Goal: Task Accomplishment & Management: Manage account settings

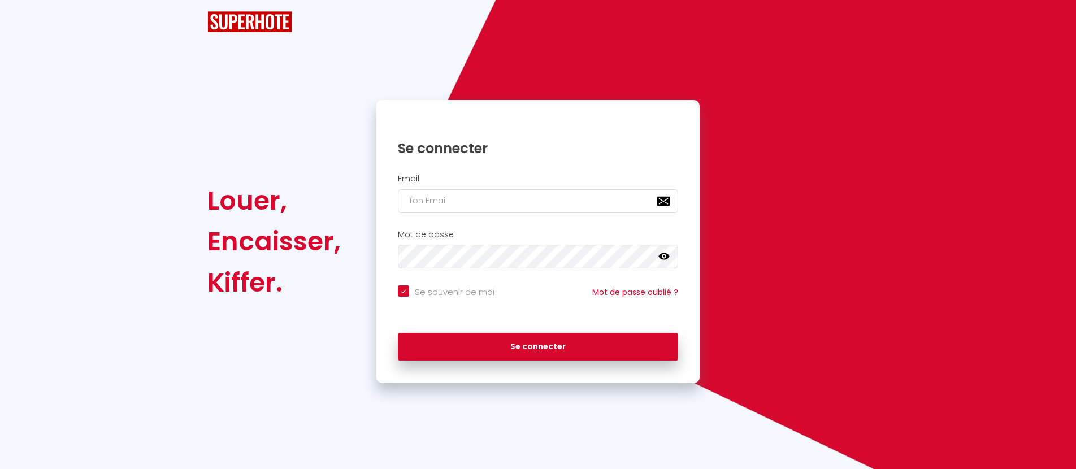
checkbox input "true"
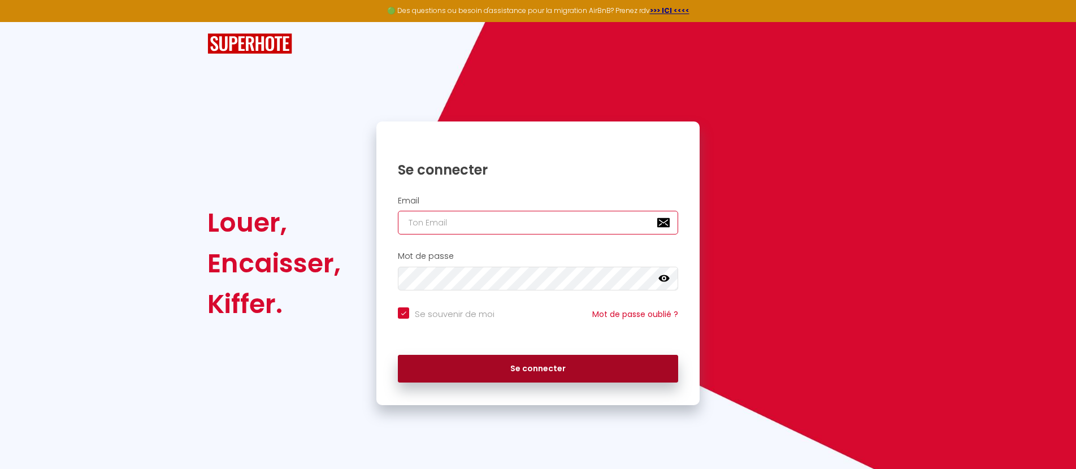
type input "[EMAIL_ADDRESS][DOMAIN_NAME]"
click at [519, 373] on button "Se connecter" at bounding box center [538, 369] width 280 height 28
checkbox input "true"
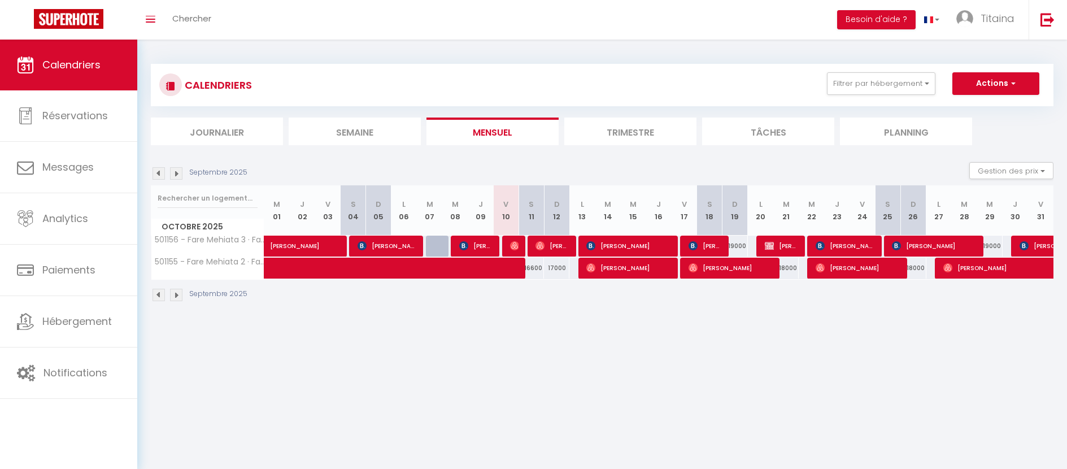
click at [671, 133] on li "Trimestre" at bounding box center [630, 131] width 132 height 28
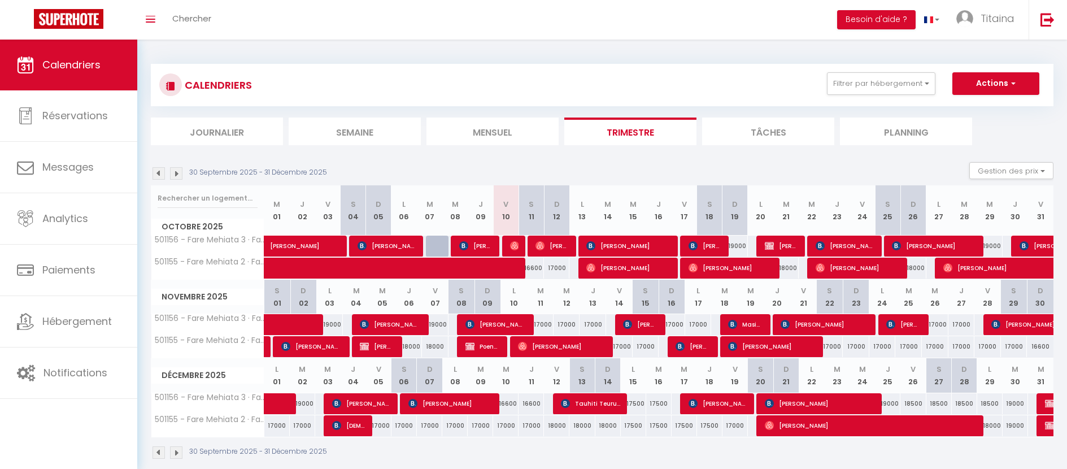
click at [178, 172] on img at bounding box center [176, 173] width 12 height 12
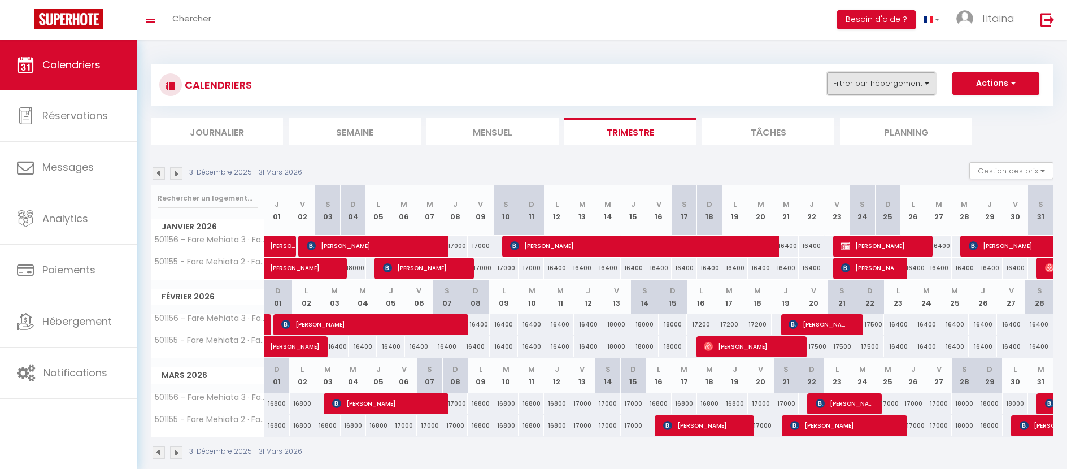
click at [924, 82] on button "Filtrer par hébergement" at bounding box center [881, 83] width 108 height 23
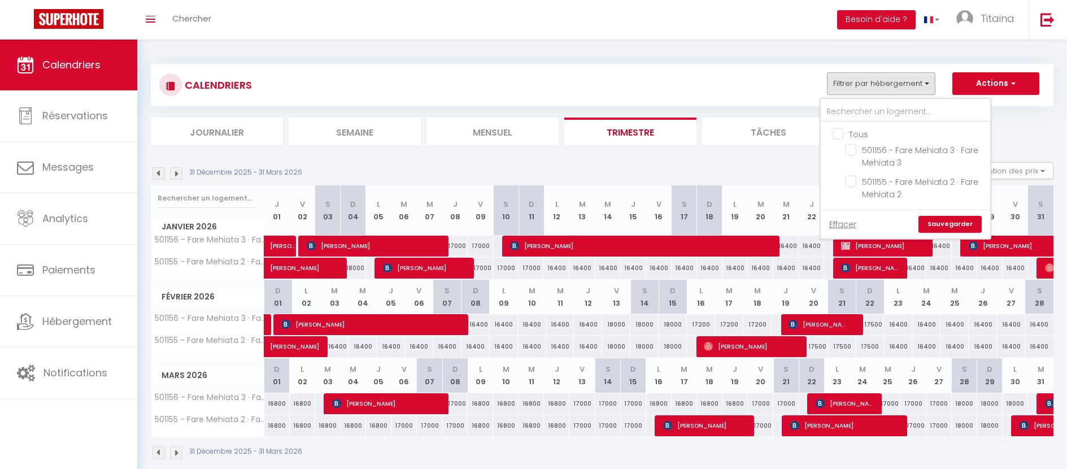
click at [803, 66] on div "CALENDRIERS Filtrer par hébergement Tous 501156 - Fare Mehiata 3 · Fare Mehiata…" at bounding box center [602, 85] width 903 height 42
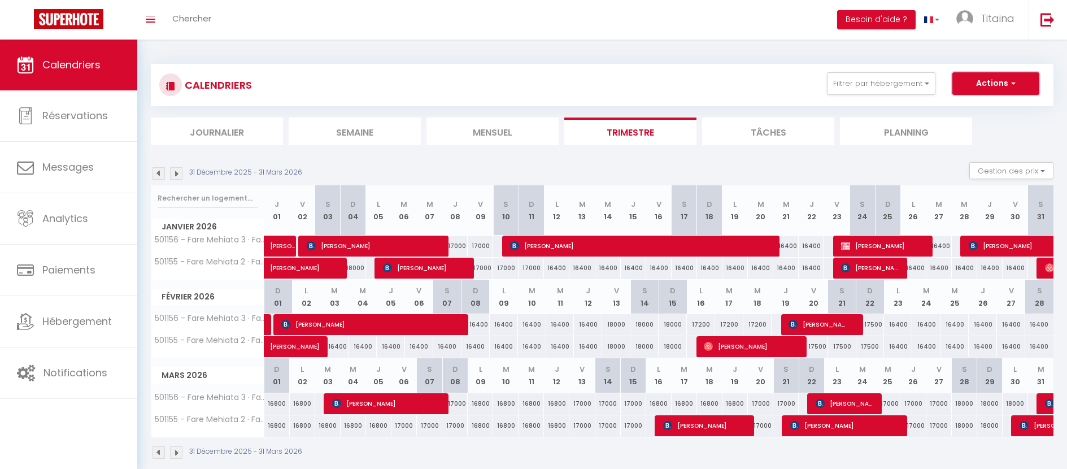
click at [1011, 81] on span "button" at bounding box center [1011, 82] width 7 height 11
click at [777, 79] on div "CALENDRIERS Filtrer par hébergement Tous 501156 - Fare Mehiata 3 · Fare Mehiata…" at bounding box center [602, 84] width 886 height 25
click at [1044, 173] on button "Gestion des prix" at bounding box center [1011, 170] width 84 height 17
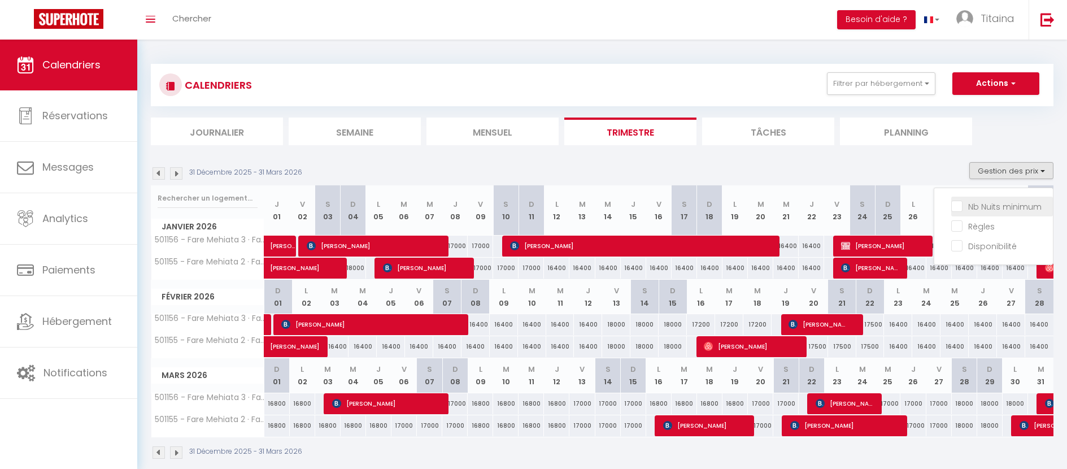
click at [954, 207] on input "Nb Nuits minimum" at bounding box center [1002, 205] width 102 height 11
checkbox input "true"
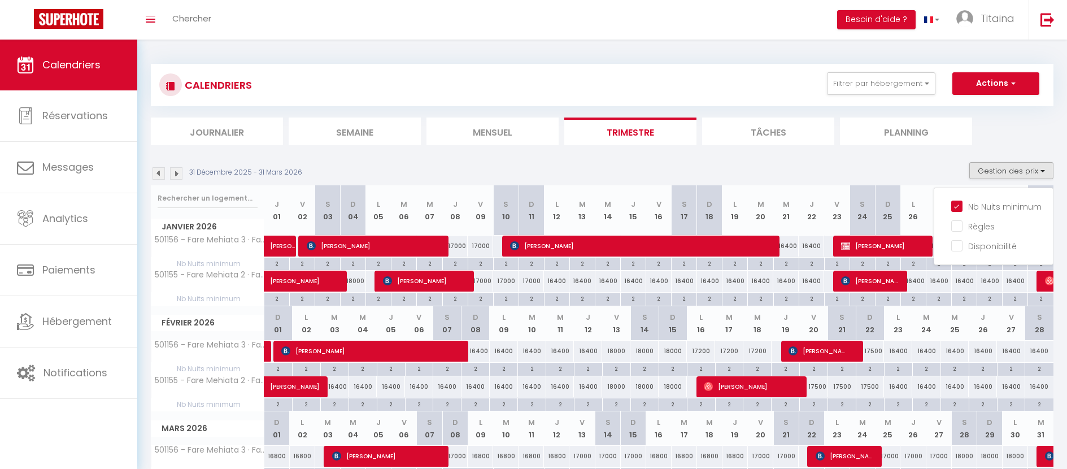
click at [357, 301] on div "2" at bounding box center [353, 298] width 25 height 11
type input "2"
type input "Dim 04 Janvier 2026"
type input "Lun 05 Janvier 2026"
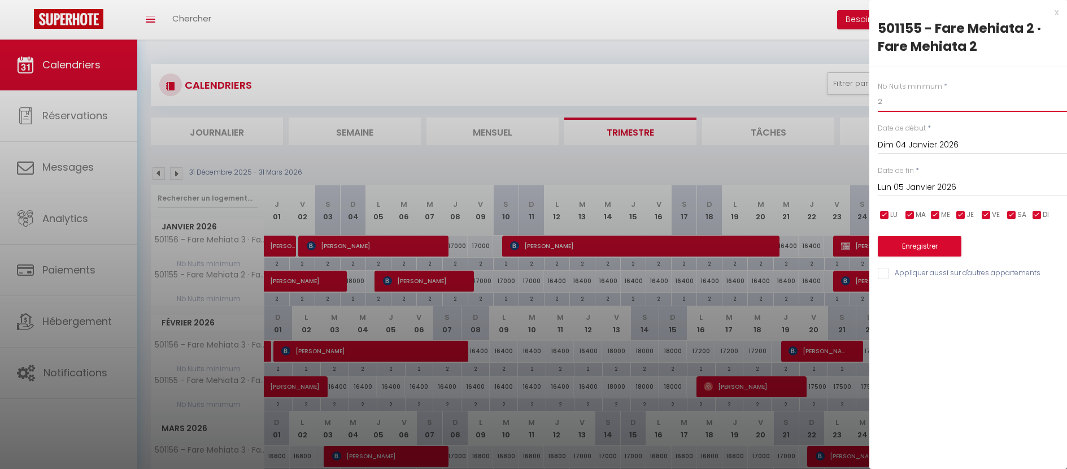
click at [887, 103] on input "2" at bounding box center [972, 102] width 189 height 20
type input "1"
click at [922, 254] on button "Enregistrer" at bounding box center [920, 246] width 84 height 20
type input "[DATE]"
type input "Dim 04 Janvier 2026"
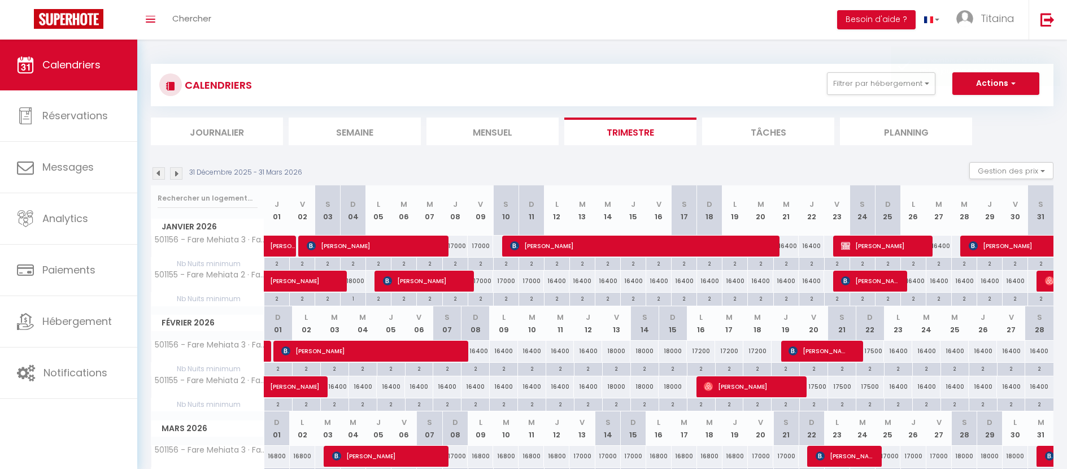
click at [178, 175] on img at bounding box center [176, 173] width 12 height 12
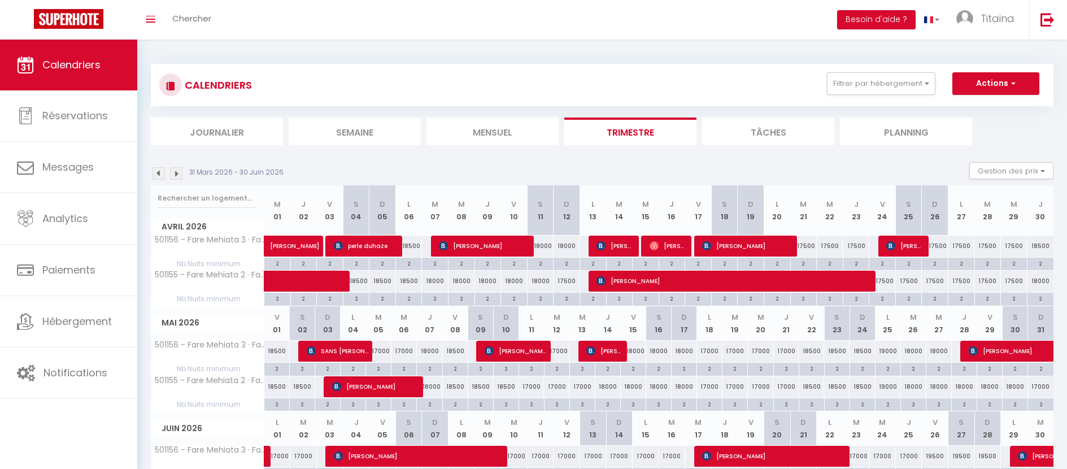
click at [408, 267] on div "2" at bounding box center [409, 263] width 26 height 11
type input "2"
type input "Lun 06 Avril 2026"
type input "[DATE]"
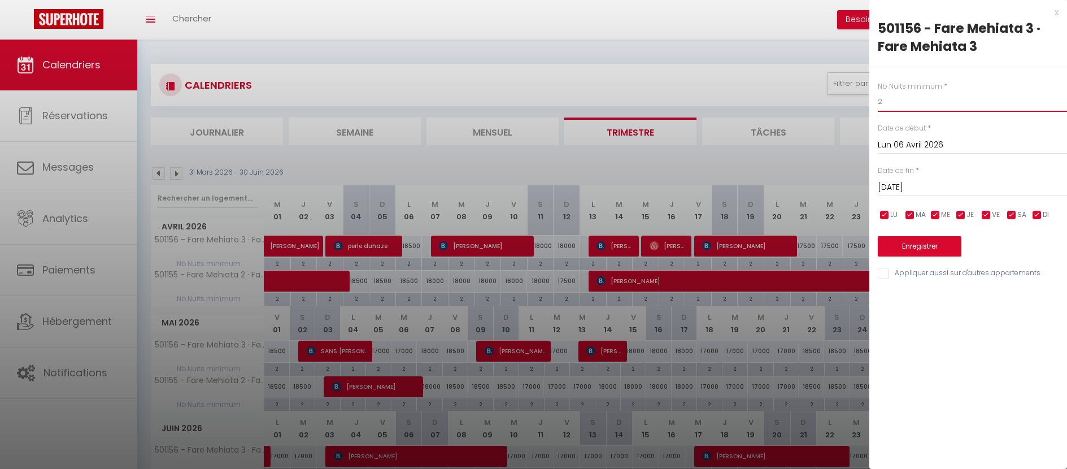
click at [882, 101] on input "2" at bounding box center [972, 102] width 189 height 20
type input "1"
click at [929, 253] on button "Enregistrer" at bounding box center [920, 246] width 84 height 20
type input "Dim 05 Avril 2026"
type input "Lun 06 Avril 2026"
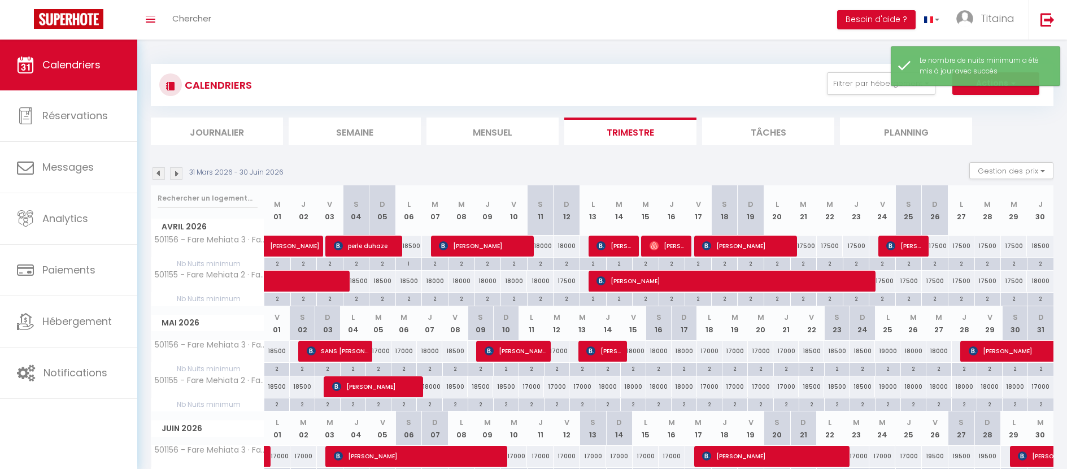
click at [558, 369] on div "2" at bounding box center [557, 368] width 25 height 11
type input "2"
type input "[DATE]"
type input "Mer 13 Mai 2026"
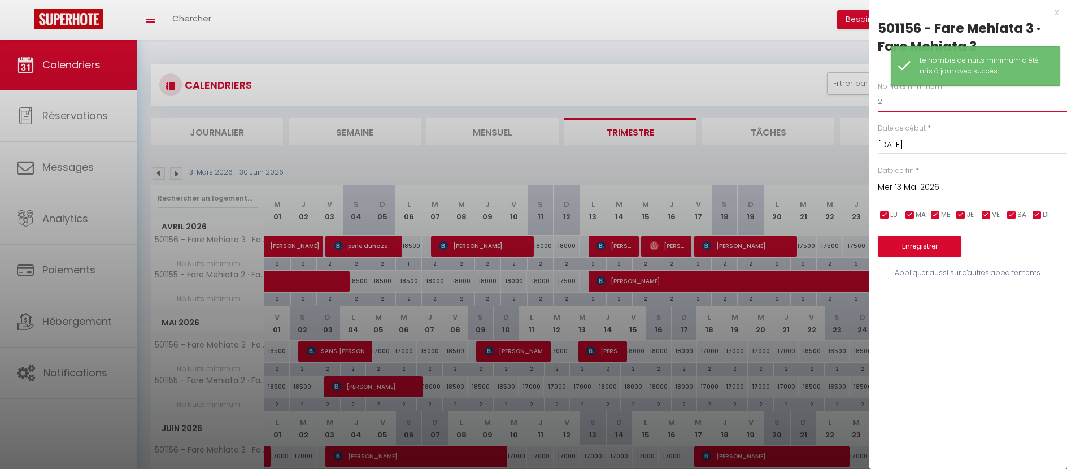
click at [885, 107] on input "2" at bounding box center [972, 102] width 189 height 20
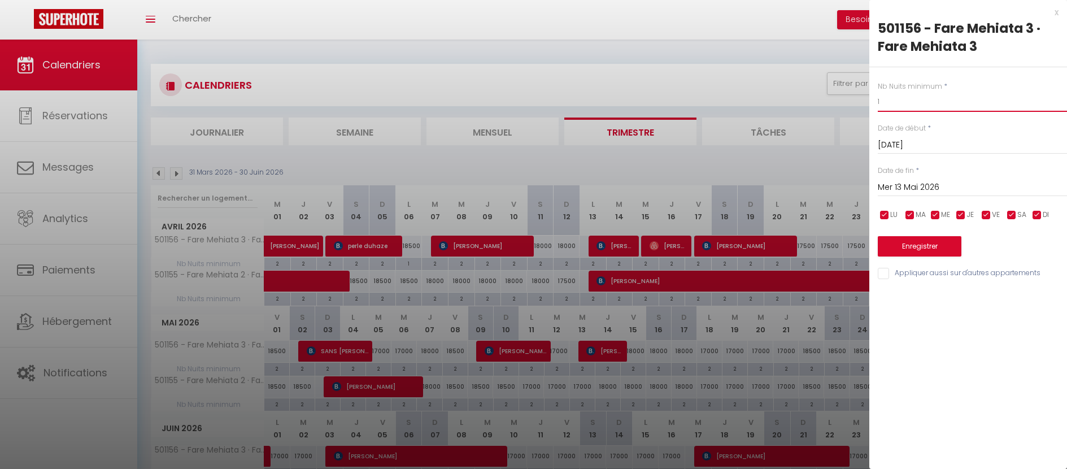
type input "1"
click at [924, 245] on button "Enregistrer" at bounding box center [920, 246] width 84 height 20
type input "Lun 11 Mai 2026"
type input "[DATE]"
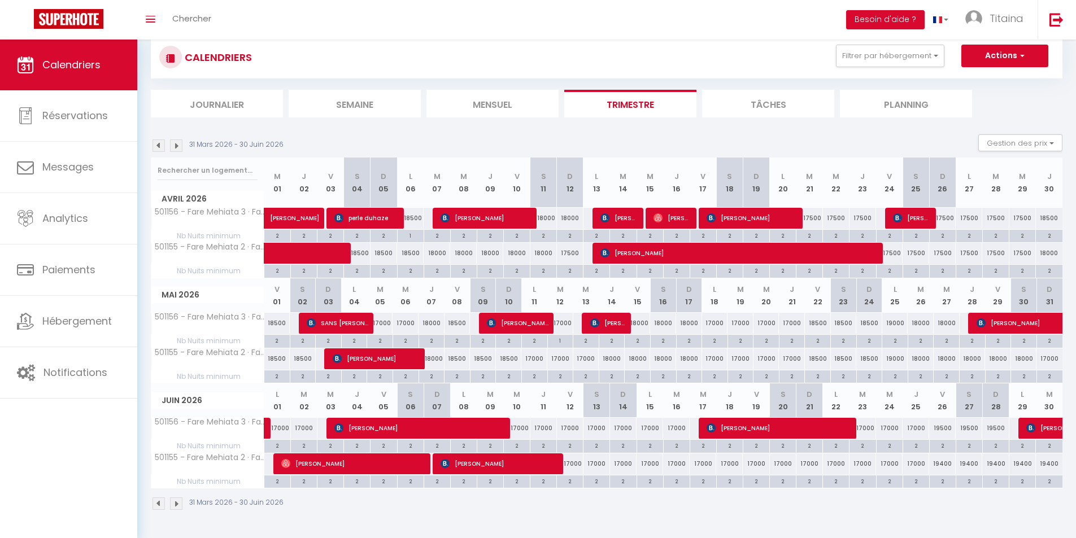
scroll to position [40, 0]
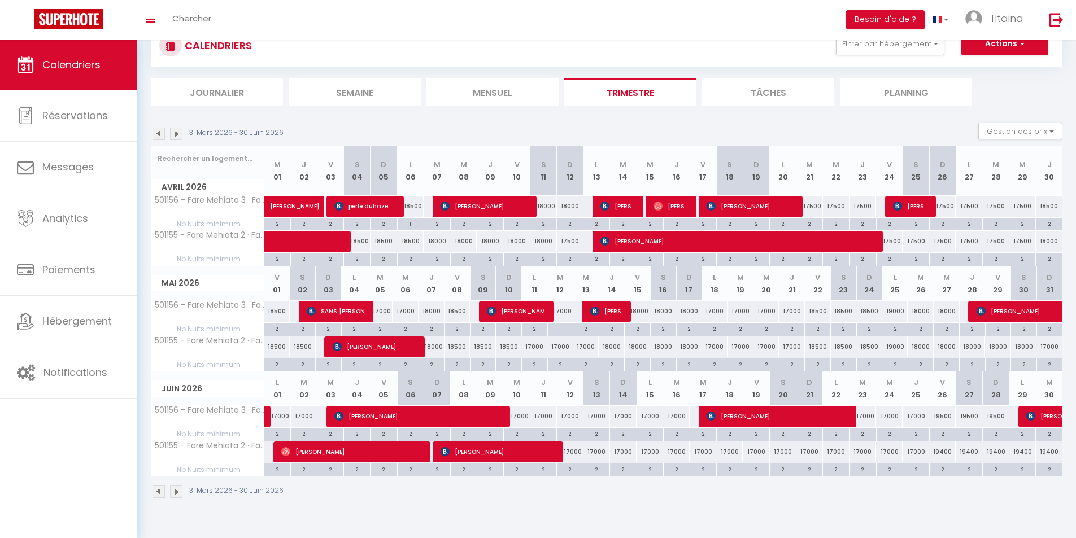
click at [177, 132] on img at bounding box center [176, 134] width 12 height 12
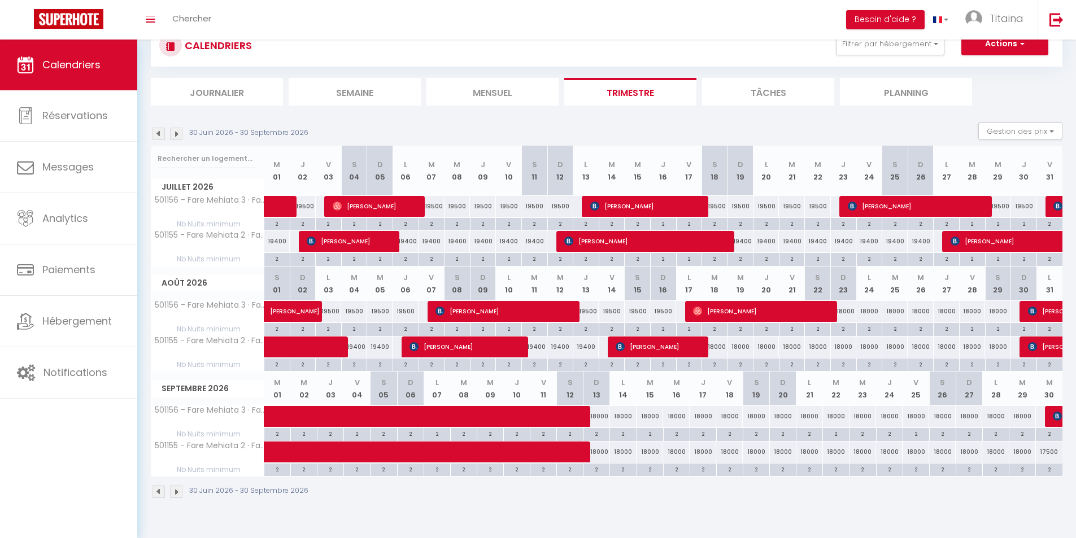
click at [306, 223] on div "2" at bounding box center [302, 223] width 25 height 11
type input "2"
type input "Jeu 02 Juillet 2026"
type input "Ven 03 Juillet 2026"
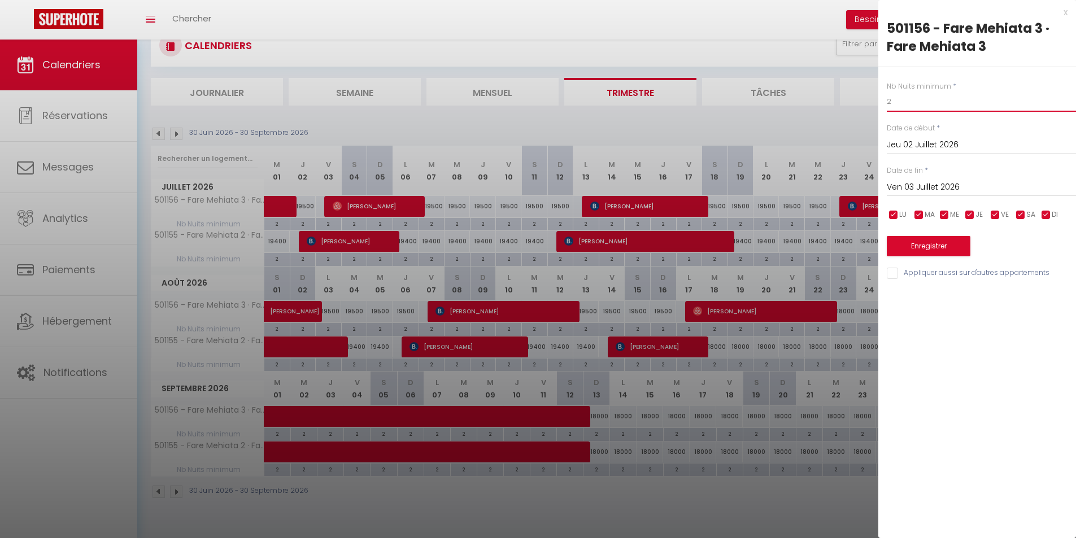
click at [897, 99] on input "2" at bounding box center [981, 102] width 189 height 20
type input "1"
click at [957, 249] on button "Enregistrer" at bounding box center [929, 246] width 84 height 20
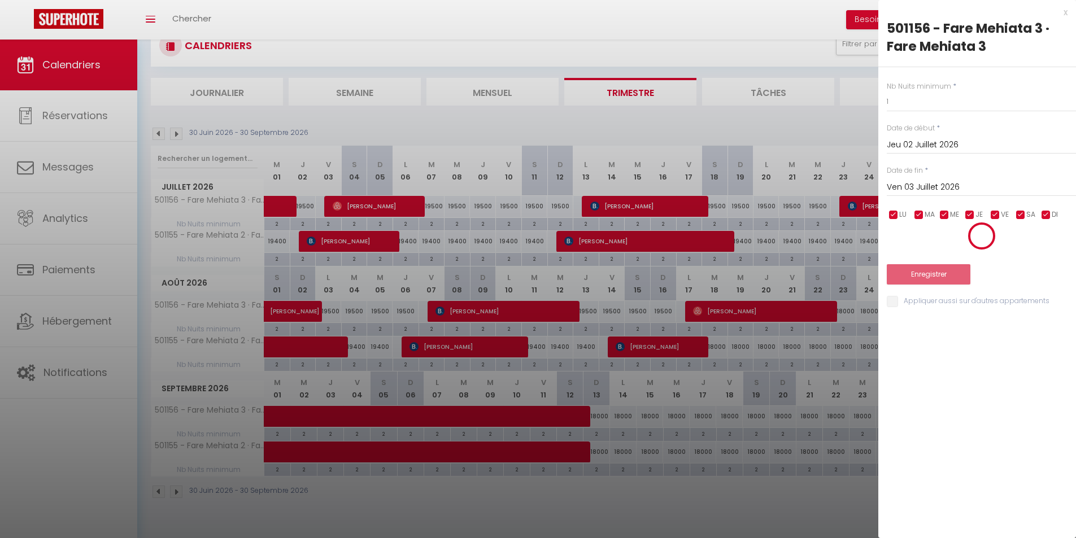
type input "Mer 01 Juillet 2026"
type input "Jeu 02 Juillet 2026"
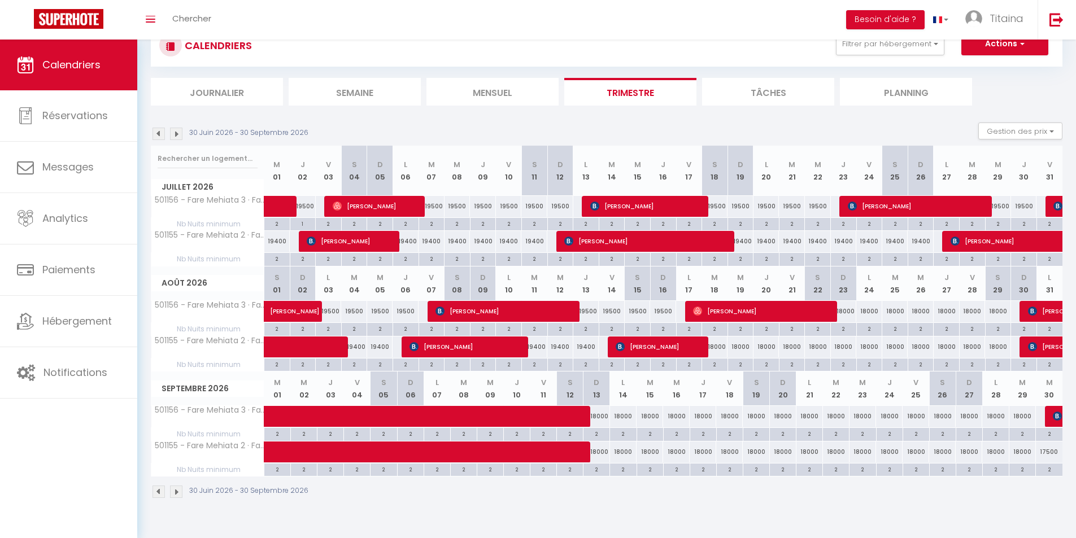
click at [276, 242] on div "19400" at bounding box center [277, 241] width 26 height 21
type input "19400"
type input "Mer 01 Juillet 2026"
type input "Jeu 02 Juillet 2026"
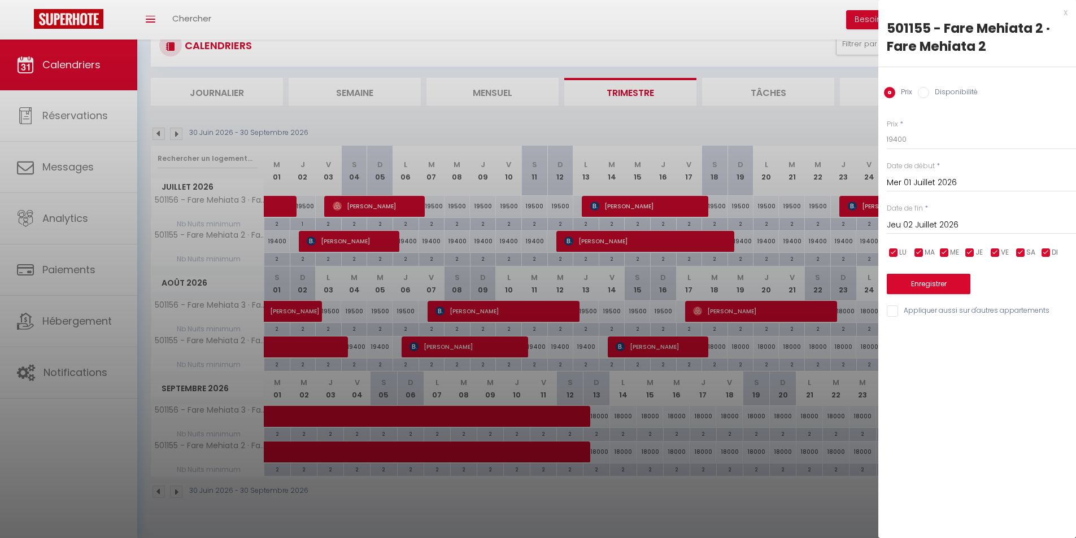
click at [1066, 10] on div "x" at bounding box center [972, 13] width 189 height 14
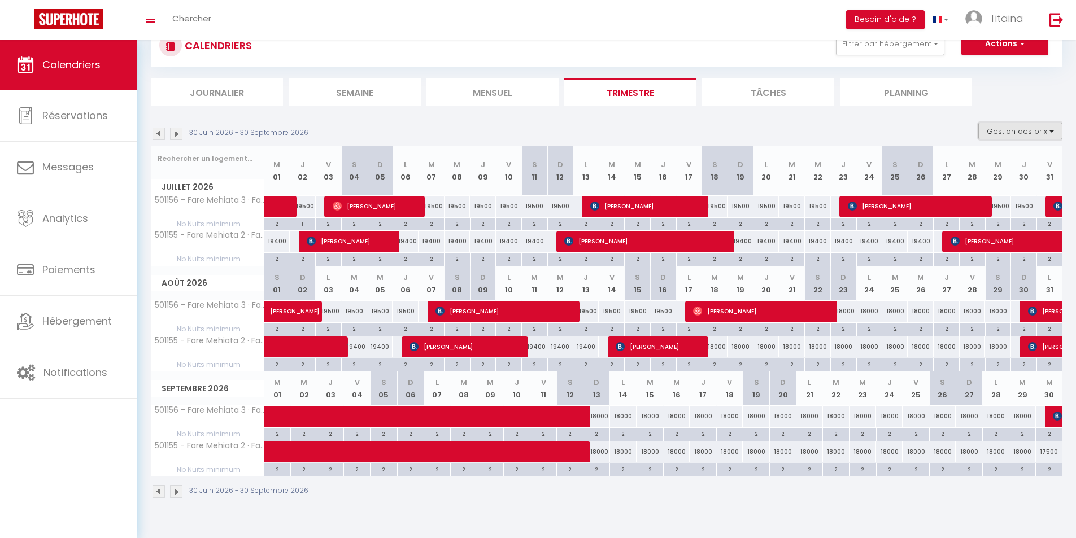
click at [1053, 132] on button "Gestion des prix" at bounding box center [1020, 131] width 84 height 17
click at [280, 258] on div "2" at bounding box center [276, 258] width 25 height 11
type input "2"
type input "Mer 01 Juillet 2026"
type input "Jeu 02 Juillet 2026"
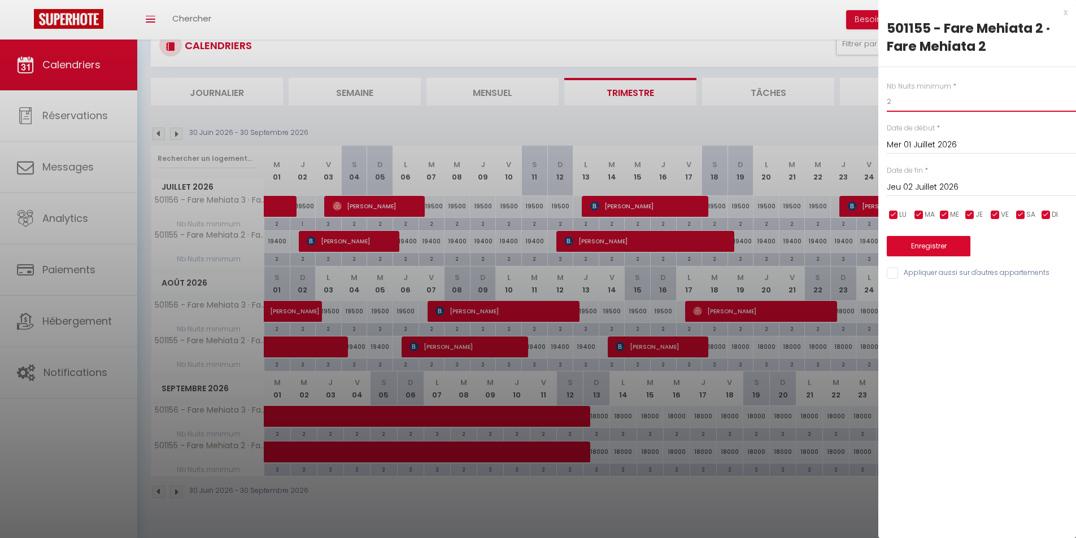
click at [890, 106] on input "2" at bounding box center [981, 102] width 189 height 20
type input "1"
click at [940, 252] on button "Enregistrer" at bounding box center [929, 246] width 84 height 20
type input "[DATE]"
type input "Mer 01 Juillet 2026"
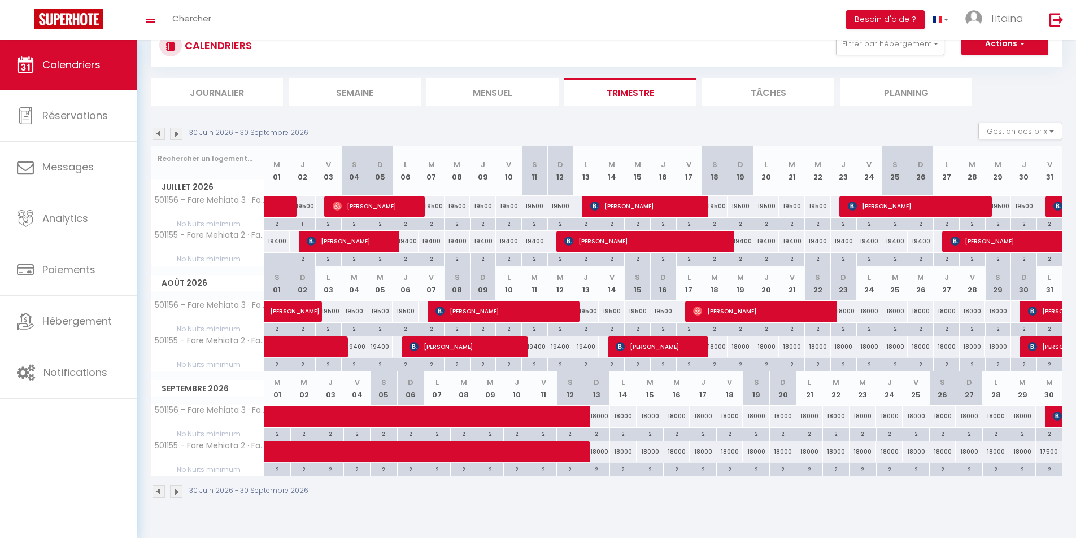
click at [173, 133] on img at bounding box center [176, 134] width 12 height 12
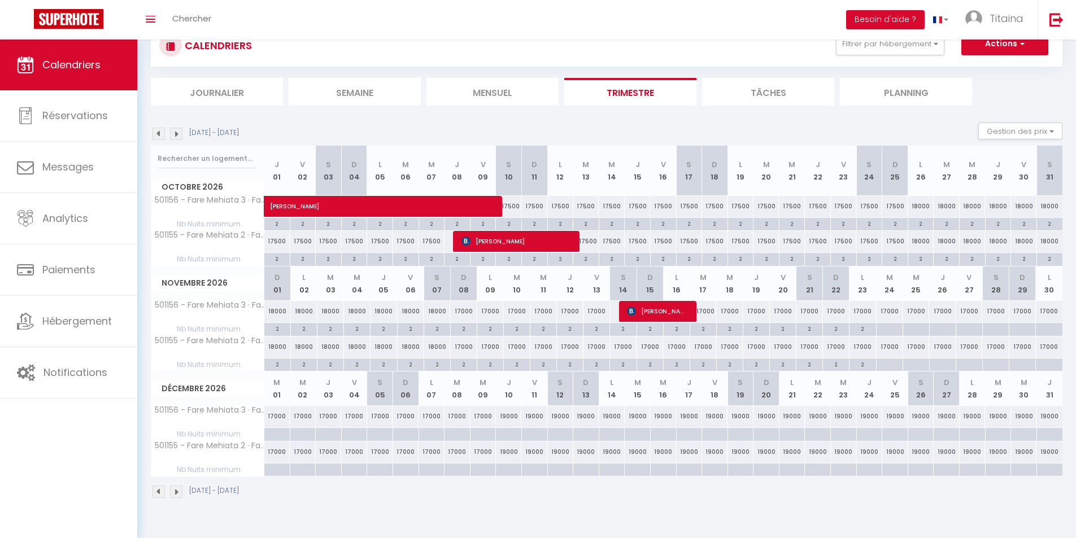
click at [176, 133] on img at bounding box center [176, 134] width 12 height 12
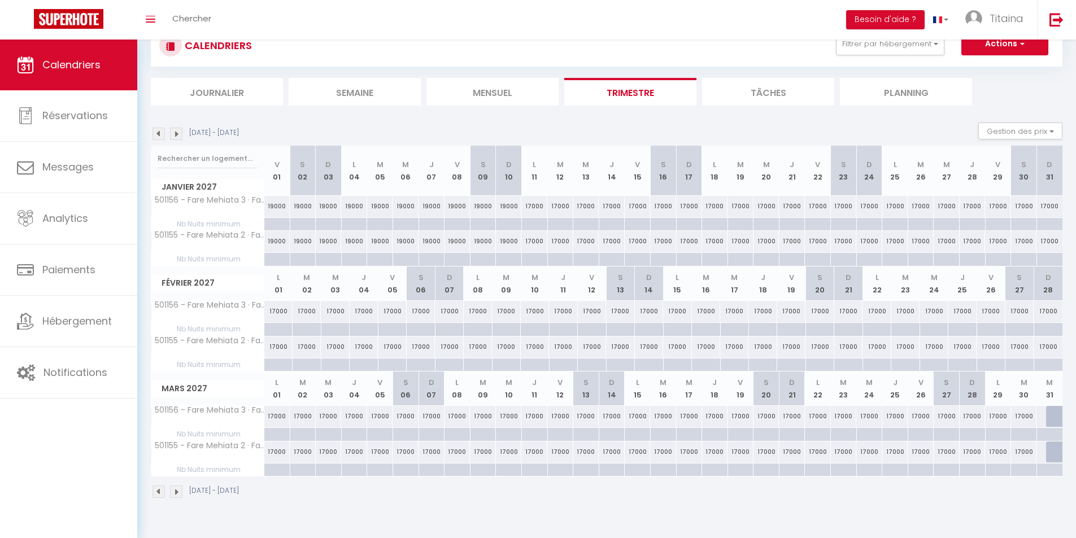
click at [159, 134] on img at bounding box center [159, 134] width 12 height 12
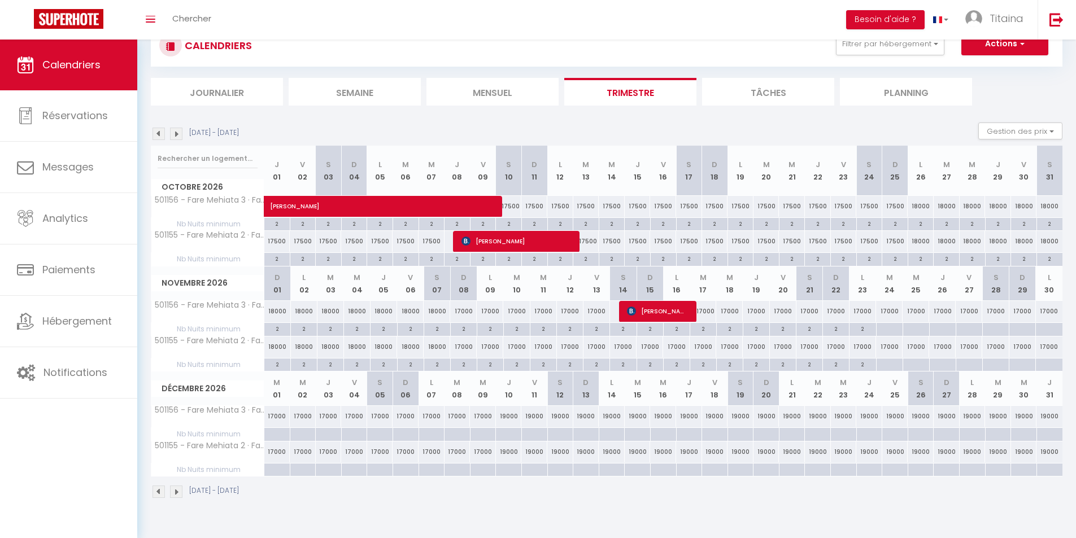
click at [177, 130] on img at bounding box center [176, 134] width 12 height 12
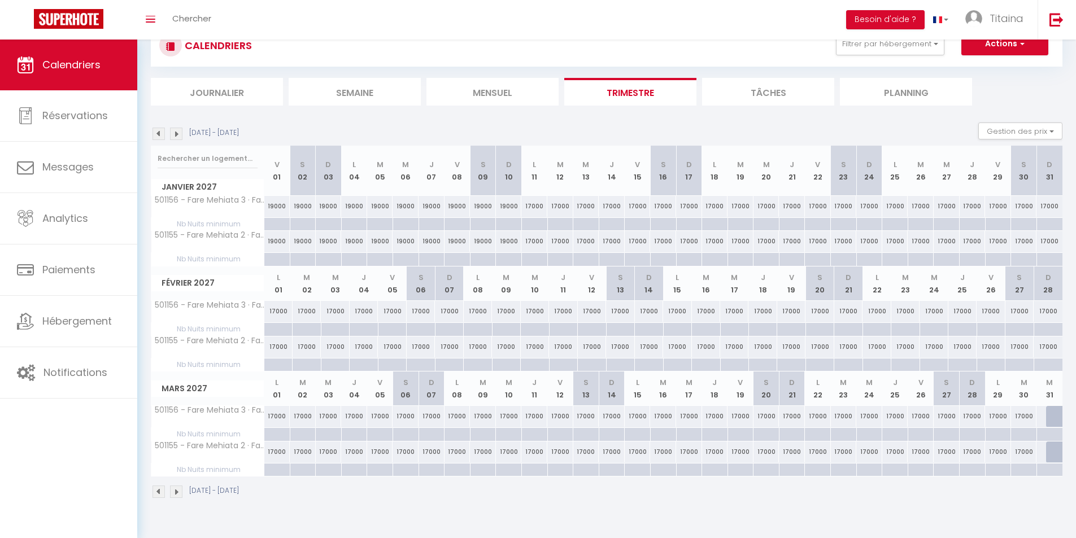
click at [177, 130] on img at bounding box center [176, 134] width 12 height 12
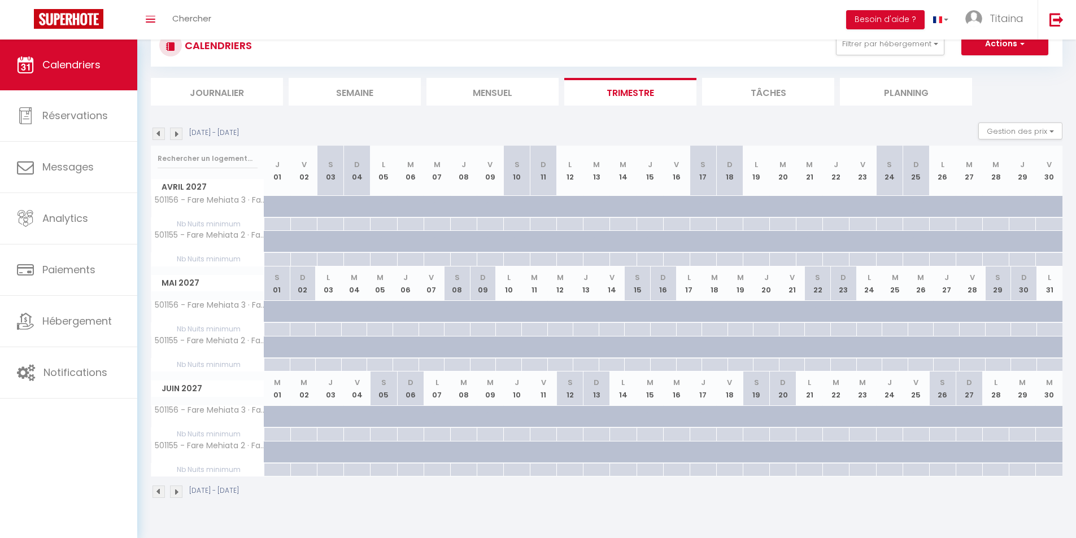
click at [154, 132] on img at bounding box center [159, 134] width 12 height 12
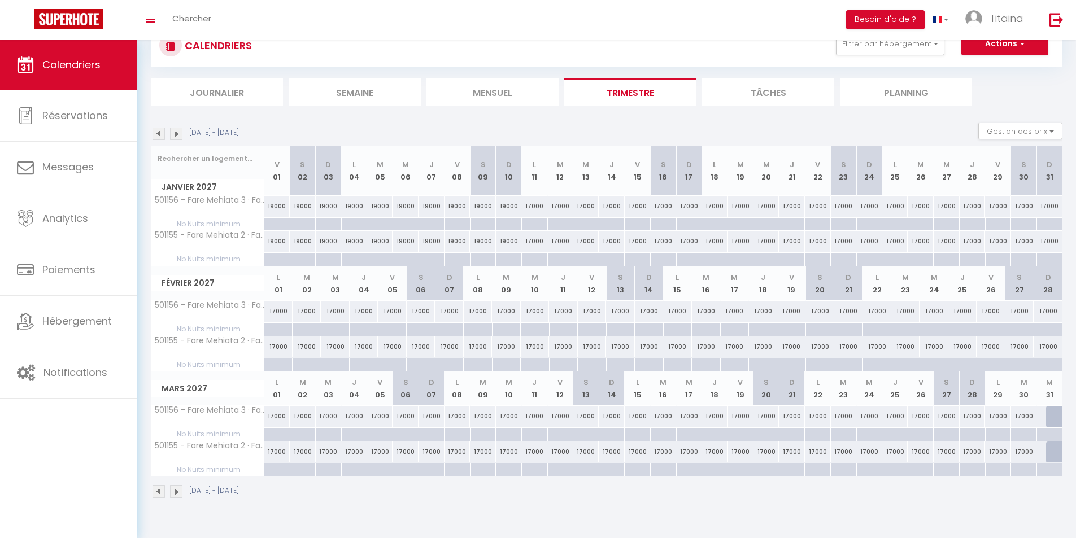
click at [155, 133] on img at bounding box center [159, 134] width 12 height 12
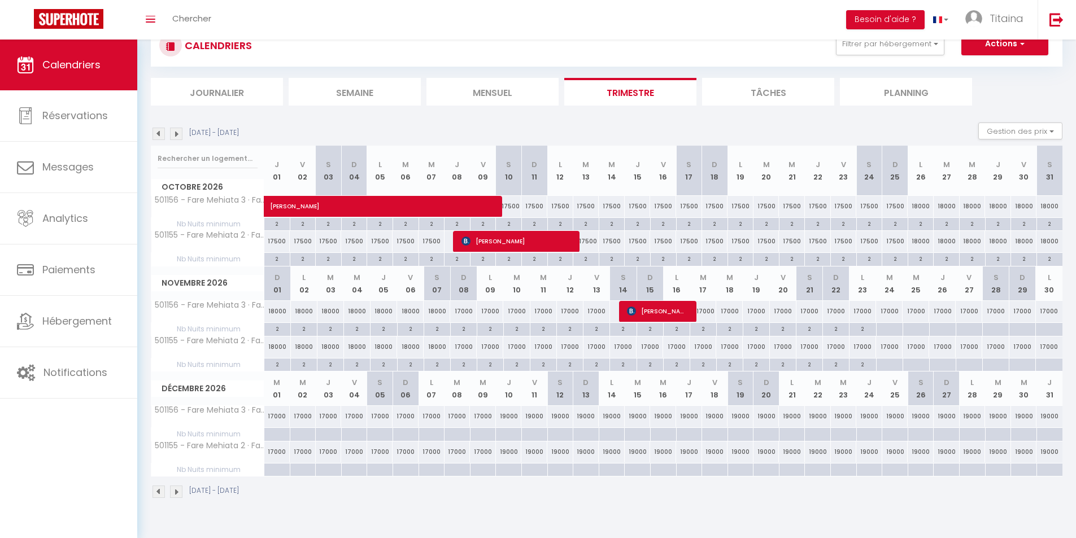
click at [156, 133] on img at bounding box center [159, 134] width 12 height 12
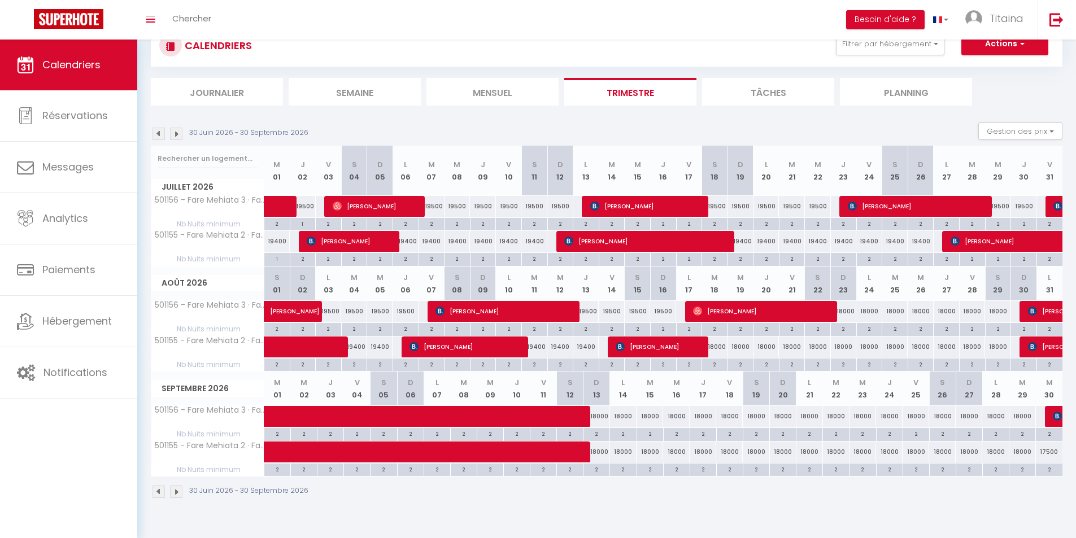
click at [156, 133] on img at bounding box center [159, 134] width 12 height 12
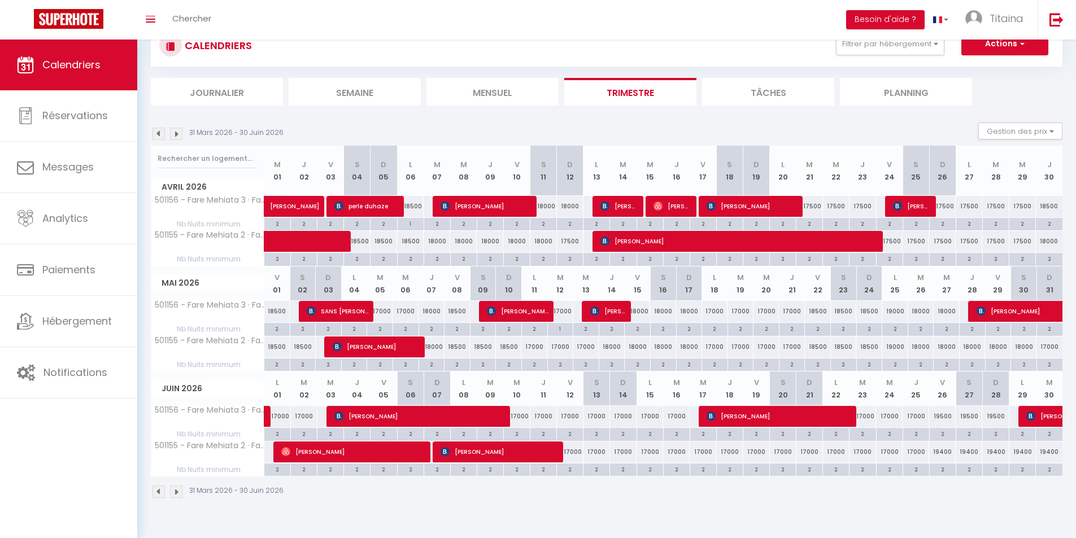
click at [156, 133] on img at bounding box center [159, 134] width 12 height 12
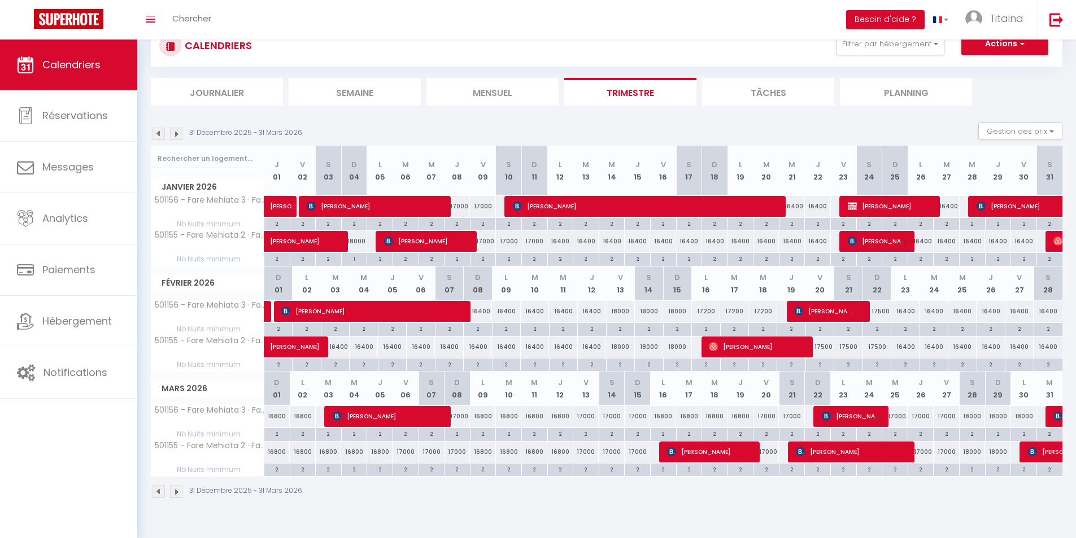
click at [947, 224] on div "2" at bounding box center [946, 223] width 25 height 11
type input "2"
type input "[DATE]"
type input "Mer 28 Janvier 2026"
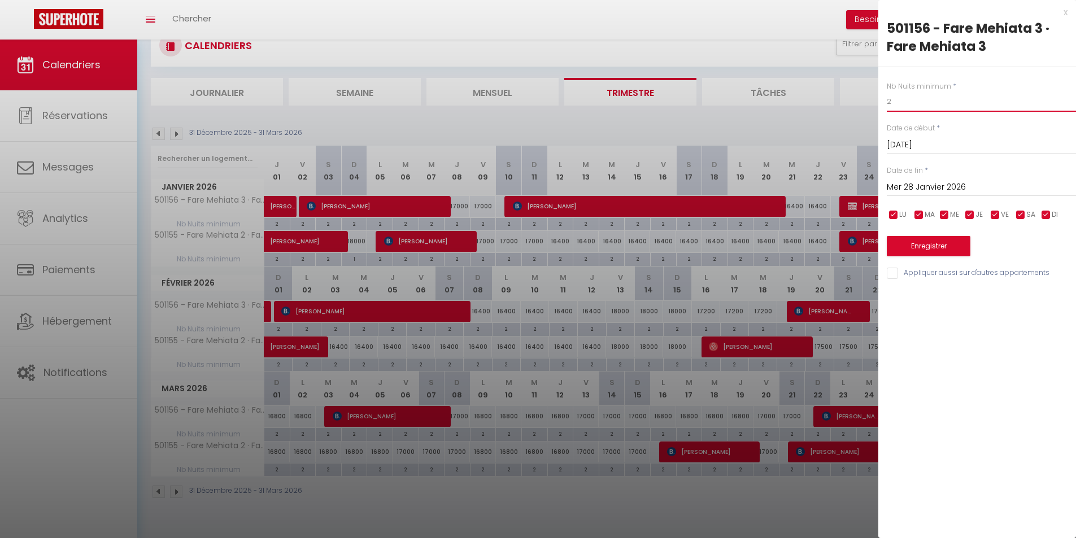
click at [896, 102] on input "2" at bounding box center [981, 102] width 189 height 20
type input "1"
click at [931, 242] on button "Enregistrer" at bounding box center [929, 246] width 84 height 20
type input "Lun 26 Janvier 2026"
type input "[DATE]"
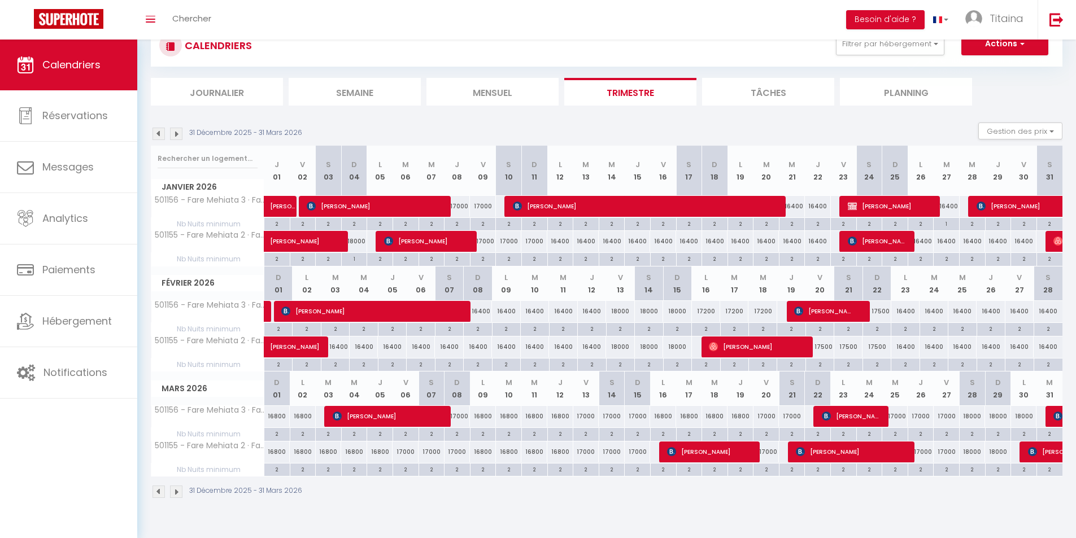
click at [764, 468] on div "2" at bounding box center [766, 469] width 25 height 11
type input "2"
type input "Ven 20 Mars 2026"
type input "[DATE]"
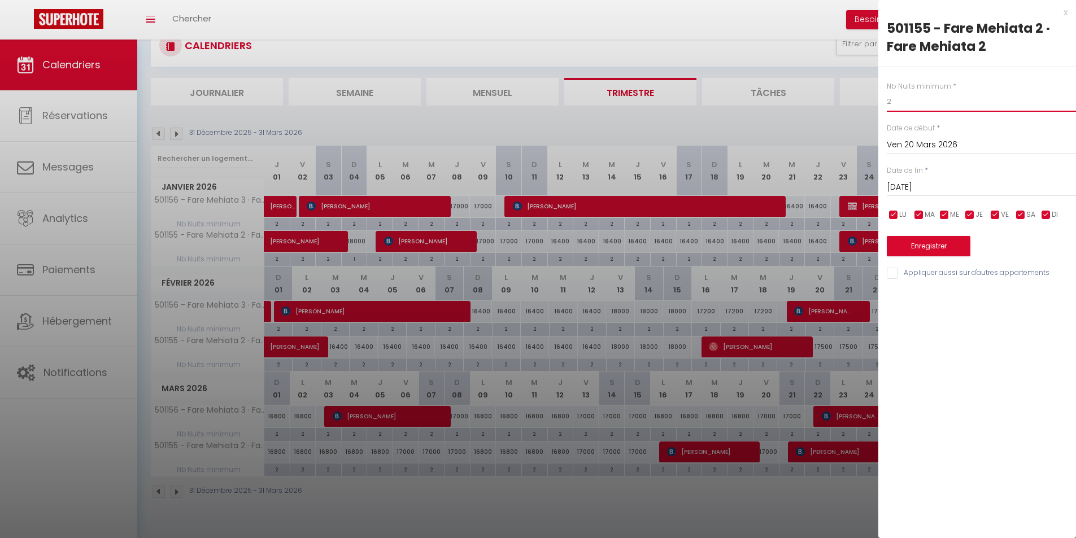
click at [898, 101] on input "2" at bounding box center [981, 102] width 189 height 20
type input "1"
click at [924, 243] on button "Enregistrer" at bounding box center [929, 246] width 84 height 20
type input "Jeu 19 Mars 2026"
type input "Ven 20 Mars 2026"
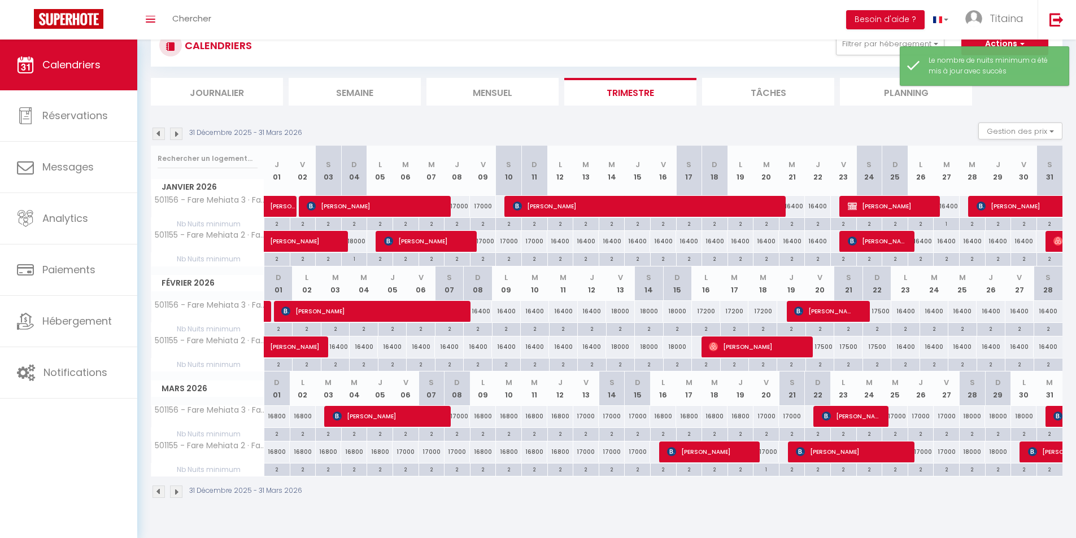
click at [161, 132] on img at bounding box center [159, 134] width 12 height 12
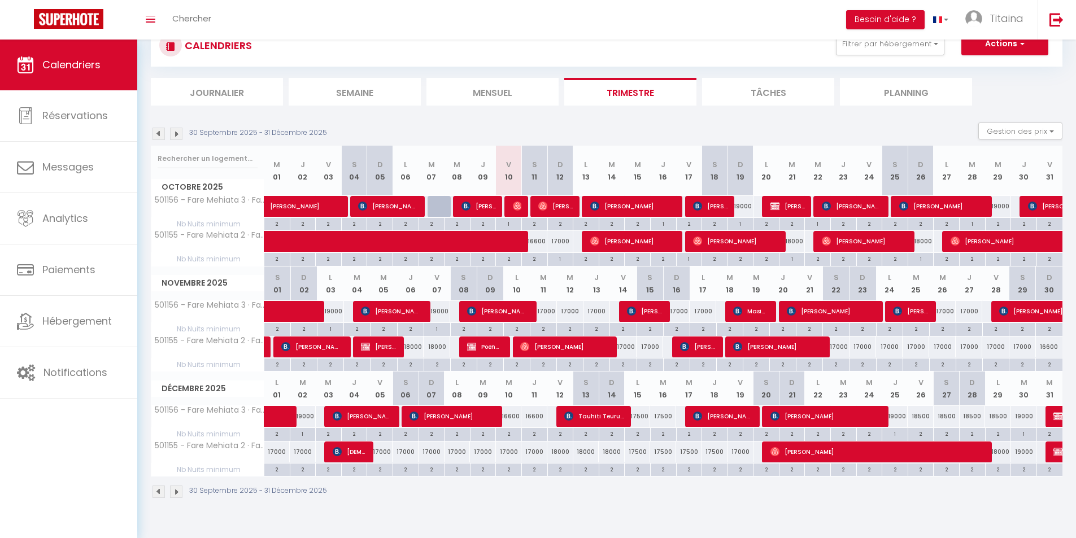
click at [1001, 221] on div "2" at bounding box center [998, 223] width 25 height 11
type input "2"
type input "Mer 29 Octobre 2025"
type input "Jeu 30 Octobre 2025"
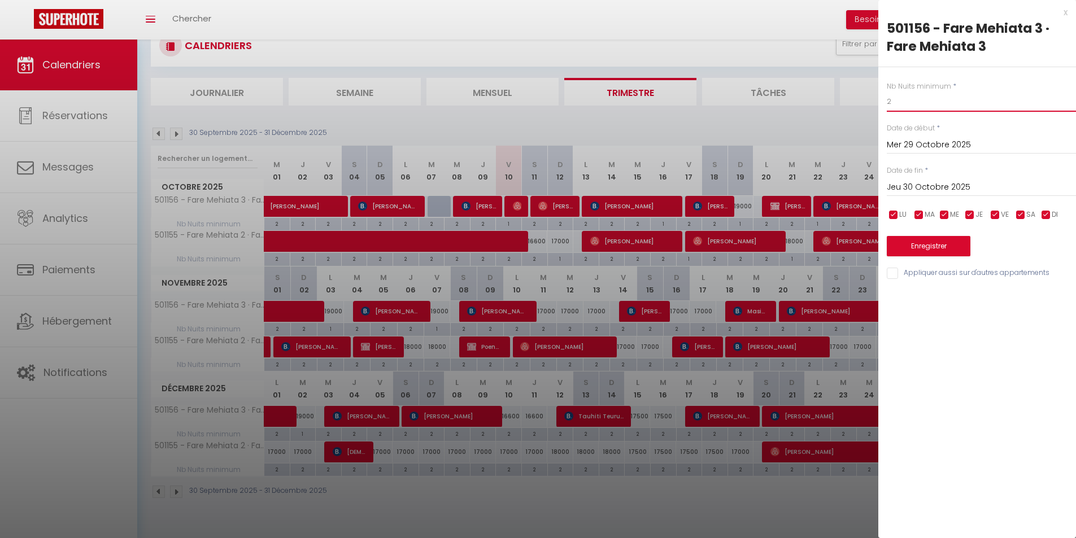
click at [900, 97] on input "2" at bounding box center [981, 102] width 189 height 20
type input "1"
click at [939, 247] on button "Enregistrer" at bounding box center [929, 246] width 84 height 20
type input "[DATE]"
type input "Mer 29 Octobre 2025"
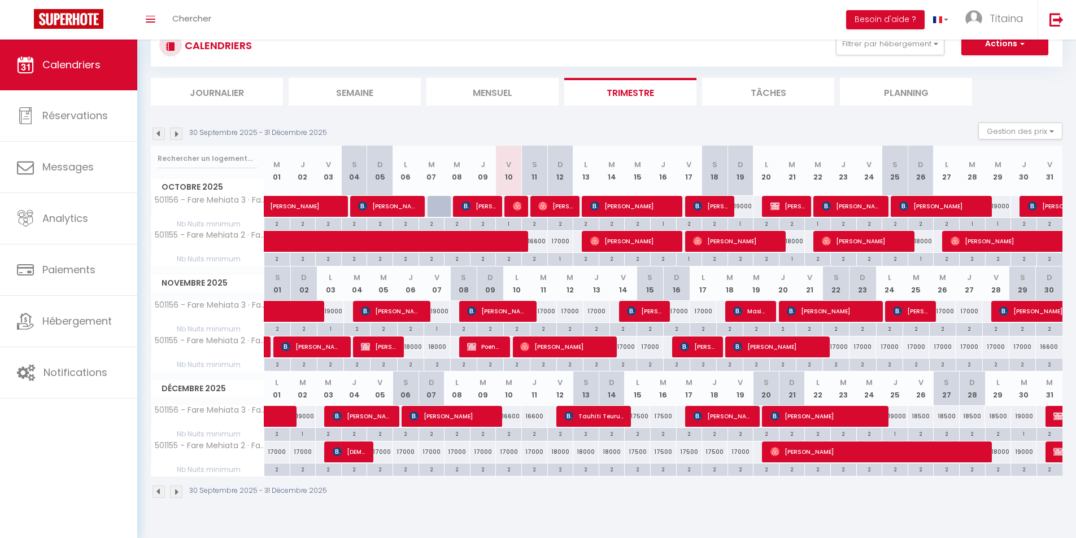
click at [534, 258] on div "2" at bounding box center [534, 258] width 25 height 11
type input "2"
type input "Sam 11 Octobre 2025"
type input "Dim 12 Octobre 2025"
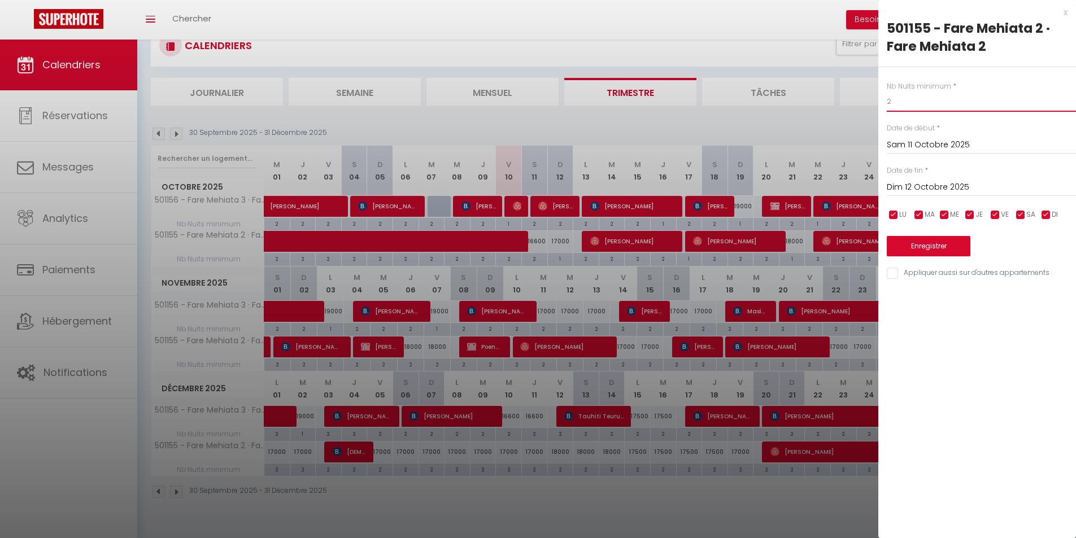
click at [901, 101] on input "2" at bounding box center [981, 102] width 189 height 20
type input "1"
click at [946, 242] on button "Enregistrer" at bounding box center [929, 246] width 84 height 20
type input "Ven 10 Octobre 2025"
type input "Sam 11 Octobre 2025"
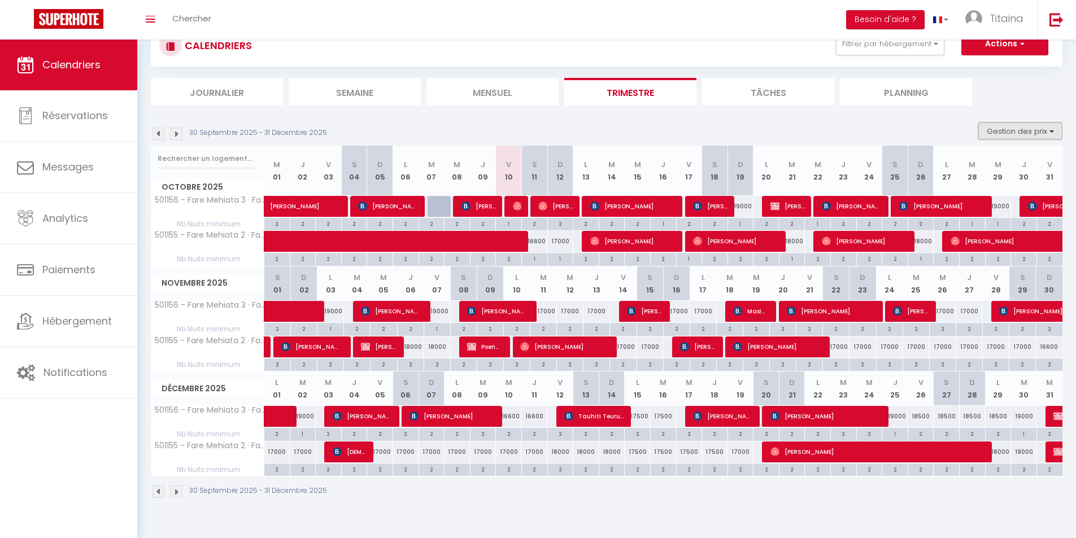
click at [1049, 130] on button "Gestion des prix" at bounding box center [1020, 131] width 84 height 17
click at [956, 129] on div "[DATE] - [DATE] Gestion des prix Nb Nuits minimum Règles Disponibilité" at bounding box center [607, 134] width 912 height 23
click at [537, 241] on span at bounding box center [411, 241] width 260 height 21
select select "OK"
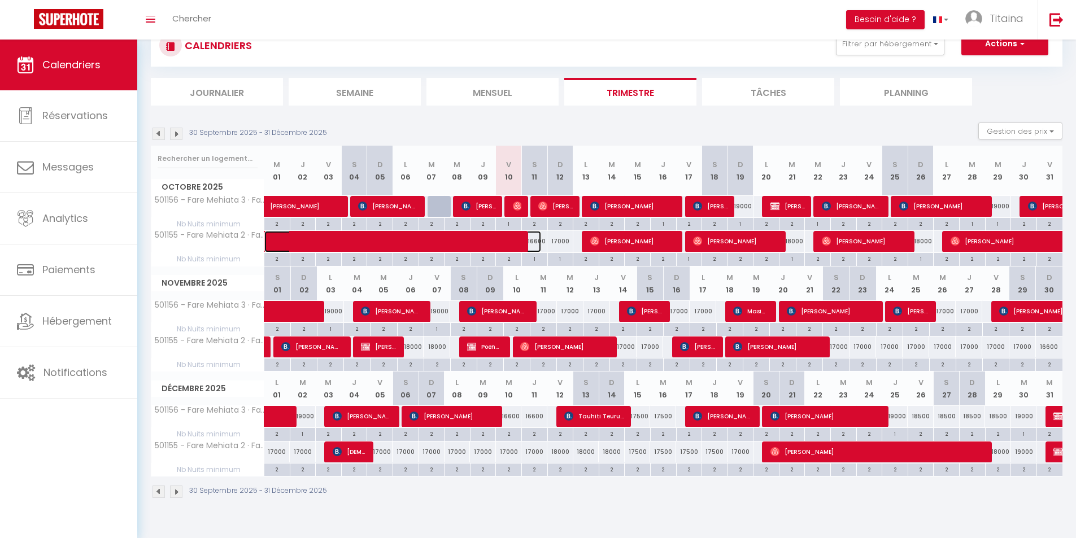
select select "0"
select select "1"
select select
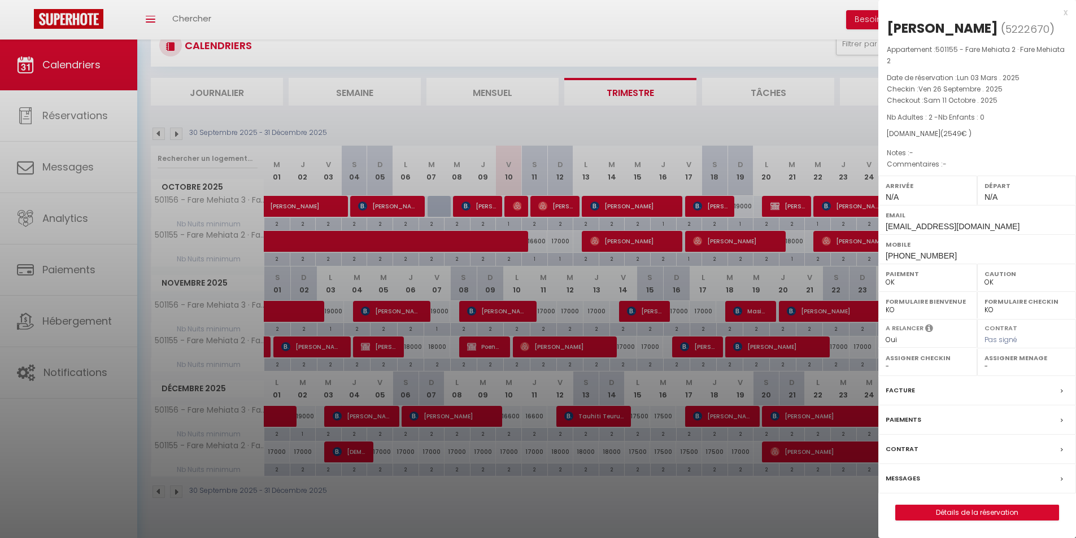
click at [693, 29] on div at bounding box center [538, 269] width 1076 height 538
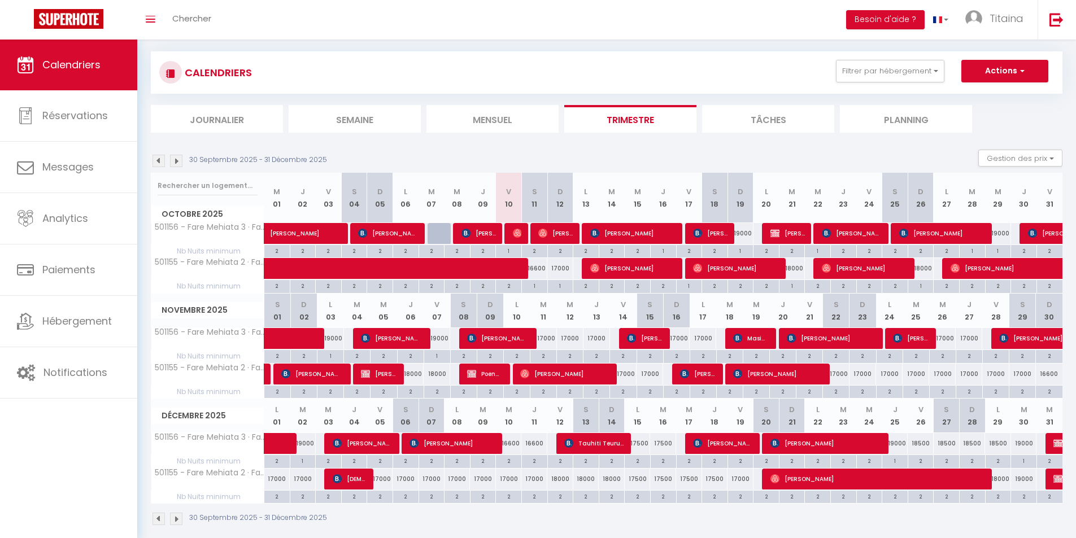
scroll to position [0, 0]
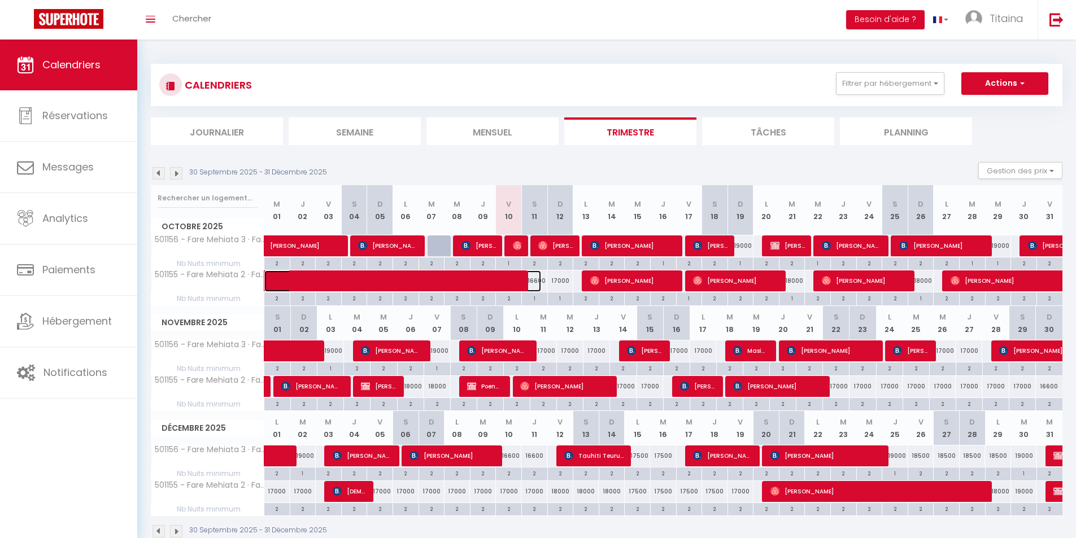
click at [538, 281] on span at bounding box center [411, 281] width 260 height 21
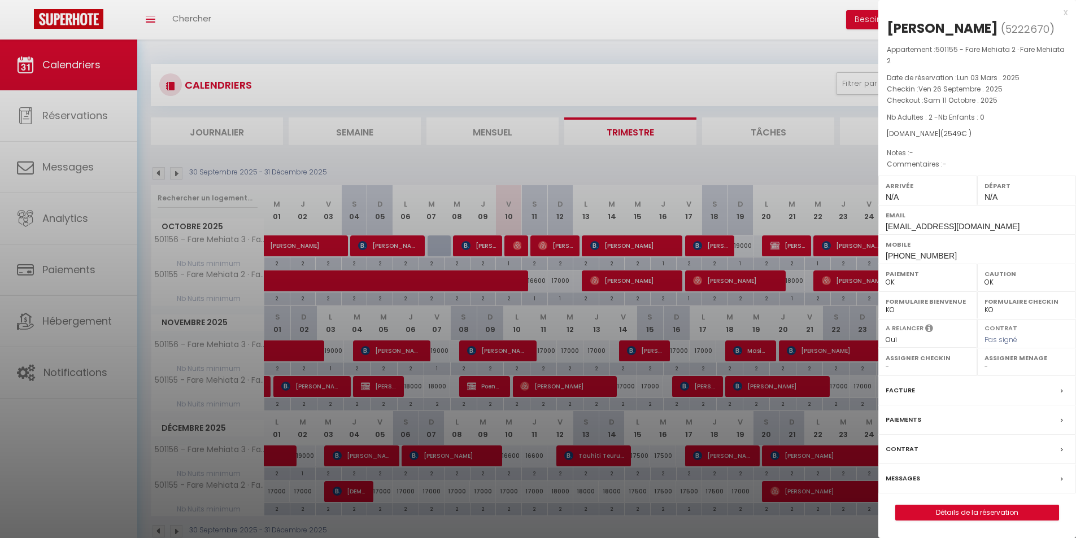
click at [696, 63] on div at bounding box center [538, 269] width 1076 height 538
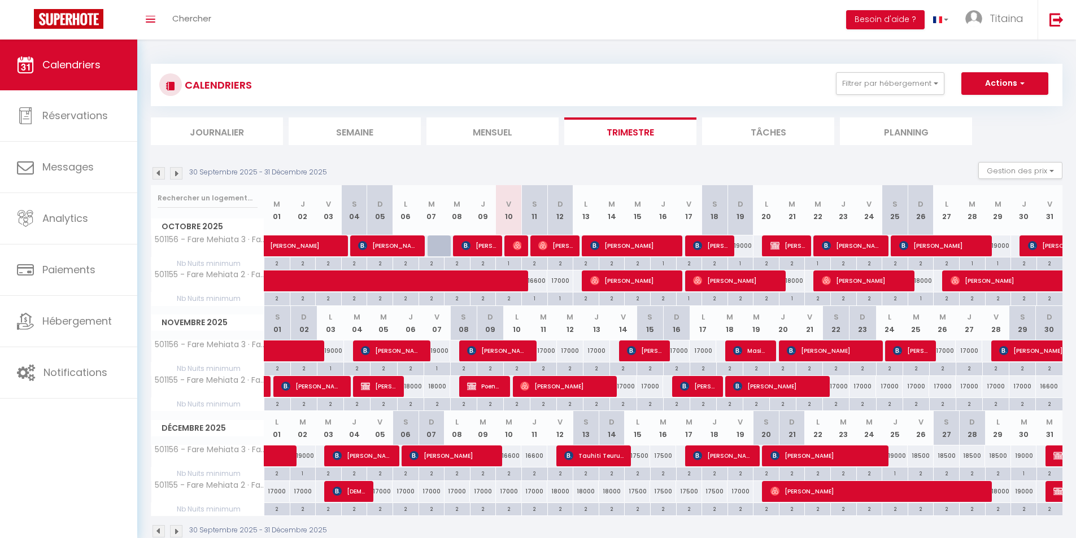
click at [542, 277] on div "16600" at bounding box center [534, 281] width 26 height 21
type input "16600"
type input "Sam 11 Octobre 2025"
type input "Dim 12 Octobre 2025"
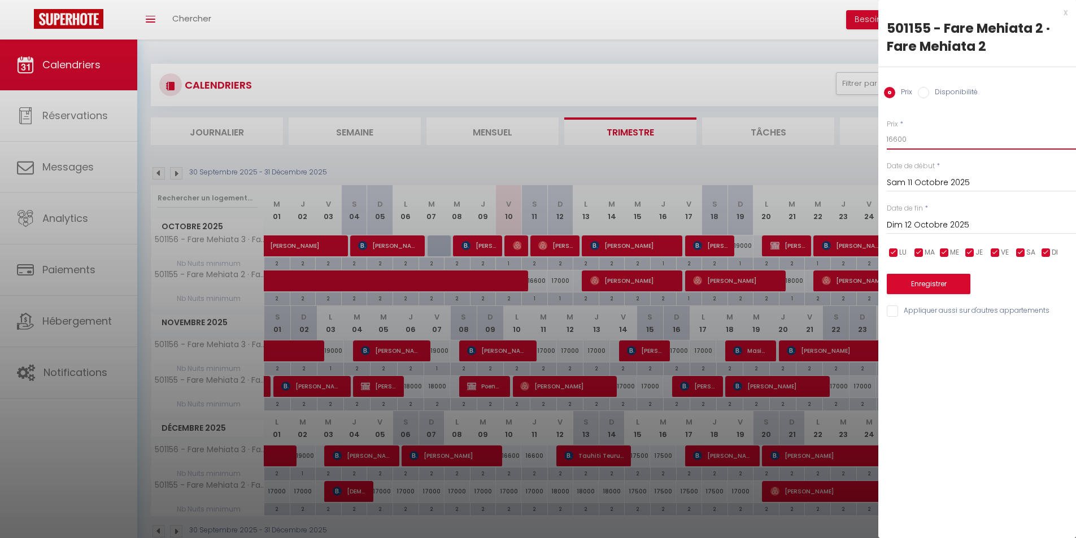
drag, startPoint x: 912, startPoint y: 137, endPoint x: 877, endPoint y: 137, distance: 35.0
click at [877, 137] on body "🟢 Des questions ou besoin d'assistance pour la migration AirBnB? Prenez rdv >>>…" at bounding box center [538, 309] width 1076 height 538
type input "18000"
click at [942, 281] on button "Enregistrer" at bounding box center [929, 284] width 84 height 20
type input "Ven 10 Octobre 2025"
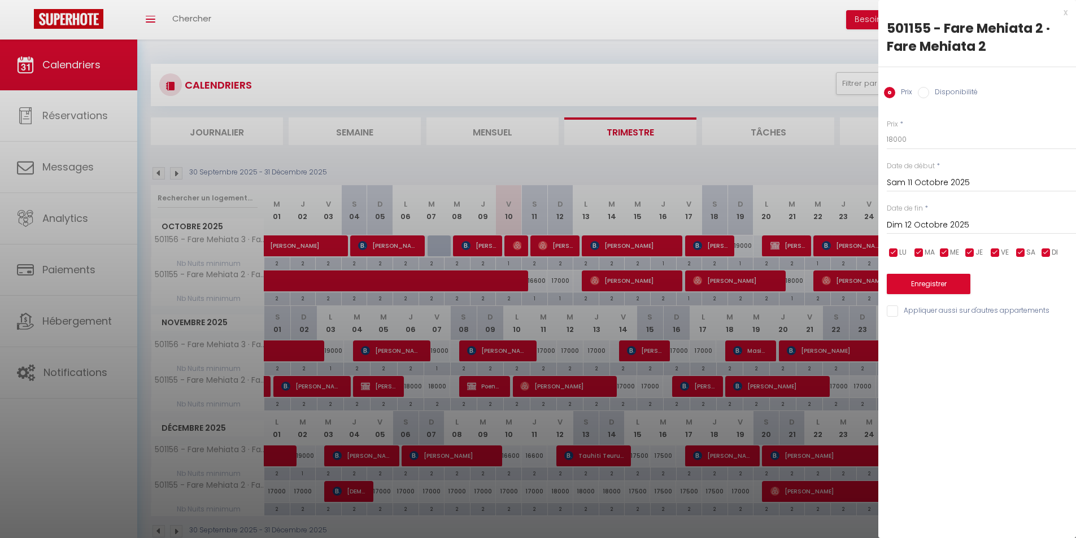
type input "Sam 11 Octobre 2025"
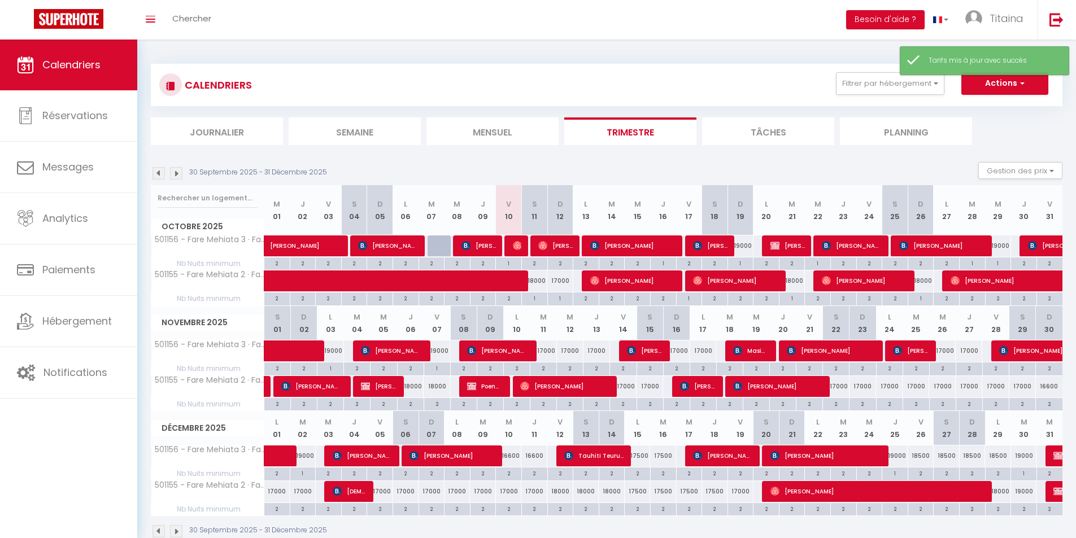
click at [563, 282] on div "17000" at bounding box center [560, 281] width 26 height 21
type input "17000"
type input "Dim 12 Octobre 2025"
type input "Lun 13 Octobre 2025"
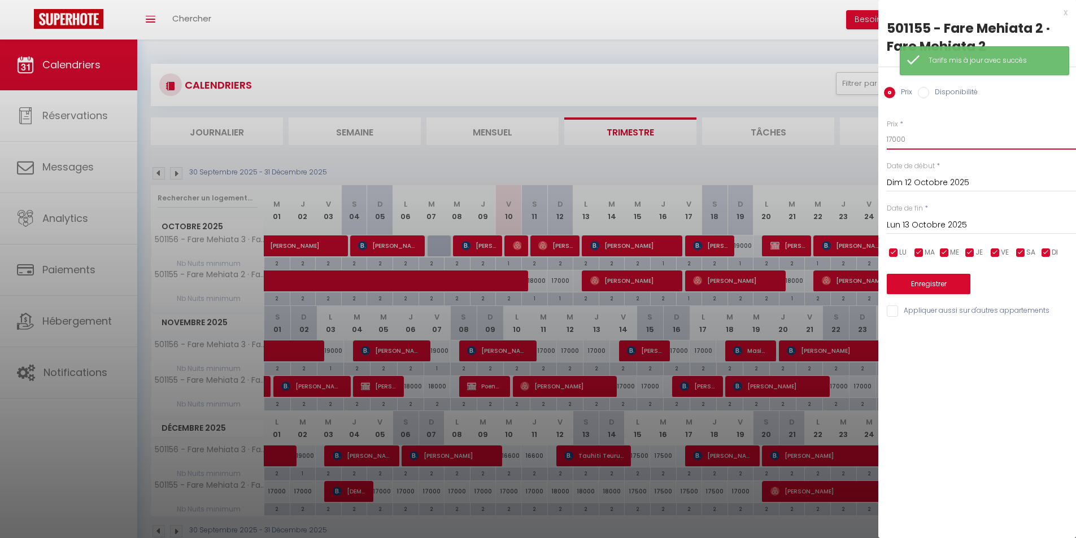
click at [895, 140] on input "17000" at bounding box center [981, 139] width 189 height 20
click at [893, 140] on input "17000" at bounding box center [981, 139] width 189 height 20
type input "18000"
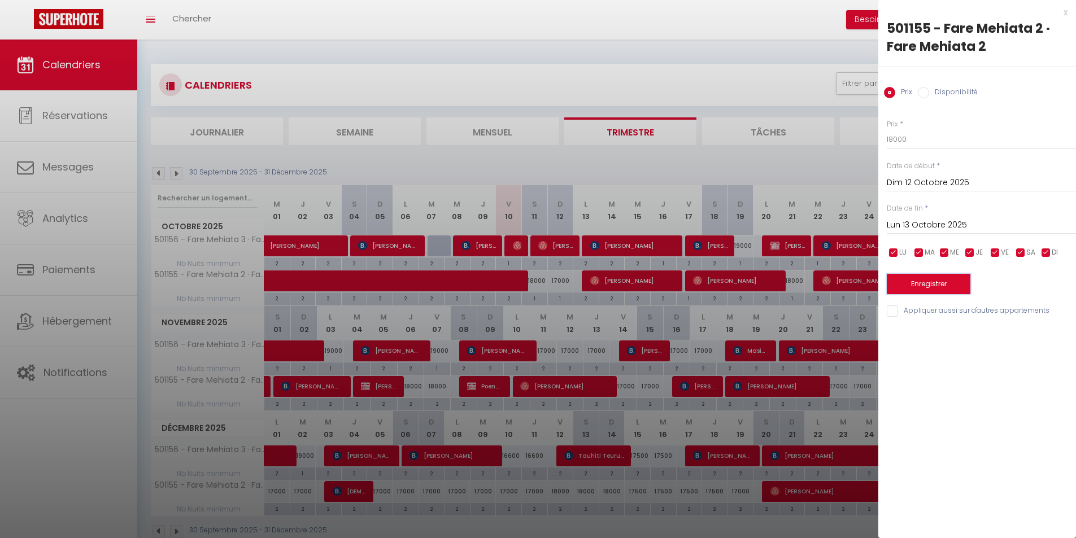
click at [945, 288] on button "Enregistrer" at bounding box center [929, 284] width 84 height 20
type input "Sam 11 Octobre 2025"
type input "Dim 12 Octobre 2025"
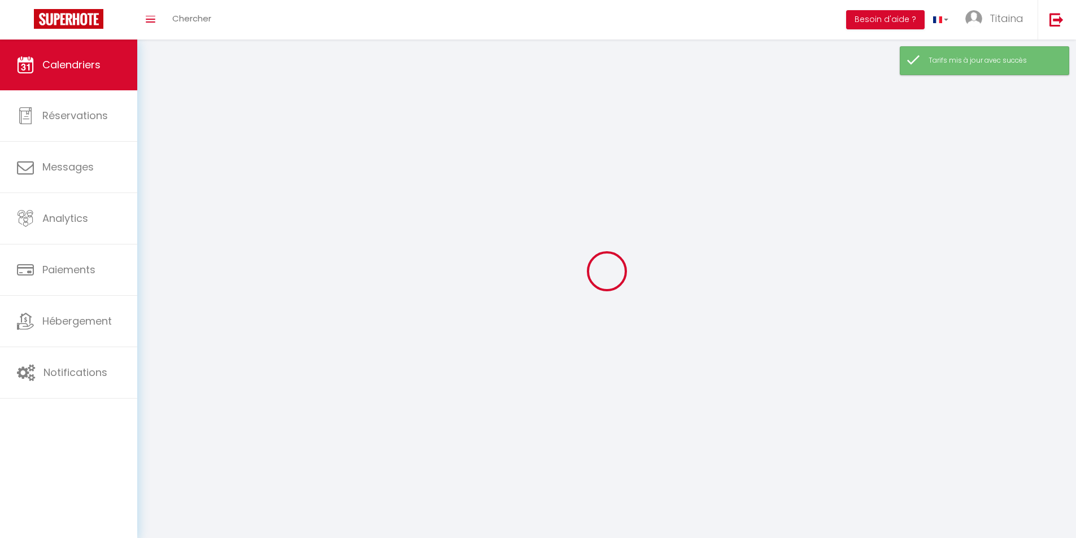
select select "0"
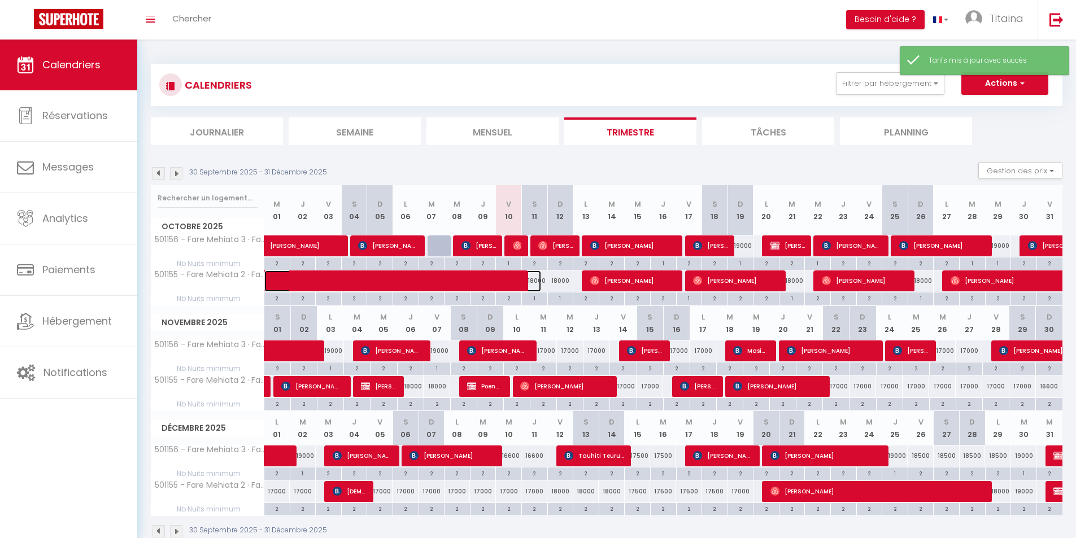
click at [537, 281] on span at bounding box center [411, 281] width 260 height 21
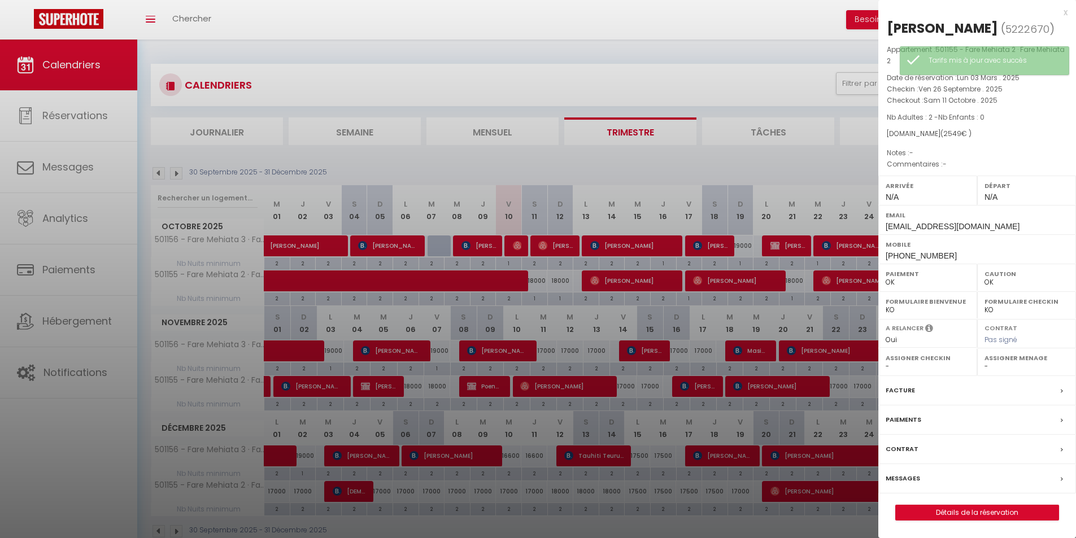
click at [607, 161] on div at bounding box center [538, 269] width 1076 height 538
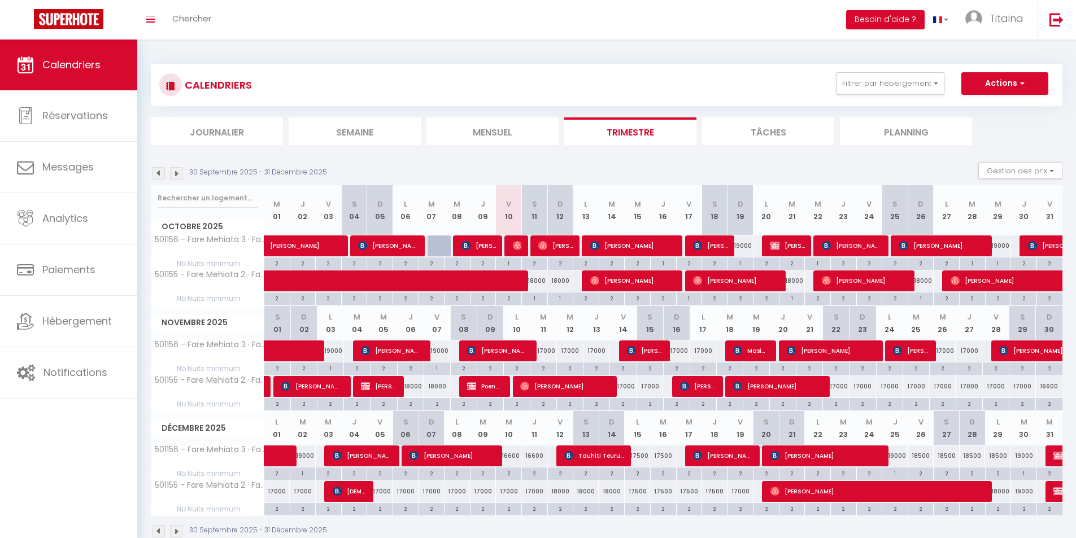
click at [541, 280] on div "18000" at bounding box center [534, 281] width 26 height 21
type input "18000"
type input "Sam 11 Octobre 2025"
type input "Dim 12 Octobre 2025"
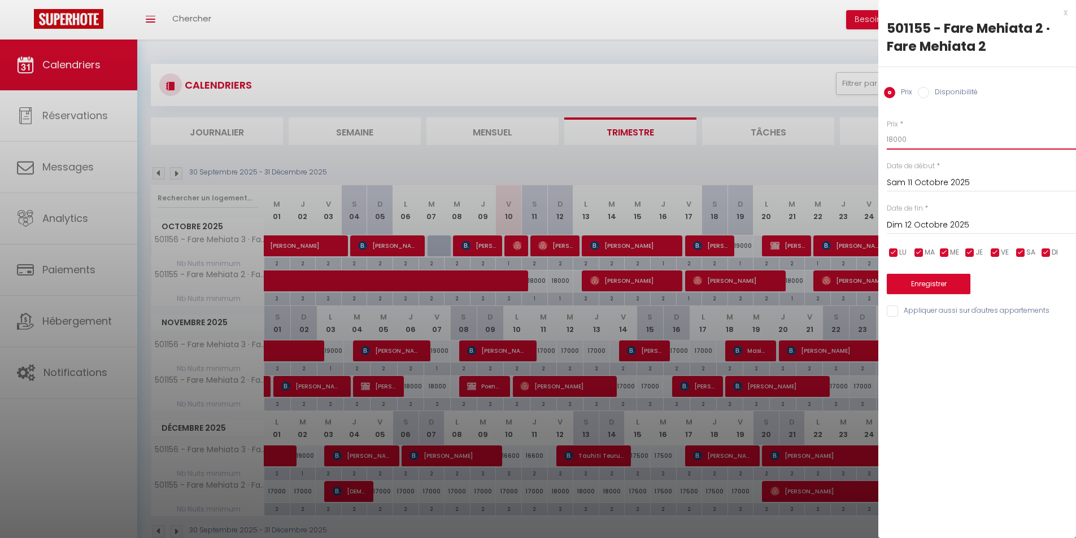
click at [899, 138] on input "18000" at bounding box center [981, 139] width 189 height 20
type input "18500"
click at [934, 290] on button "Enregistrer" at bounding box center [929, 284] width 84 height 20
type input "Ven 10 Octobre 2025"
type input "Sam 11 Octobre 2025"
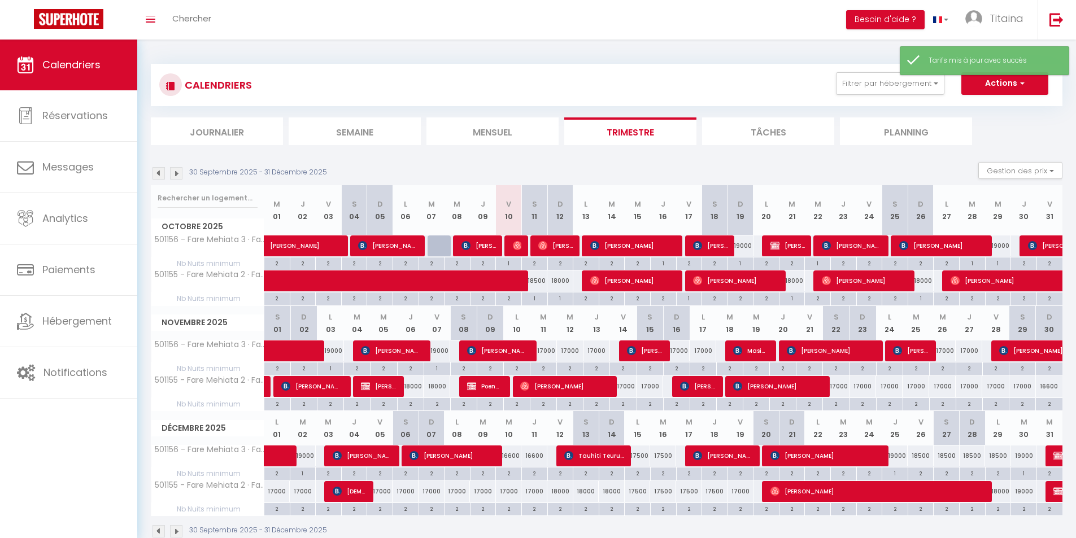
click at [799, 277] on div "18000" at bounding box center [792, 281] width 26 height 21
type input "18000"
type input "[DATE]"
type input "Mer 22 Octobre 2025"
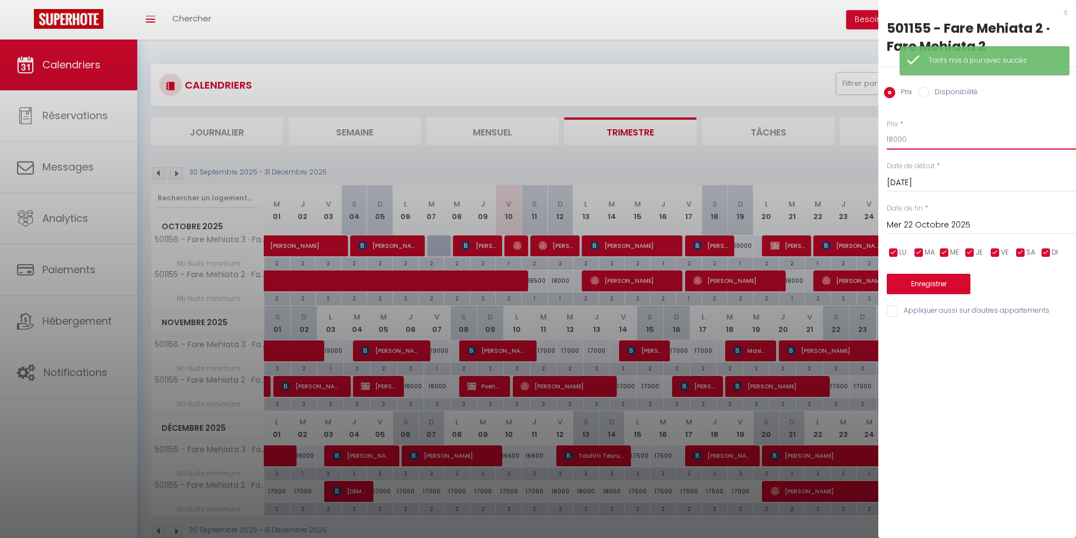
click at [897, 138] on input "18000" at bounding box center [981, 139] width 189 height 20
type input "18500"
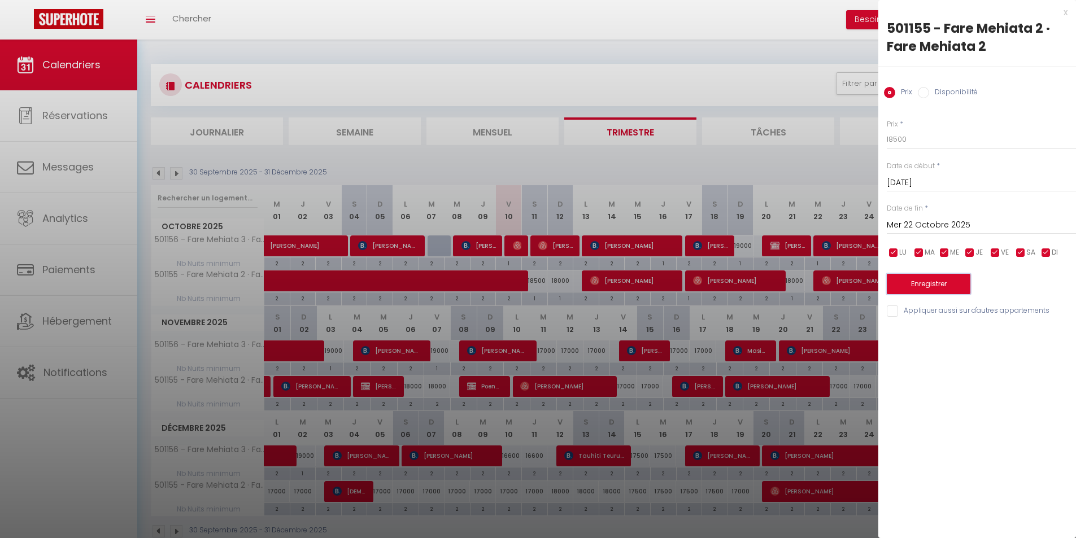
click at [952, 279] on button "Enregistrer" at bounding box center [929, 284] width 84 height 20
type input "Lun 20 Octobre 2025"
type input "[DATE]"
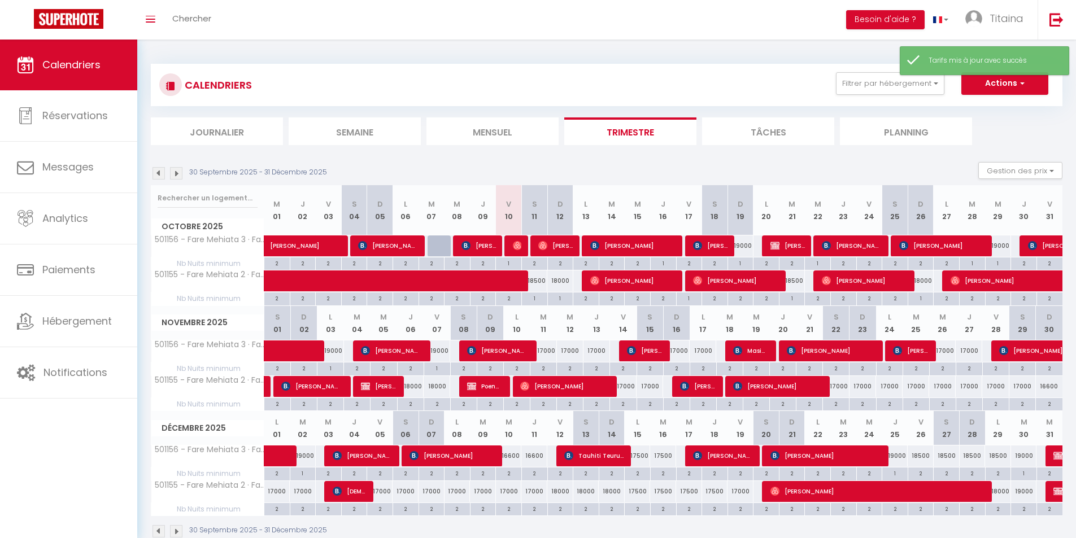
click at [926, 279] on div "18000" at bounding box center [921, 281] width 26 height 21
type input "18000"
type input "Dim 26 Octobre 2025"
type input "Lun 27 Octobre 2025"
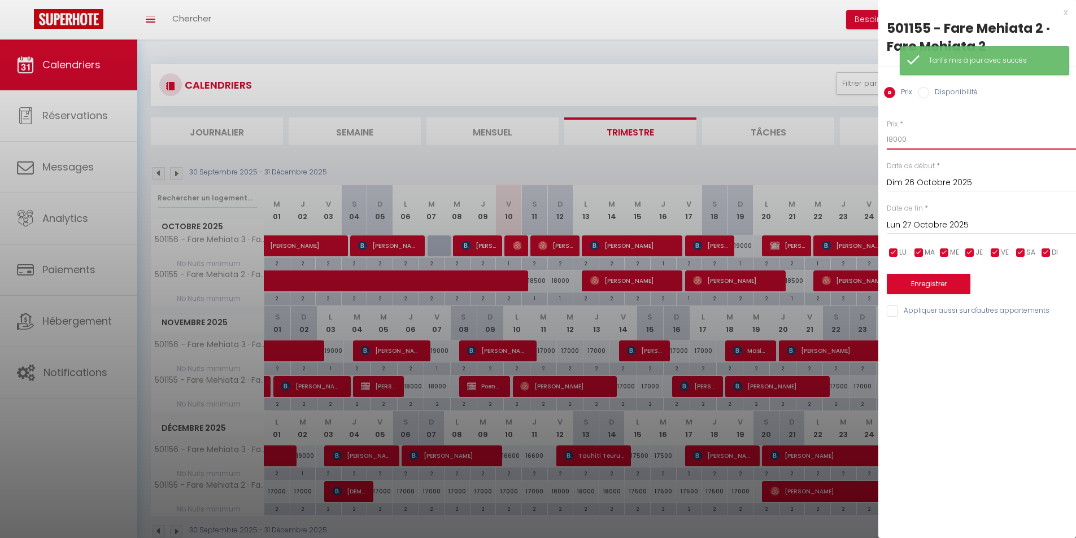
click at [898, 138] on input "18000" at bounding box center [981, 139] width 189 height 20
type input "18500"
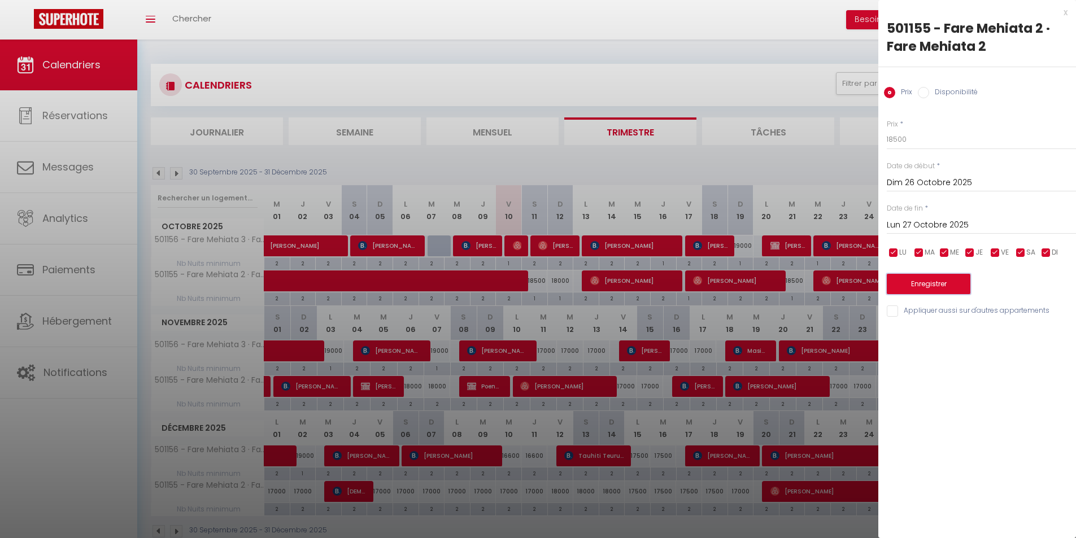
click at [951, 284] on button "Enregistrer" at bounding box center [929, 284] width 84 height 20
type input "Sam 25 Octobre 2025"
type input "Dim 26 Octobre 2025"
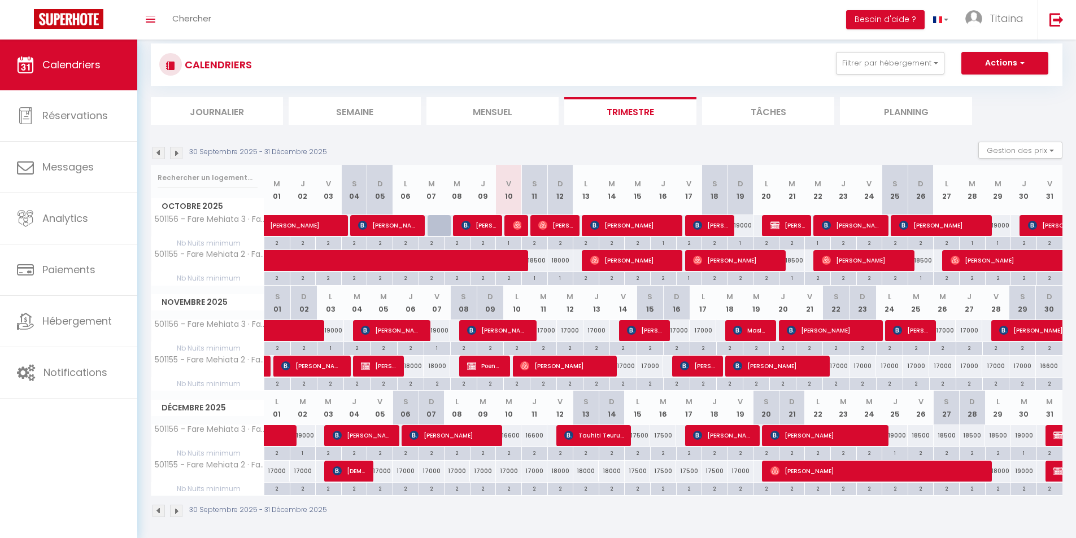
scroll to position [40, 0]
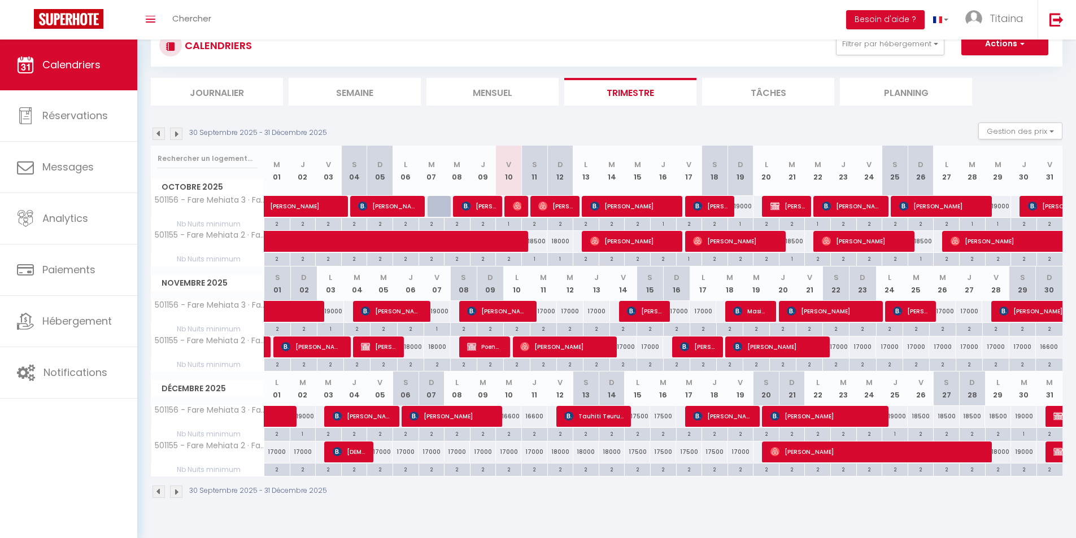
click at [173, 134] on img at bounding box center [176, 134] width 12 height 12
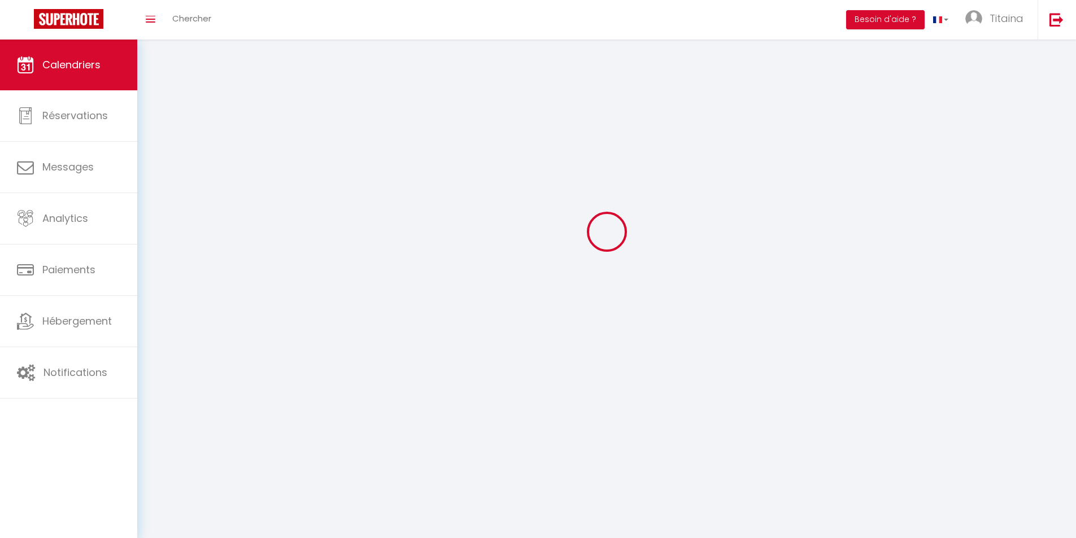
select select "0"
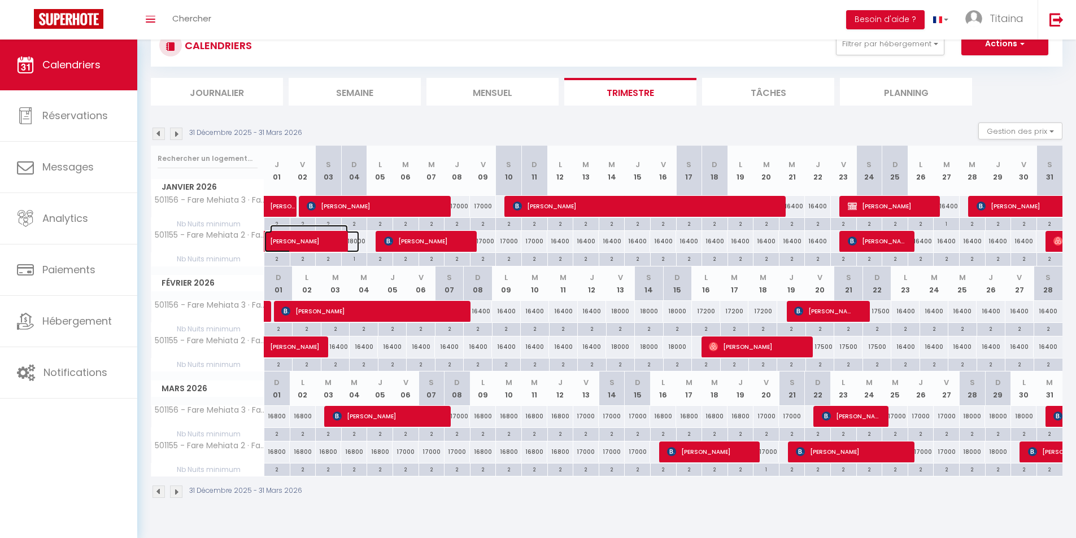
click at [354, 243] on span at bounding box center [320, 241] width 78 height 21
select select "KO"
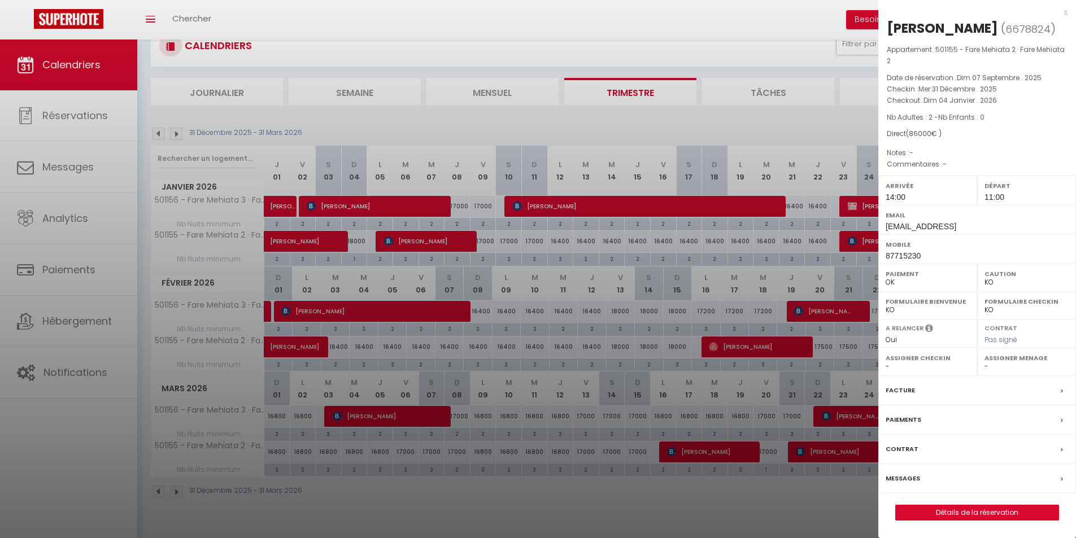
click at [358, 240] on div at bounding box center [538, 269] width 1076 height 538
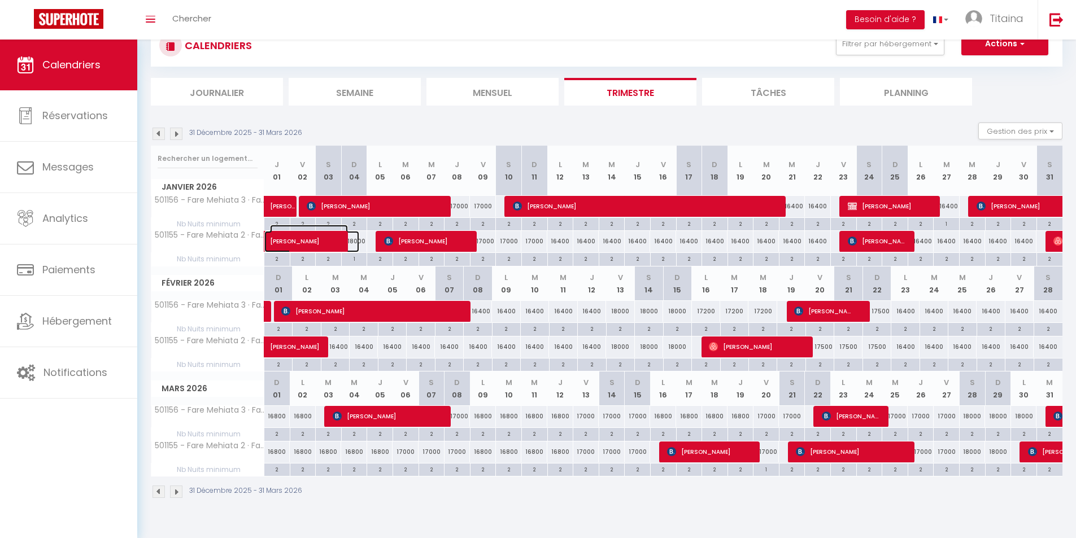
click at [358, 240] on span at bounding box center [320, 241] width 78 height 21
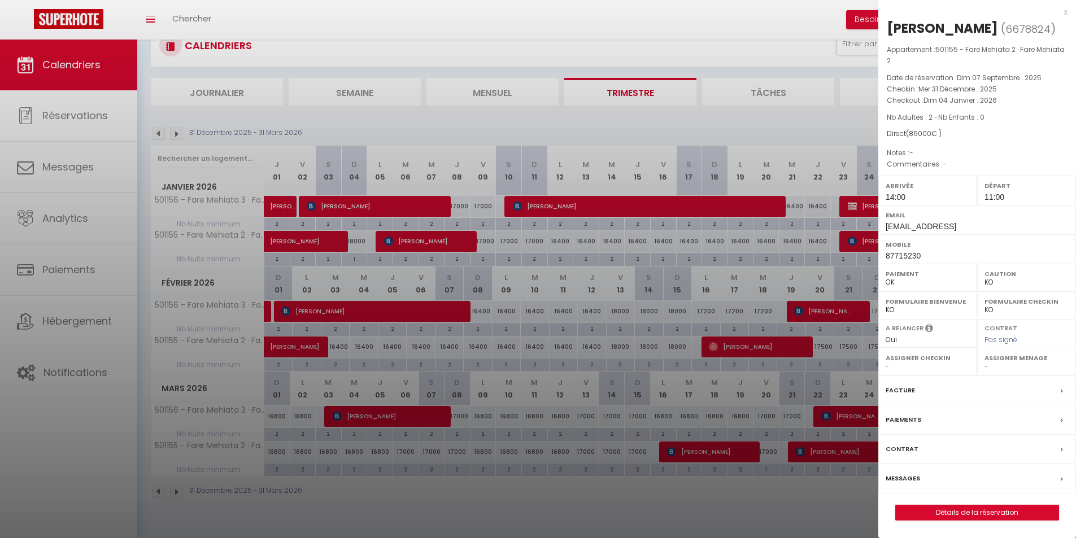
click at [357, 240] on div at bounding box center [538, 269] width 1076 height 538
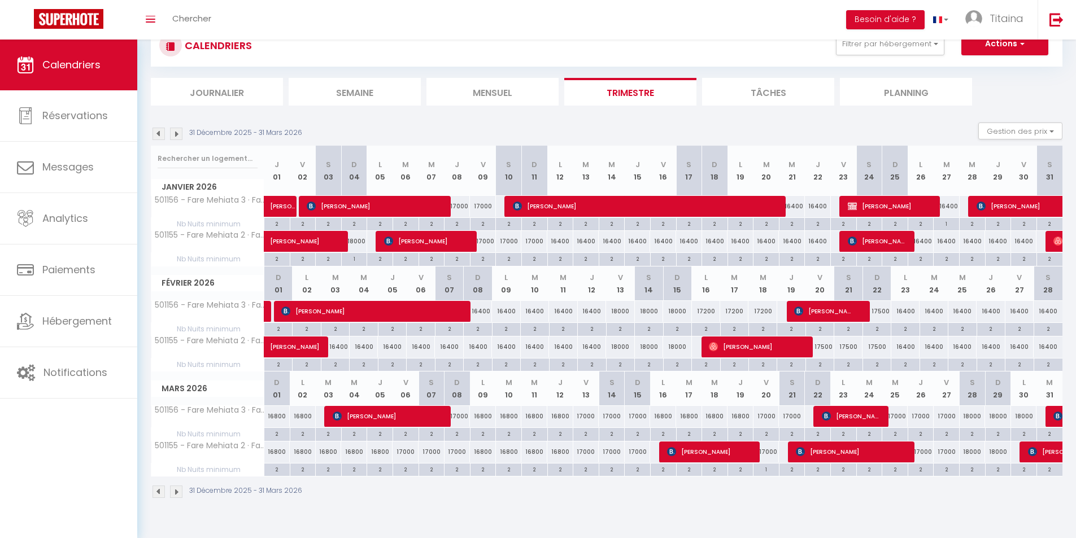
click at [355, 255] on div "1" at bounding box center [354, 258] width 25 height 11
type input "1"
type input "Dim 04 Janvier 2026"
type input "Lun 05 Janvier 2026"
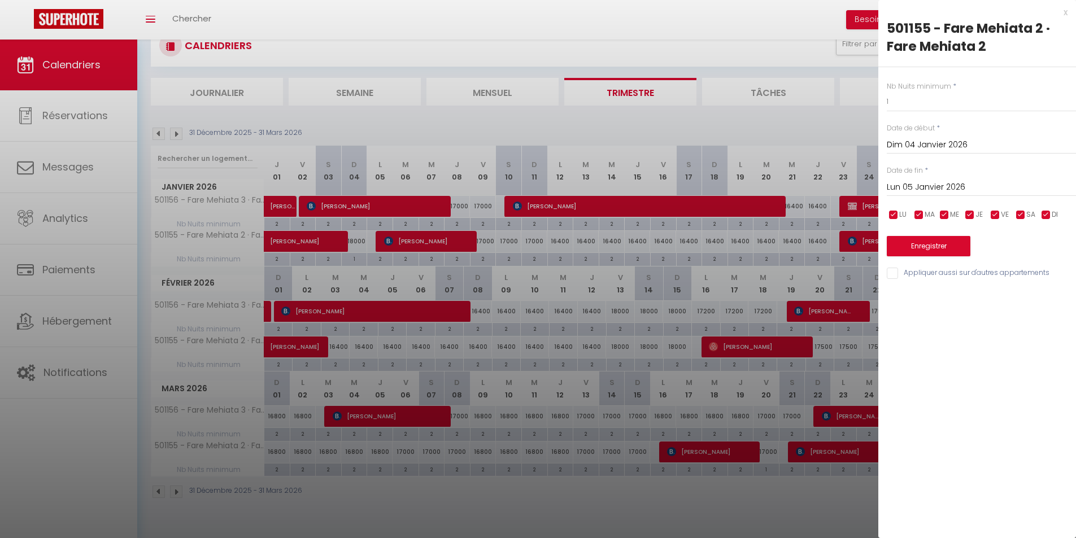
click at [365, 238] on div at bounding box center [538, 269] width 1076 height 538
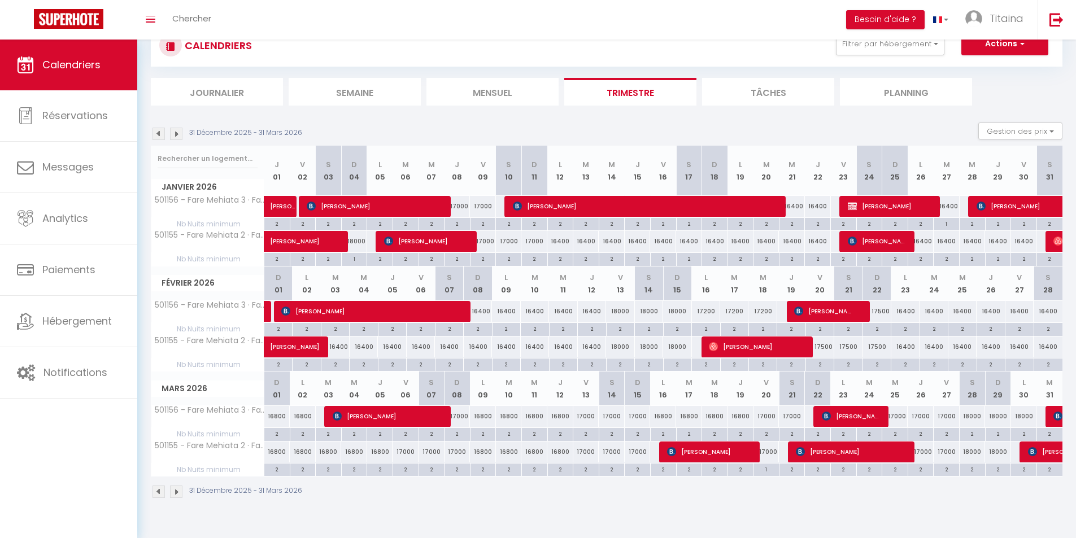
click at [367, 240] on div "17000" at bounding box center [380, 241] width 27 height 21
click at [370, 242] on div "17000" at bounding box center [380, 241] width 27 height 21
click at [356, 240] on span at bounding box center [320, 241] width 78 height 21
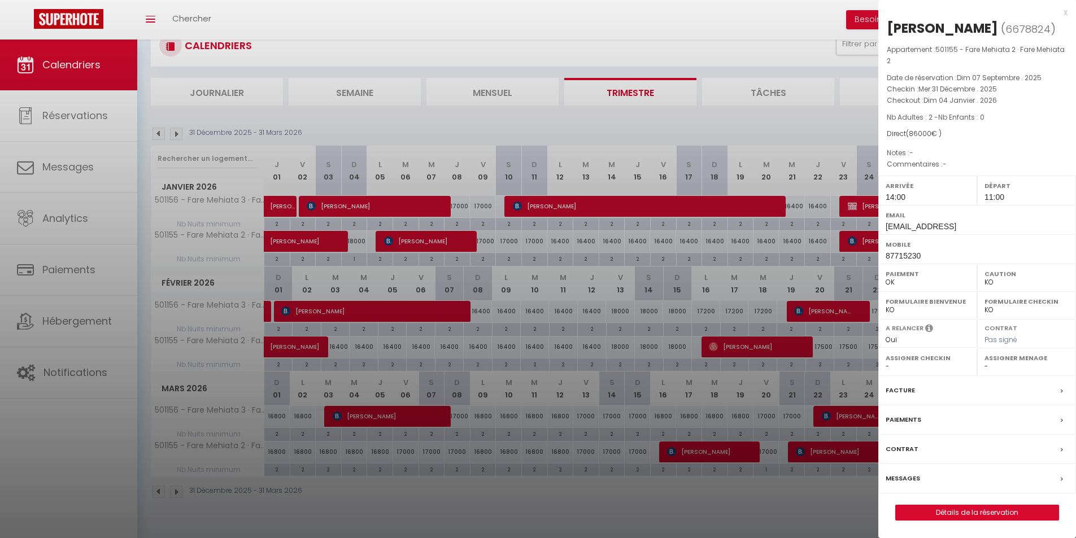
click at [356, 240] on div at bounding box center [538, 269] width 1076 height 538
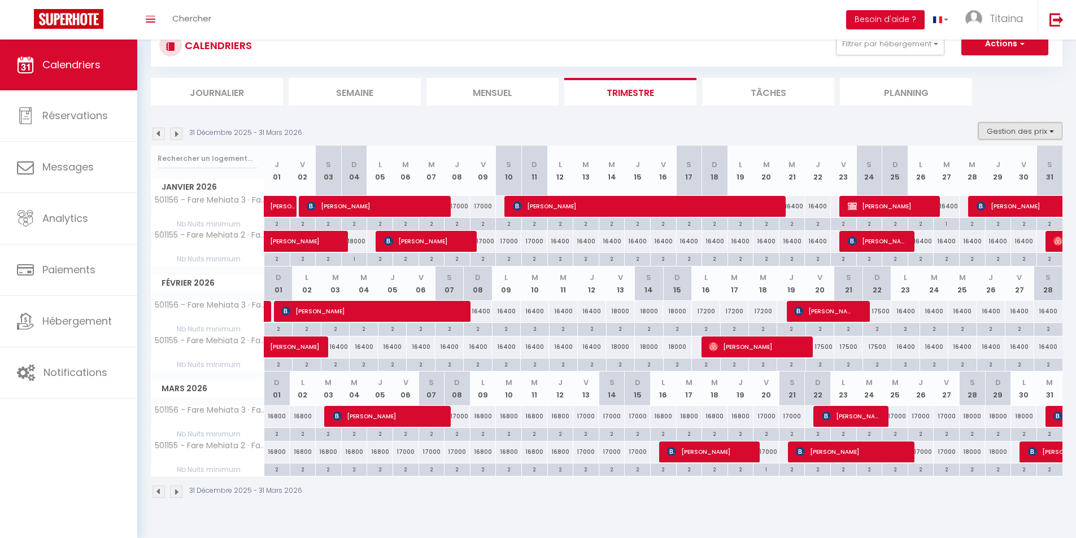
click at [1022, 129] on button "Gestion des prix" at bounding box center [1020, 131] width 84 height 17
click at [817, 114] on section "[DATE] - [DATE] Gestion des prix Nb Nuits minimum Règles Disponibilité [DATE] J…" at bounding box center [607, 310] width 912 height 399
click at [356, 240] on span at bounding box center [320, 241] width 78 height 21
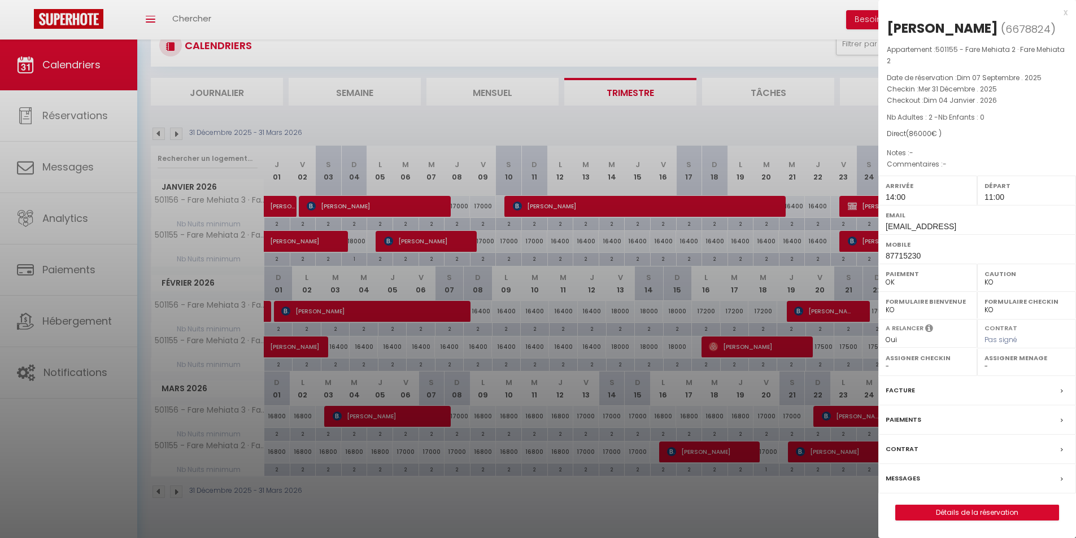
click at [362, 246] on div at bounding box center [538, 269] width 1076 height 538
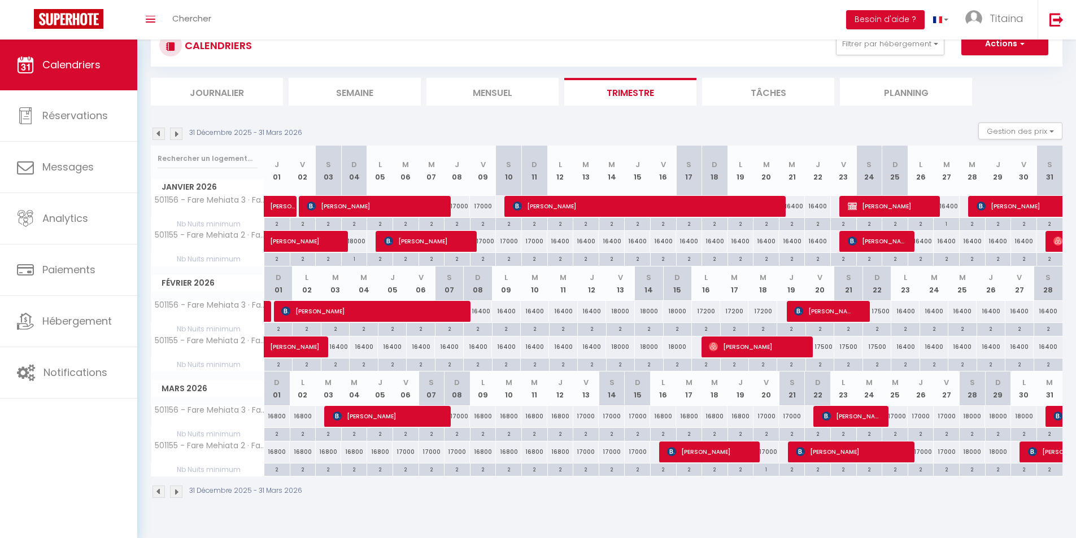
click at [358, 256] on div "1" at bounding box center [354, 258] width 25 height 11
type input "1"
type input "Dim 04 Janvier 2026"
type input "Lun 05 Janvier 2026"
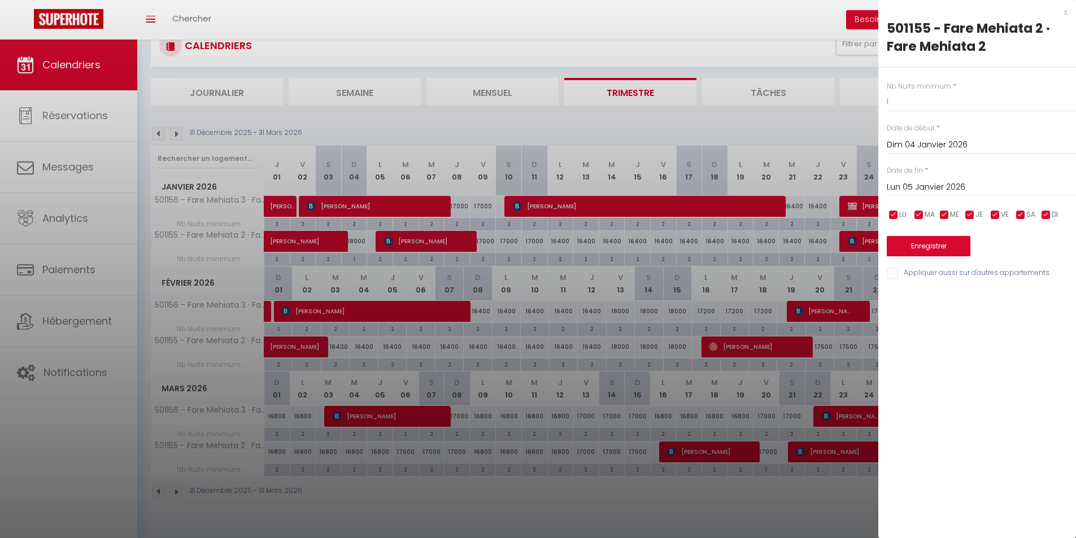
click at [372, 236] on div at bounding box center [538, 269] width 1076 height 538
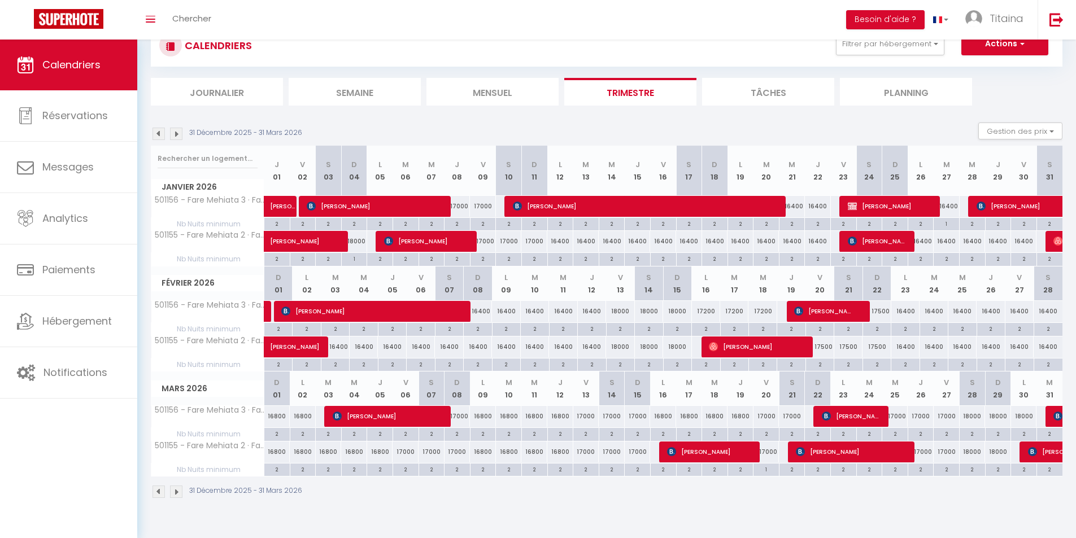
click at [372, 236] on div "17000" at bounding box center [380, 241] width 27 height 21
click at [365, 348] on div "16400" at bounding box center [364, 347] width 28 height 21
type input "16400"
type input "[DATE]"
type input "Jeu 05 Février 2026"
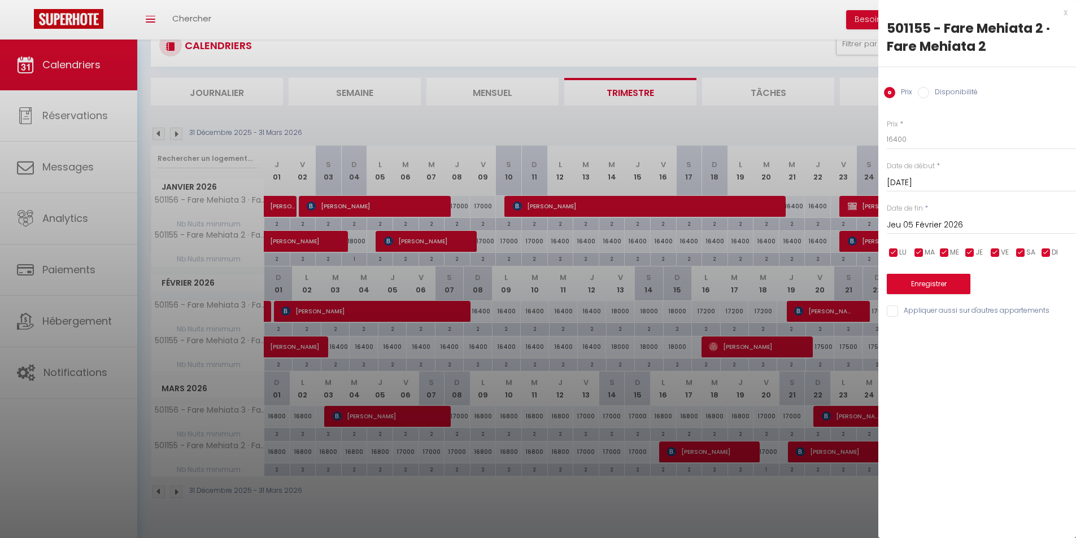
click at [1069, 14] on div "x 501155 - Fare Mehiata 2 · Fare Mehiata 2 Prix Disponibilité Prix * 16400 Stat…" at bounding box center [977, 164] width 198 height 329
click at [1065, 14] on div "x" at bounding box center [972, 13] width 189 height 14
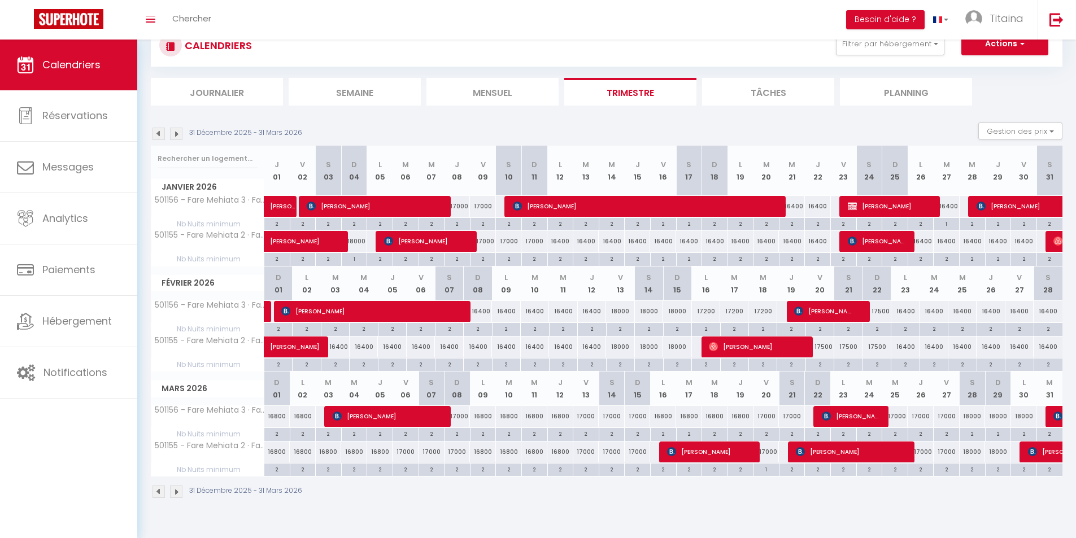
click at [351, 259] on div "1" at bounding box center [354, 258] width 25 height 11
type input "1"
type input "Dim 04 Janvier 2026"
type input "Lun 05 Janvier 2026"
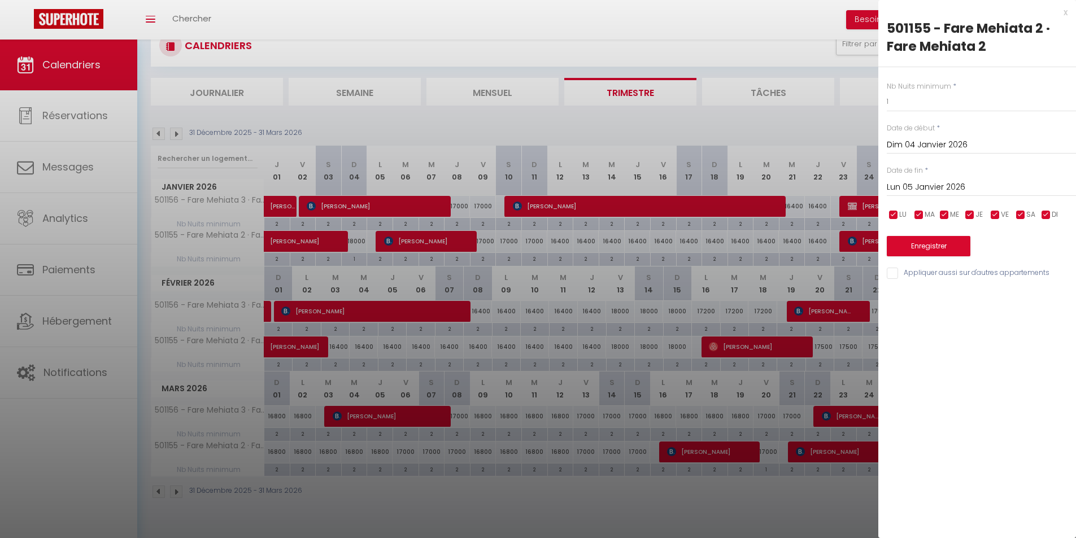
click at [1066, 14] on div "x" at bounding box center [972, 13] width 189 height 14
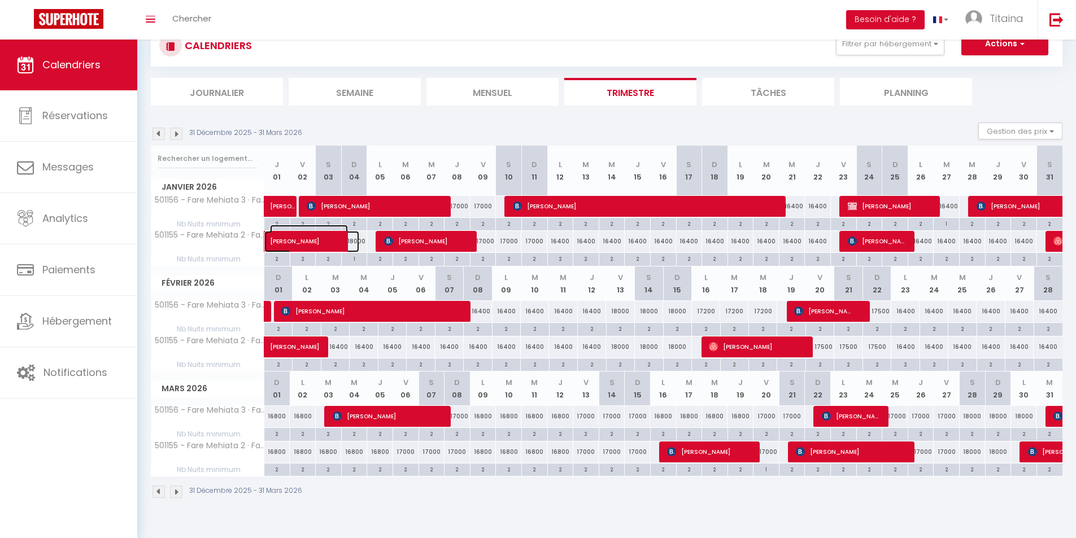
click at [357, 242] on span at bounding box center [320, 241] width 78 height 21
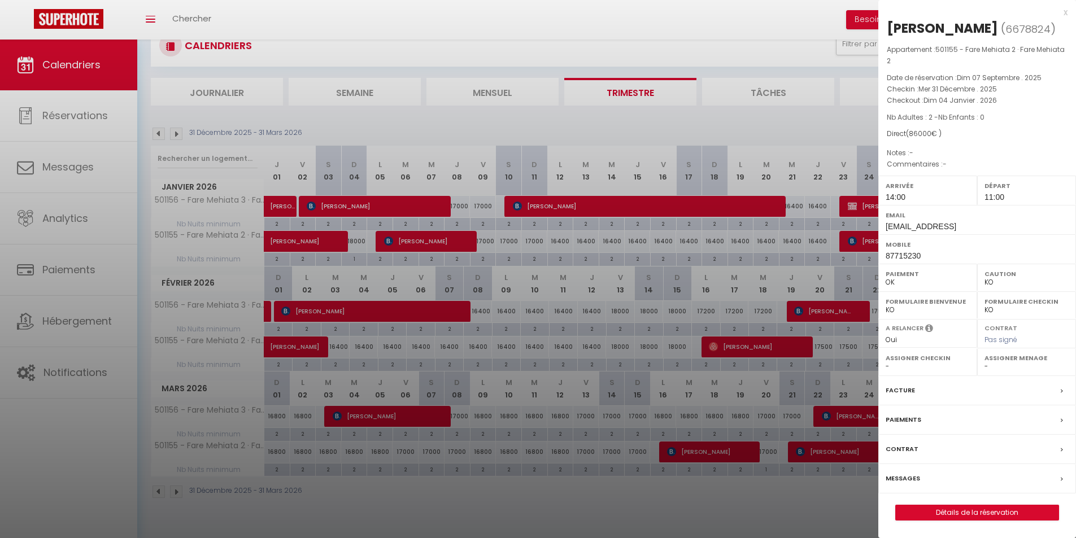
click at [343, 368] on div at bounding box center [538, 269] width 1076 height 538
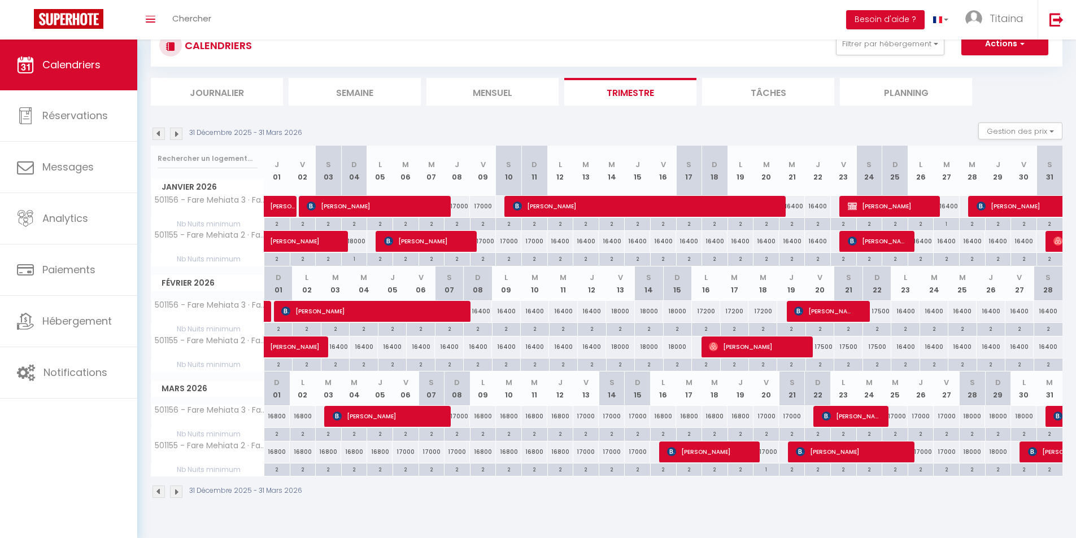
click at [335, 346] on div "16400" at bounding box center [335, 347] width 28 height 21
type input "16400"
type input "[DATE]"
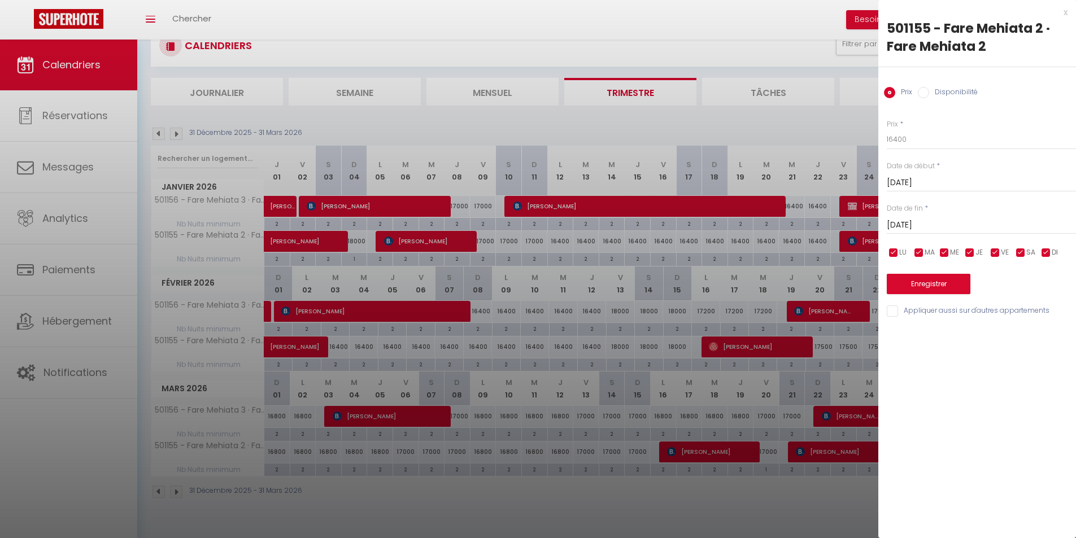
click at [1067, 14] on div "x" at bounding box center [972, 13] width 189 height 14
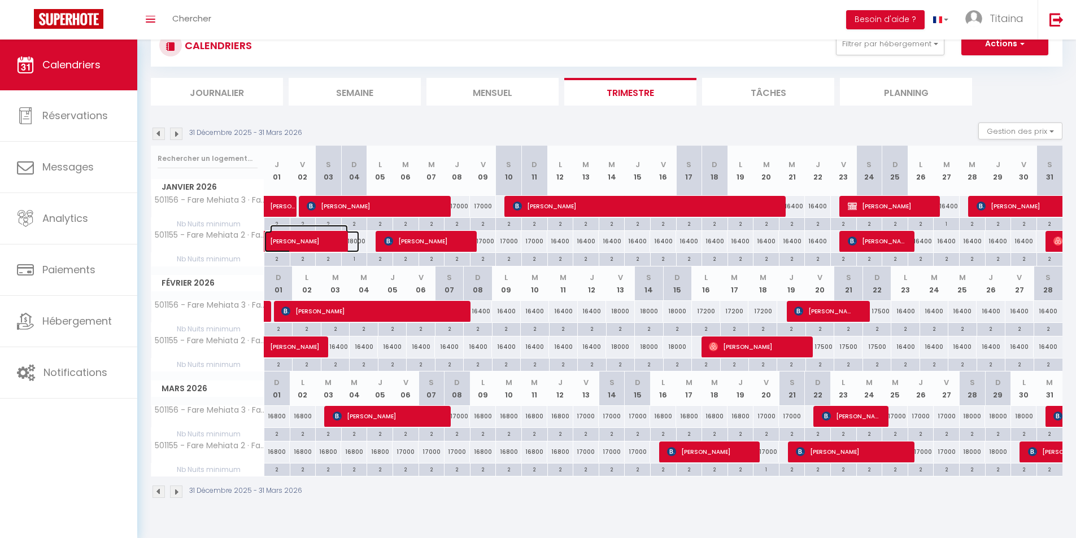
click at [356, 242] on span at bounding box center [320, 241] width 78 height 21
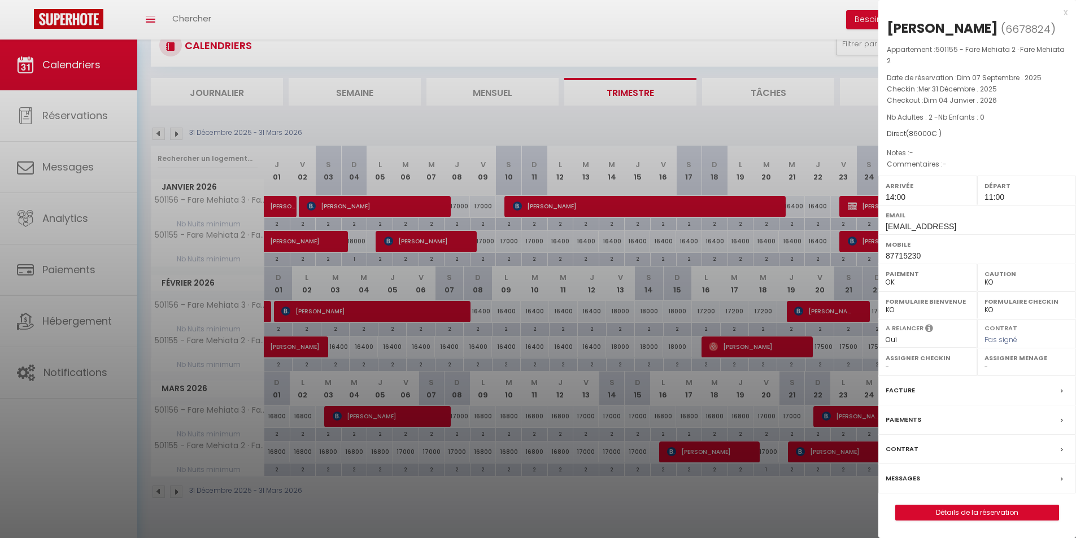
click at [546, 285] on div at bounding box center [538, 269] width 1076 height 538
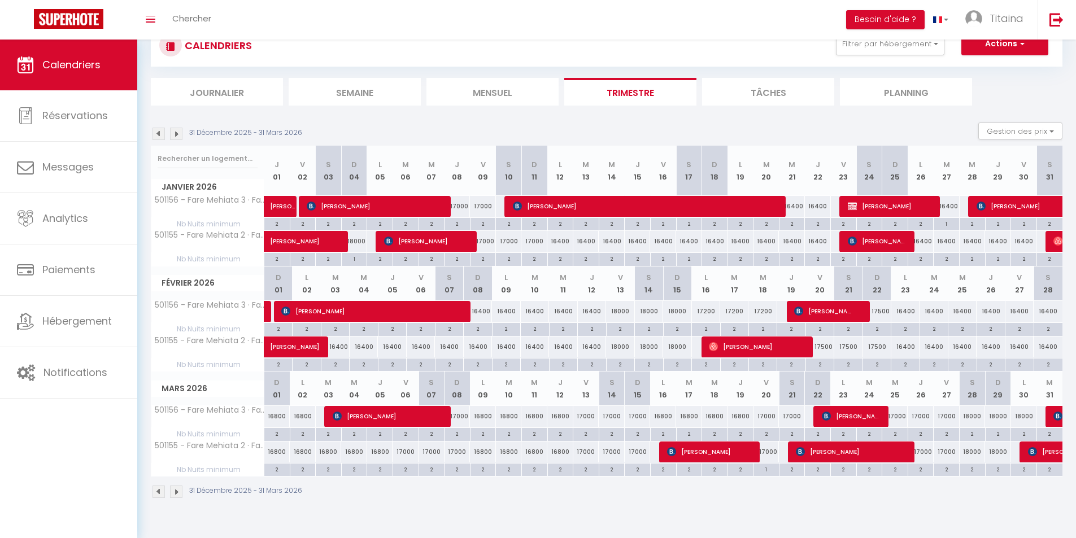
click at [706, 311] on div "17200" at bounding box center [706, 311] width 28 height 21
type input "17200"
type input "Lun 16 Février 2026"
type input "[DATE]"
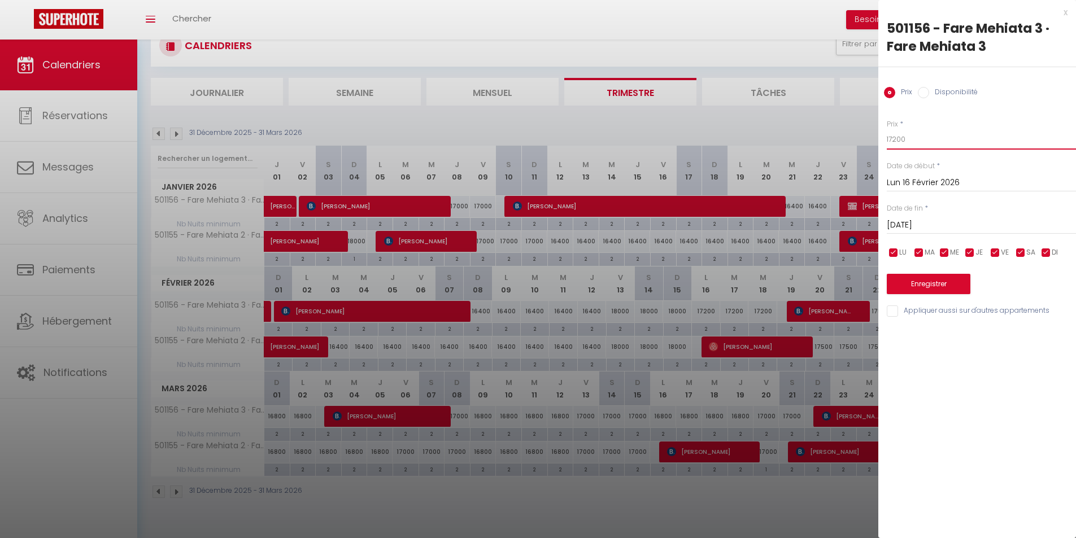
click at [895, 138] on input "17200" at bounding box center [981, 139] width 189 height 20
type input "17500"
click at [909, 228] on input "[DATE]" at bounding box center [981, 225] width 189 height 15
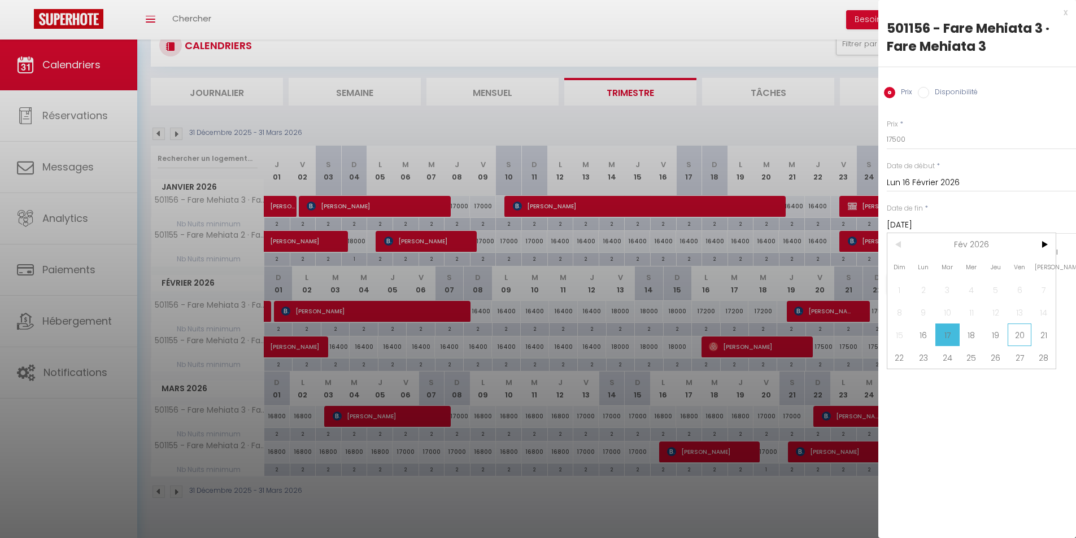
click at [1011, 336] on span "20" at bounding box center [1020, 335] width 24 height 23
type input "Ven 20 Février 2026"
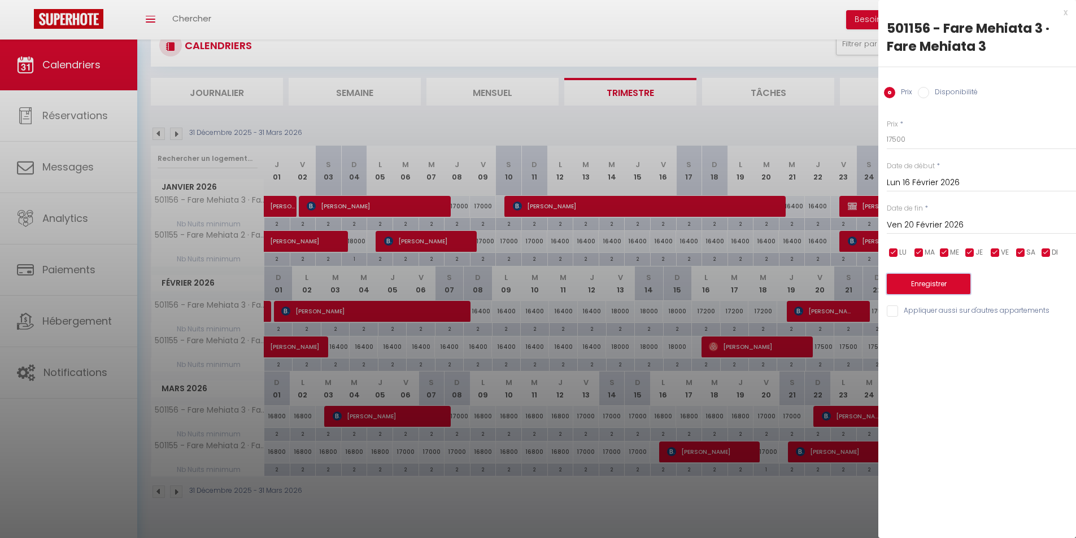
click at [905, 286] on button "Enregistrer" at bounding box center [929, 284] width 84 height 20
type input "Dim 15 Février 2026"
type input "Jeu 19 Février 2026"
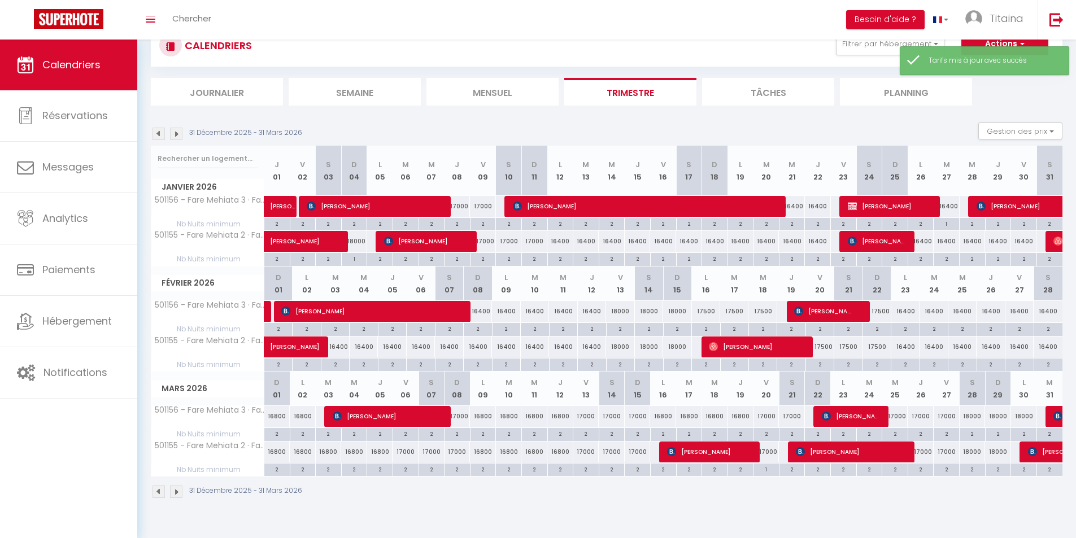
click at [772, 455] on div "17000" at bounding box center [767, 452] width 26 height 21
type input "17000"
type input "Ven 20 Mars 2026"
type input "[DATE]"
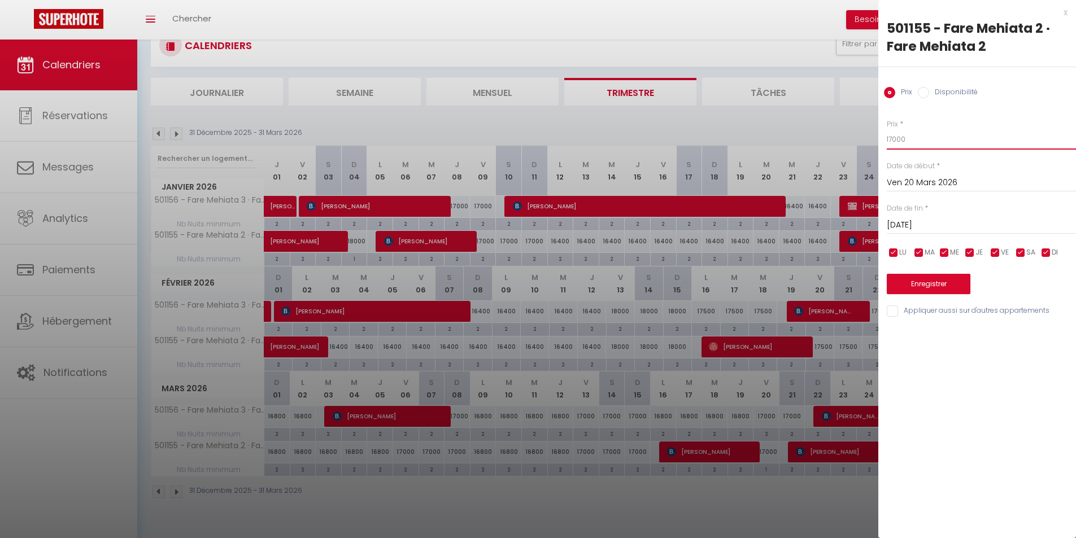
click at [896, 135] on input "17000" at bounding box center [981, 139] width 189 height 20
type input "18500"
click at [951, 286] on button "Enregistrer" at bounding box center [929, 284] width 84 height 20
type input "Jeu 19 Mars 2026"
type input "Ven 20 Mars 2026"
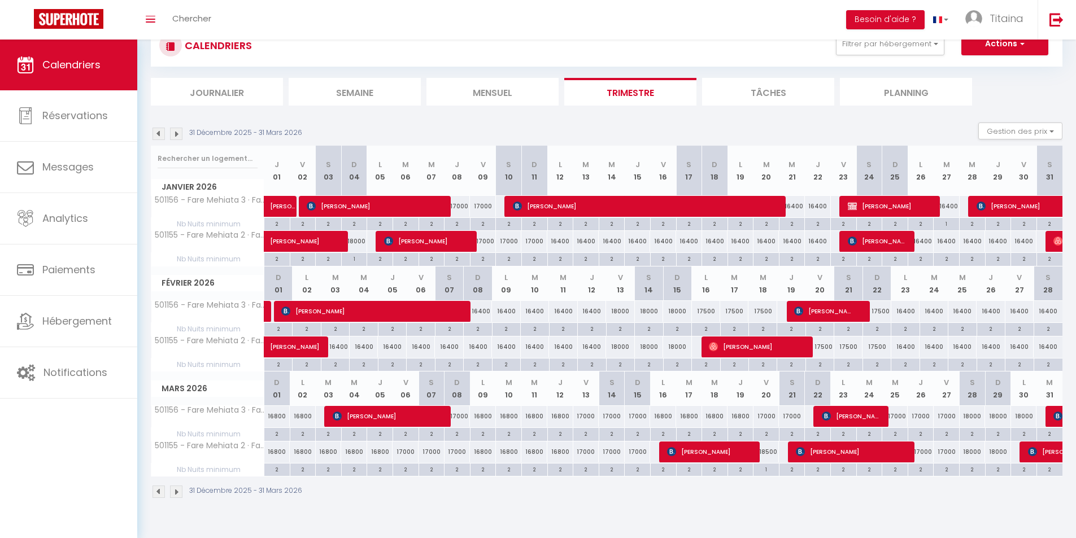
click at [181, 132] on img at bounding box center [176, 134] width 12 height 12
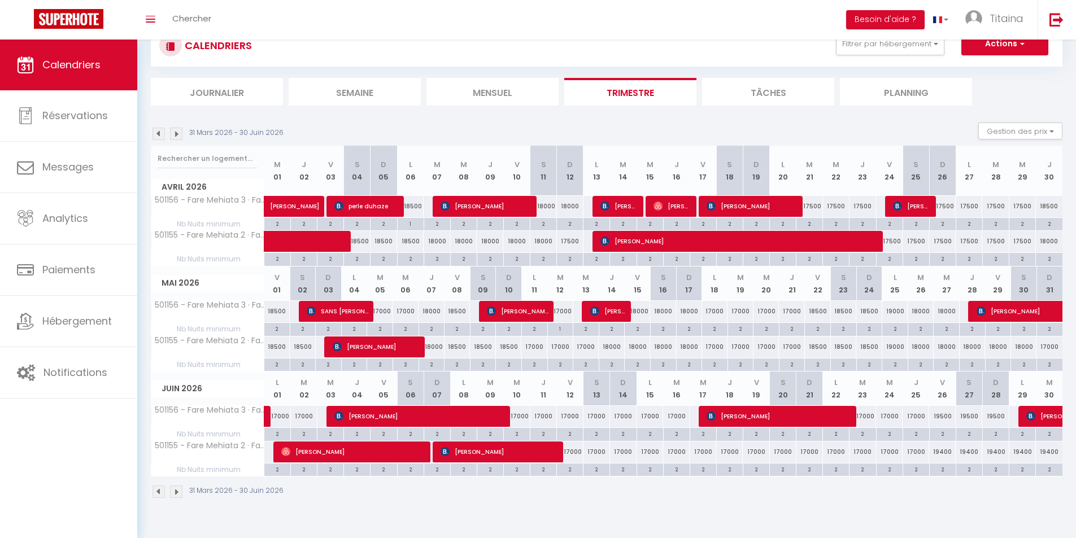
click at [408, 205] on div "18500" at bounding box center [410, 206] width 27 height 21
type input "18500"
type input "Lun 06 Avril 2026"
type input "[DATE]"
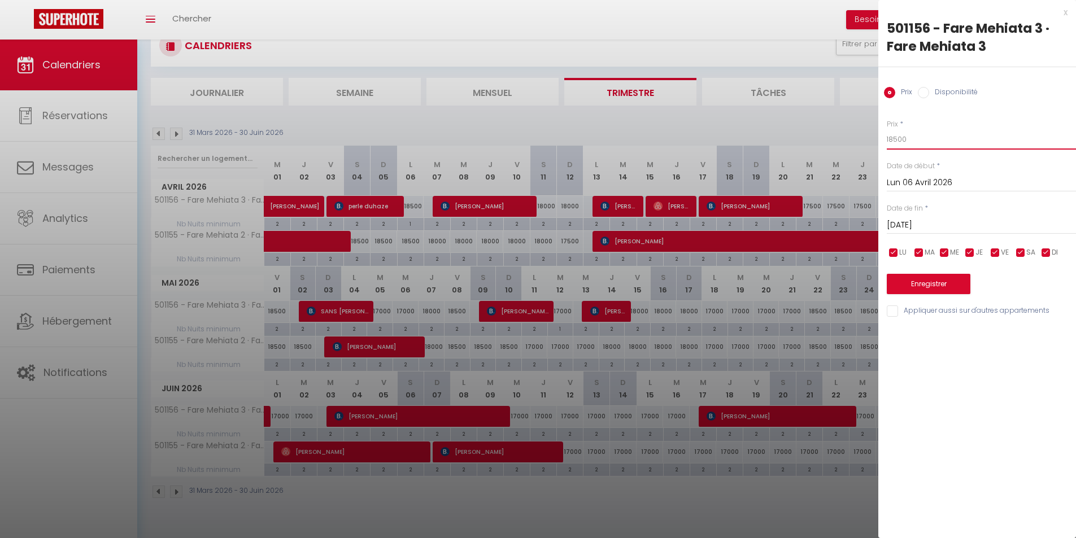
click at [897, 137] on input "18500" at bounding box center [981, 139] width 189 height 20
type input "19000"
click at [921, 284] on button "Enregistrer" at bounding box center [929, 284] width 84 height 20
type input "Dim 05 Avril 2026"
type input "Lun 06 Avril 2026"
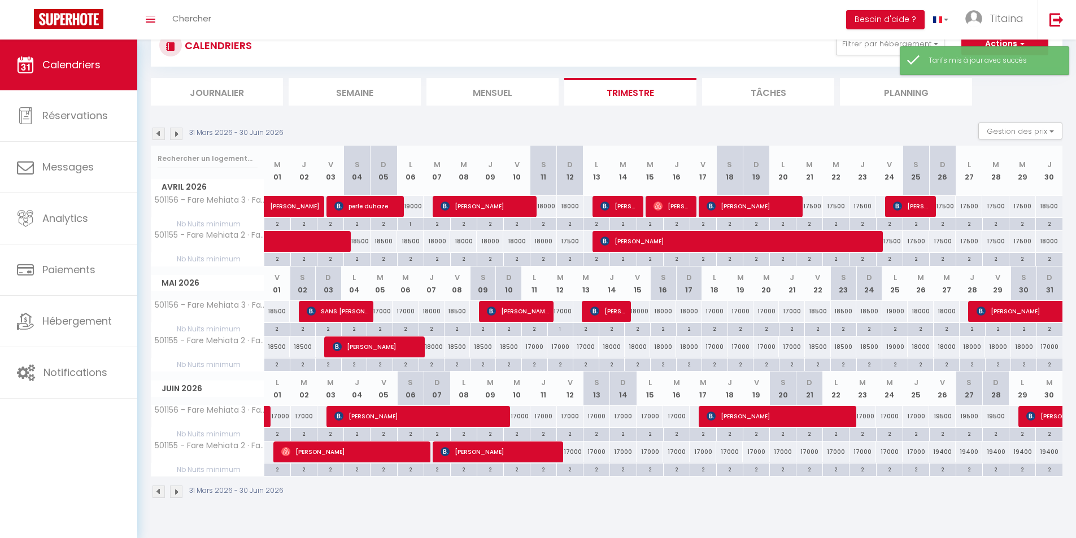
click at [563, 313] on div "17000" at bounding box center [560, 311] width 26 height 21
type input "17000"
type input "[DATE]"
type input "Mer 13 Mai 2026"
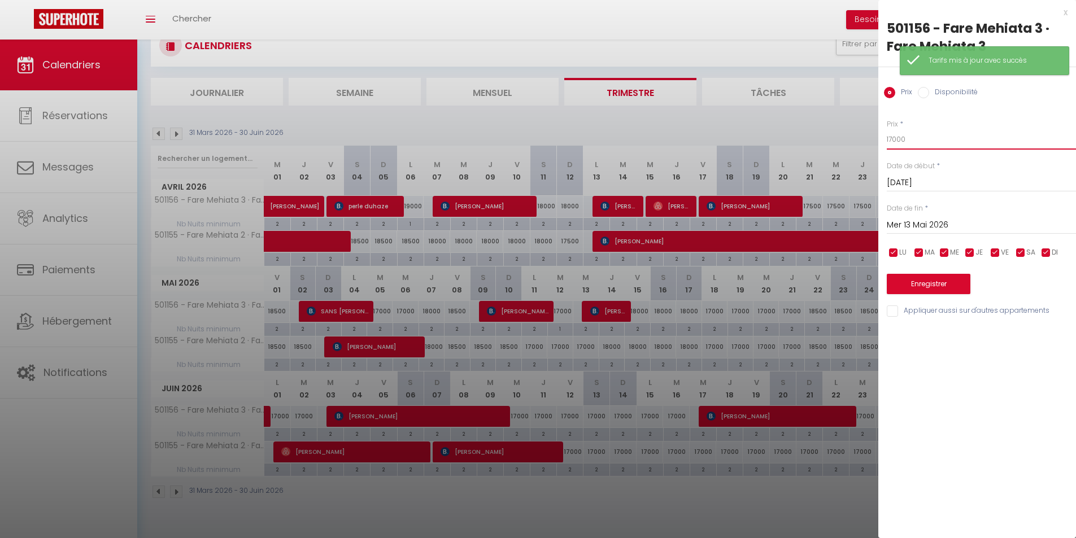
click at [895, 137] on input "17000" at bounding box center [981, 139] width 189 height 20
type input "19000"
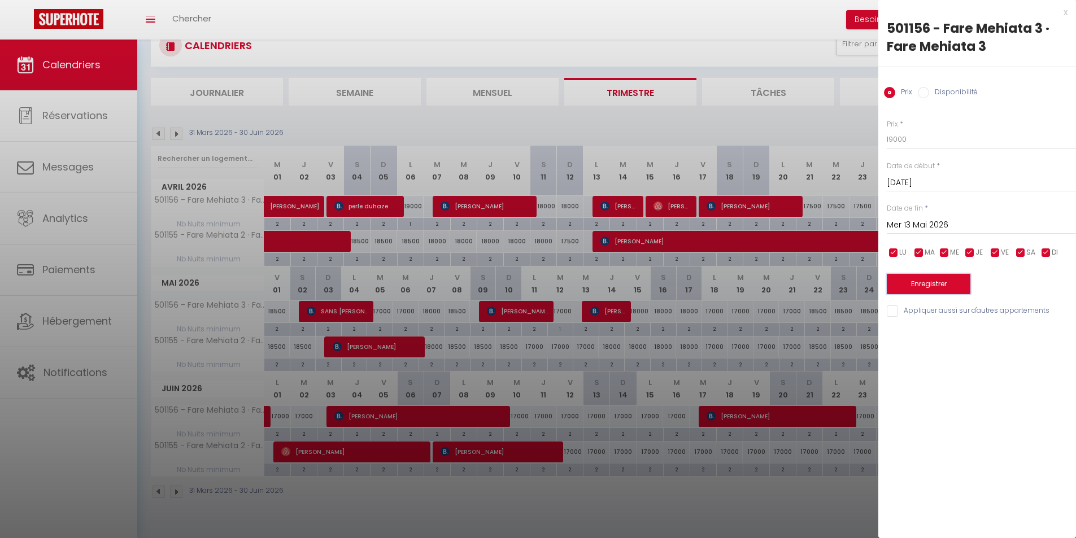
click at [936, 280] on button "Enregistrer" at bounding box center [929, 284] width 84 height 20
type input "Lun 11 Mai 2026"
type input "[DATE]"
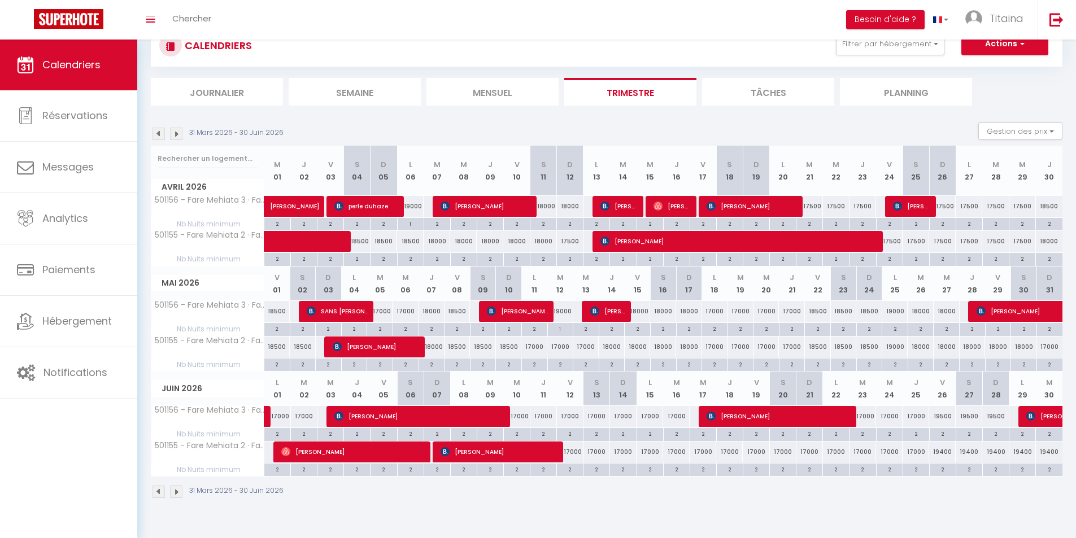
click at [181, 134] on img at bounding box center [176, 134] width 12 height 12
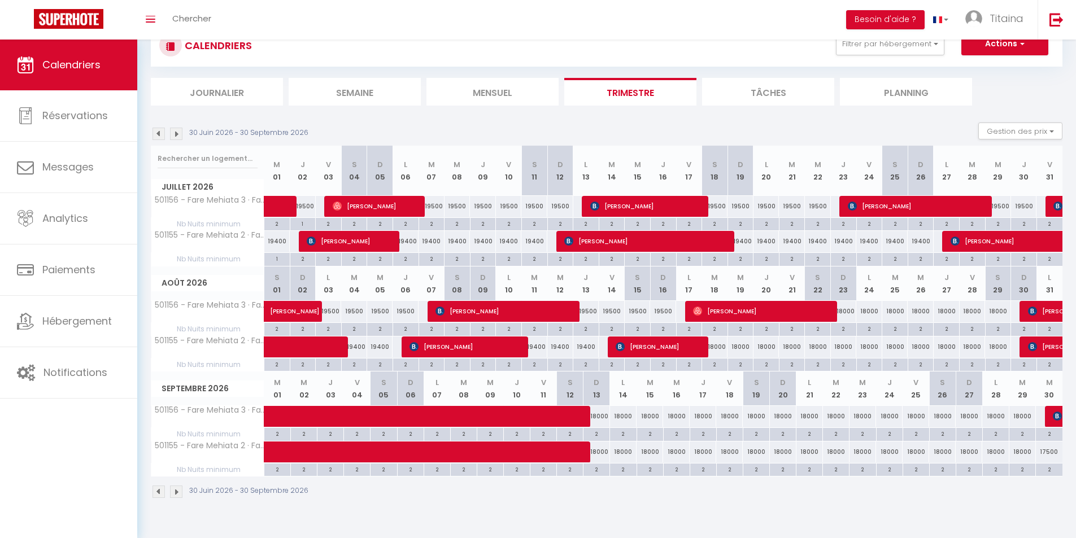
click at [181, 134] on img at bounding box center [176, 134] width 12 height 12
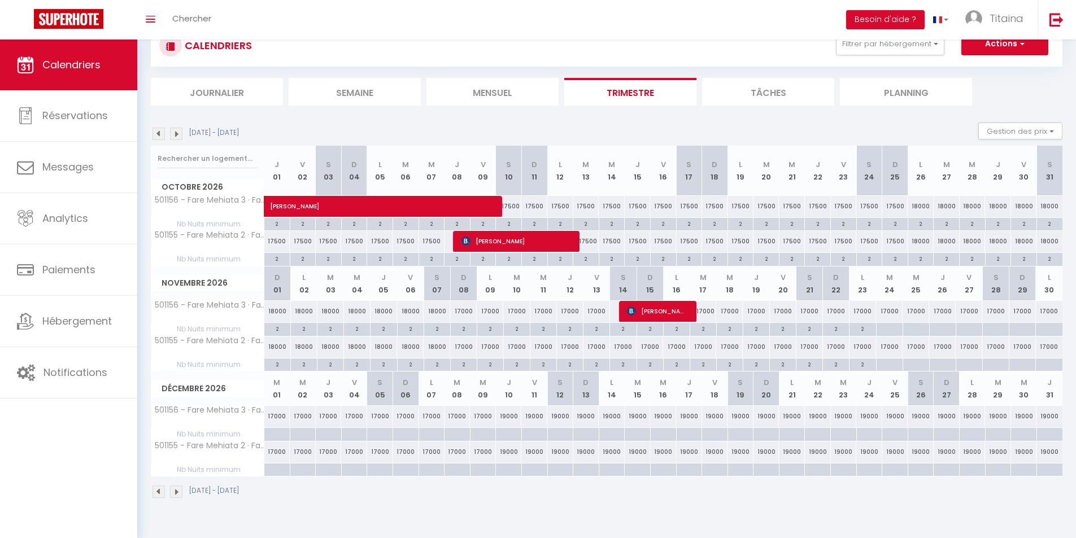
click at [181, 134] on img at bounding box center [176, 134] width 12 height 12
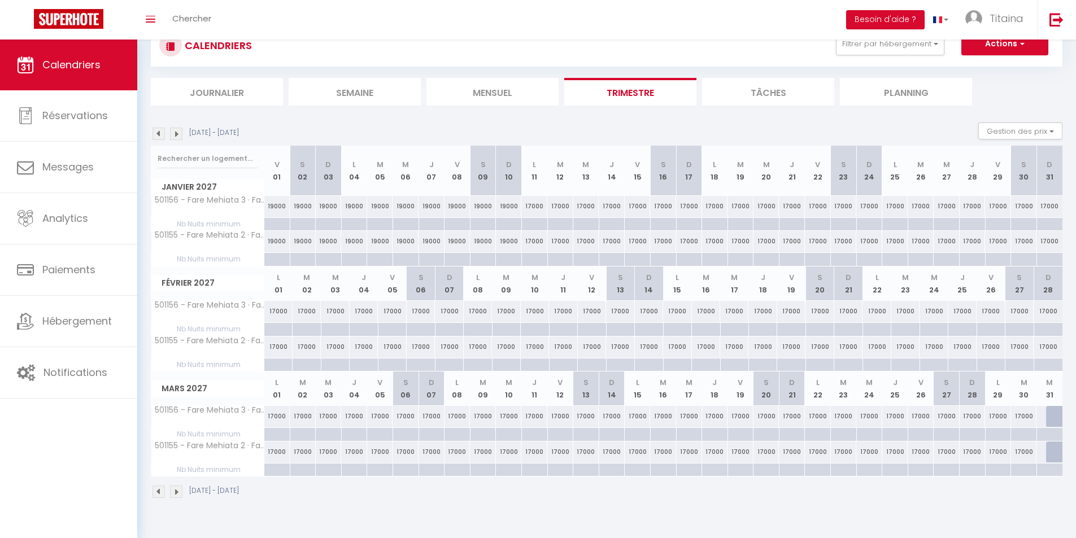
click at [155, 134] on img at bounding box center [159, 134] width 12 height 12
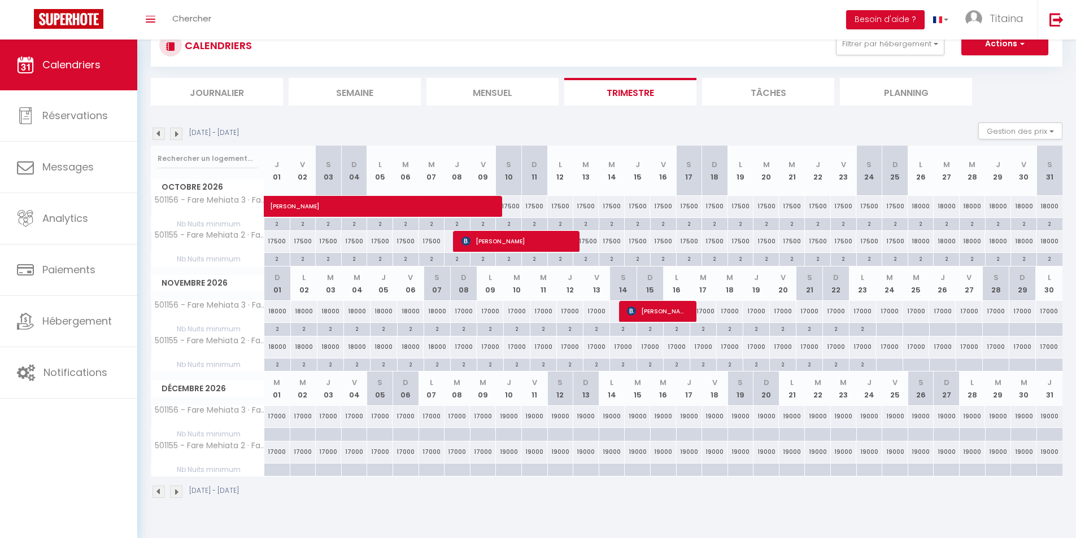
click at [155, 134] on img at bounding box center [159, 134] width 12 height 12
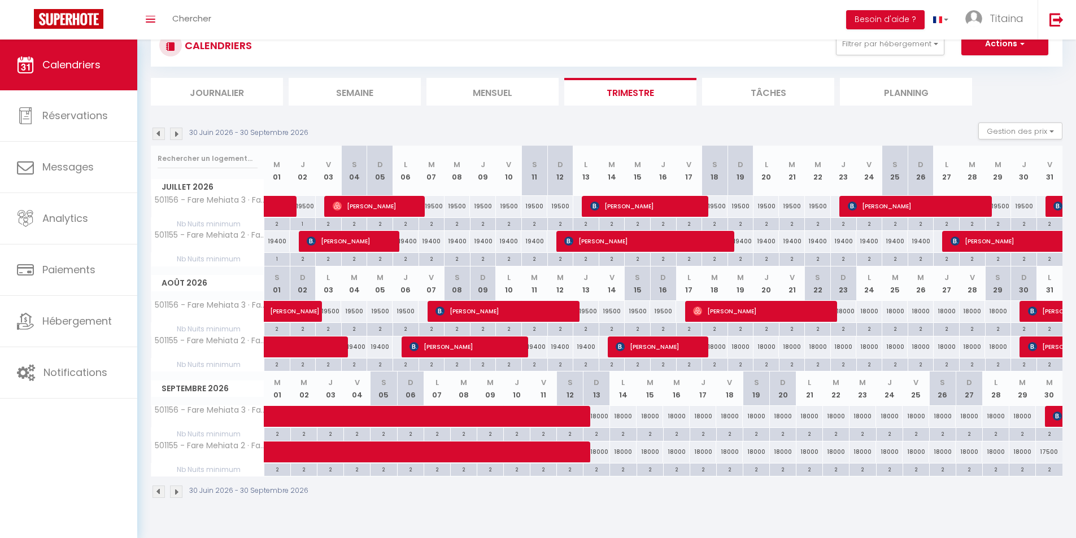
click at [158, 135] on img at bounding box center [159, 134] width 12 height 12
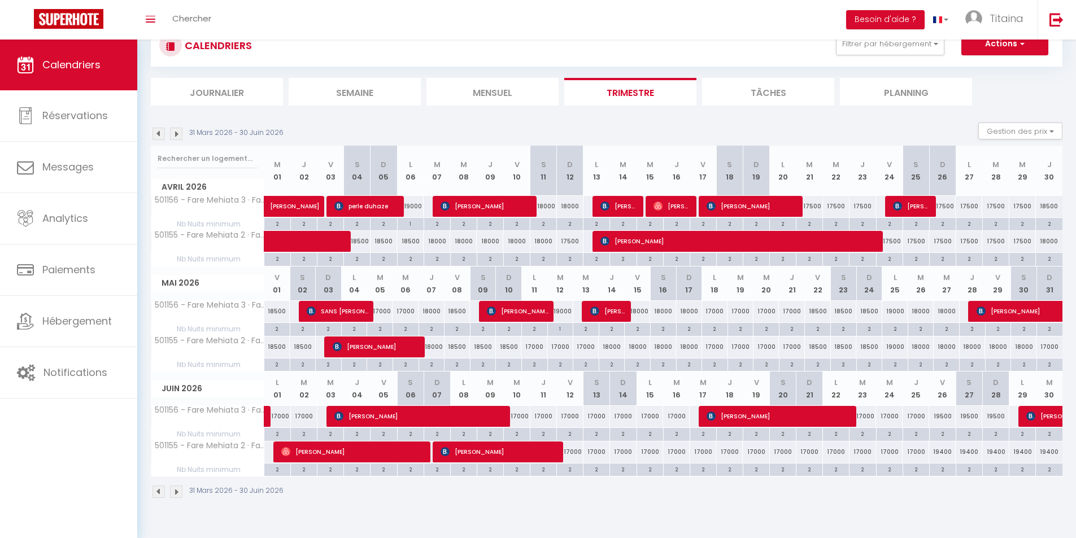
click at [161, 135] on img at bounding box center [159, 134] width 12 height 12
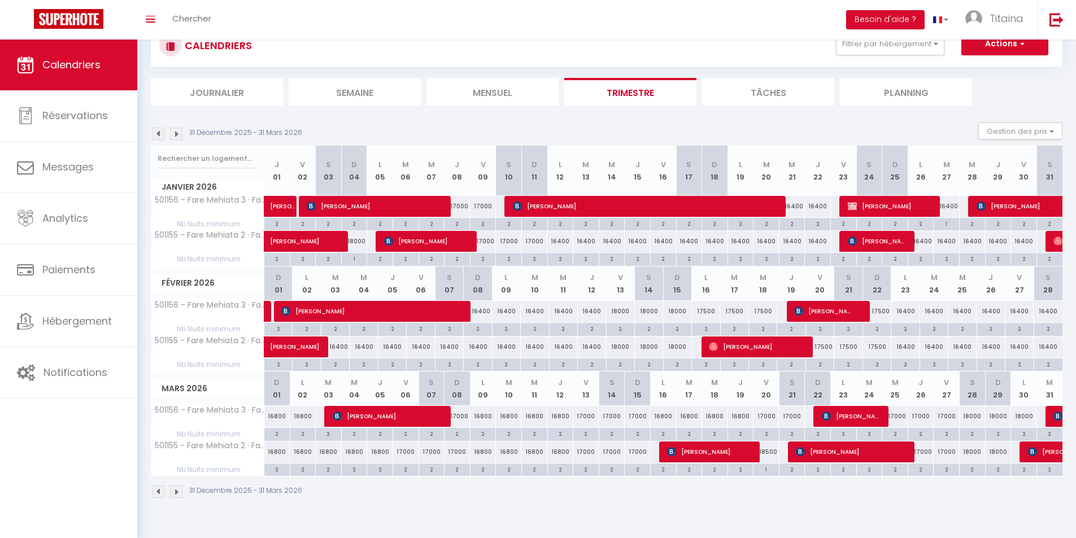
click at [161, 135] on img at bounding box center [159, 134] width 12 height 12
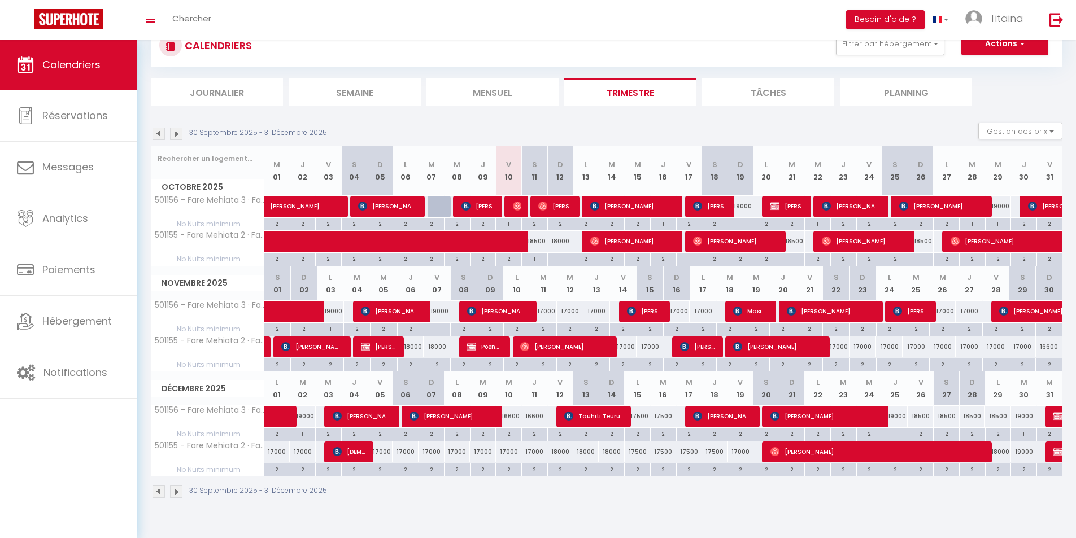
click at [271, 452] on div "17000" at bounding box center [277, 452] width 26 height 21
type input "17000"
type input "Lun 01 Décembre 2025"
type input "[DATE]"
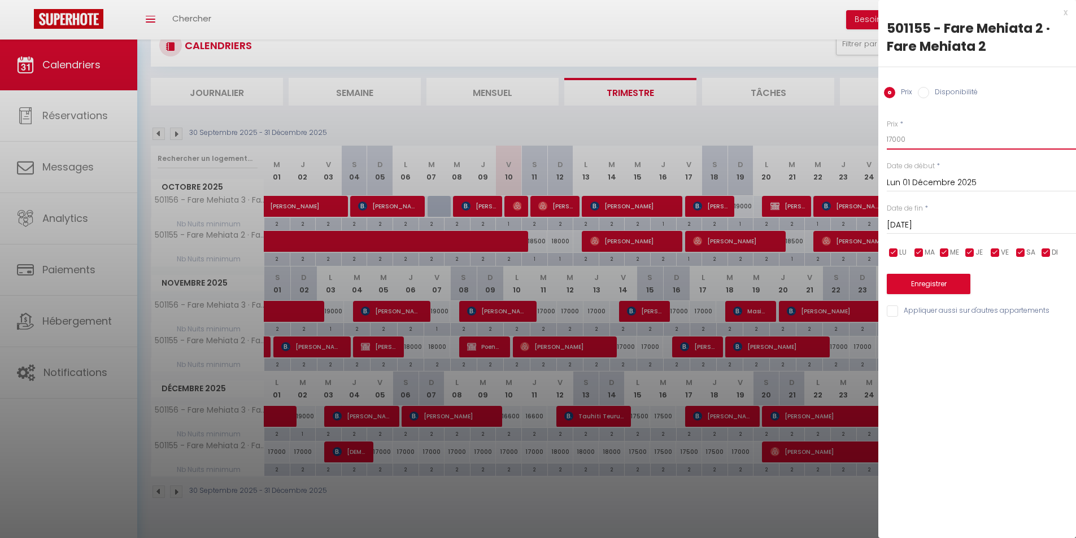
click at [898, 138] on input "17000" at bounding box center [981, 139] width 189 height 20
type input "16400"
click at [929, 224] on input "[DATE]" at bounding box center [981, 225] width 189 height 15
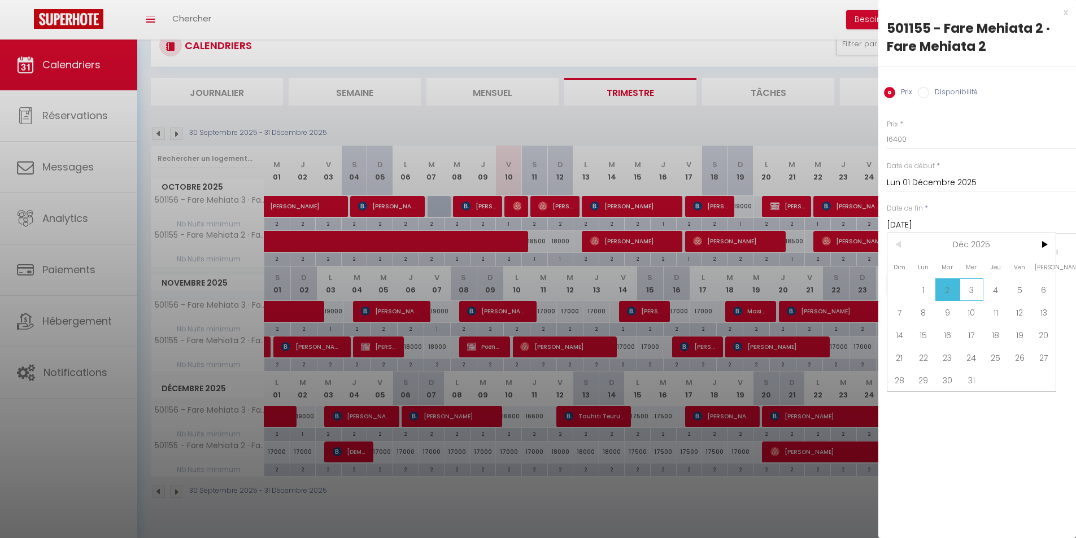
click at [972, 290] on span "3" at bounding box center [972, 289] width 24 height 23
type input "Mer 03 Décembre 2025"
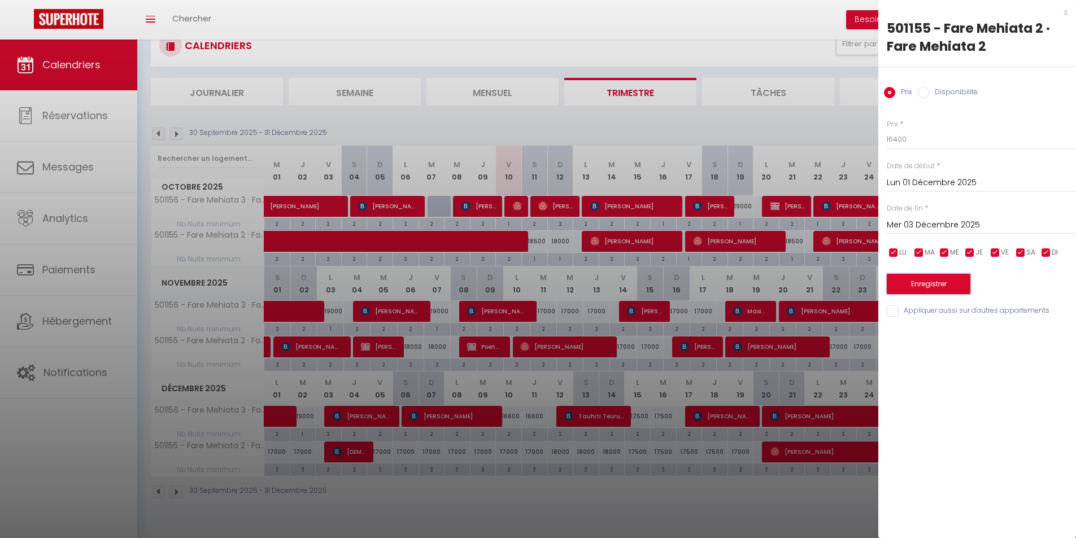
click at [927, 282] on button "Enregistrer" at bounding box center [929, 284] width 84 height 20
type input "Dim 30 Novembre 2025"
type input "[DATE]"
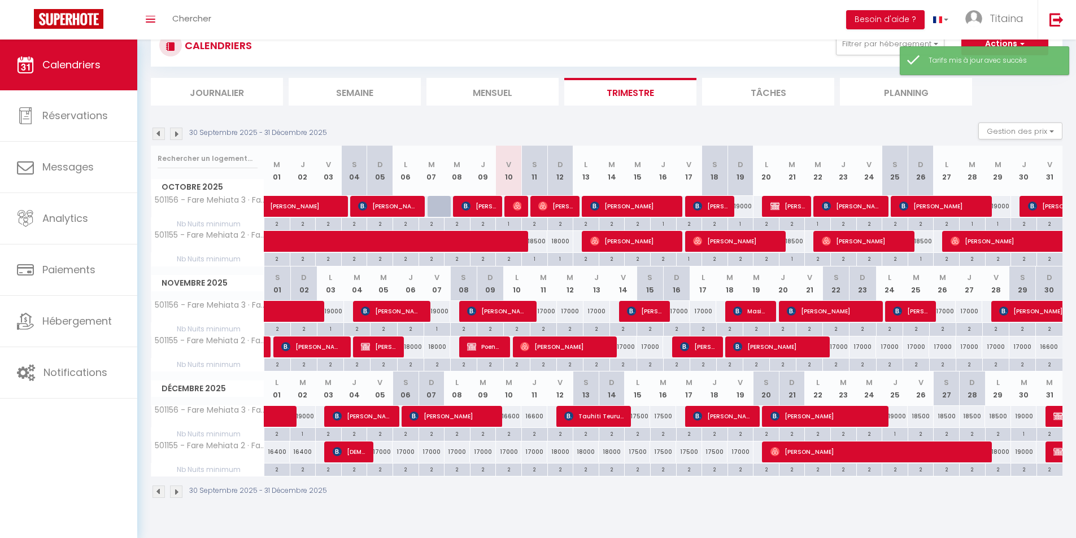
click at [383, 450] on div "17000" at bounding box center [380, 452] width 26 height 21
type input "17000"
type input "Ven 05 Décembre 2025"
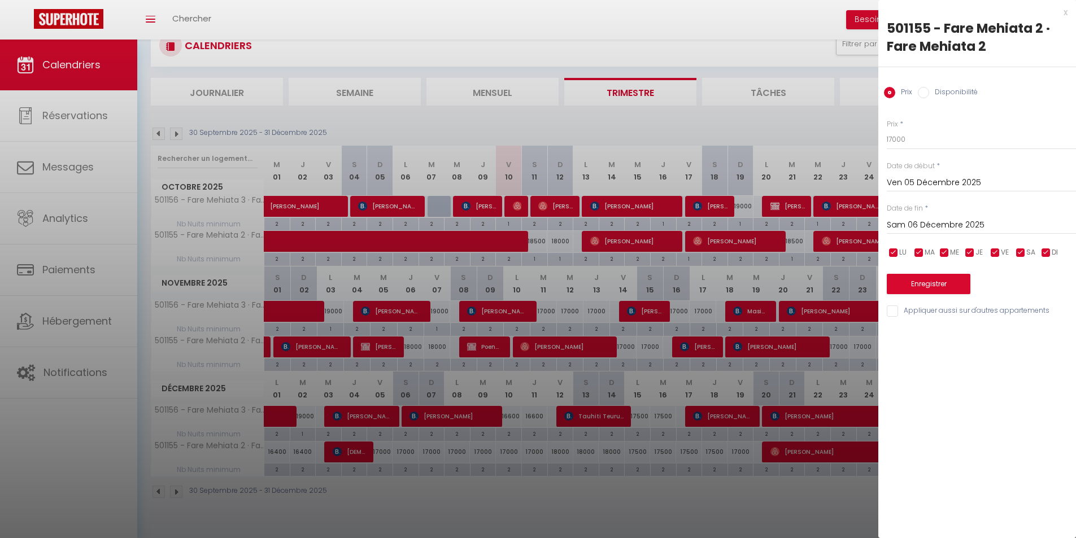
click at [911, 225] on input "Sam 06 Décembre 2025" at bounding box center [981, 225] width 189 height 15
click at [1010, 313] on span "12" at bounding box center [1020, 312] width 24 height 23
type input "Ven 12 Décembre 2025"
click at [896, 136] on input "17000" at bounding box center [981, 139] width 189 height 20
type input "16400"
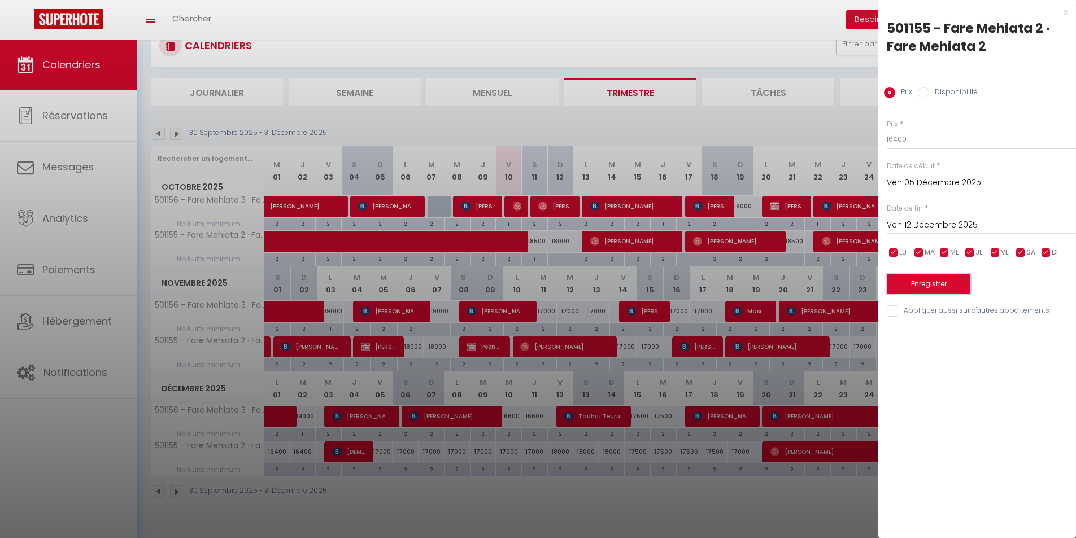
click at [935, 283] on button "Enregistrer" at bounding box center [929, 284] width 84 height 20
type input "Jeu 04 Décembre 2025"
type input "Jeu 11 Décembre 2025"
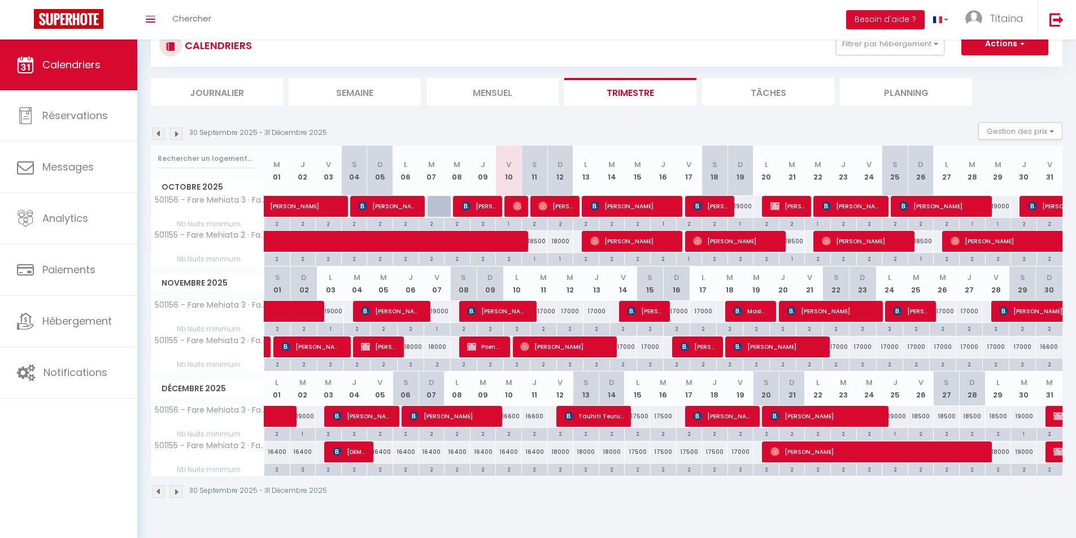
click at [559, 449] on div "18000" at bounding box center [560, 452] width 26 height 21
type input "18000"
type input "Ven 12 Décembre 2025"
type input "Sam 13 Décembre 2025"
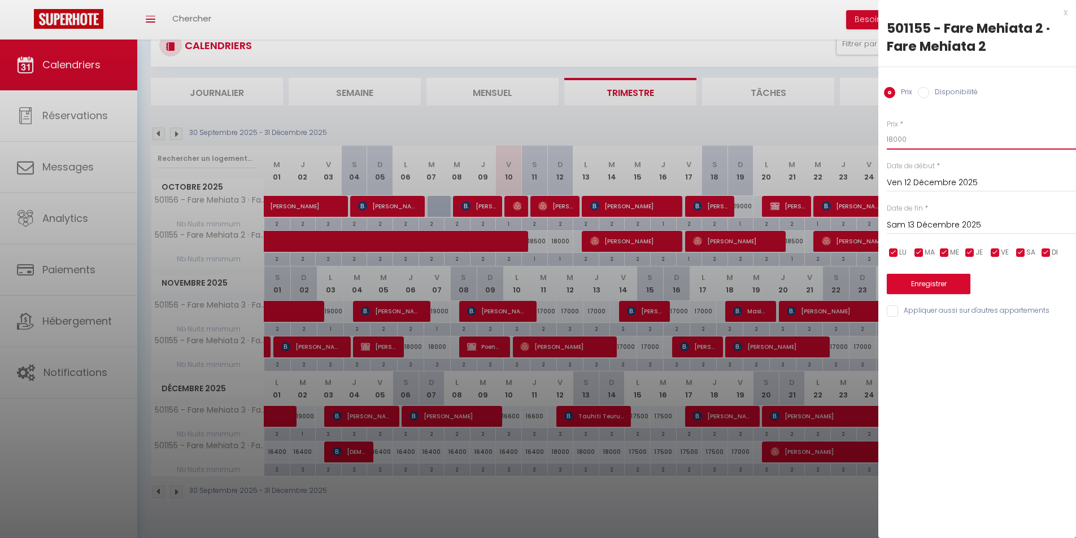
click at [896, 139] on input "18000" at bounding box center [981, 139] width 189 height 20
type input "18800"
click at [962, 227] on input "Sam 13 Décembre 2025" at bounding box center [981, 225] width 189 height 15
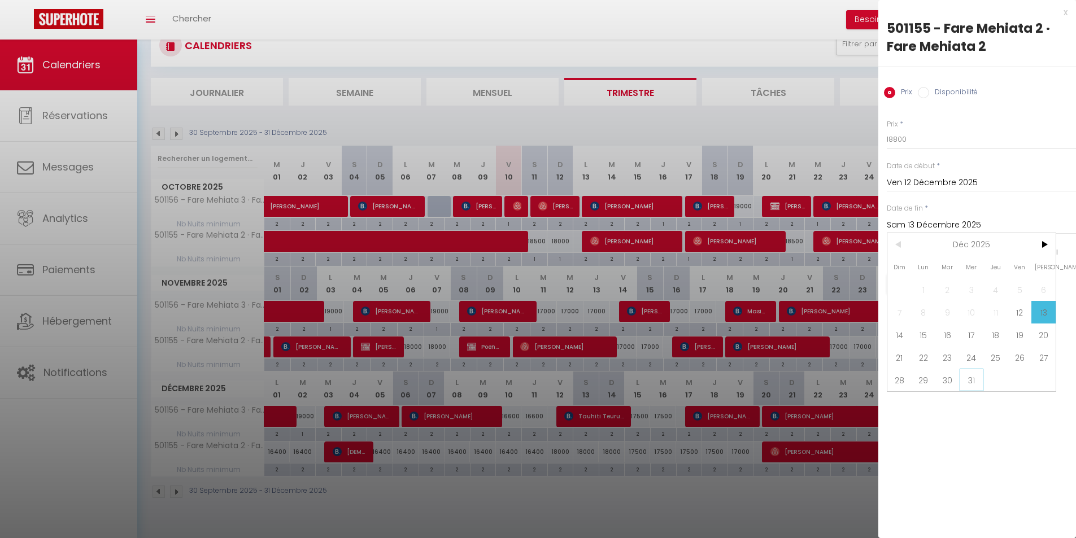
click at [973, 381] on span "31" at bounding box center [972, 380] width 24 height 23
type input "Mer 31 Décembre 2025"
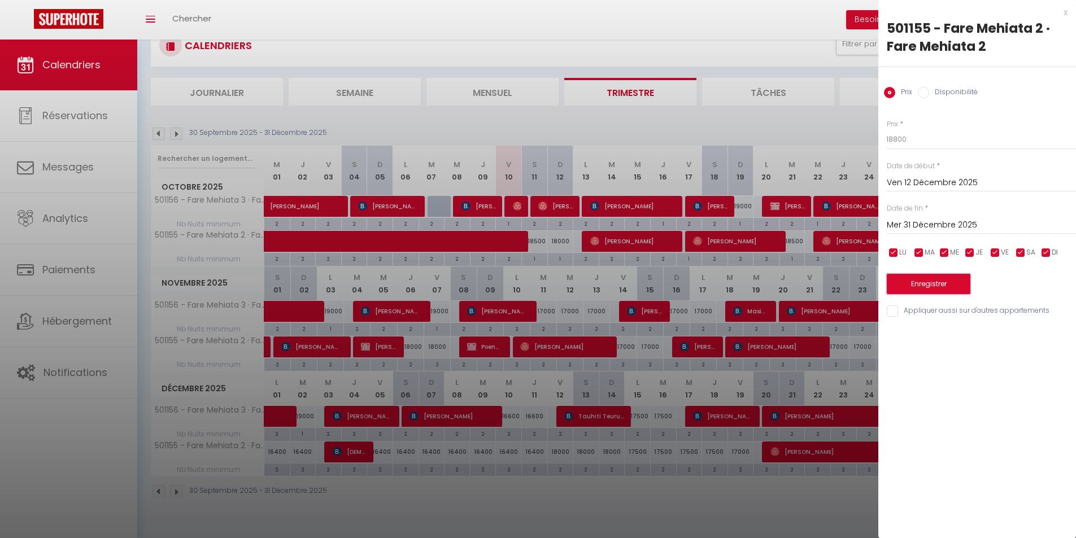
click at [921, 284] on button "Enregistrer" at bounding box center [929, 284] width 84 height 20
type input "Jeu 11 Décembre 2025"
type input "[DATE]"
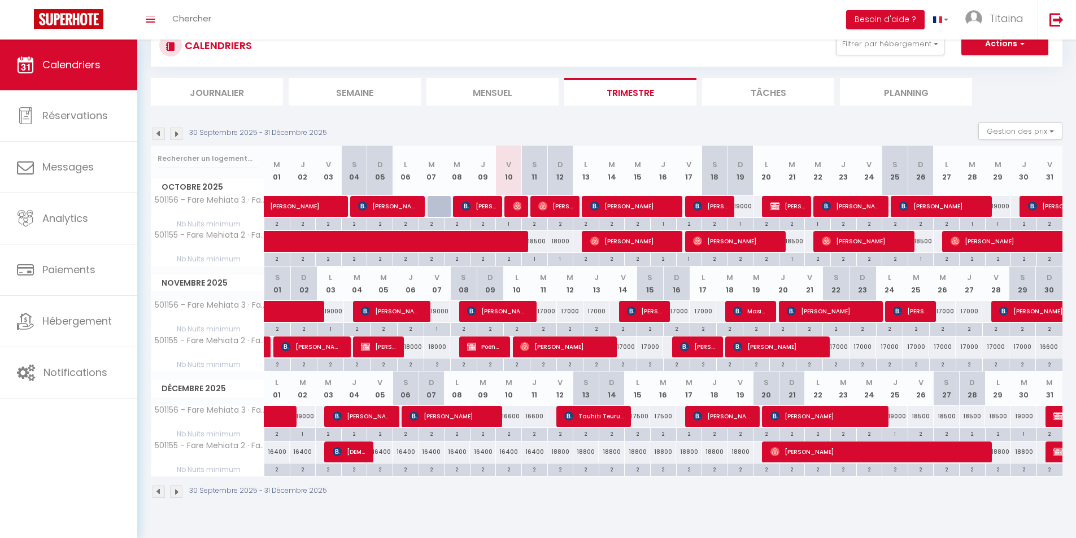
click at [561, 458] on div "18800" at bounding box center [560, 452] width 26 height 21
type input "18800"
type input "Ven 12 Décembre 2025"
type input "Sam 13 Décembre 2025"
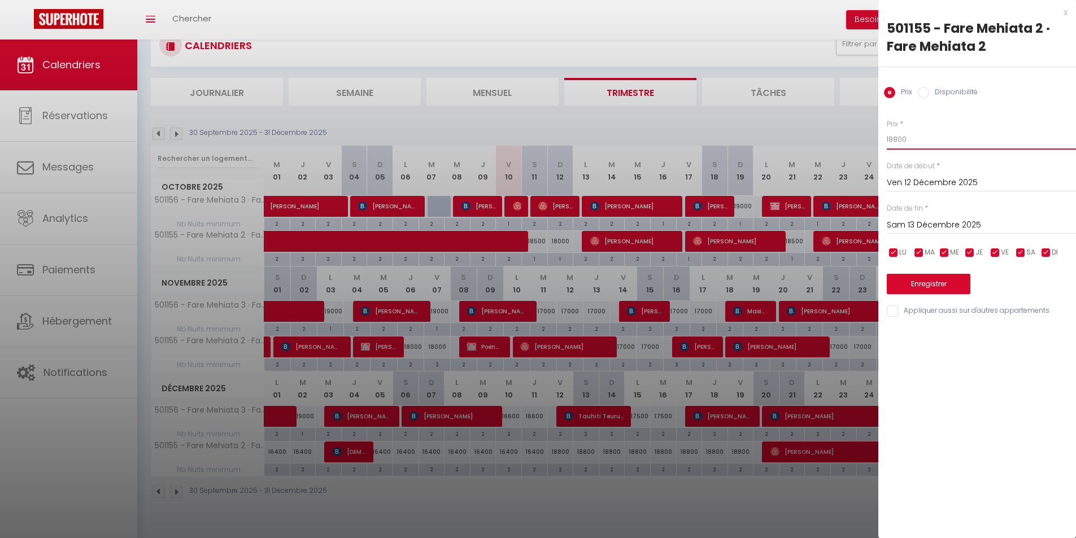
click at [898, 140] on input "18800" at bounding box center [981, 139] width 189 height 20
type input "19000"
click at [926, 224] on input "Sam 13 Décembre 2025" at bounding box center [981, 225] width 189 height 15
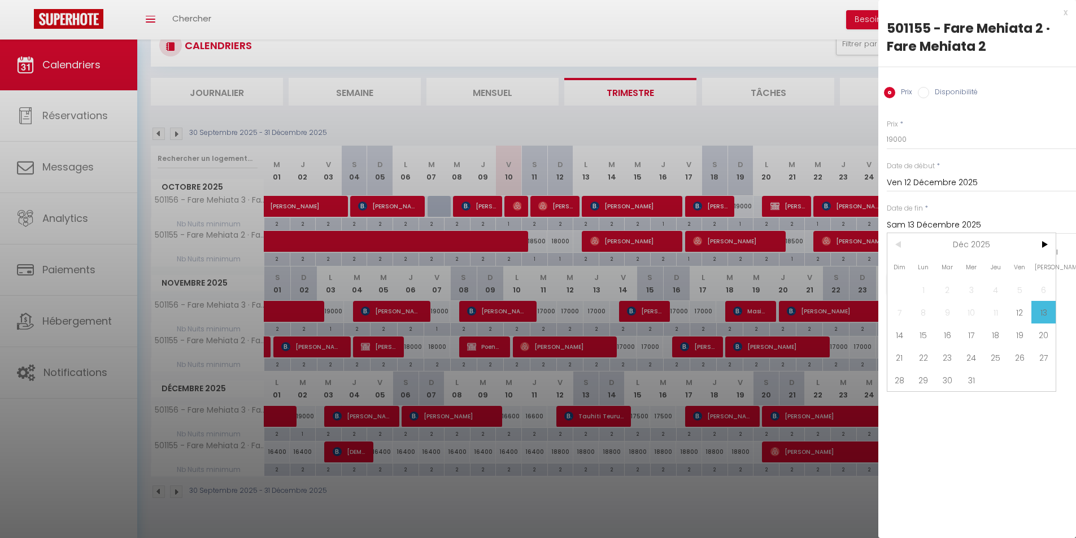
click at [974, 378] on span "31" at bounding box center [972, 380] width 24 height 23
type input "Mer 31 Décembre 2025"
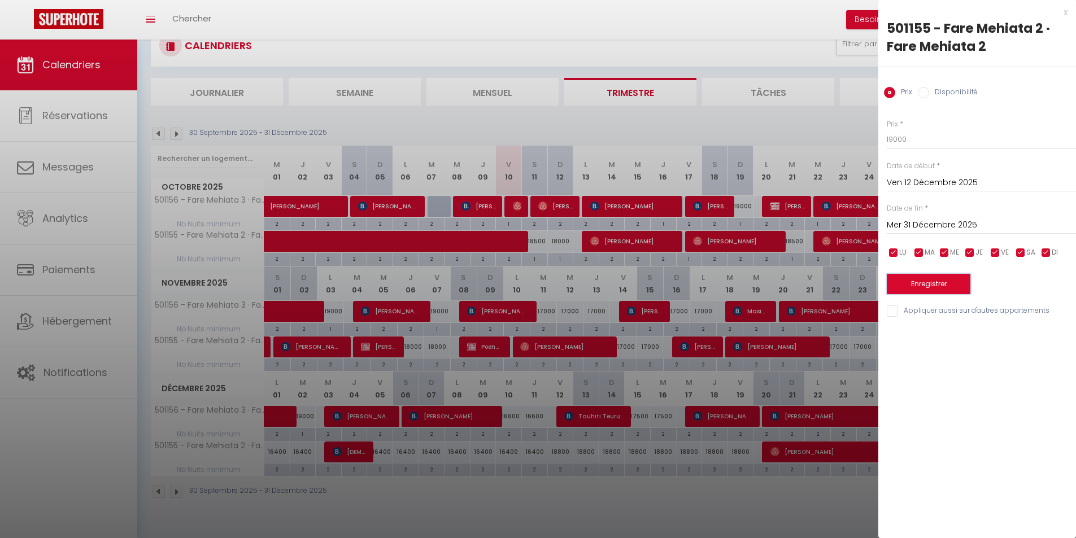
click at [948, 282] on button "Enregistrer" at bounding box center [929, 284] width 84 height 20
type input "Jeu 11 Décembre 2025"
type input "[DATE]"
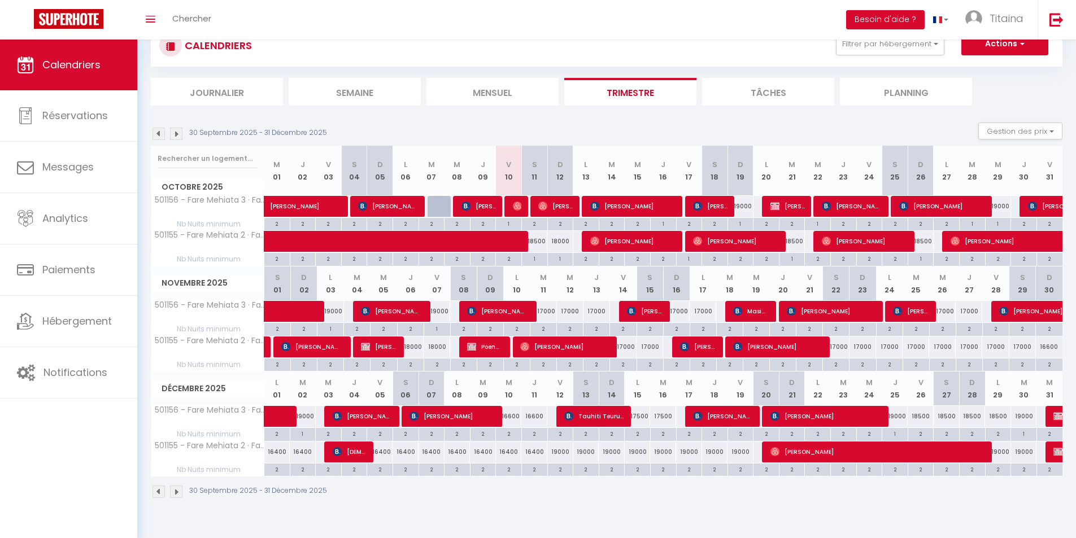
click at [179, 136] on img at bounding box center [176, 134] width 12 height 12
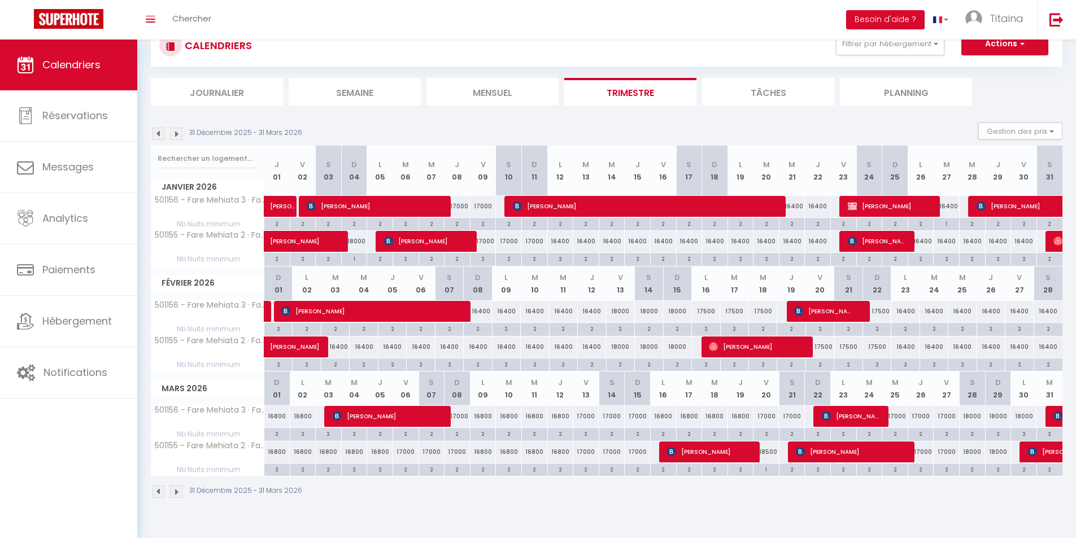
click at [457, 205] on div "17000" at bounding box center [458, 206] width 26 height 21
type input "17000"
type input "Jeu 08 Janvier 2026"
type input "Ven 09 Janvier 2026"
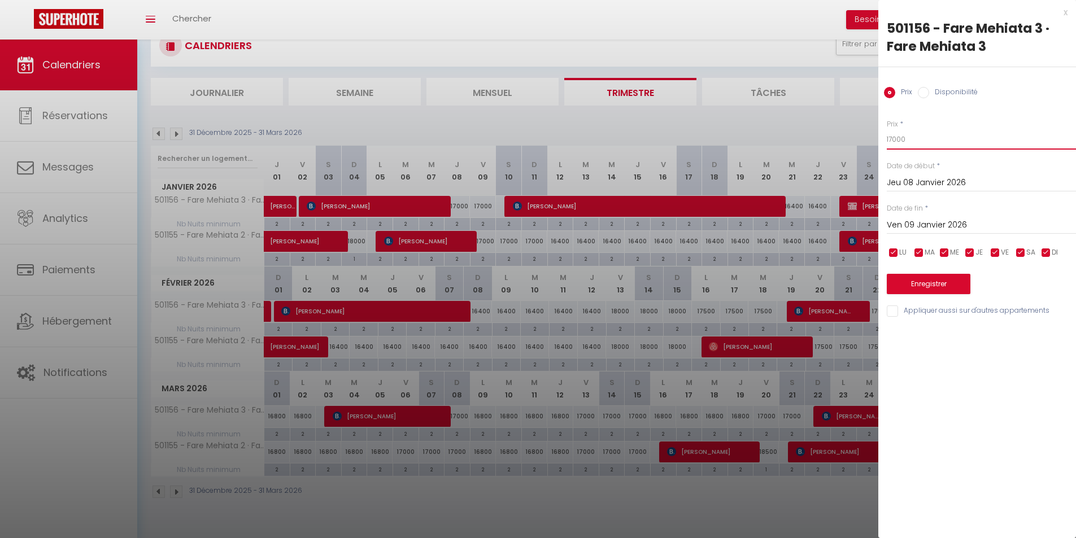
click at [896, 140] on input "17000" at bounding box center [981, 139] width 189 height 20
type input "19000"
click at [918, 221] on input "Ven 09 Janvier 2026" at bounding box center [981, 225] width 189 height 15
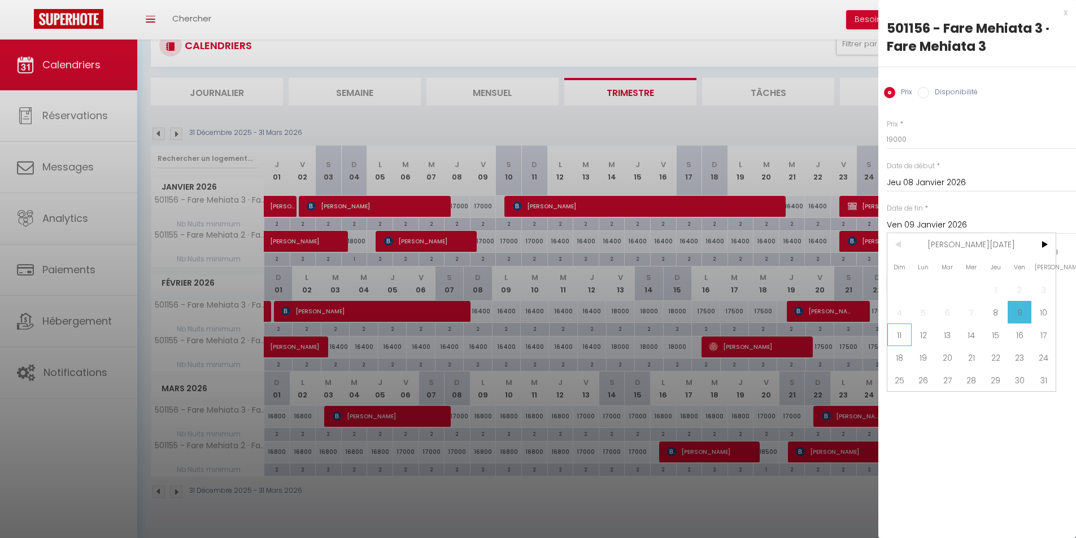
click at [904, 339] on span "11" at bounding box center [899, 335] width 24 height 23
type input "Dim 11 Janvier 2026"
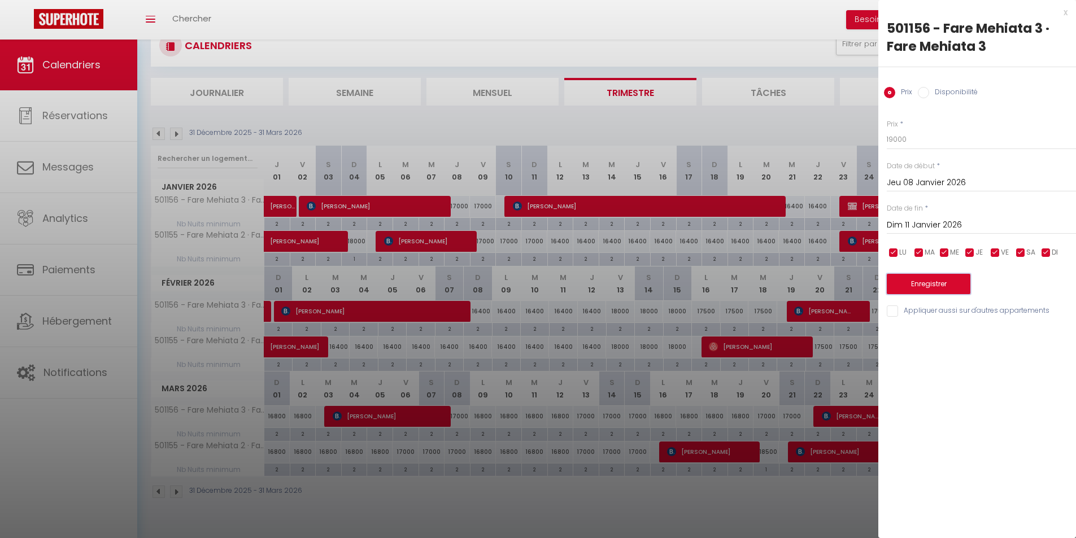
click at [921, 278] on button "Enregistrer" at bounding box center [929, 284] width 84 height 20
type input "Mer 07 Janvier 2026"
type input "[DATE]"
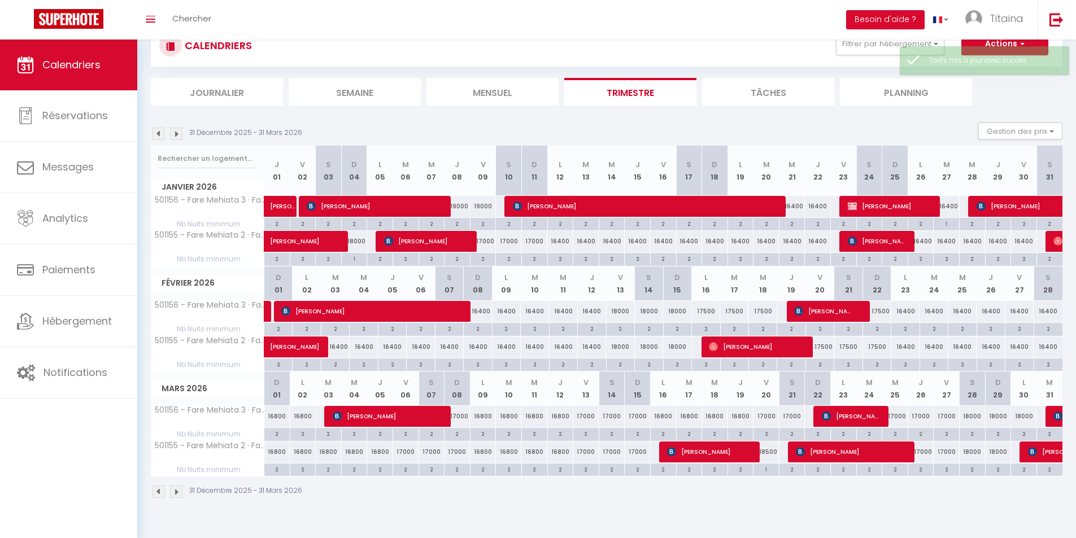
click at [478, 243] on div "17000" at bounding box center [483, 241] width 26 height 21
type input "17000"
type input "Ven 09 Janvier 2026"
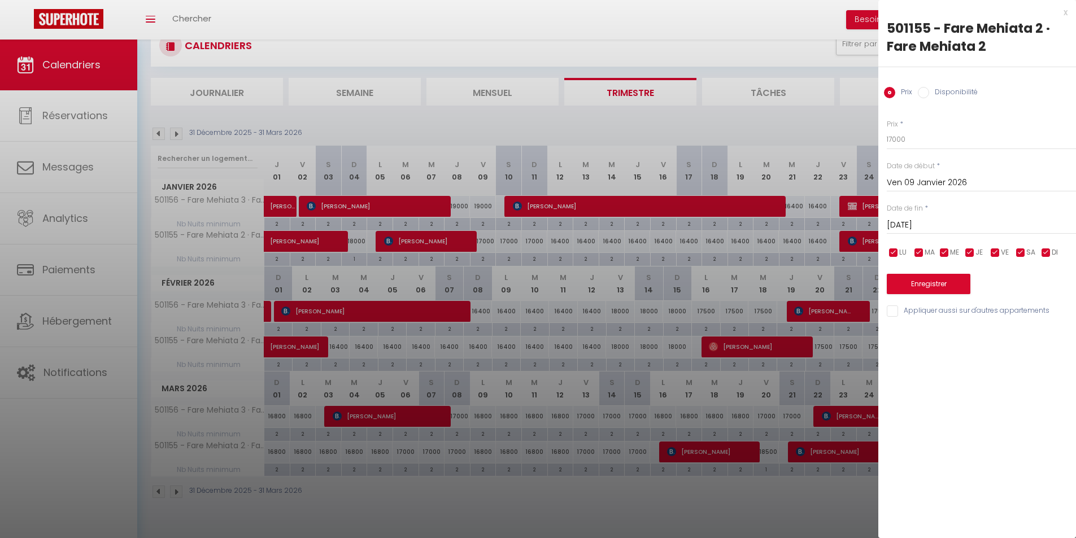
click at [904, 225] on input "[DATE]" at bounding box center [981, 225] width 189 height 15
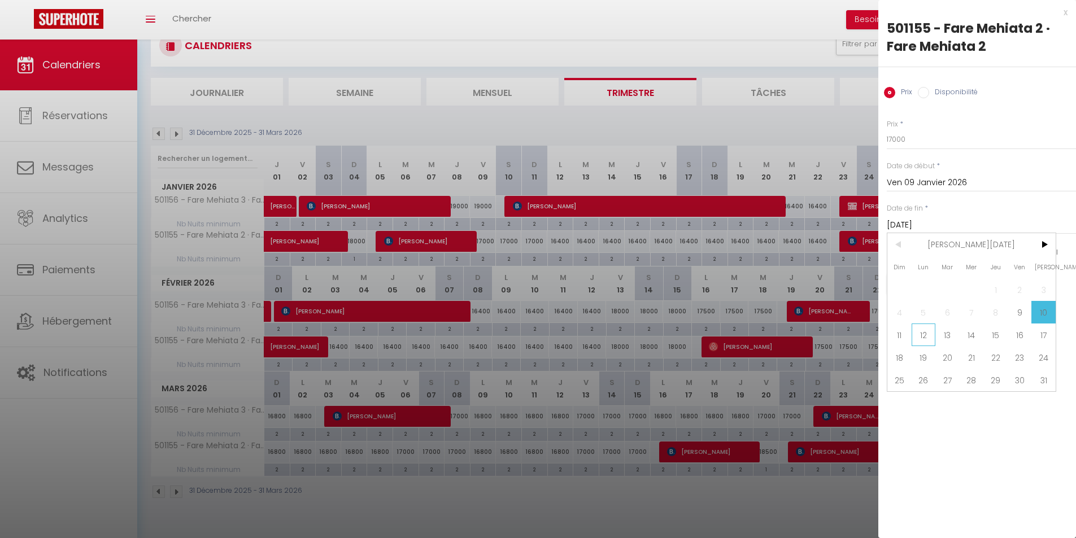
drag, startPoint x: 921, startPoint y: 334, endPoint x: 908, endPoint y: 247, distance: 88.6
click at [921, 334] on span "12" at bounding box center [924, 335] width 24 height 23
type input "Lun 12 Janvier 2026"
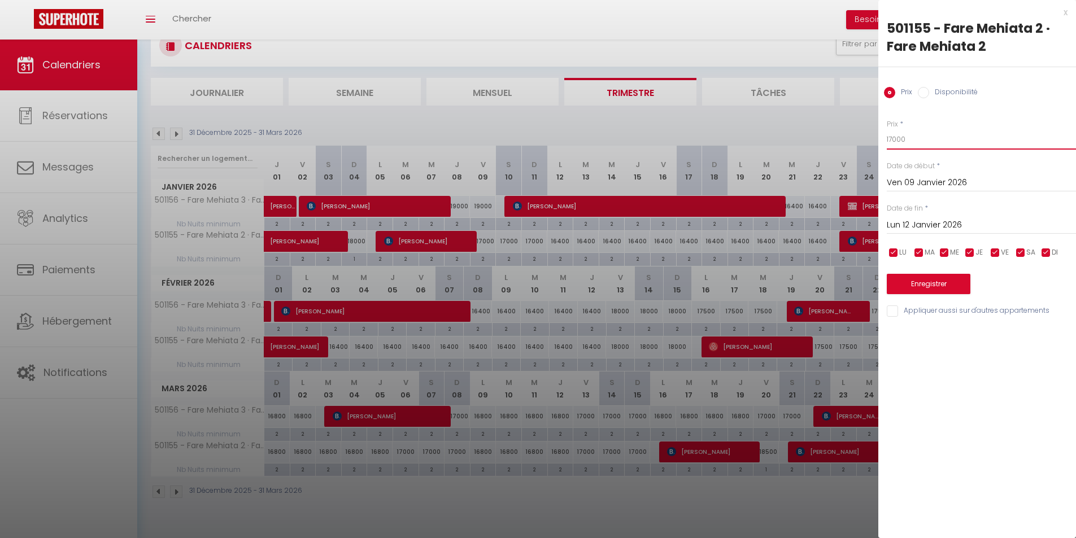
click at [895, 140] on input "17000" at bounding box center [981, 139] width 189 height 20
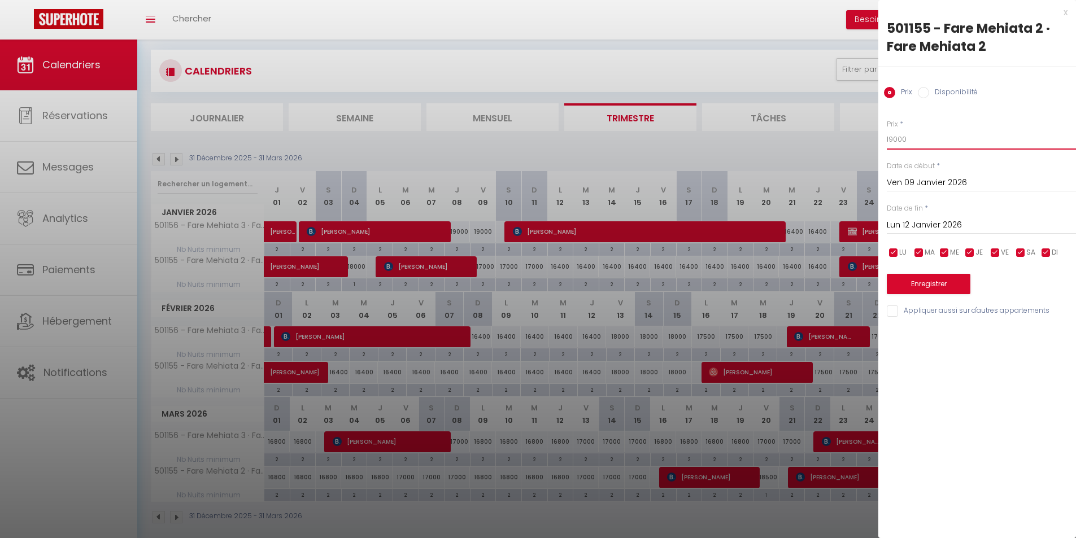
scroll to position [0, 0]
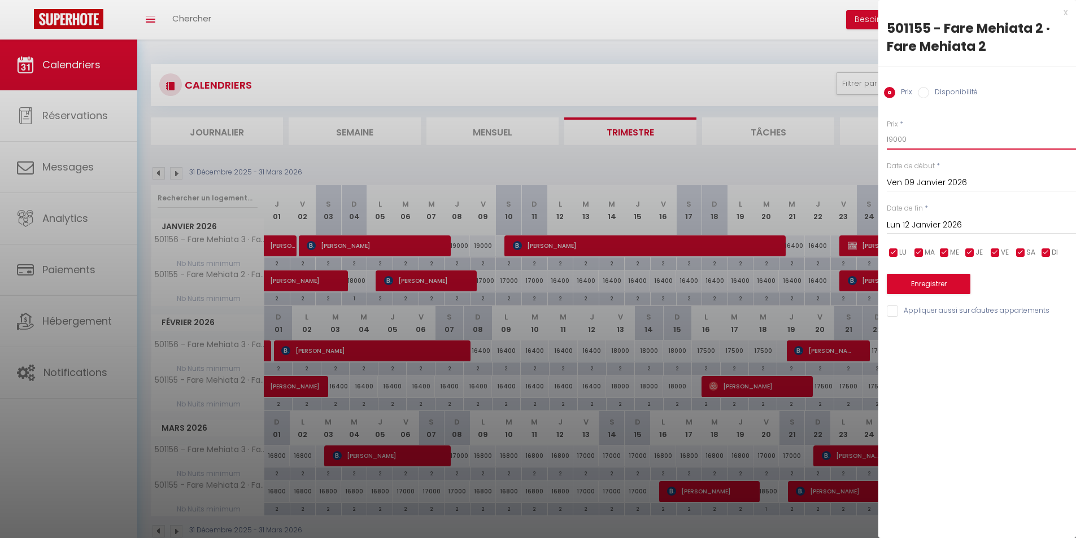
type input "19000"
click at [929, 287] on button "Enregistrer" at bounding box center [929, 284] width 84 height 20
type input "Jeu 08 Janvier 2026"
type input "Dim 11 Janvier 2026"
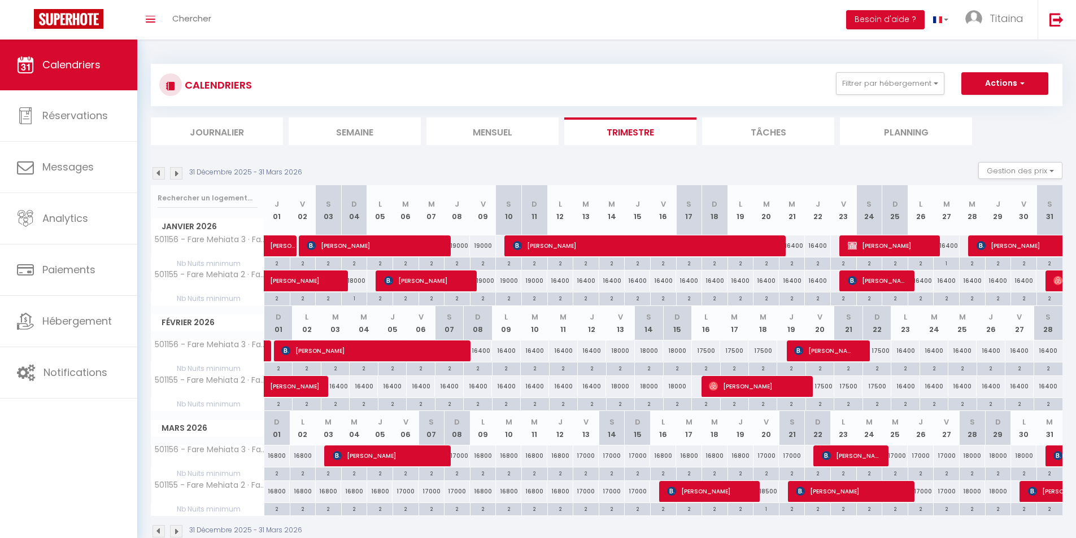
click at [556, 279] on div "16400" at bounding box center [560, 281] width 26 height 21
type input "16400"
type input "Lun 12 Janvier 2026"
type input "[DATE]"
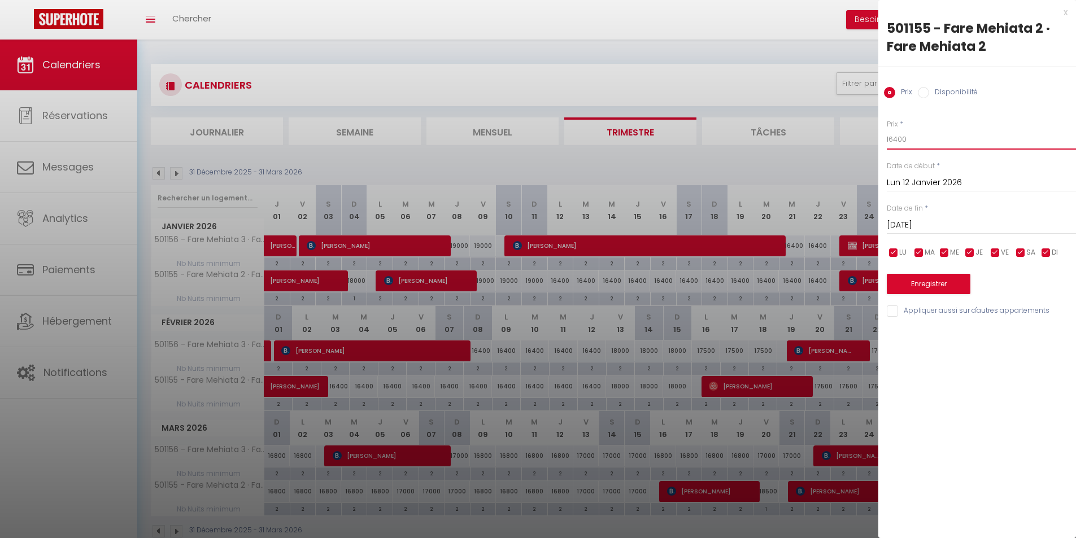
click at [899, 140] on input "16400" at bounding box center [981, 139] width 189 height 20
type input "16300"
click at [921, 222] on input "[DATE]" at bounding box center [981, 225] width 189 height 15
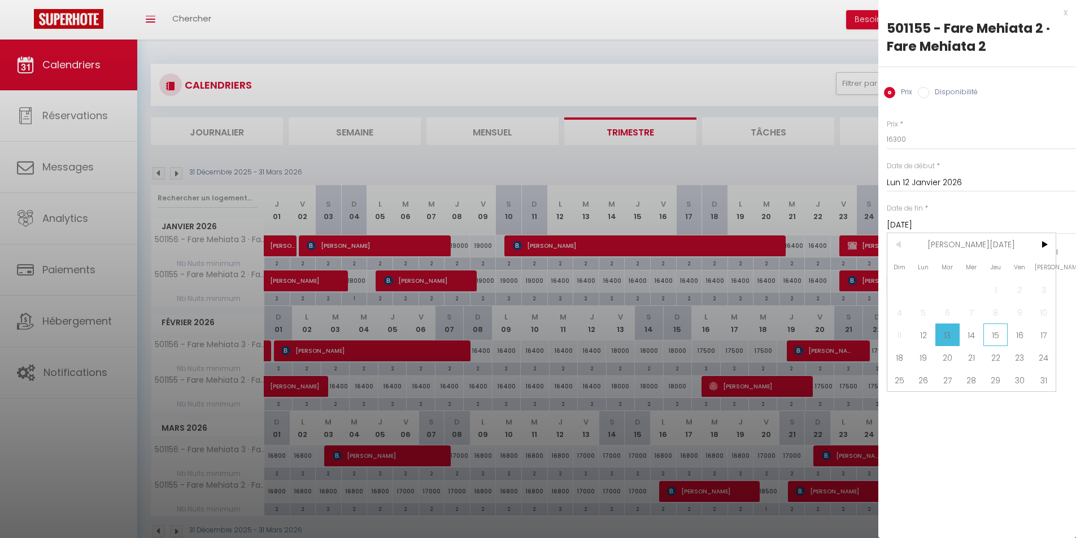
click at [998, 334] on span "15" at bounding box center [995, 335] width 24 height 23
type input "Jeu 15 Janvier 2026"
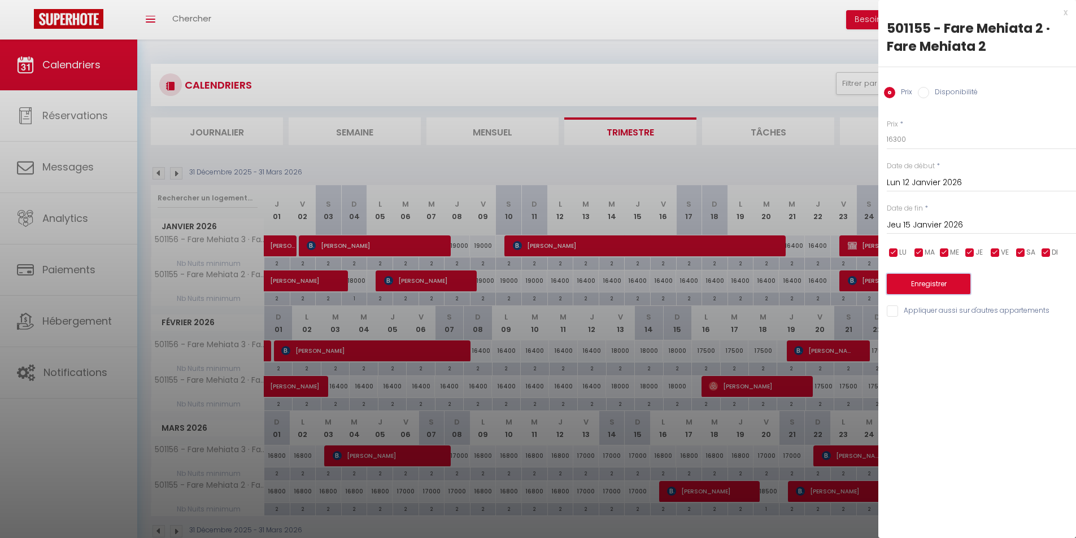
click at [948, 280] on button "Enregistrer" at bounding box center [929, 284] width 84 height 20
type input "Dim 11 Janvier 2026"
type input "Mer 14 Janvier 2026"
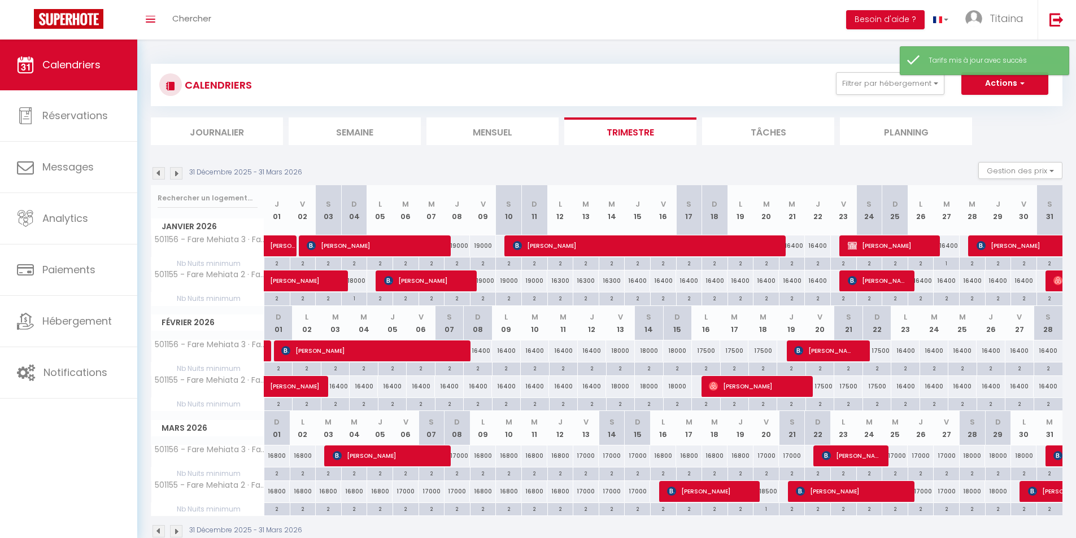
click at [646, 281] on div "16400" at bounding box center [638, 281] width 26 height 21
type input "16400"
type input "Jeu 15 Janvier 2026"
type input "Ven 16 Janvier 2026"
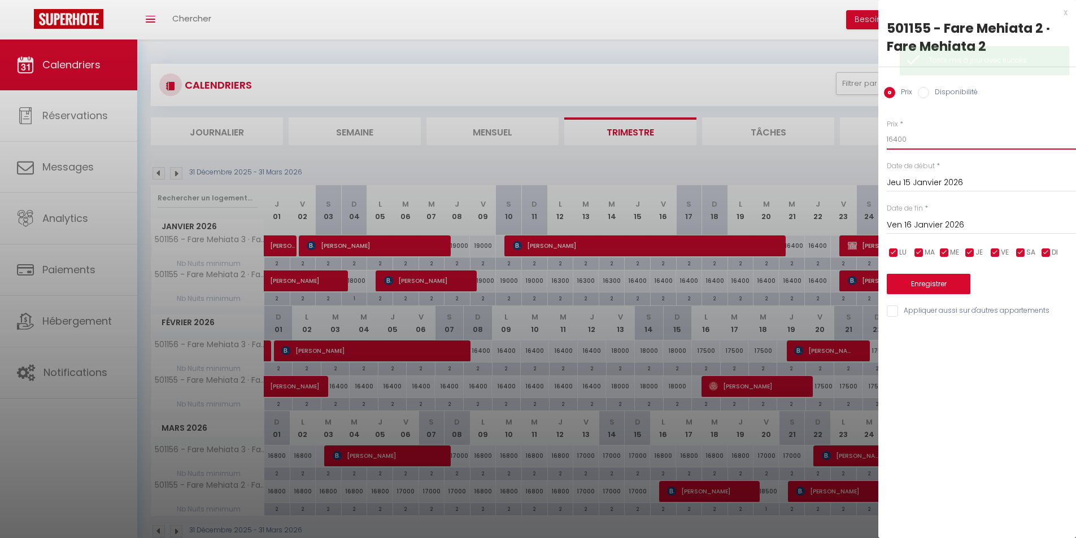
click at [896, 136] on input "16400" at bounding box center [981, 139] width 189 height 20
type input "16300"
click at [947, 286] on button "Enregistrer" at bounding box center [929, 284] width 84 height 20
type input "Mer 14 Janvier 2026"
type input "Jeu 15 Janvier 2026"
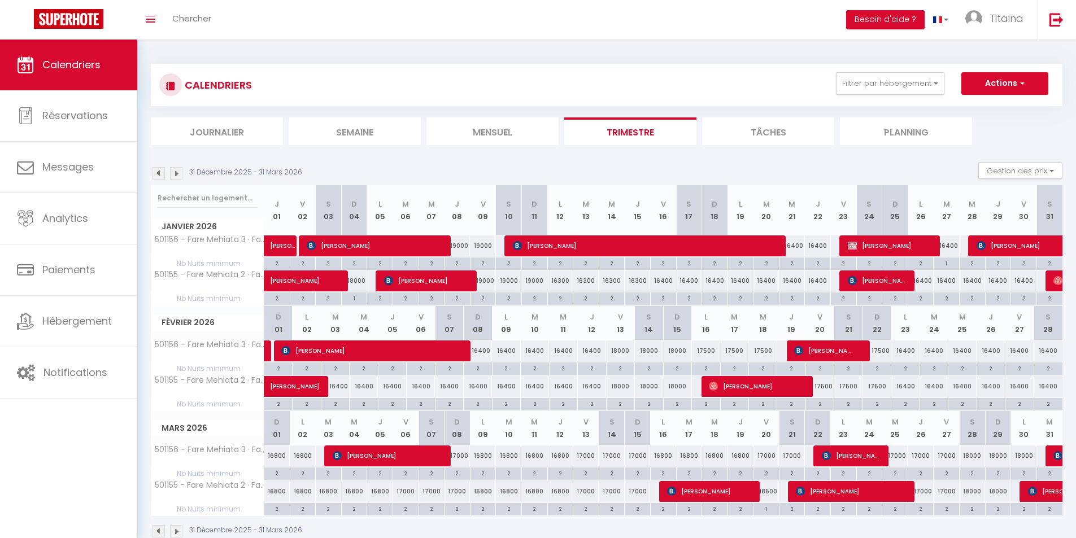
click at [745, 283] on div "16400" at bounding box center [741, 281] width 26 height 21
type input "16400"
type input "Lun 19 Janvier 2026"
type input "[DATE]"
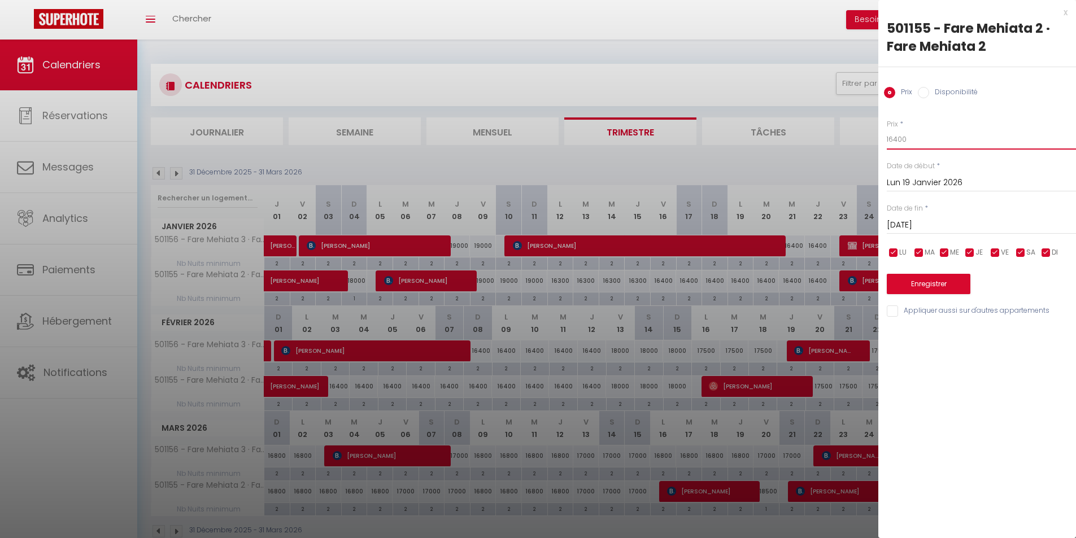
click at [898, 138] on input "16400" at bounding box center [981, 139] width 189 height 20
type input "16200"
click at [956, 221] on input "[DATE]" at bounding box center [981, 225] width 189 height 15
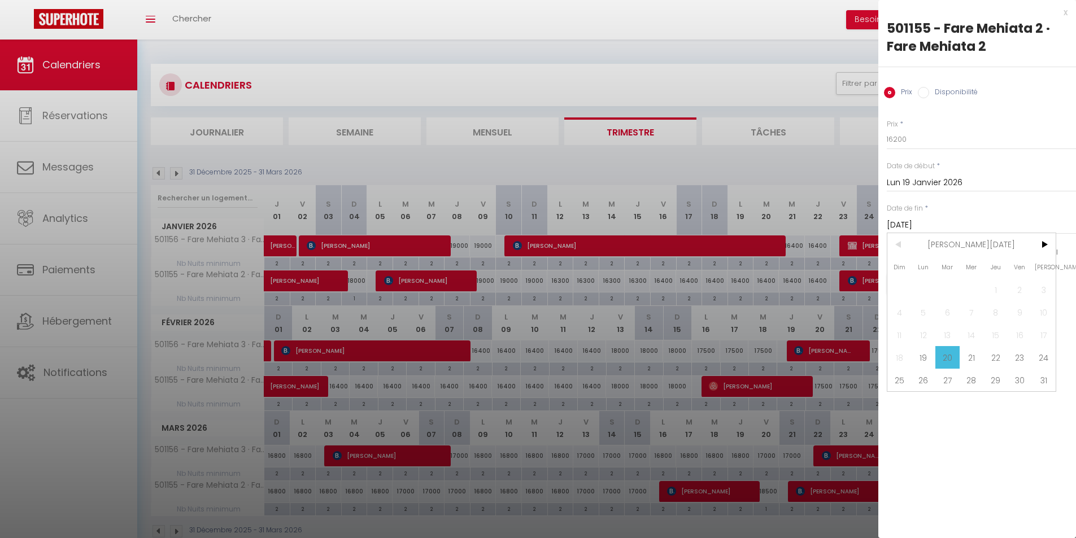
click at [992, 359] on span "22" at bounding box center [995, 357] width 24 height 23
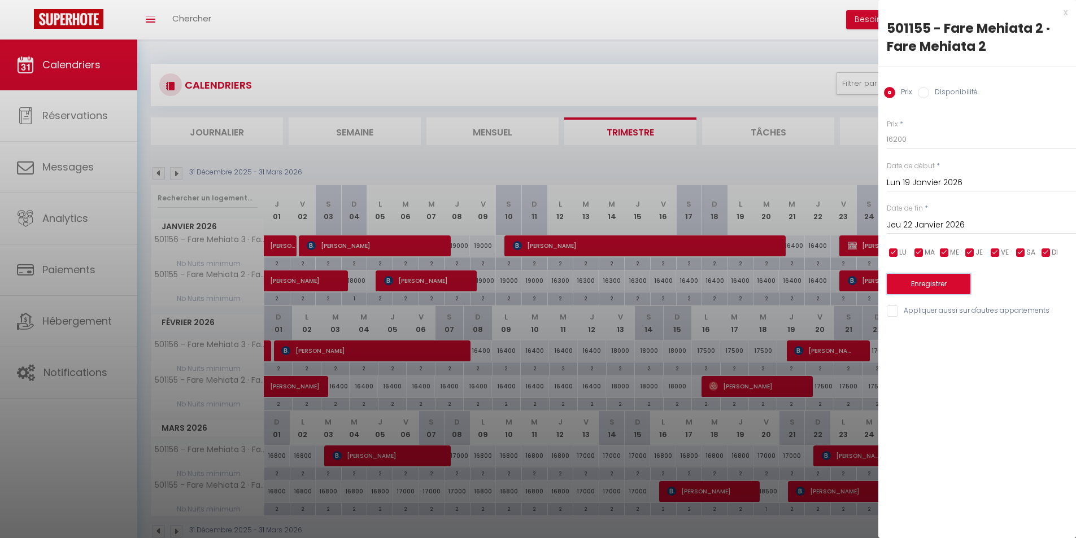
click at [941, 281] on button "Enregistrer" at bounding box center [929, 284] width 84 height 20
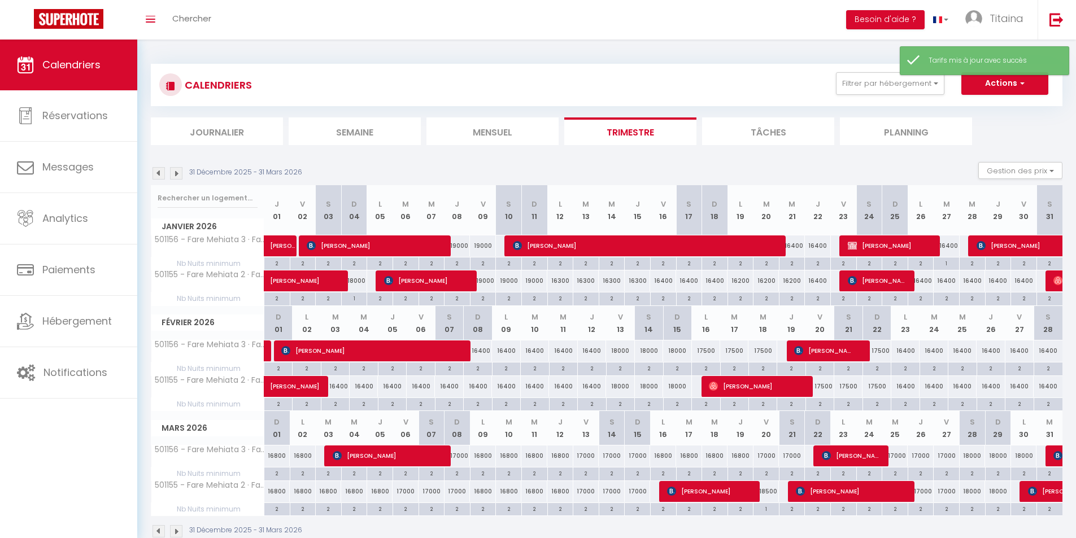
click at [926, 281] on div "16400" at bounding box center [921, 281] width 26 height 21
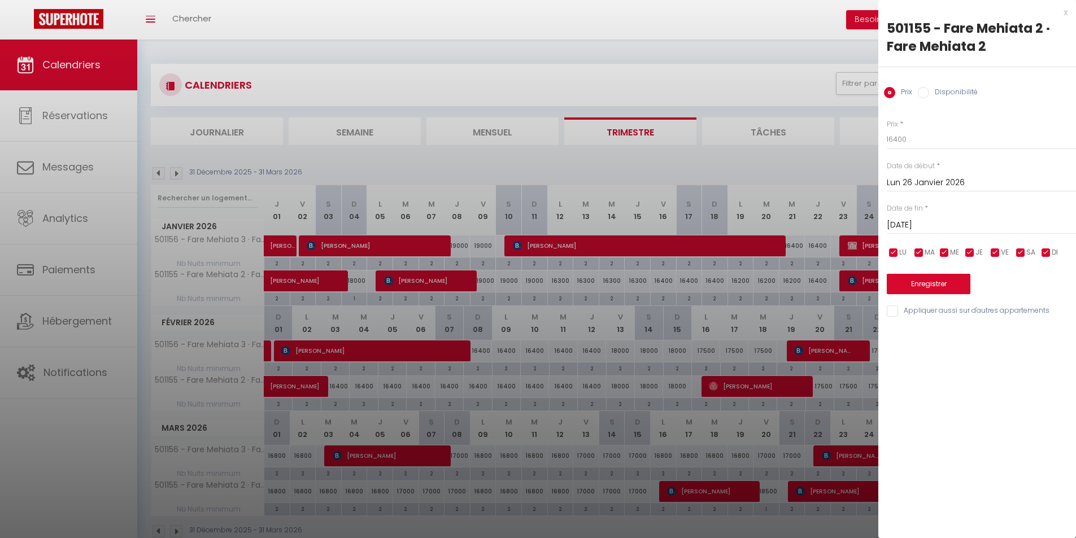
click at [937, 223] on input "[DATE]" at bounding box center [981, 225] width 189 height 15
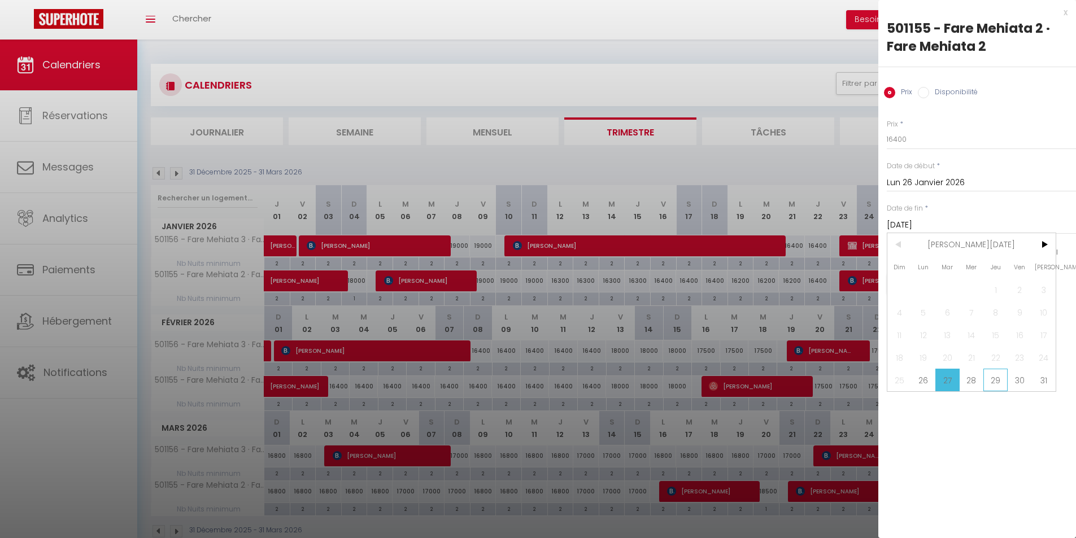
click at [1007, 378] on span "29" at bounding box center [995, 380] width 24 height 23
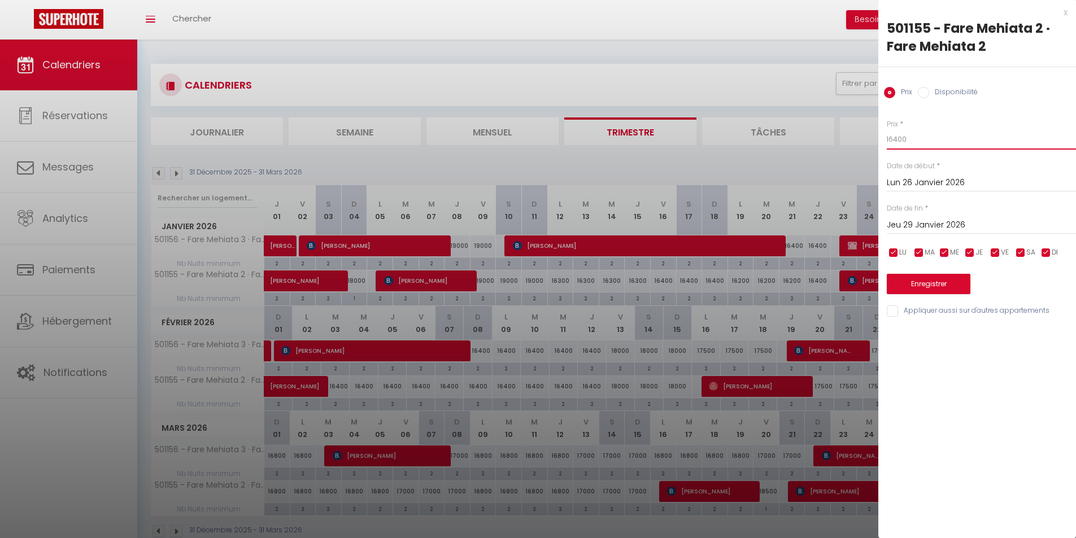
click at [896, 140] on input "16400" at bounding box center [981, 139] width 189 height 20
click at [935, 280] on button "Enregistrer" at bounding box center [929, 284] width 84 height 20
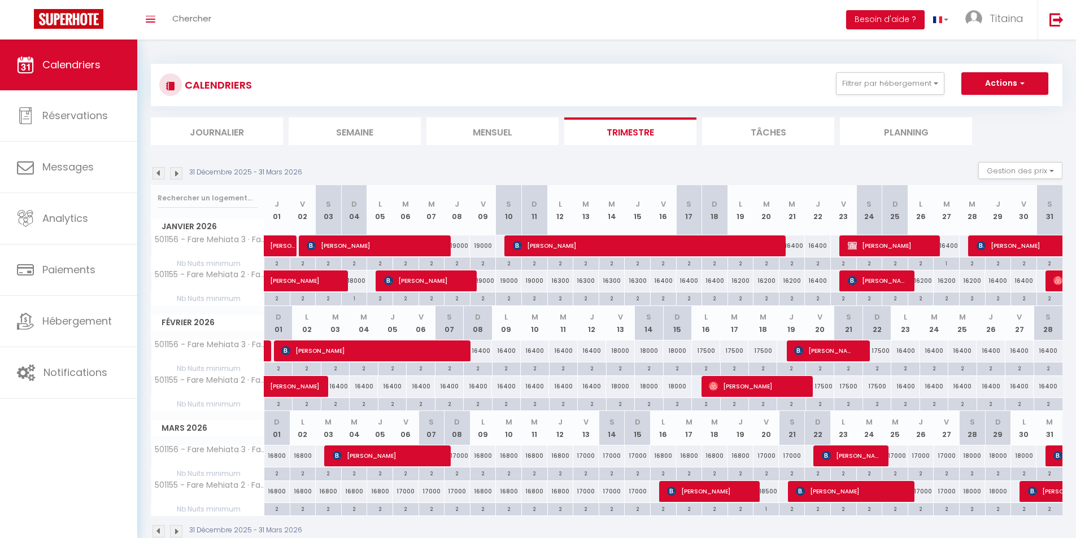
click at [158, 169] on img at bounding box center [159, 173] width 12 height 12
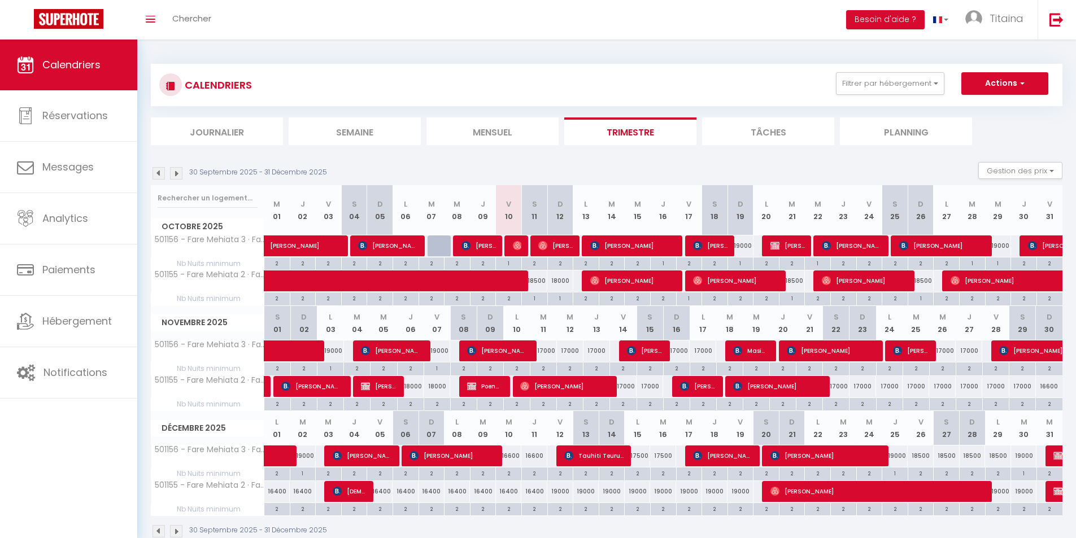
click at [550, 350] on div "17000" at bounding box center [543, 351] width 27 height 21
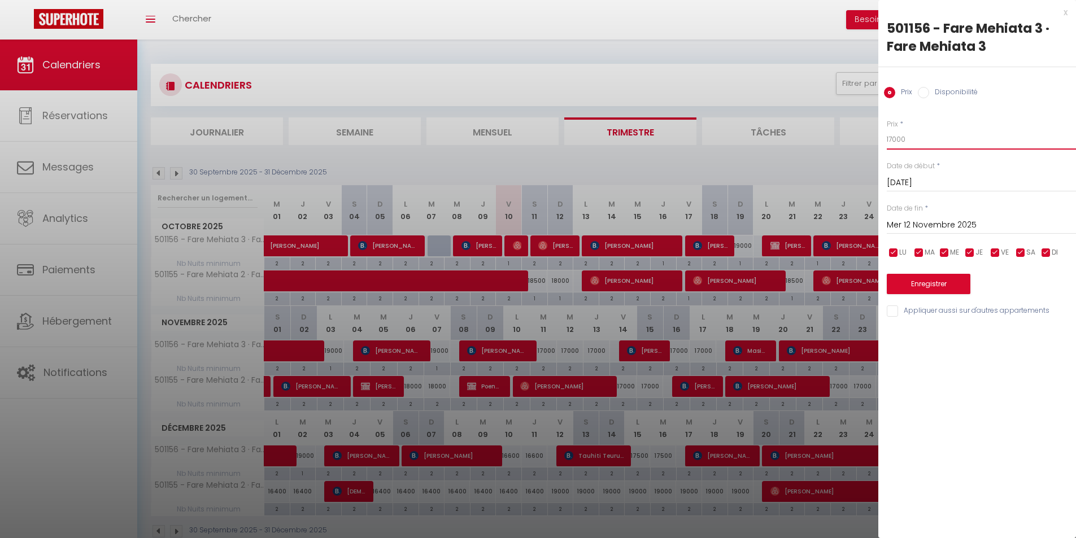
click at [896, 139] on input "17000" at bounding box center [981, 139] width 189 height 20
click at [942, 223] on input "Mer 12 Novembre 2025" at bounding box center [981, 225] width 189 height 15
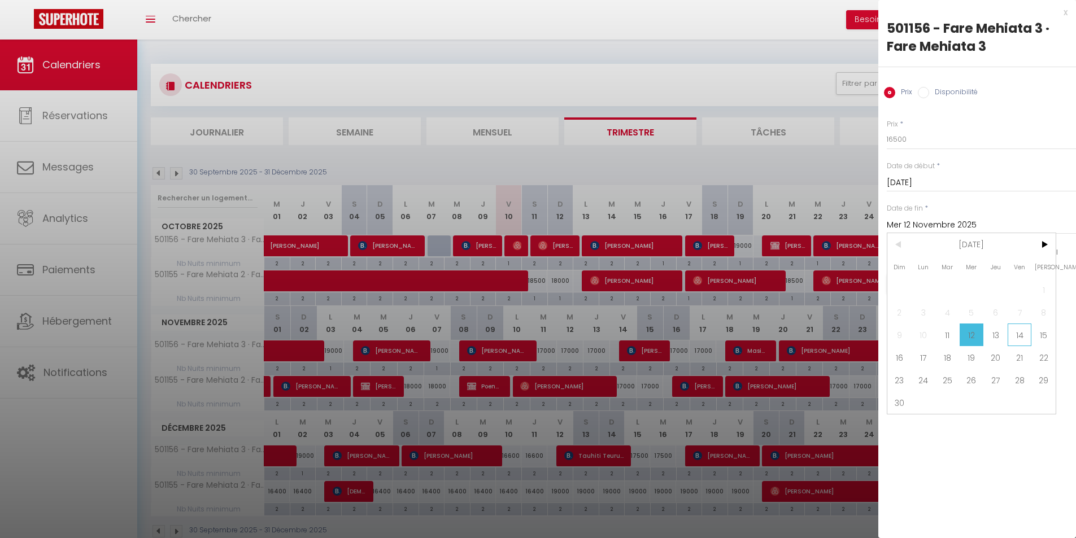
click at [1015, 337] on span "14" at bounding box center [1020, 335] width 24 height 23
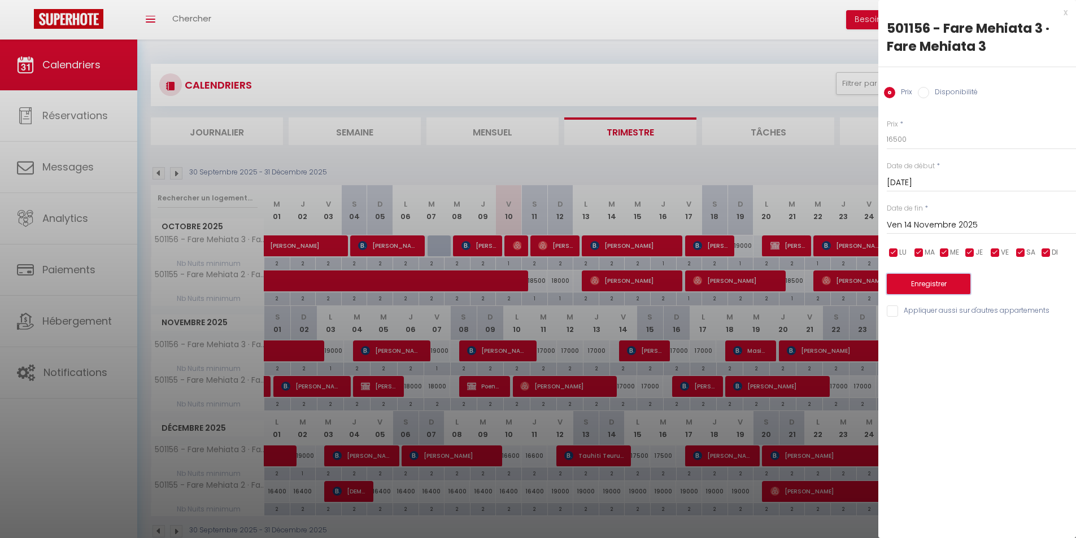
click at [951, 285] on button "Enregistrer" at bounding box center [929, 284] width 84 height 20
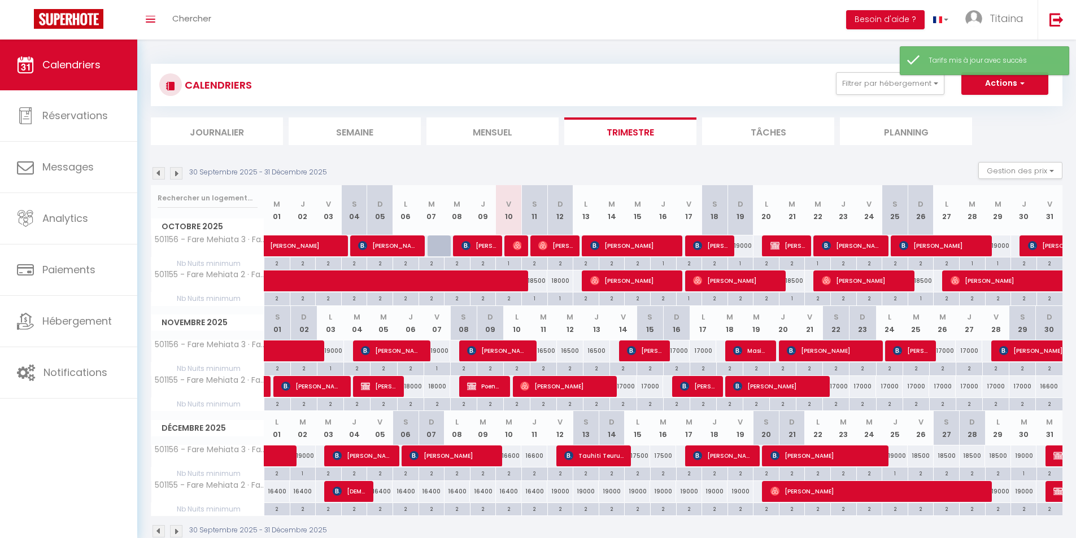
click at [681, 350] on div "17000" at bounding box center [676, 351] width 27 height 21
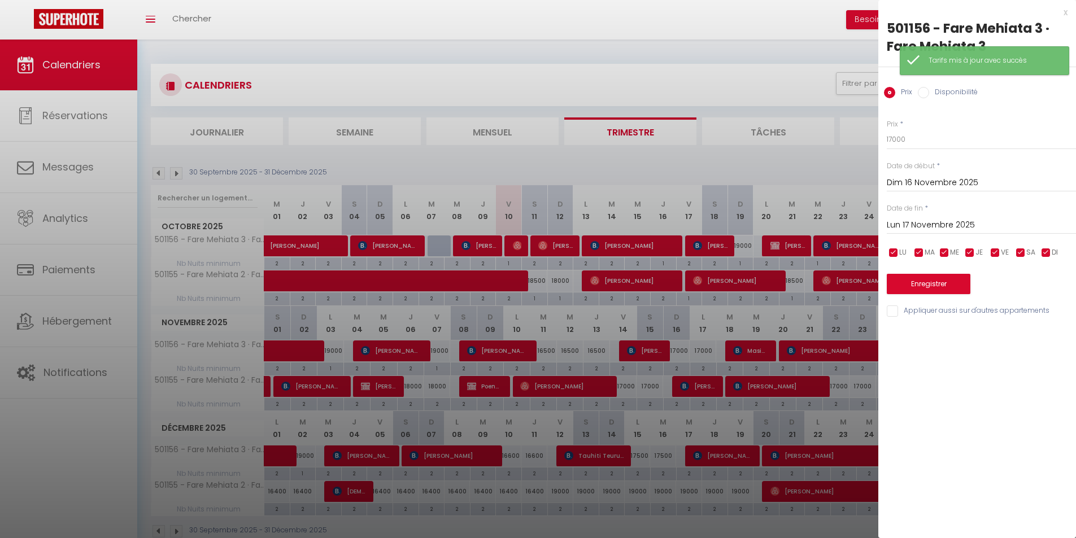
click at [895, 216] on div "[DATE] < [DATE] > Dim Lun Mar Mer Jeu Ven Sam 1 2 3 4 5 6 7 8 9 10 11 12 13 14 …" at bounding box center [981, 224] width 189 height 20
click at [896, 225] on input "Lun 17 Novembre 2025" at bounding box center [981, 225] width 189 height 15
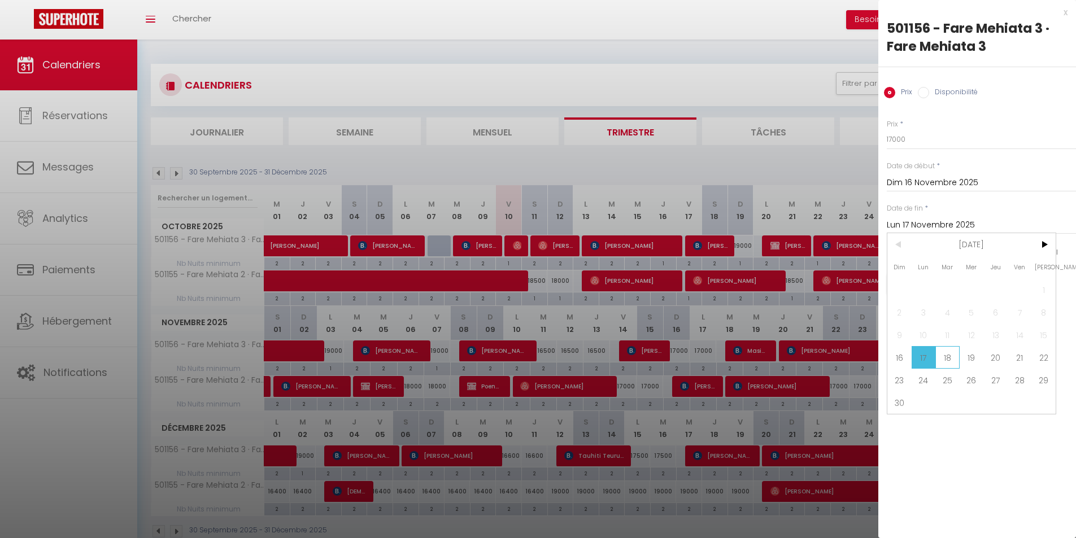
drag, startPoint x: 951, startPoint y: 354, endPoint x: 931, endPoint y: 275, distance: 81.5
click at [951, 352] on span "18" at bounding box center [947, 357] width 24 height 23
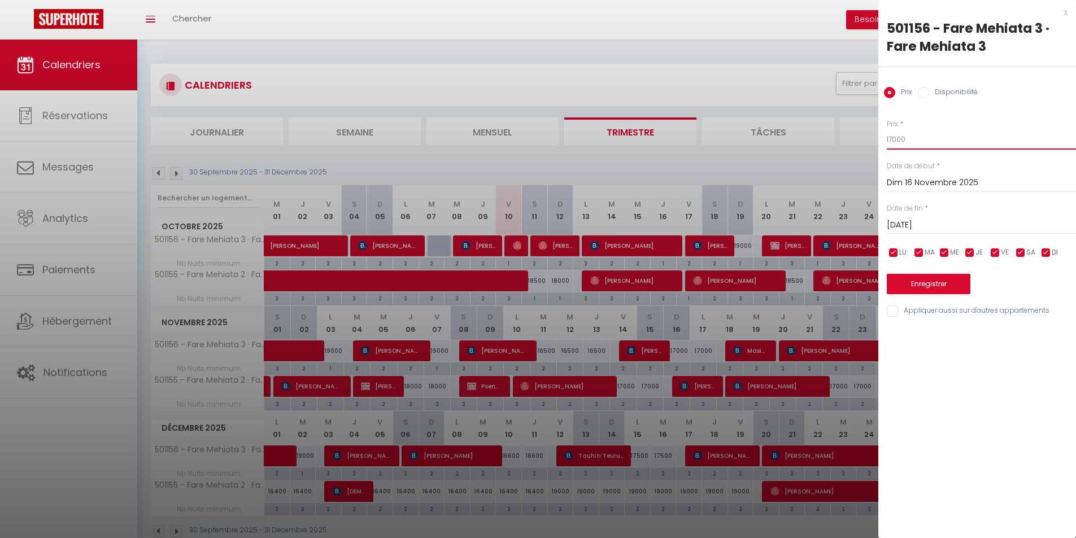
click at [894, 138] on input "17000" at bounding box center [981, 139] width 189 height 20
click at [896, 138] on input "17000" at bounding box center [981, 139] width 189 height 20
click at [922, 283] on button "Enregistrer" at bounding box center [929, 284] width 84 height 20
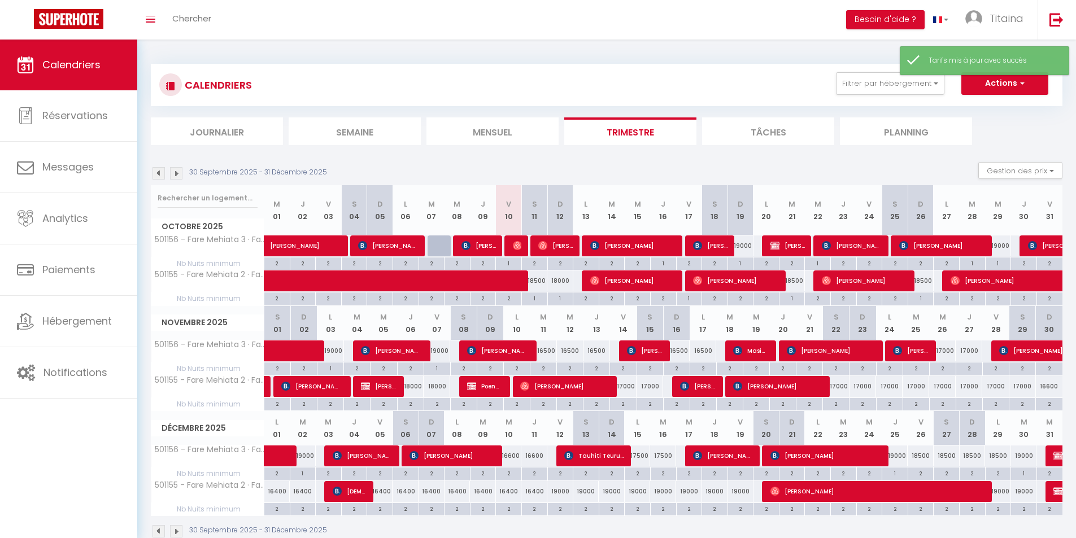
click at [631, 389] on div "17000" at bounding box center [623, 386] width 27 height 21
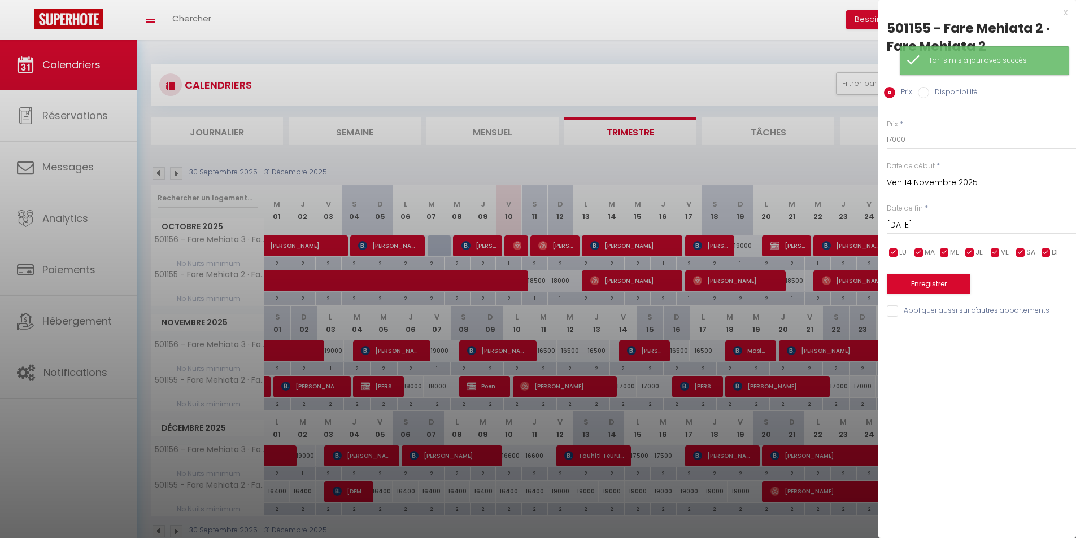
click at [923, 225] on input "[DATE]" at bounding box center [981, 225] width 189 height 15
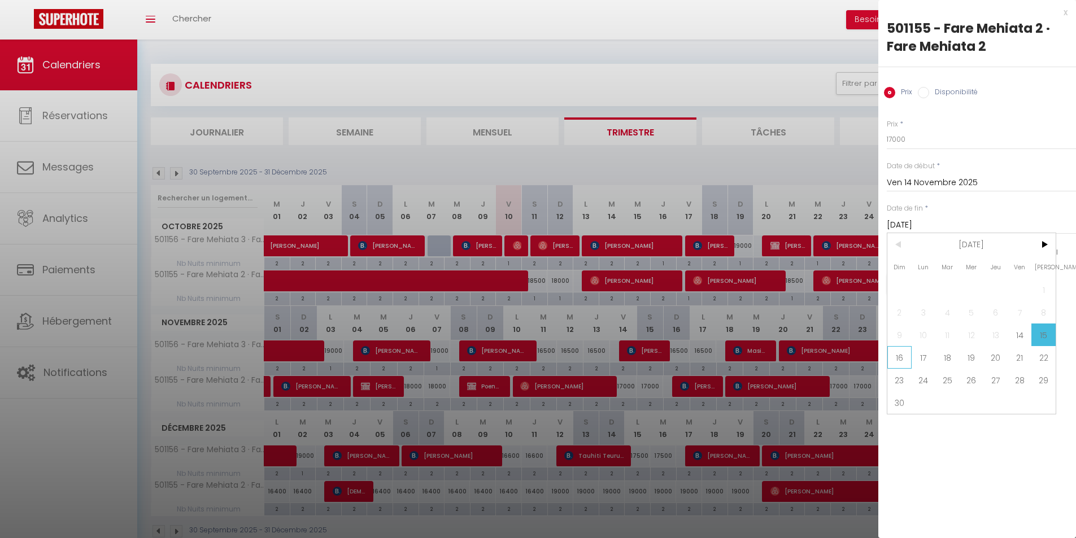
click at [905, 359] on span "16" at bounding box center [899, 357] width 24 height 23
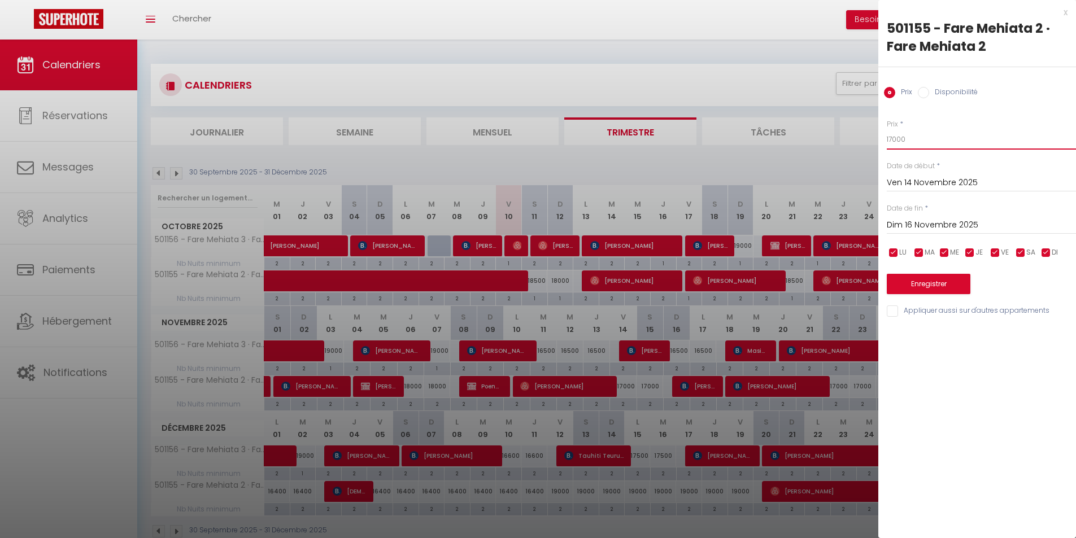
click at [895, 138] on input "17000" at bounding box center [981, 139] width 189 height 20
click at [933, 287] on button "Enregistrer" at bounding box center [929, 284] width 84 height 20
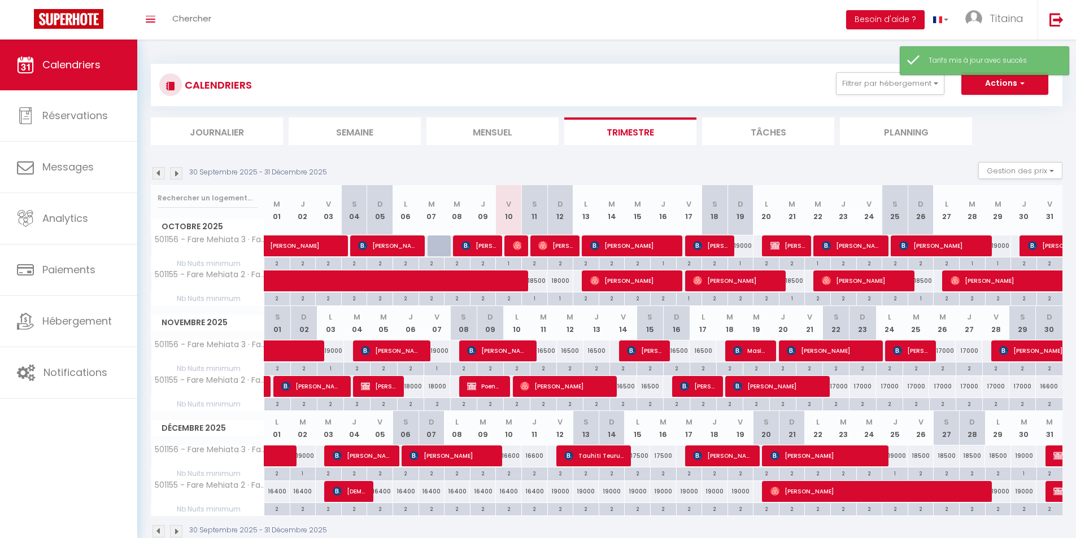
click at [946, 351] on div "17000" at bounding box center [942, 351] width 27 height 21
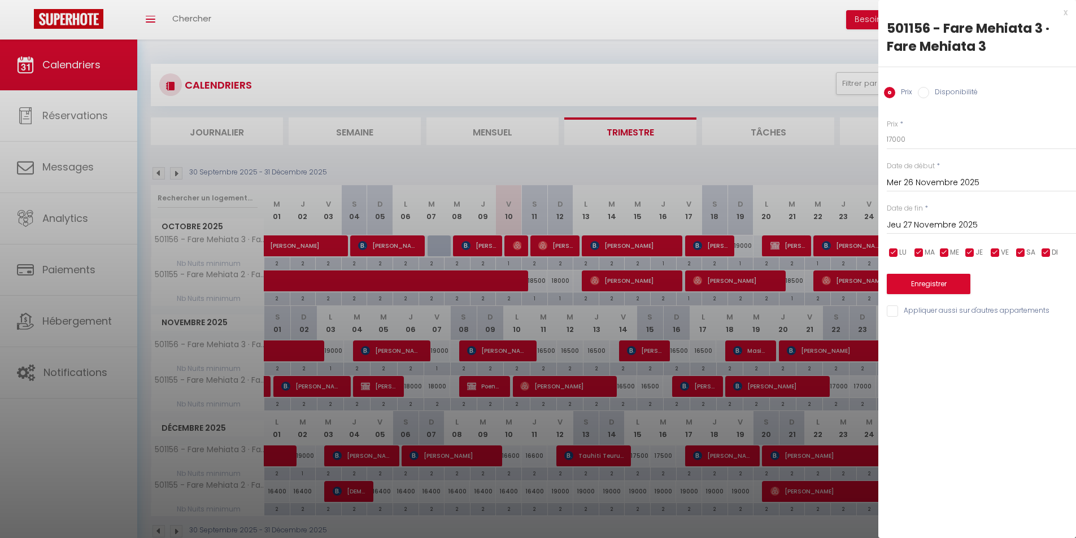
click at [933, 224] on input "Jeu 27 Novembre 2025" at bounding box center [981, 225] width 189 height 15
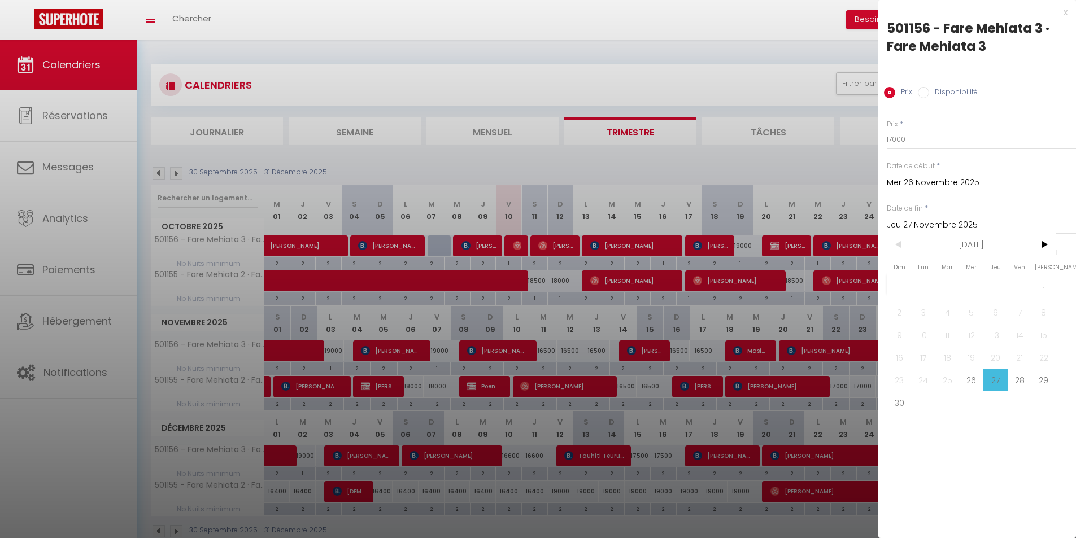
drag, startPoint x: 1019, startPoint y: 373, endPoint x: 981, endPoint y: 246, distance: 132.6
click at [1021, 369] on span "28" at bounding box center [1020, 380] width 24 height 23
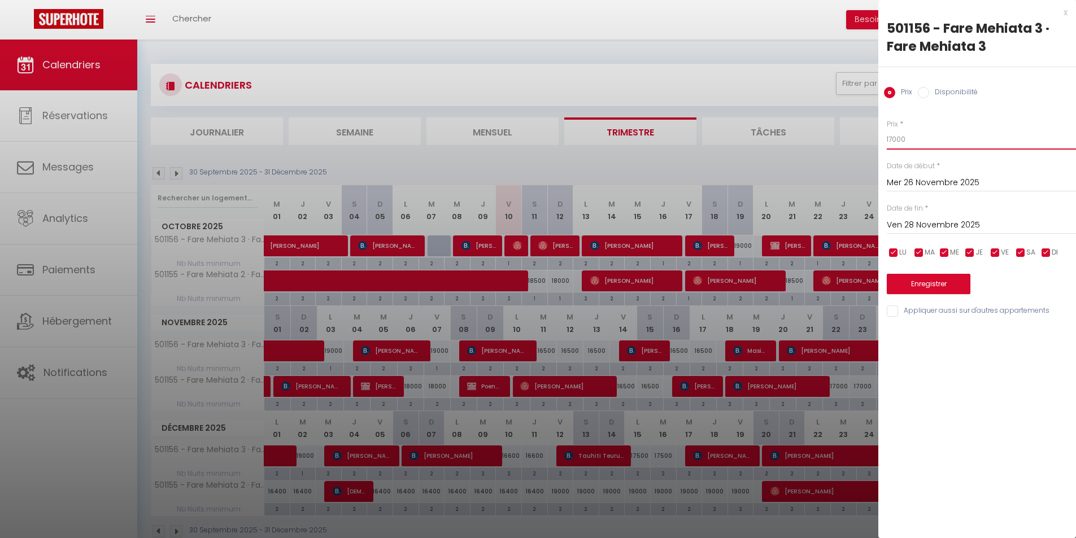
click at [896, 140] on input "17000" at bounding box center [981, 139] width 189 height 20
click at [947, 278] on button "Enregistrer" at bounding box center [929, 284] width 84 height 20
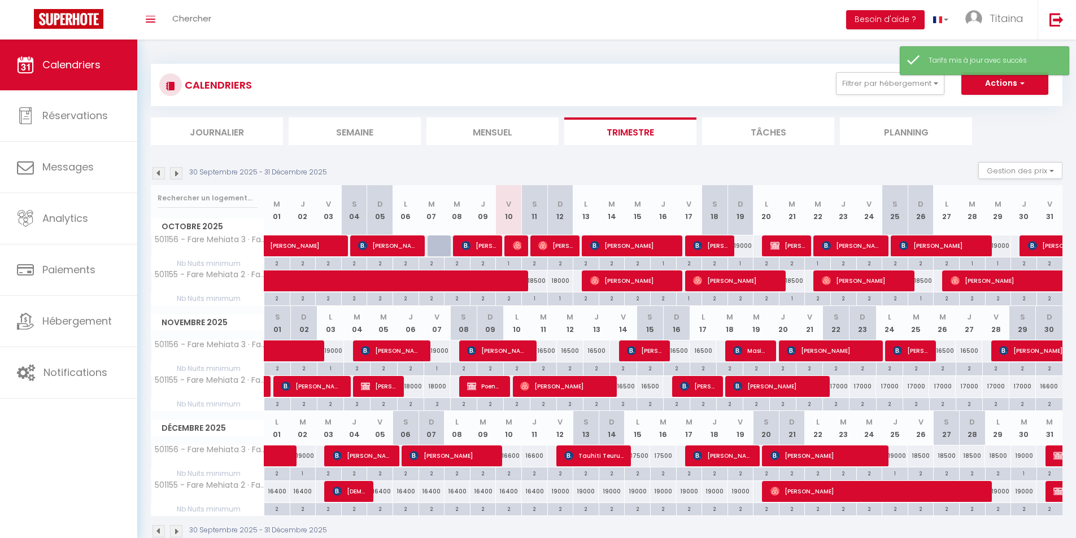
click at [838, 385] on div "17000" at bounding box center [836, 386] width 27 height 21
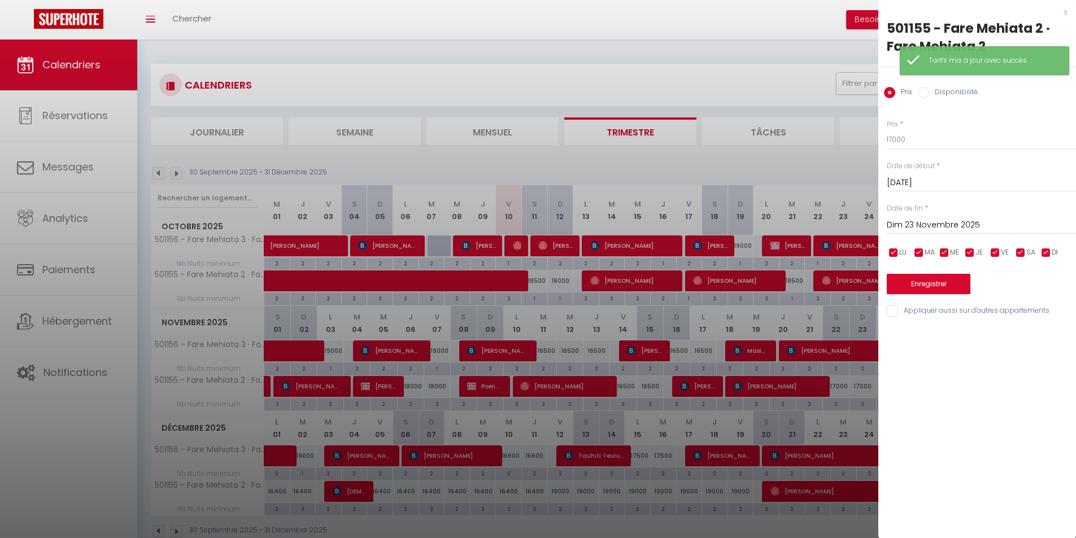
click at [911, 225] on input "Dim 23 Novembre 2025" at bounding box center [981, 225] width 189 height 15
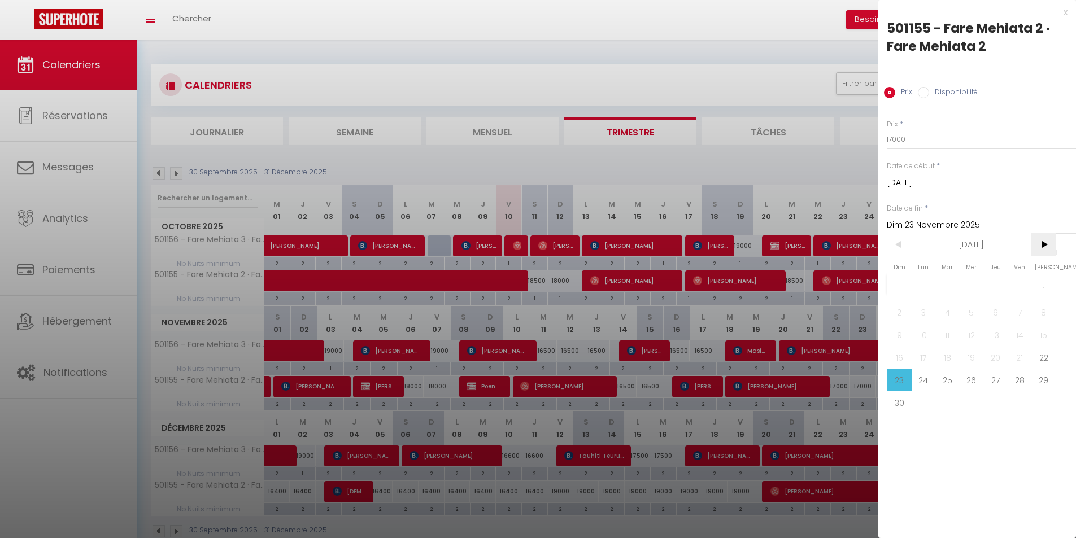
click at [1043, 242] on span ">" at bounding box center [1043, 244] width 24 height 23
click at [920, 287] on span "1" at bounding box center [924, 289] width 24 height 23
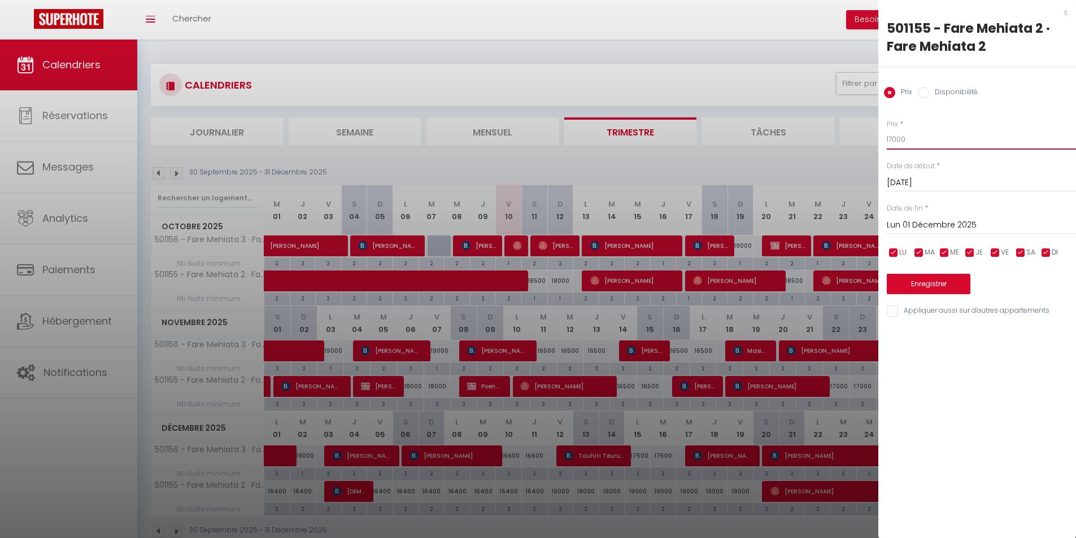
drag, startPoint x: 908, startPoint y: 138, endPoint x: 859, endPoint y: 140, distance: 48.6
click at [859, 140] on body "🟢 Des questions ou besoin d'assistance pour la migration AirBnB? Prenez rdv >>>…" at bounding box center [538, 309] width 1076 height 538
click at [947, 282] on button "Enregistrer" at bounding box center [929, 284] width 84 height 20
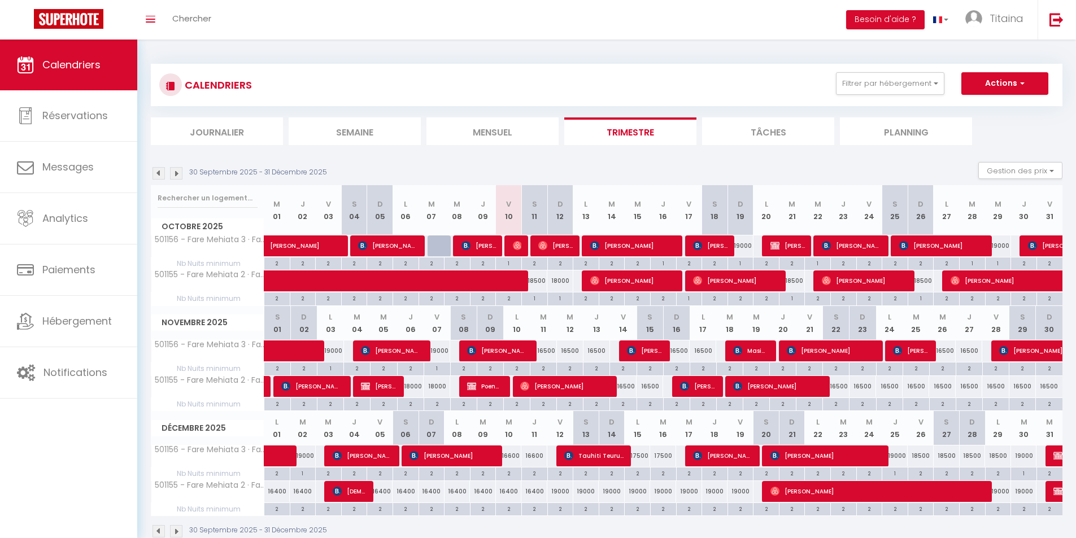
click at [926, 455] on div "18500" at bounding box center [921, 456] width 26 height 21
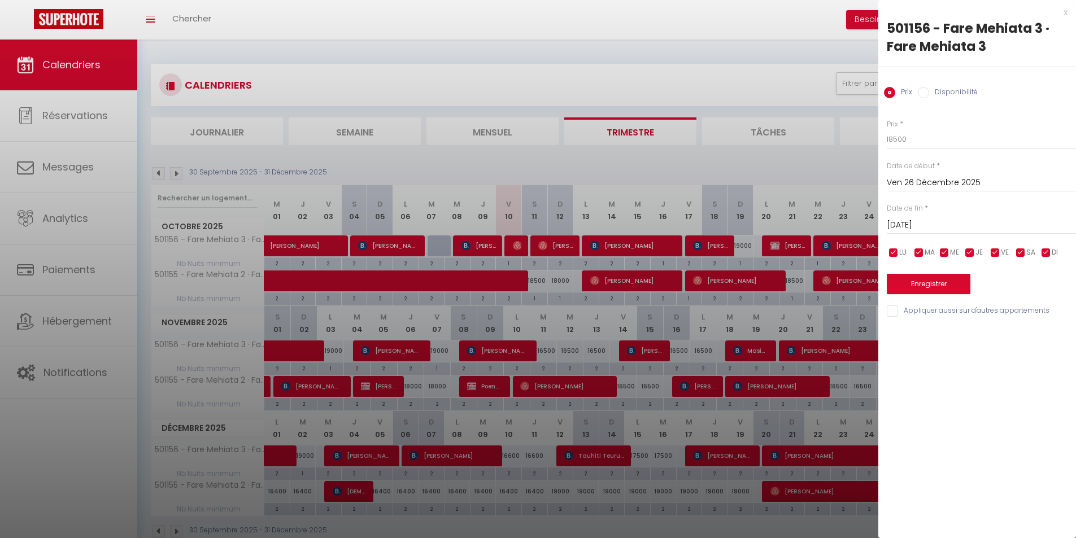
click at [911, 228] on input "[DATE]" at bounding box center [981, 225] width 189 height 15
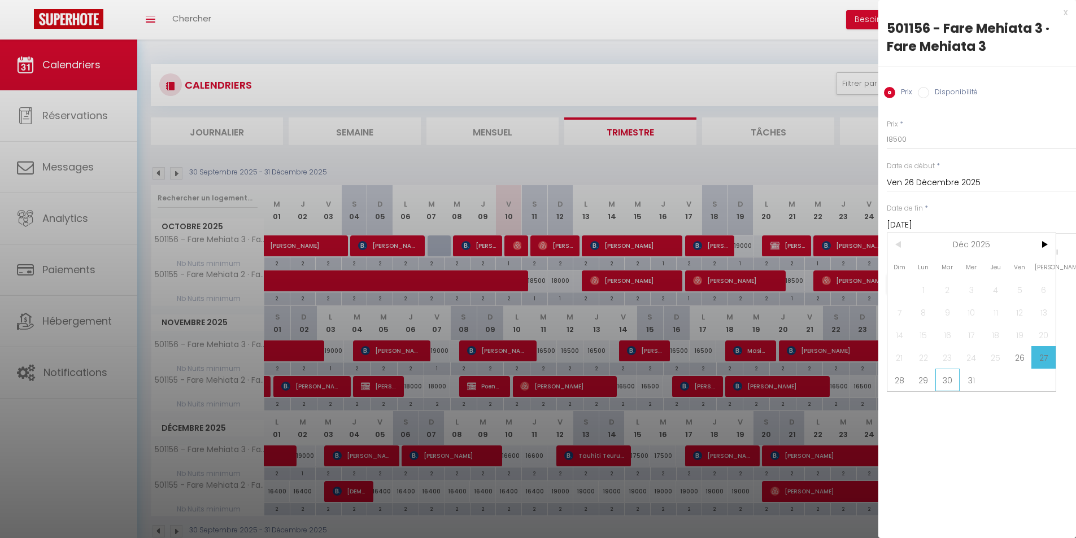
click at [952, 378] on span "30" at bounding box center [947, 380] width 24 height 23
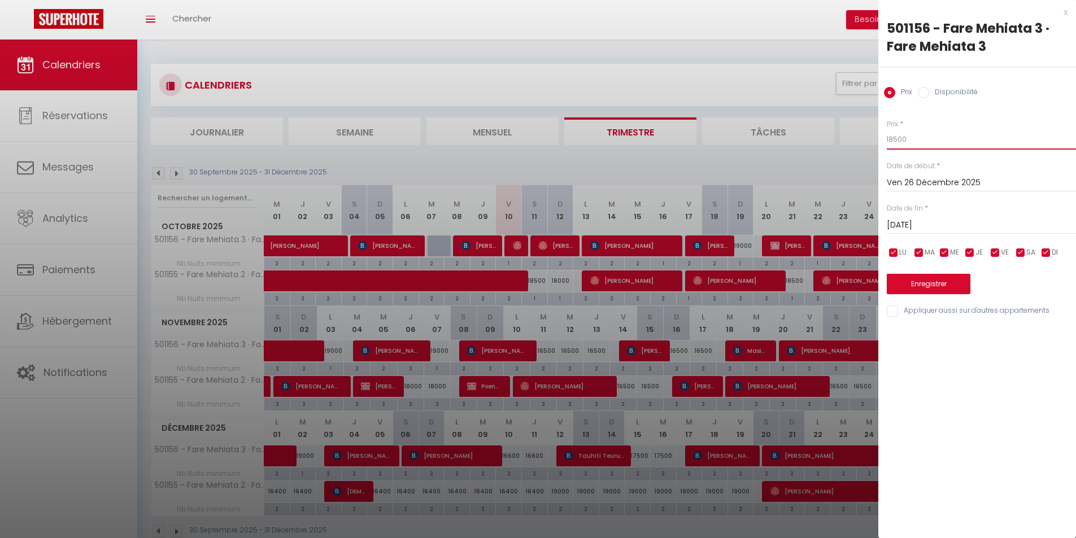
click at [897, 140] on input "18500" at bounding box center [981, 139] width 189 height 20
click at [947, 288] on button "Enregistrer" at bounding box center [929, 284] width 84 height 20
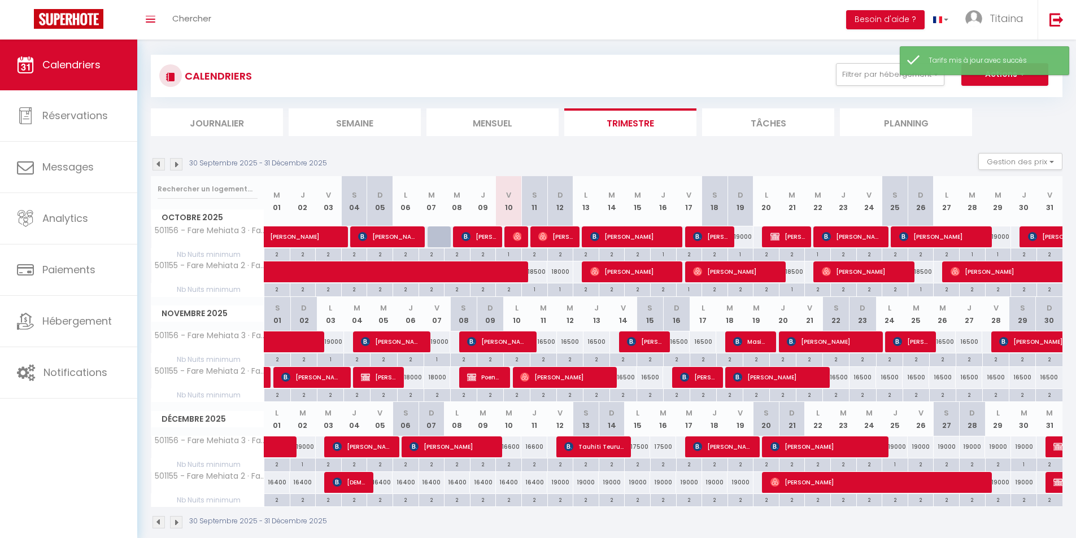
scroll to position [40, 0]
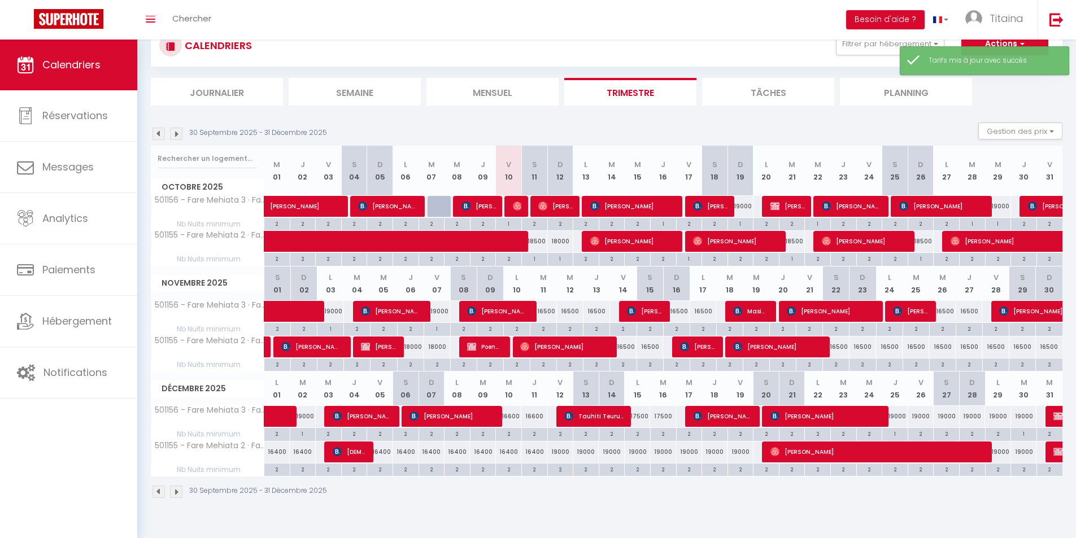
click at [180, 130] on img at bounding box center [176, 134] width 12 height 12
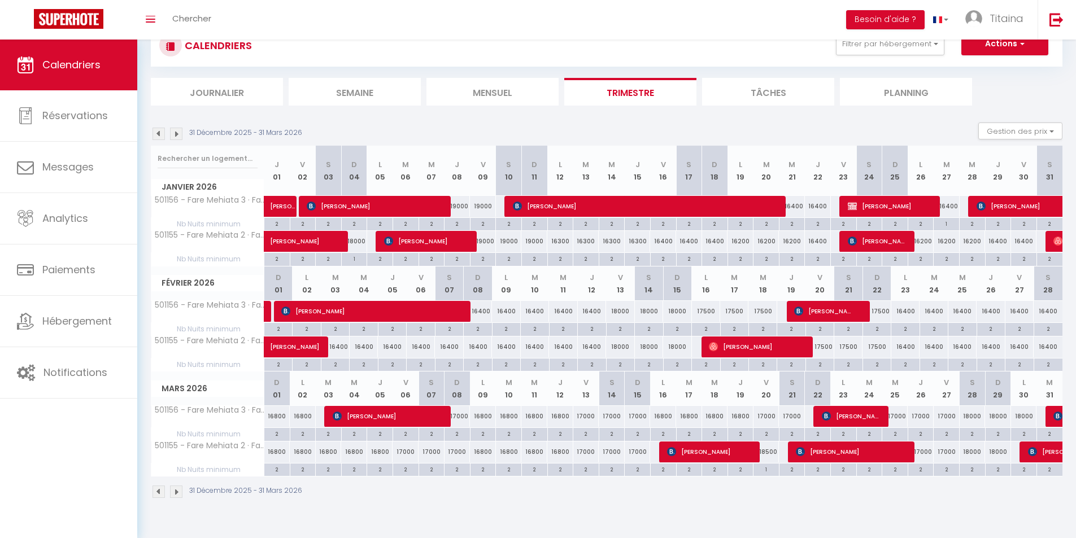
click at [427, 347] on div "16400" at bounding box center [421, 347] width 28 height 21
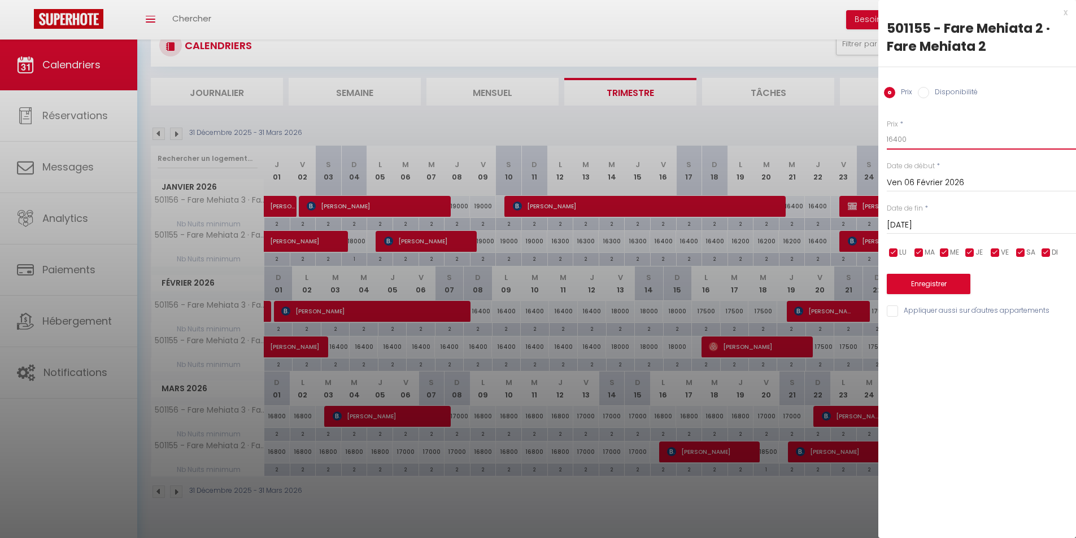
click at [897, 138] on input "16400" at bounding box center [981, 139] width 189 height 20
click at [903, 222] on input "[DATE]" at bounding box center [981, 225] width 189 height 15
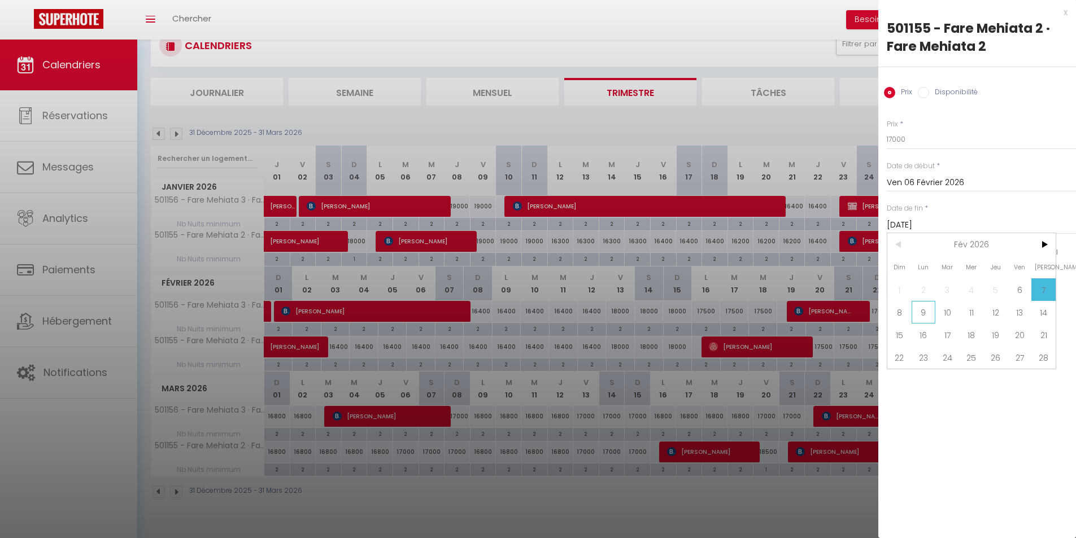
click at [925, 315] on span "9" at bounding box center [924, 312] width 24 height 23
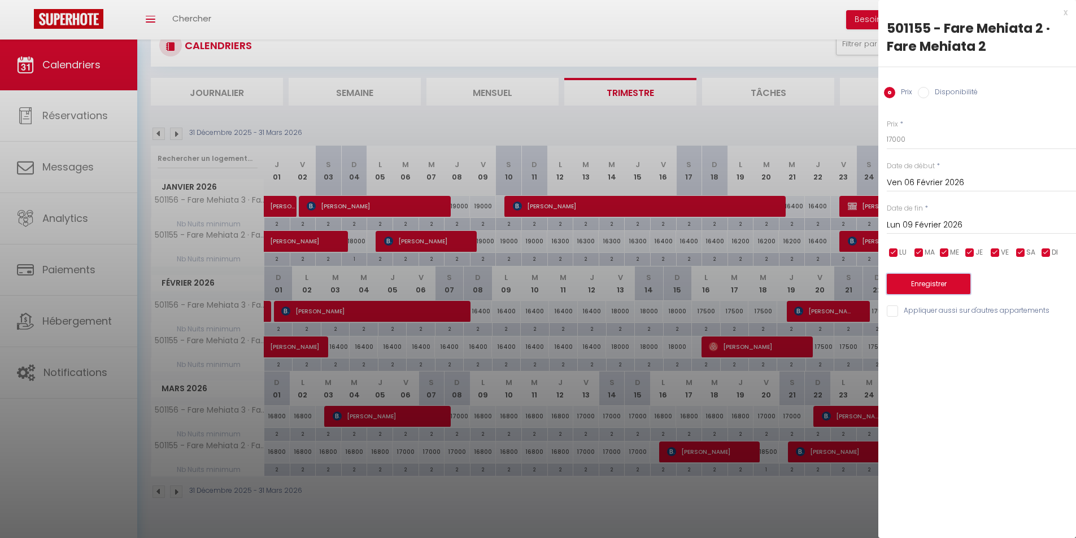
click at [933, 283] on button "Enregistrer" at bounding box center [929, 284] width 84 height 20
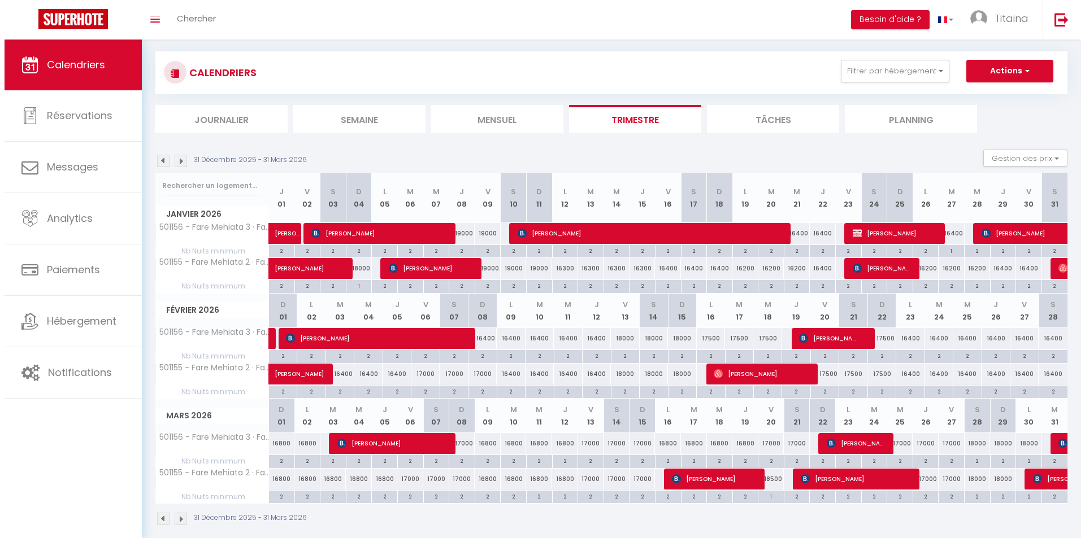
scroll to position [0, 0]
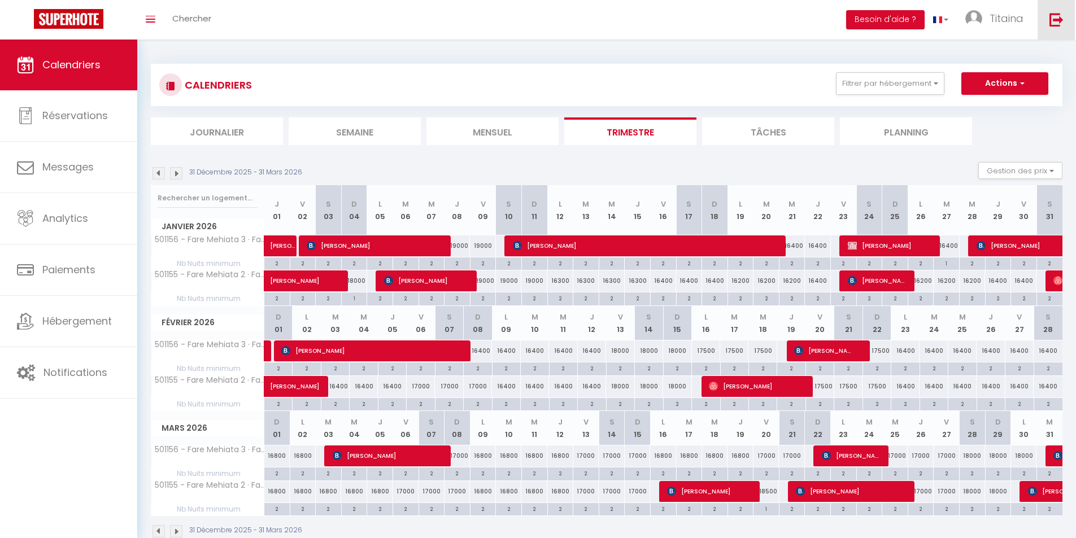
click at [1059, 18] on img at bounding box center [1057, 19] width 14 height 14
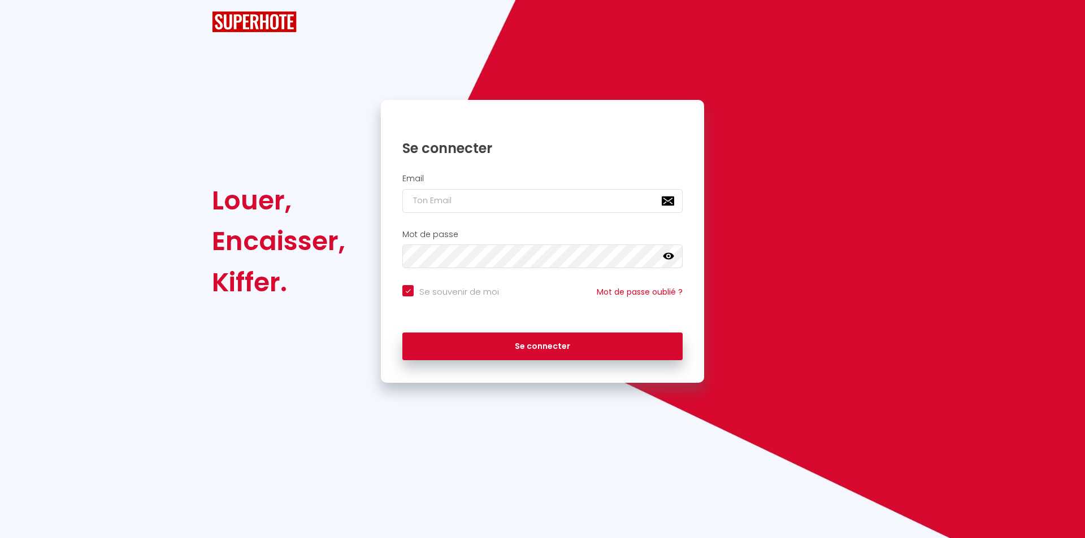
checkbox input "true"
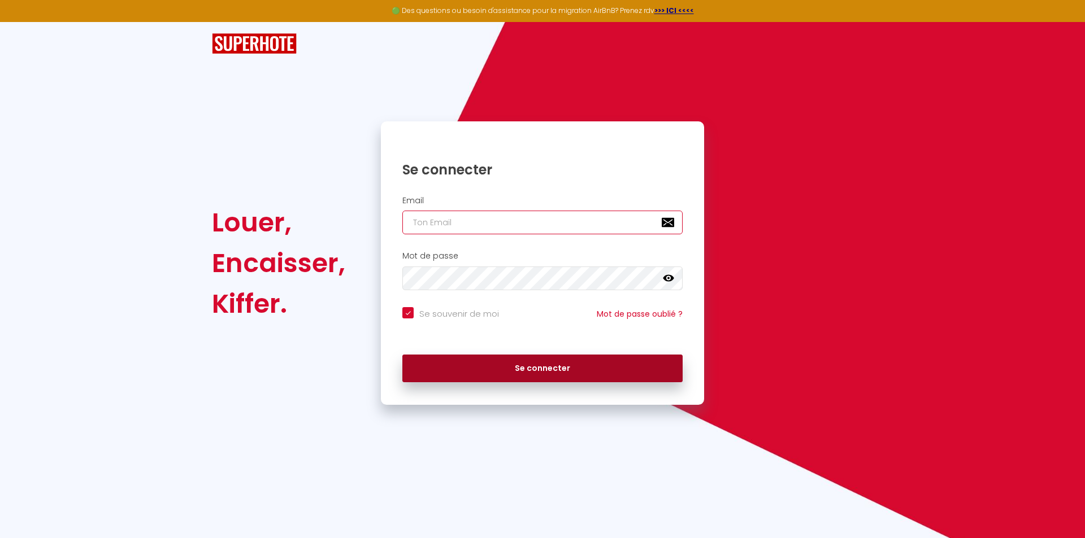
type input "[EMAIL_ADDRESS][DOMAIN_NAME]"
click at [593, 369] on button "Se connecter" at bounding box center [542, 369] width 280 height 28
checkbox input "true"
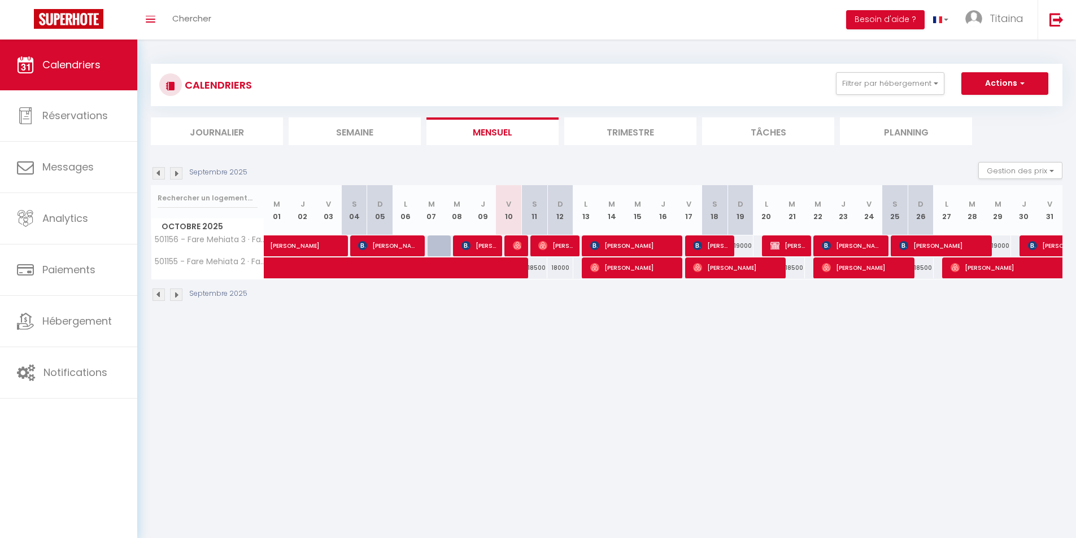
click at [610, 134] on li "Trimestre" at bounding box center [630, 131] width 132 height 28
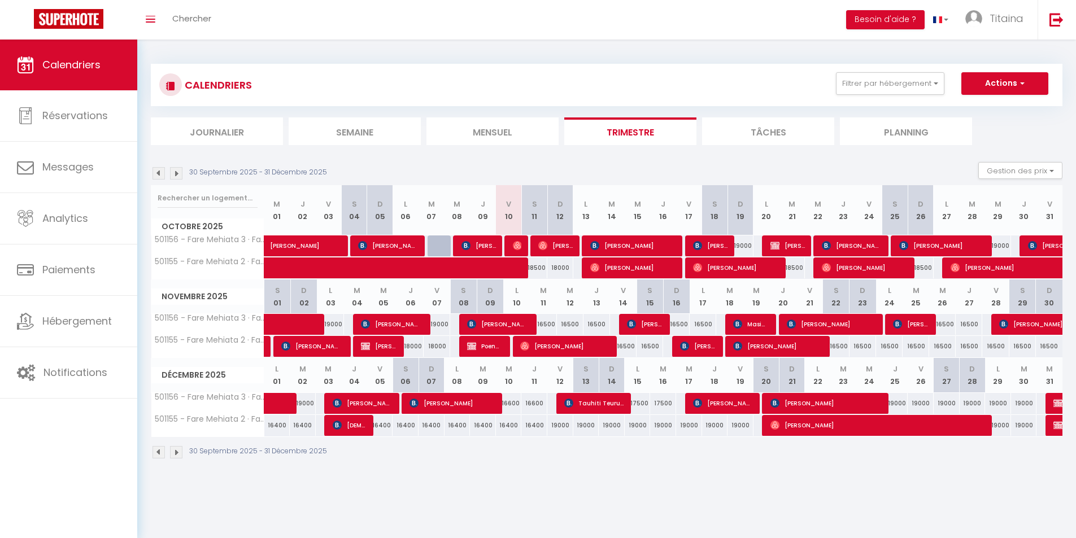
click at [548, 326] on div "16500" at bounding box center [543, 324] width 27 height 21
type input "16500"
type input "[DATE]"
type input "Mer 12 Novembre 2025"
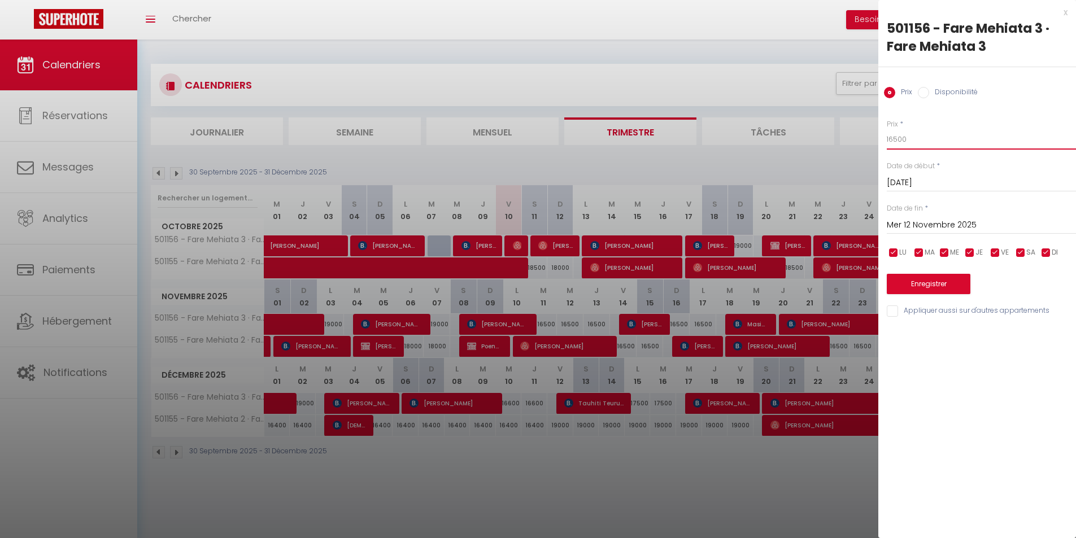
click at [895, 138] on input "16500" at bounding box center [981, 139] width 189 height 20
click at [896, 139] on input "16500" at bounding box center [981, 139] width 189 height 20
type input "16000"
click at [951, 222] on input "Mer 12 Novembre 2025" at bounding box center [981, 225] width 189 height 15
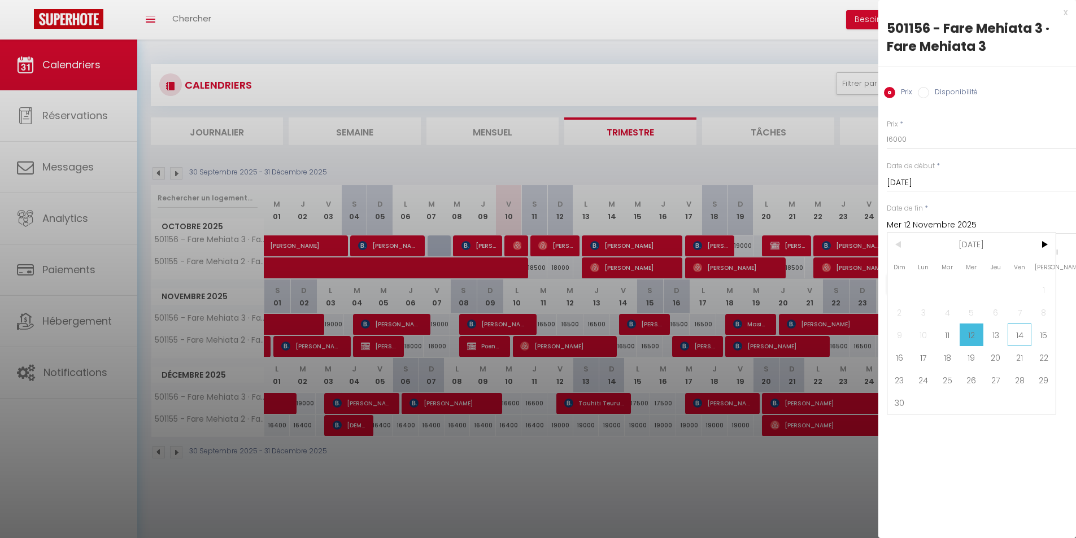
click at [1022, 337] on span "14" at bounding box center [1020, 335] width 24 height 23
type input "Ven 14 Novembre 2025"
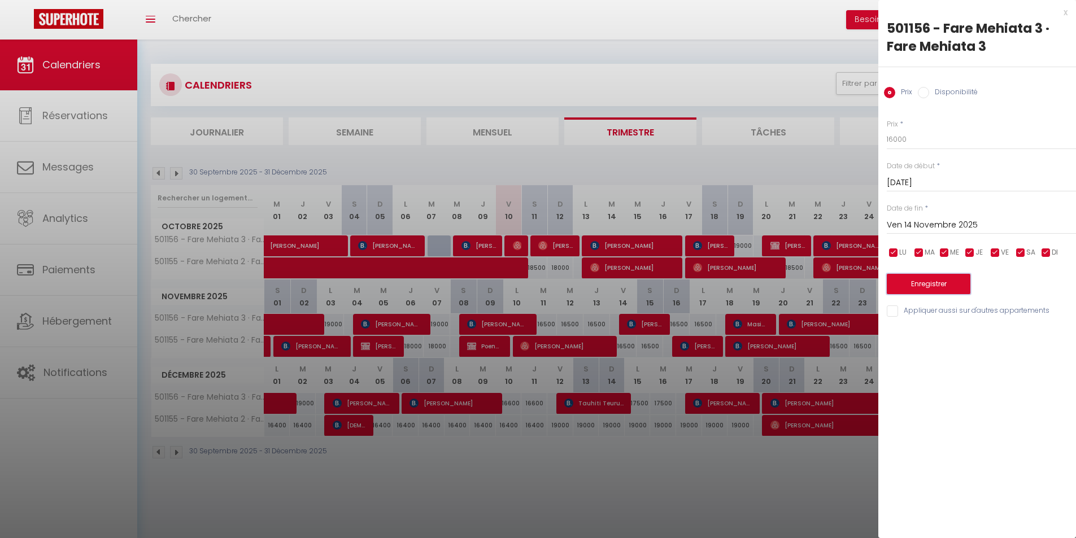
click at [934, 285] on button "Enregistrer" at bounding box center [929, 284] width 84 height 20
type input "Lun 10 Novembre 2025"
type input "Jeu 13 Novembre 2025"
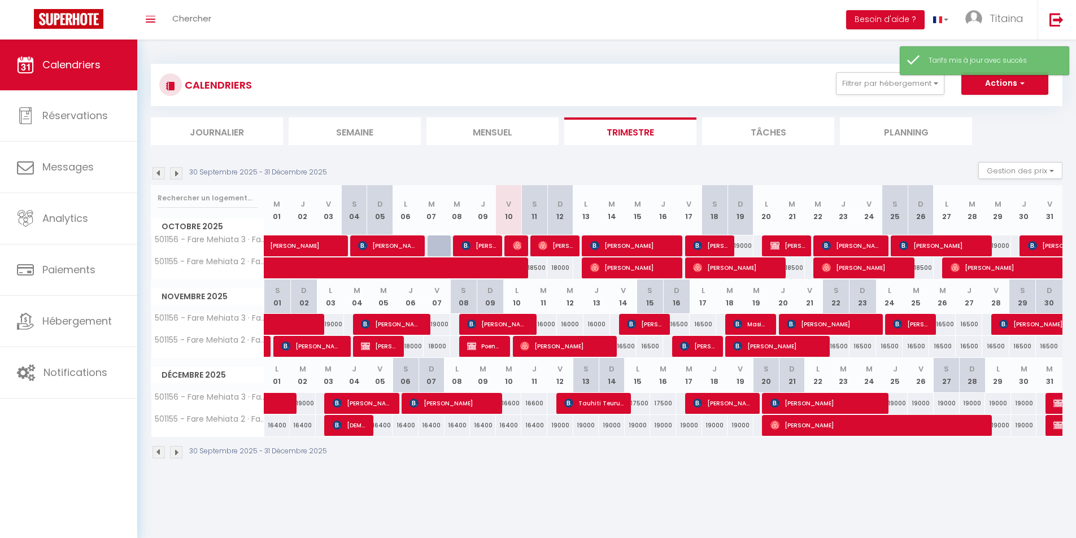
click at [683, 323] on div "16500" at bounding box center [676, 324] width 27 height 21
type input "16500"
type input "Dim 16 Novembre 2025"
type input "Lun 17 Novembre 2025"
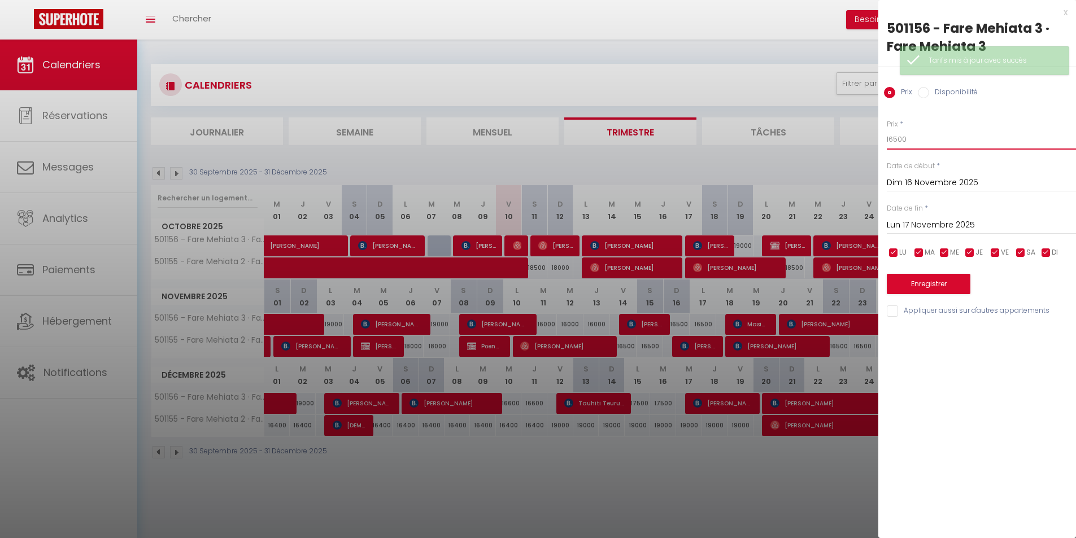
click at [897, 139] on input "16500" at bounding box center [981, 139] width 189 height 20
type input "16000"
click at [935, 223] on input "Lun 17 Novembre 2025" at bounding box center [981, 225] width 189 height 15
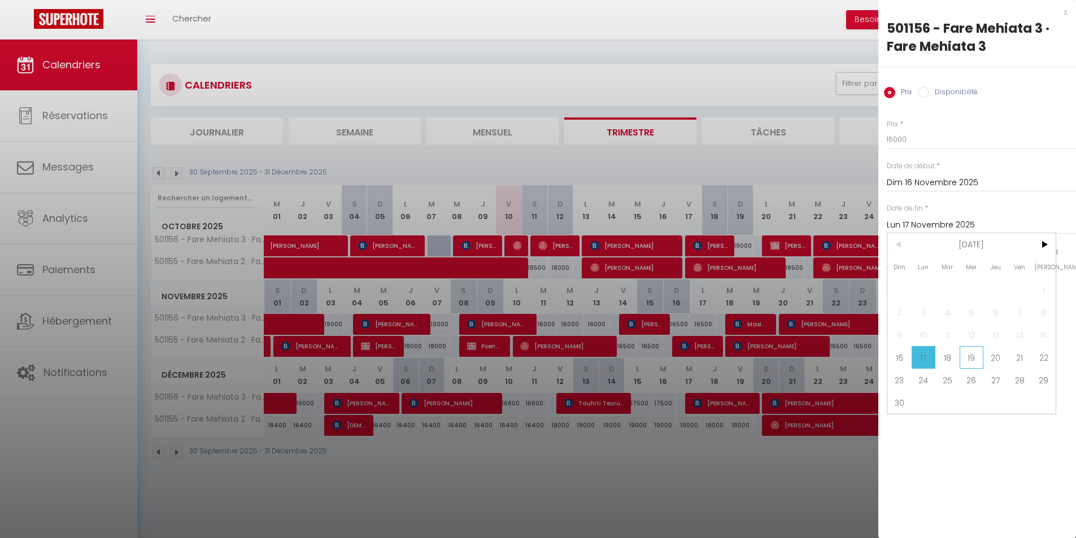
click at [966, 351] on span "19" at bounding box center [972, 357] width 24 height 23
type input "Mer 19 Novembre 2025"
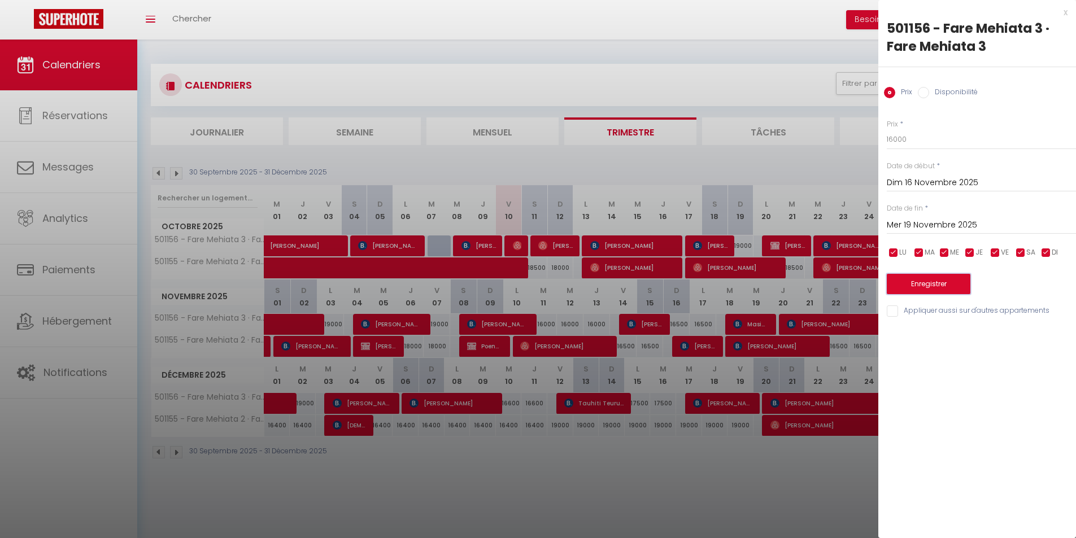
click at [931, 285] on button "Enregistrer" at bounding box center [929, 284] width 84 height 20
type input "[DATE]"
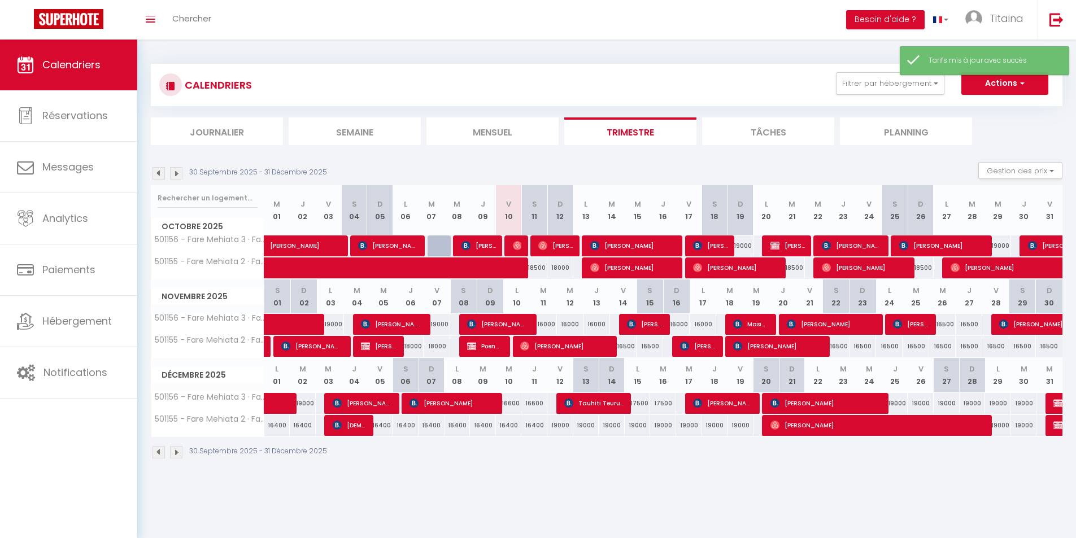
click at [624, 344] on div "16500" at bounding box center [623, 346] width 27 height 21
type input "16500"
type input "Ven 14 Novembre 2025"
type input "[DATE]"
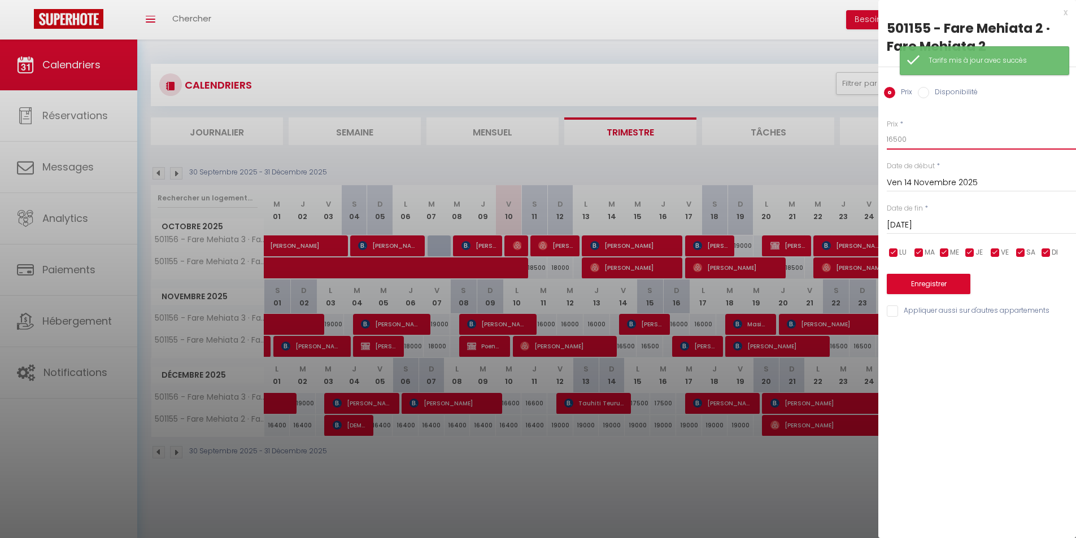
click at [898, 138] on input "16500" at bounding box center [981, 139] width 189 height 20
type input "16000"
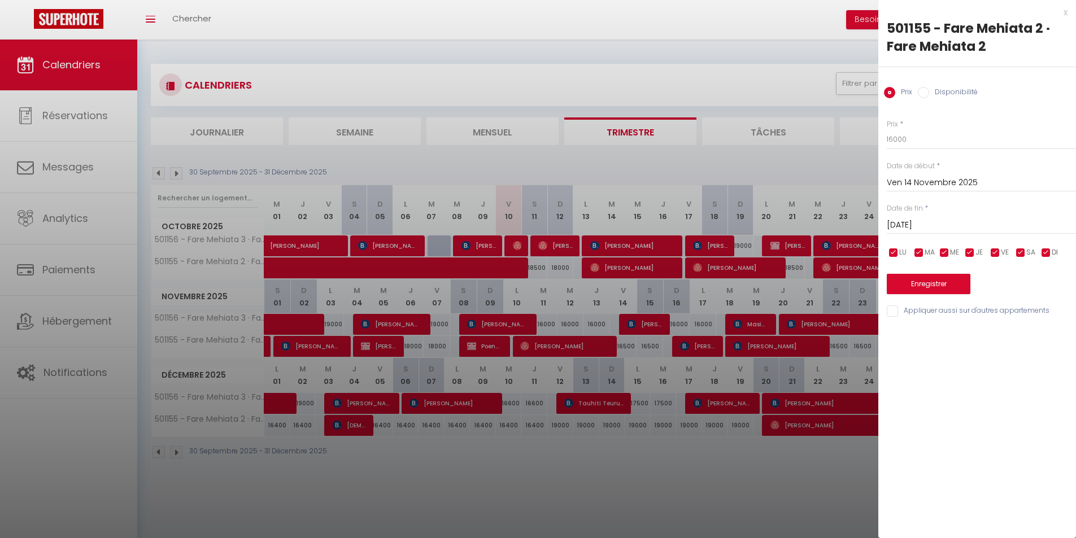
click at [937, 224] on input "[DATE]" at bounding box center [981, 225] width 189 height 15
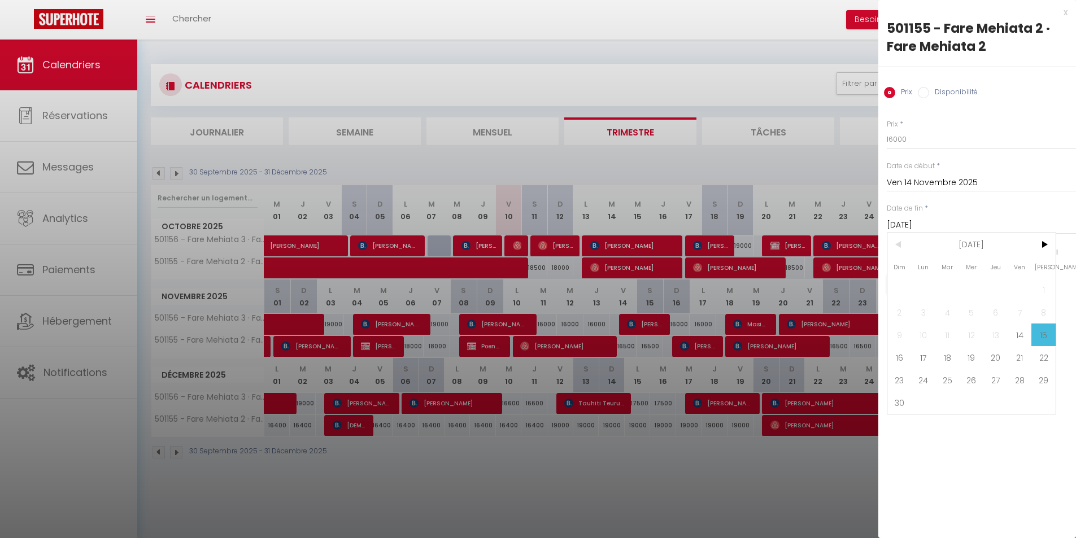
click at [920, 359] on span "17" at bounding box center [924, 357] width 24 height 23
type input "Lun 17 Novembre 2025"
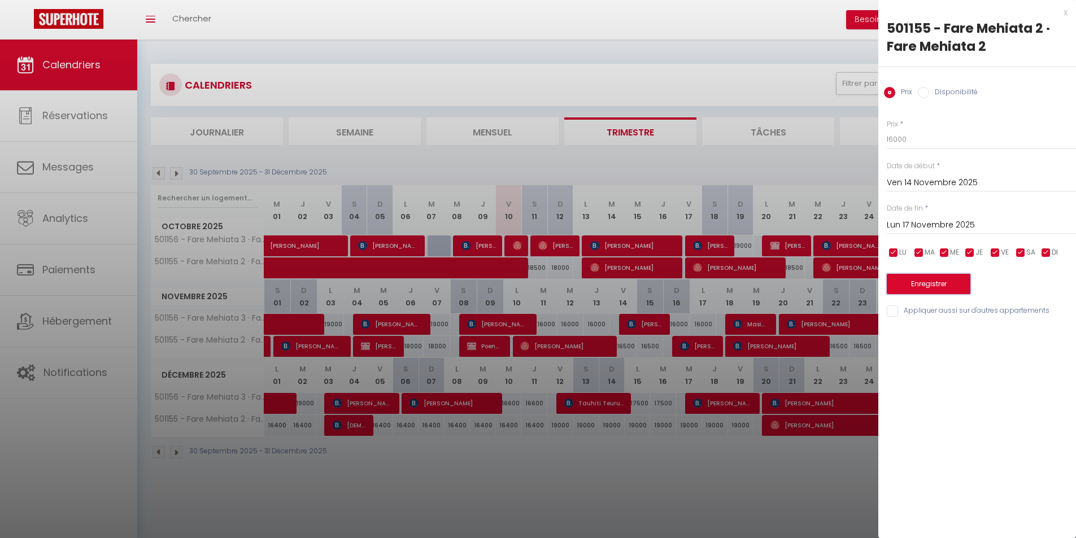
click at [935, 290] on button "Enregistrer" at bounding box center [929, 284] width 84 height 20
type input "Jeu 13 Novembre 2025"
type input "Dim 16 Novembre 2025"
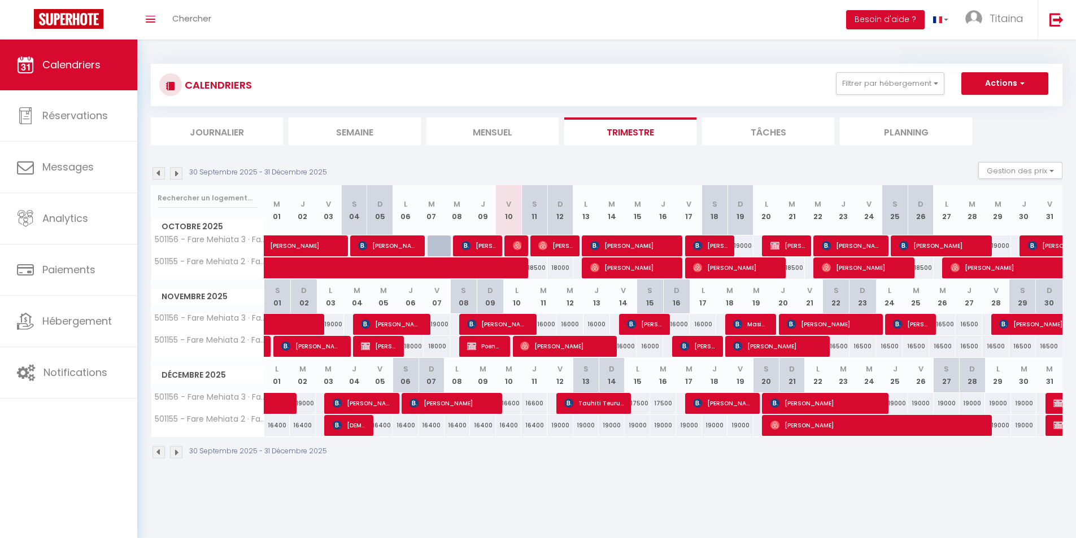
click at [948, 325] on div "16500" at bounding box center [942, 324] width 27 height 21
type input "16500"
type input "Mer 26 Novembre 2025"
type input "Jeu 27 Novembre 2025"
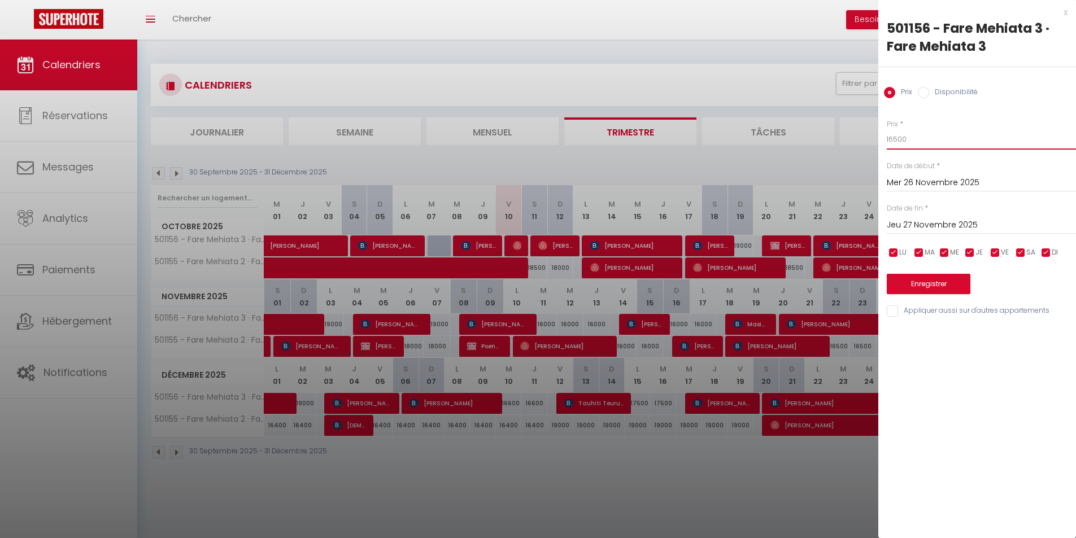
click at [895, 140] on input "16500" at bounding box center [981, 139] width 189 height 20
type input "16200"
click at [920, 225] on input "Jeu 27 Novembre 2025" at bounding box center [981, 225] width 189 height 15
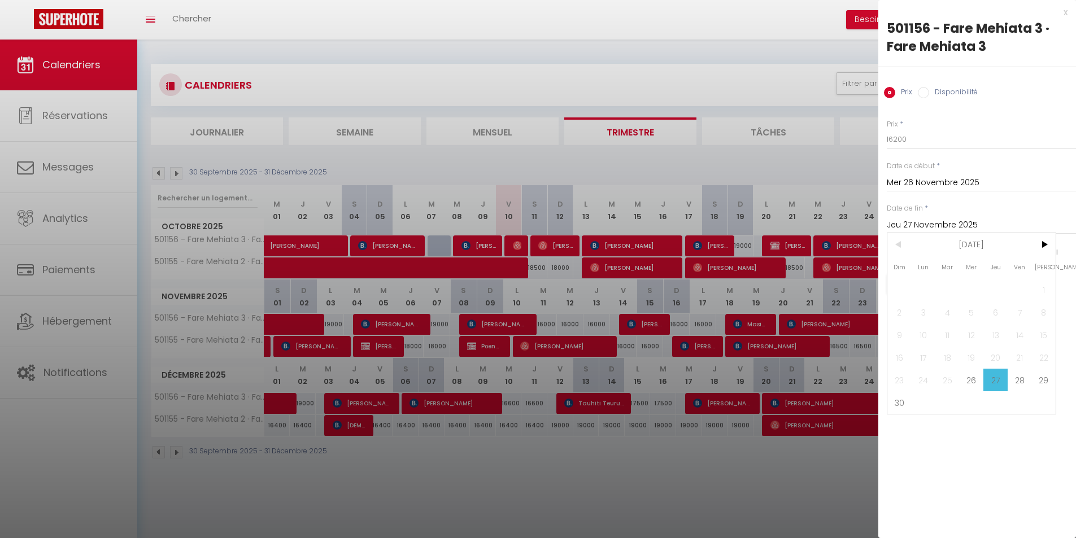
drag, startPoint x: 1041, startPoint y: 381, endPoint x: 1030, endPoint y: 375, distance: 12.6
click at [1039, 380] on span "29" at bounding box center [1043, 380] width 24 height 23
type input "Sam 29 Novembre 2025"
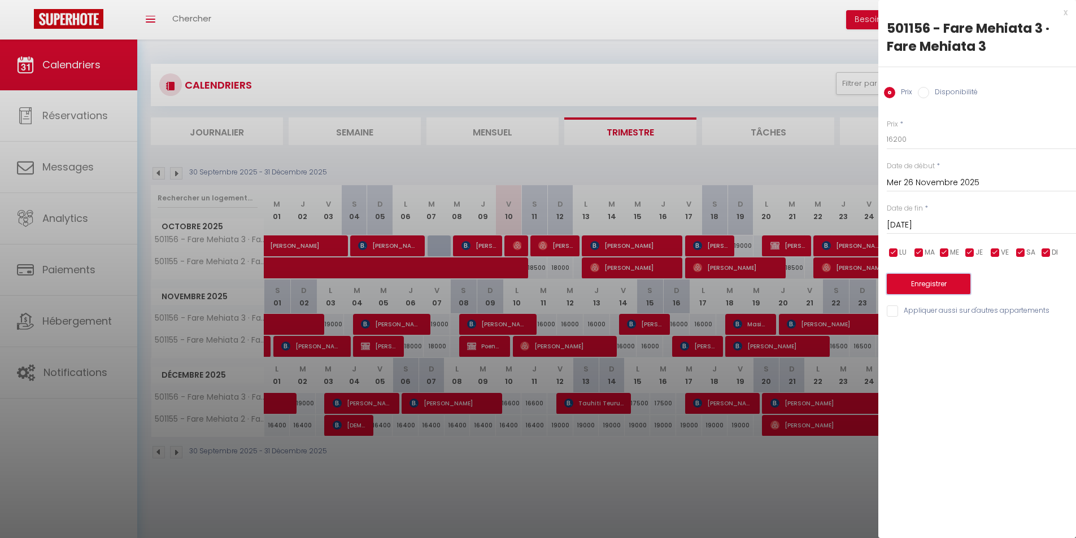
click at [912, 277] on button "Enregistrer" at bounding box center [929, 284] width 84 height 20
type input "[DATE]"
type input "Ven 28 Novembre 2025"
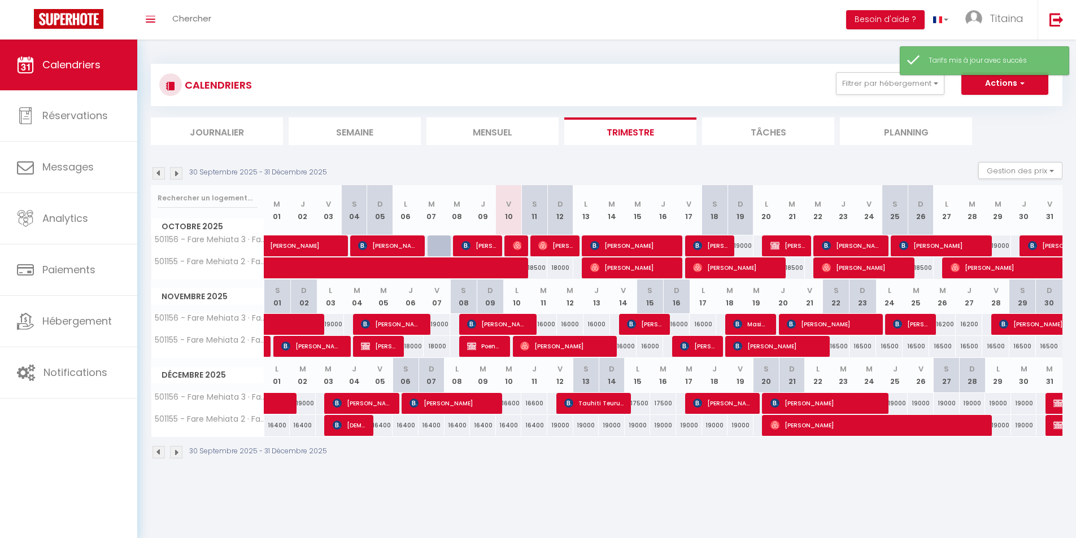
click at [835, 346] on div "16500" at bounding box center [836, 346] width 27 height 21
type input "16500"
type input "[DATE]"
type input "Dim 23 Novembre 2025"
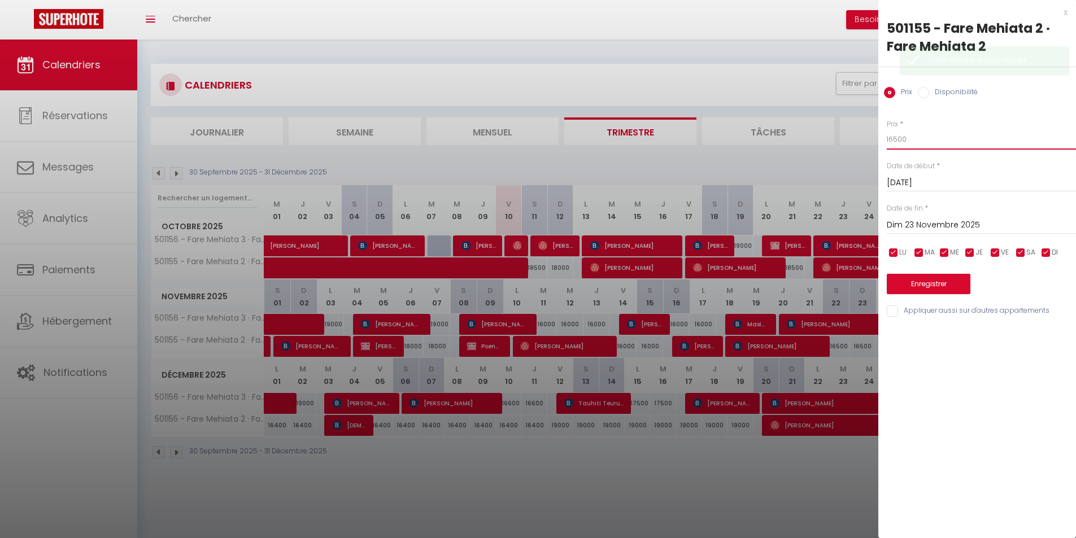
click at [896, 139] on input "16500" at bounding box center [981, 139] width 189 height 20
type input "16200"
click at [958, 228] on input "Dim 23 Novembre 2025" at bounding box center [981, 225] width 189 height 15
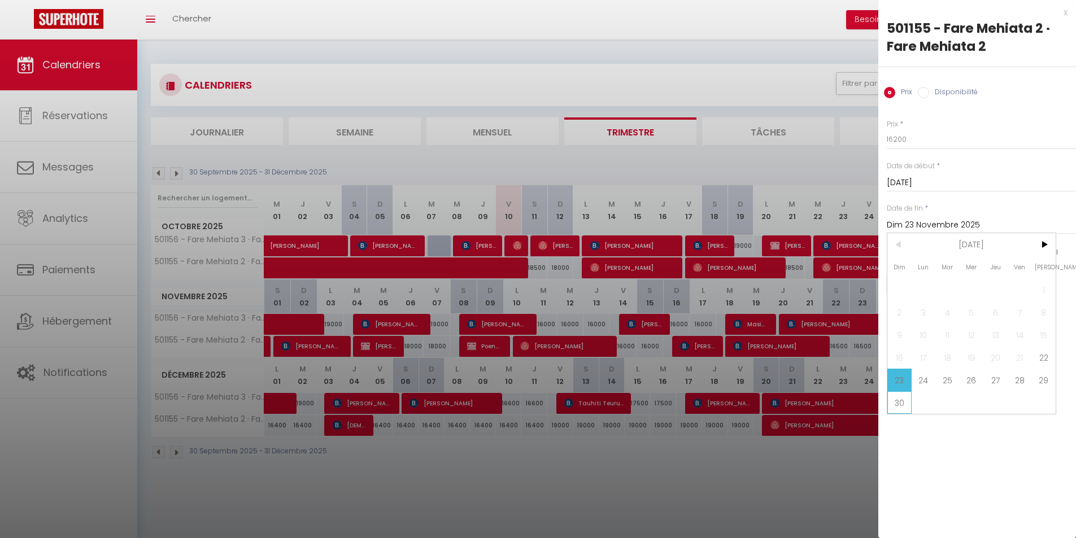
click at [904, 398] on span "30" at bounding box center [899, 402] width 24 height 23
type input "Dim 30 Novembre 2025"
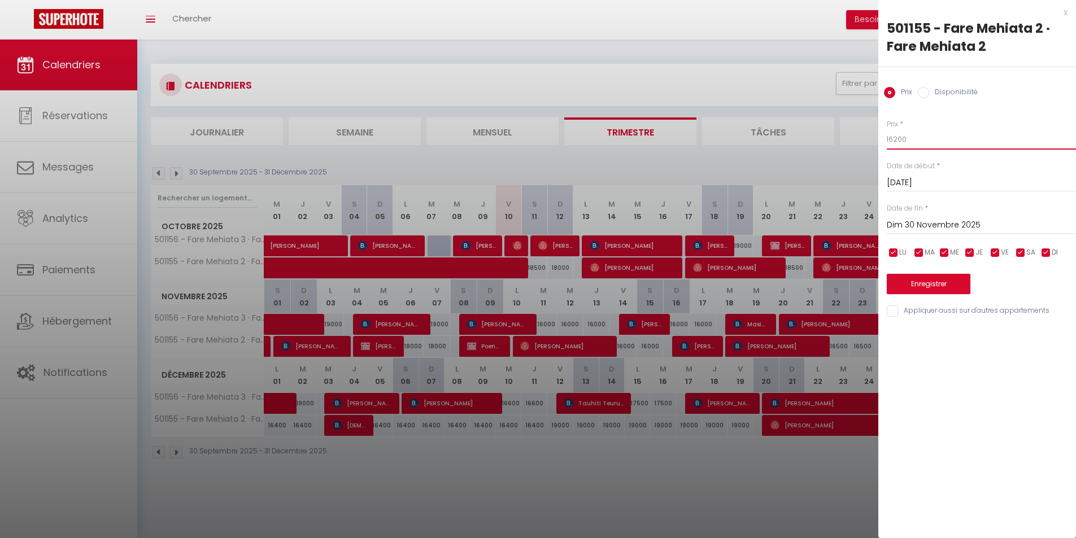
click at [896, 137] on input "16200" at bounding box center [981, 139] width 189 height 20
type input "16400"
click at [938, 285] on button "Enregistrer" at bounding box center [929, 284] width 84 height 20
type input "Ven 21 Novembre 2025"
type input "Sam 29 Novembre 2025"
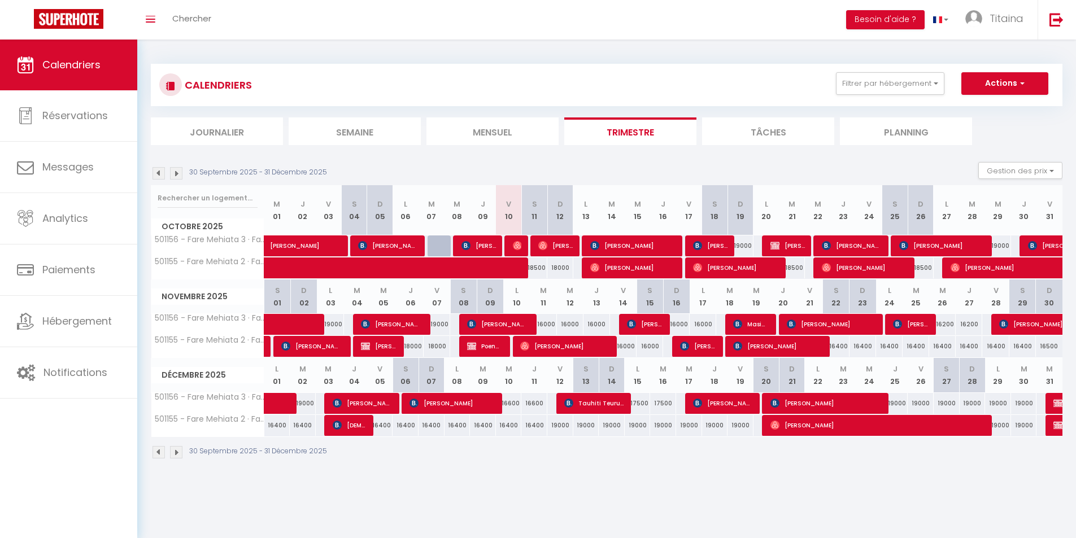
click at [841, 345] on div "16400" at bounding box center [836, 346] width 27 height 21
type input "16400"
type input "[DATE]"
type input "Dim 23 Novembre 2025"
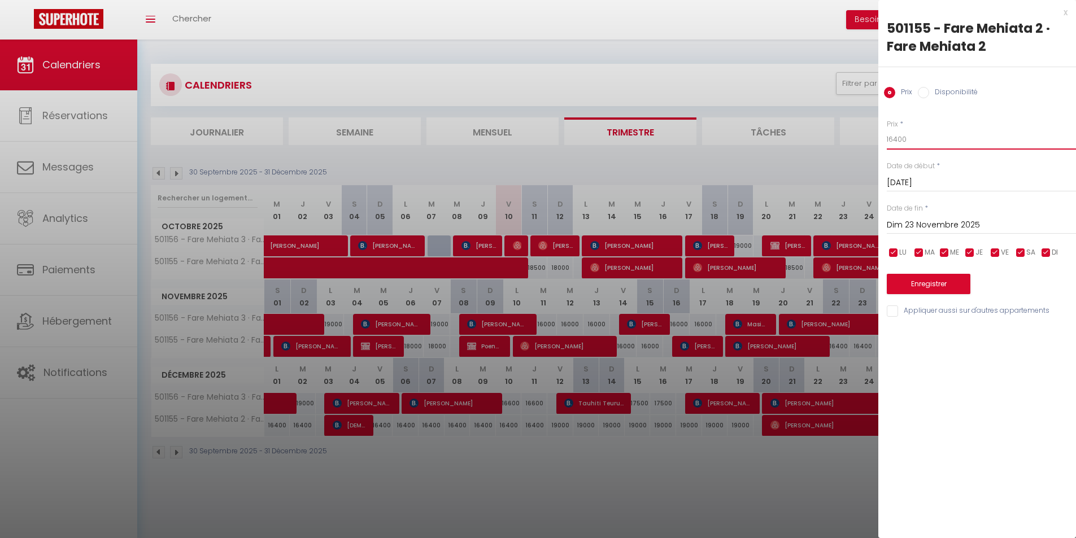
click at [898, 140] on input "16400" at bounding box center [981, 139] width 189 height 20
type input "16200"
click at [955, 225] on input "Dim 23 Novembre 2025" at bounding box center [981, 225] width 189 height 15
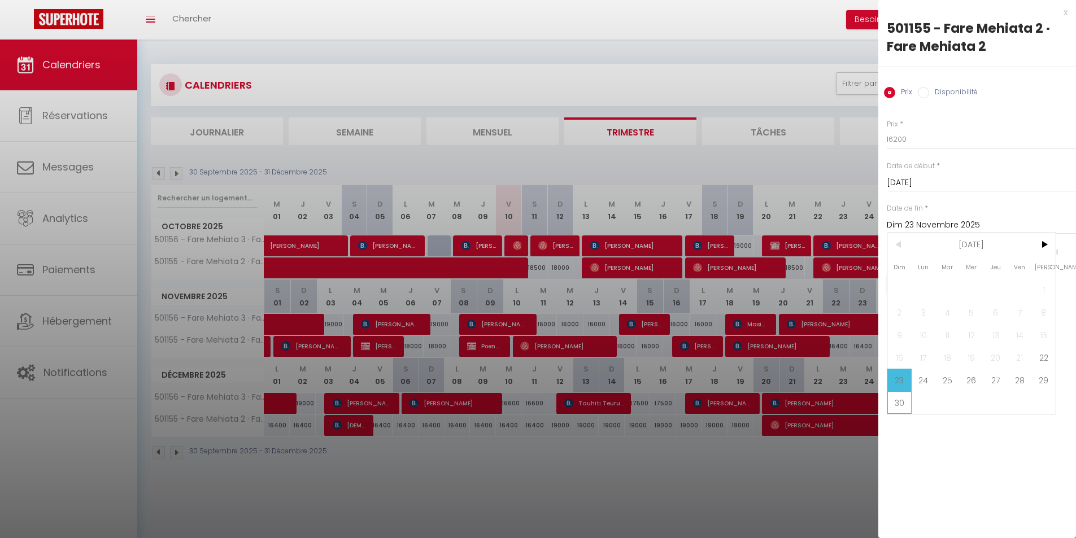
click at [900, 399] on span "30" at bounding box center [899, 402] width 24 height 23
type input "Dim 30 Novembre 2025"
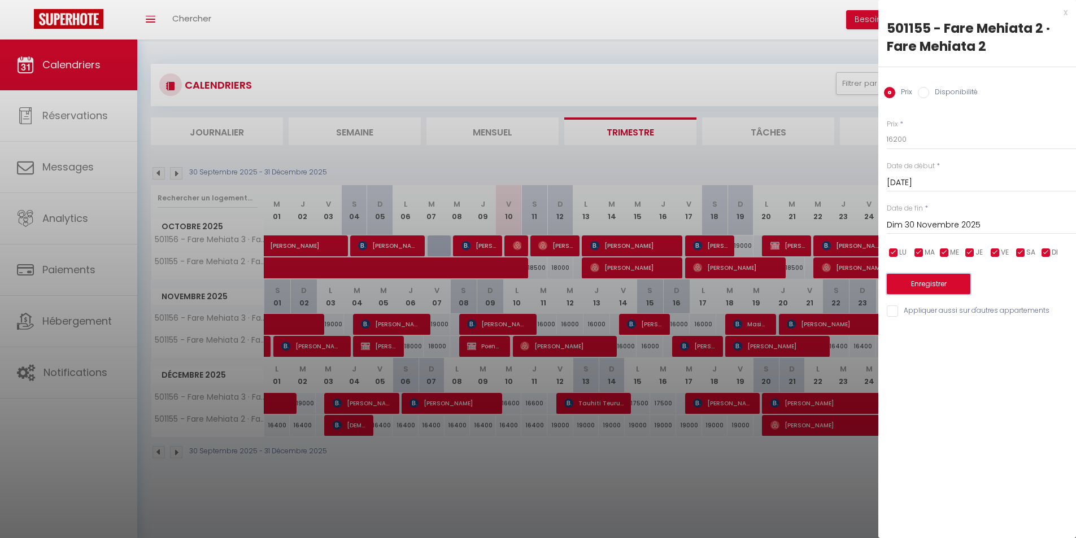
click at [938, 284] on button "Enregistrer" at bounding box center [929, 284] width 84 height 20
type input "Ven 21 Novembre 2025"
type input "Sam 29 Novembre 2025"
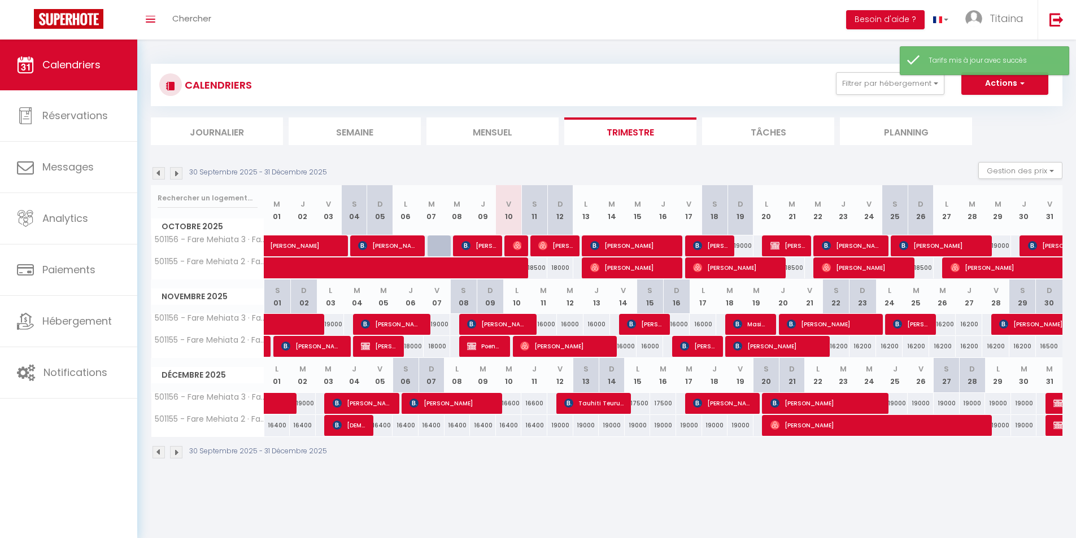
click at [546, 321] on div "16000" at bounding box center [543, 324] width 27 height 21
type input "16000"
type input "[DATE]"
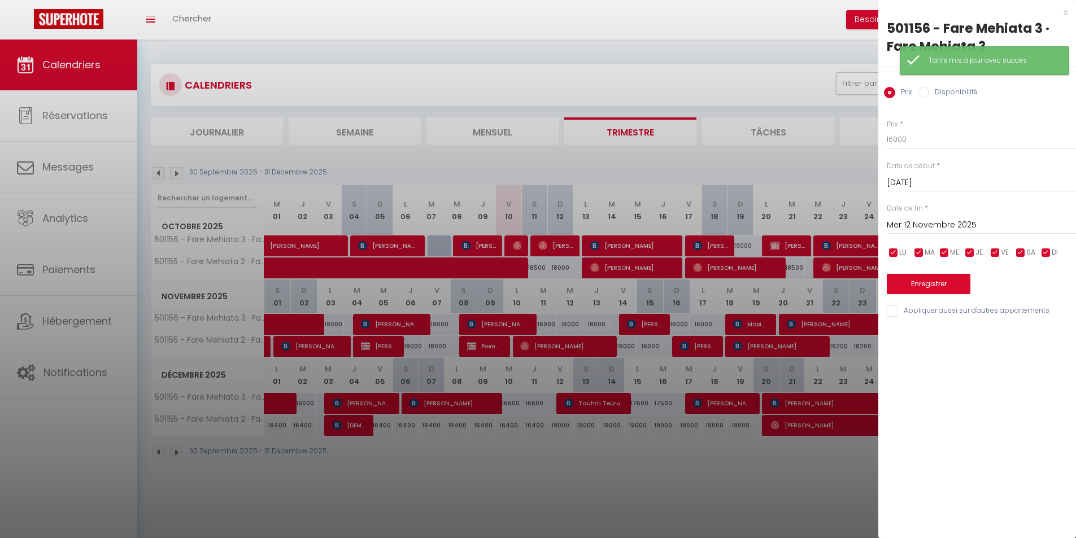
click at [912, 225] on input "Mer 12 Novembre 2025" at bounding box center [981, 225] width 189 height 15
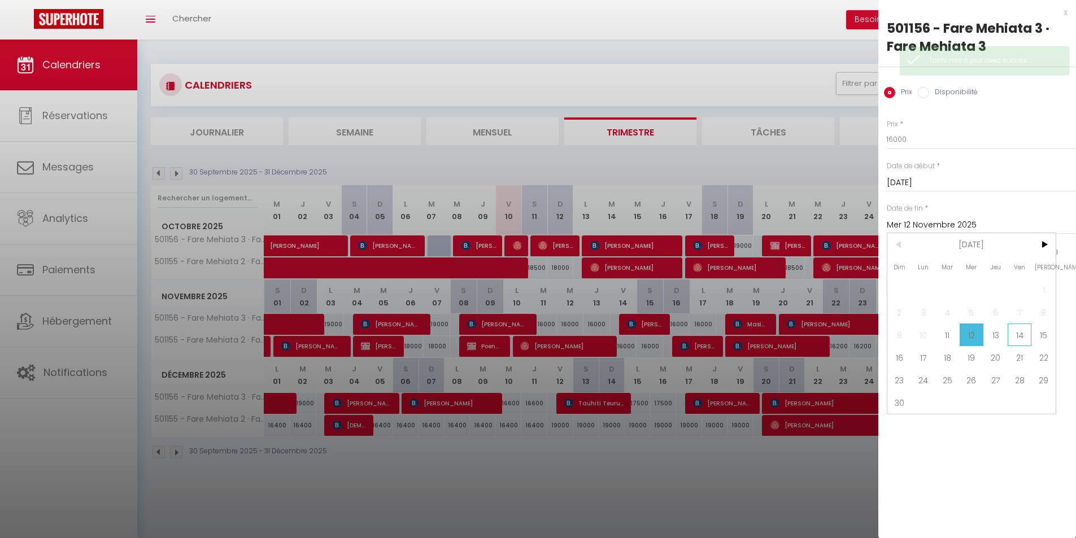
click at [1018, 330] on span "14" at bounding box center [1020, 335] width 24 height 23
type input "Ven 14 Novembre 2025"
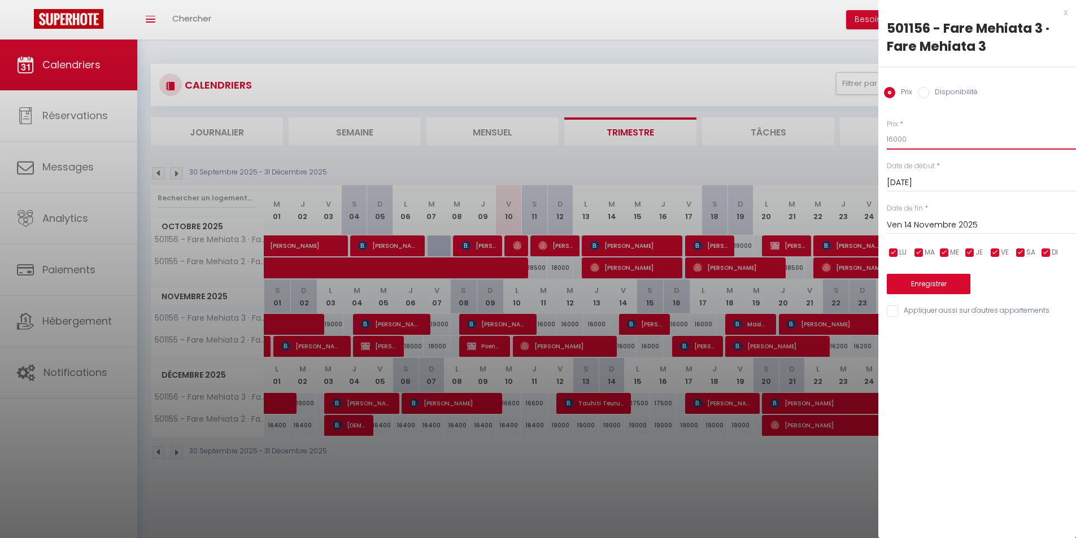
click at [896, 142] on input "16000" at bounding box center [981, 139] width 189 height 20
type input "16200"
click at [950, 279] on button "Enregistrer" at bounding box center [929, 284] width 84 height 20
type input "Lun 10 Novembre 2025"
type input "Jeu 13 Novembre 2025"
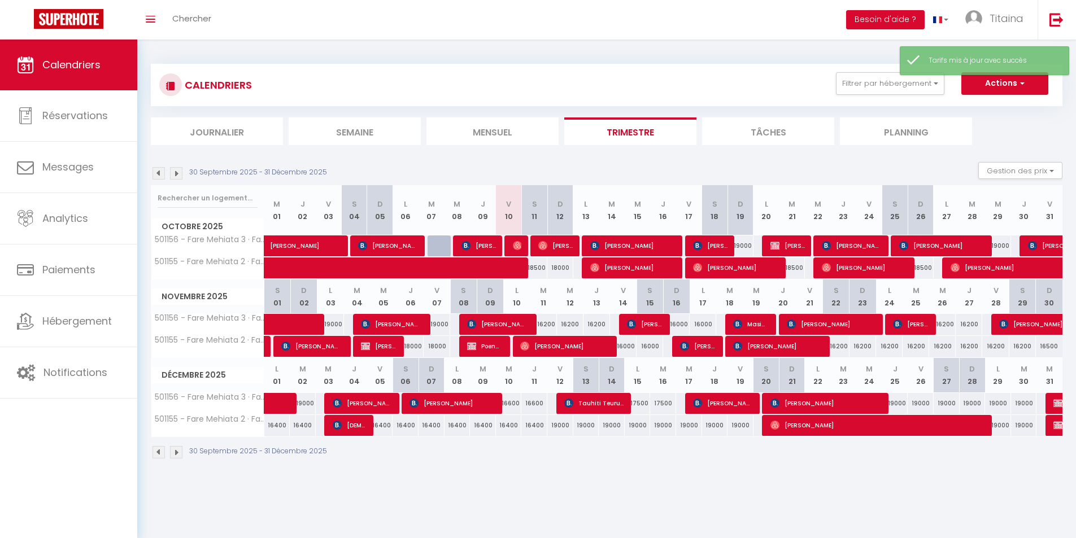
click at [621, 348] on div "16000" at bounding box center [623, 346] width 27 height 21
type input "16000"
type input "Ven 14 Novembre 2025"
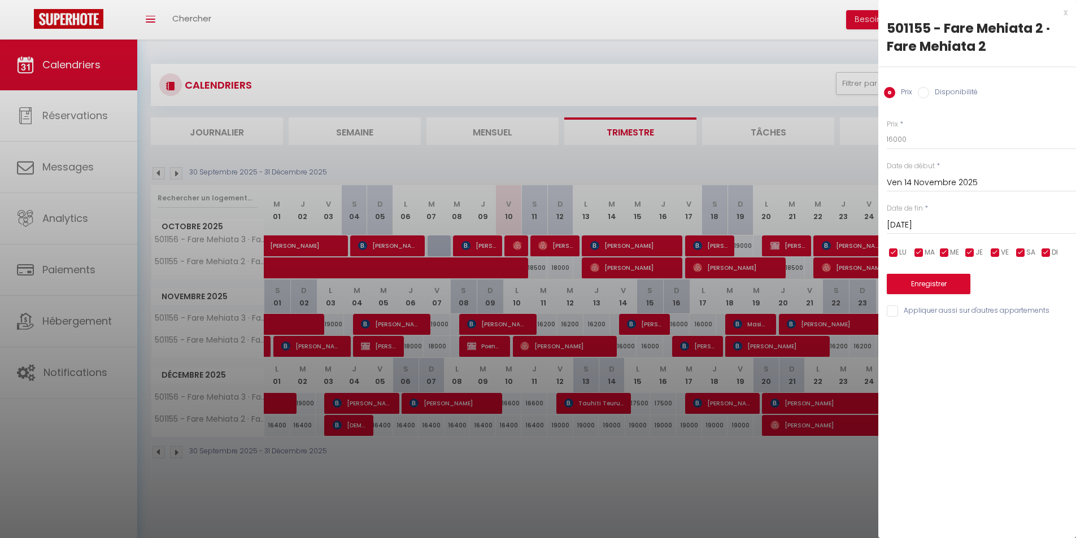
click at [936, 227] on input "[DATE]" at bounding box center [981, 225] width 189 height 15
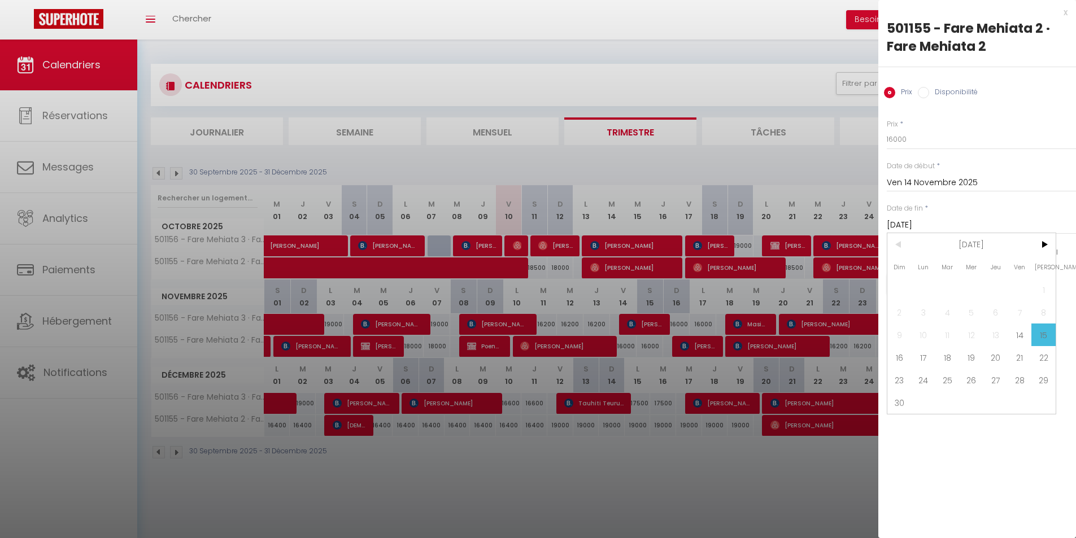
click at [926, 362] on span "17" at bounding box center [924, 357] width 24 height 23
type input "Lun 17 Novembre 2025"
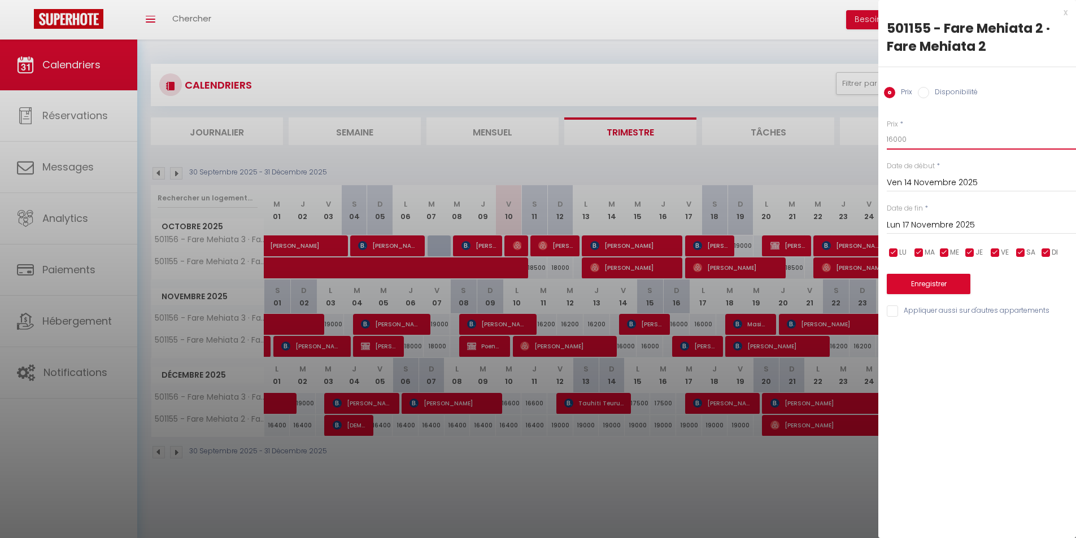
click at [894, 140] on input "16000" at bounding box center [981, 139] width 189 height 20
type input "17500"
click at [944, 283] on button "Enregistrer" at bounding box center [929, 284] width 84 height 20
type input "Jeu 13 Novembre 2025"
type input "Dim 16 Novembre 2025"
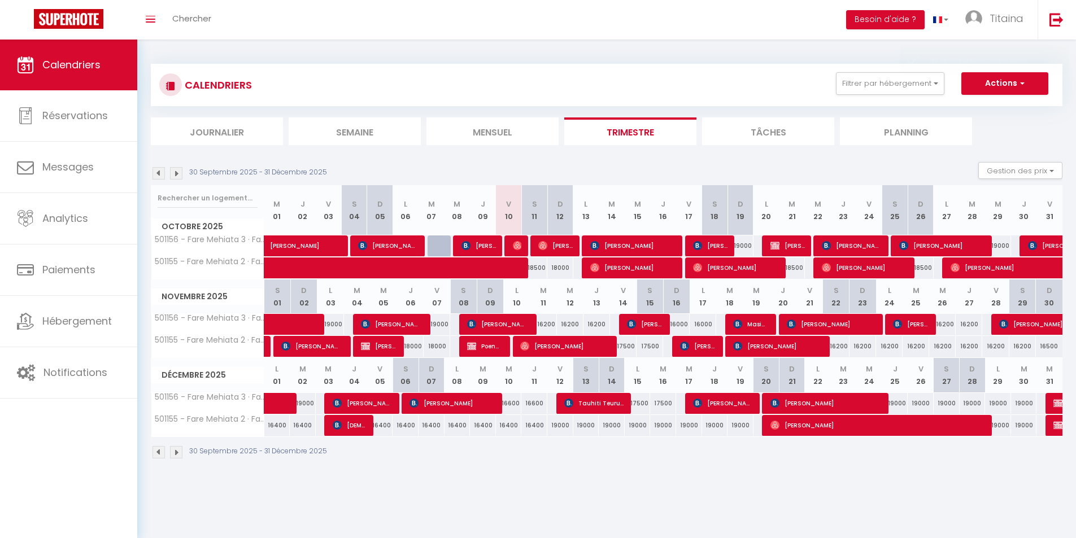
click at [842, 346] on div "16200" at bounding box center [836, 346] width 27 height 21
type input "16200"
type input "[DATE]"
type input "Dim 23 Novembre 2025"
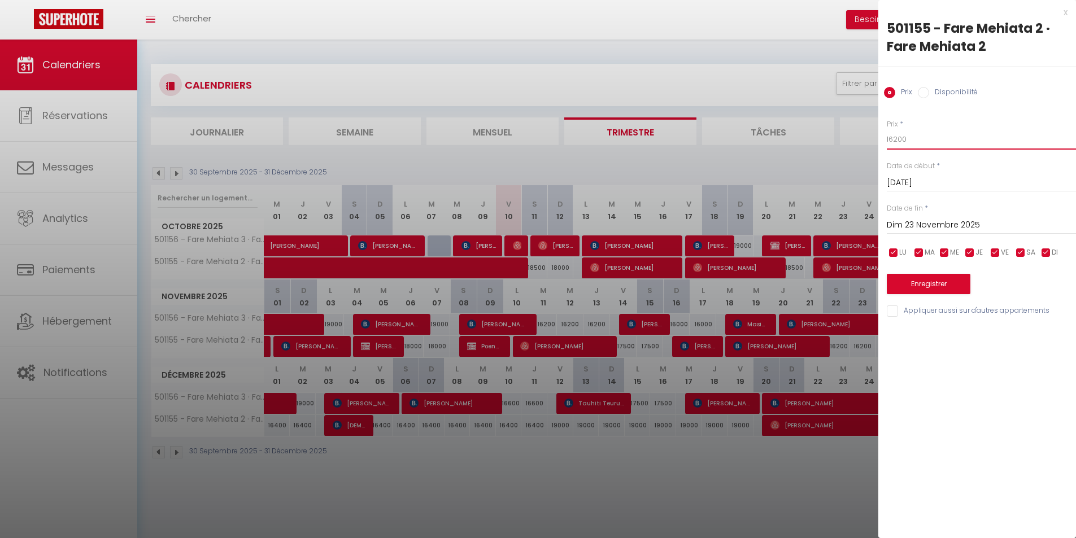
click at [898, 134] on input "16200" at bounding box center [981, 139] width 189 height 20
type input "16500"
click at [946, 288] on button "Enregistrer" at bounding box center [929, 284] width 84 height 20
type input "Ven 21 Novembre 2025"
type input "[DATE]"
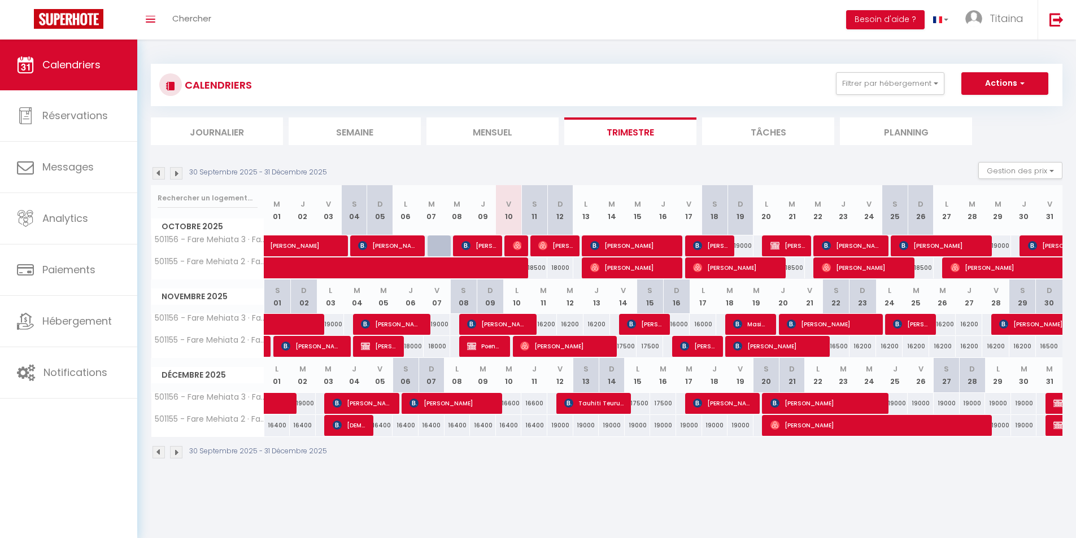
click at [1046, 346] on div "16500" at bounding box center [1049, 346] width 27 height 21
type input "16500"
type input "Dim 30 Novembre 2025"
type input "Lun 01 Décembre 2025"
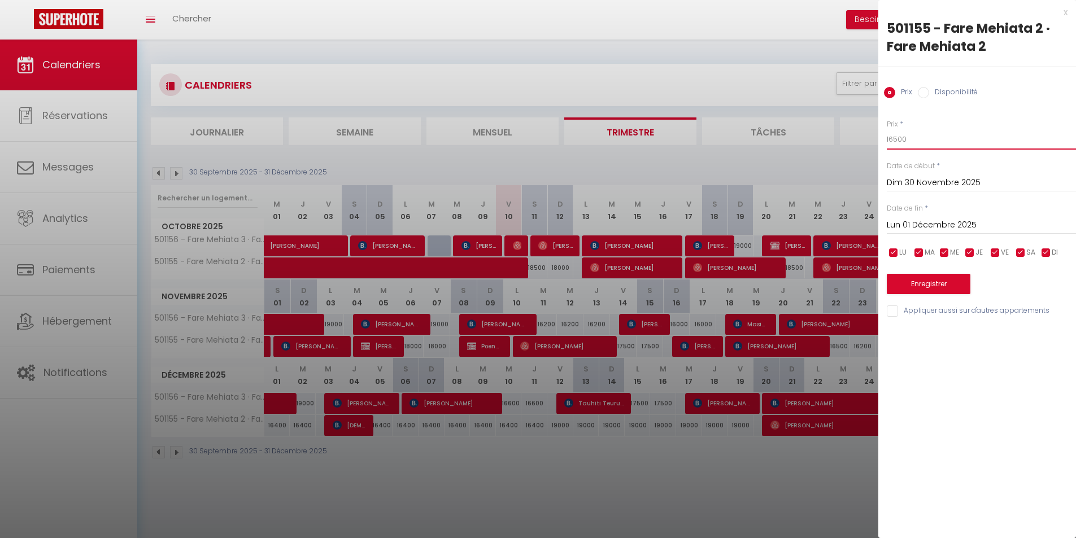
click at [896, 138] on input "16500" at bounding box center [981, 139] width 189 height 20
type input "16200"
click at [924, 284] on button "Enregistrer" at bounding box center [929, 284] width 84 height 20
type input "Sam 29 Novembre 2025"
type input "Dim 30 Novembre 2025"
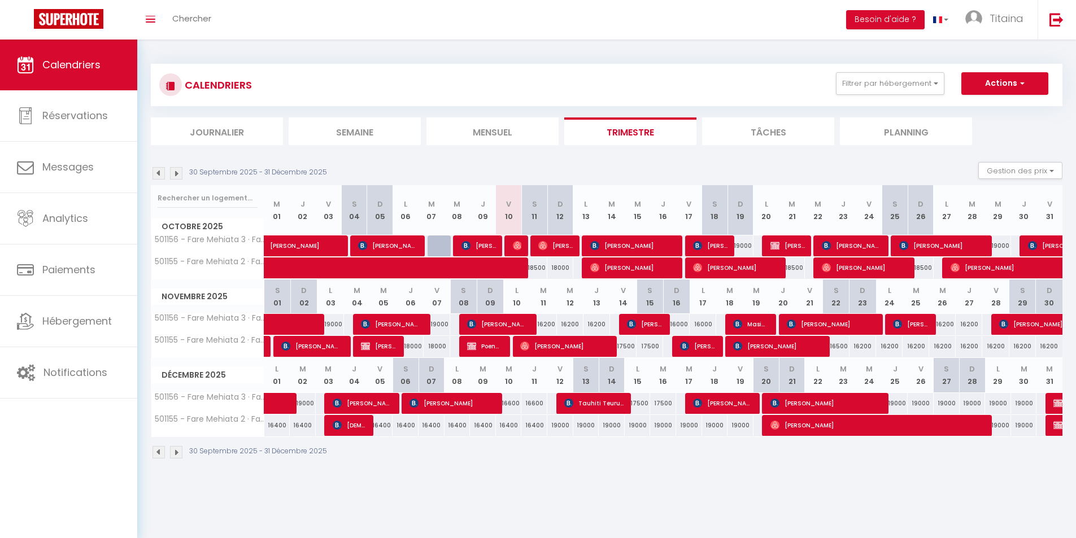
click at [181, 173] on img at bounding box center [176, 173] width 12 height 12
